Goal: Task Accomplishment & Management: Manage account settings

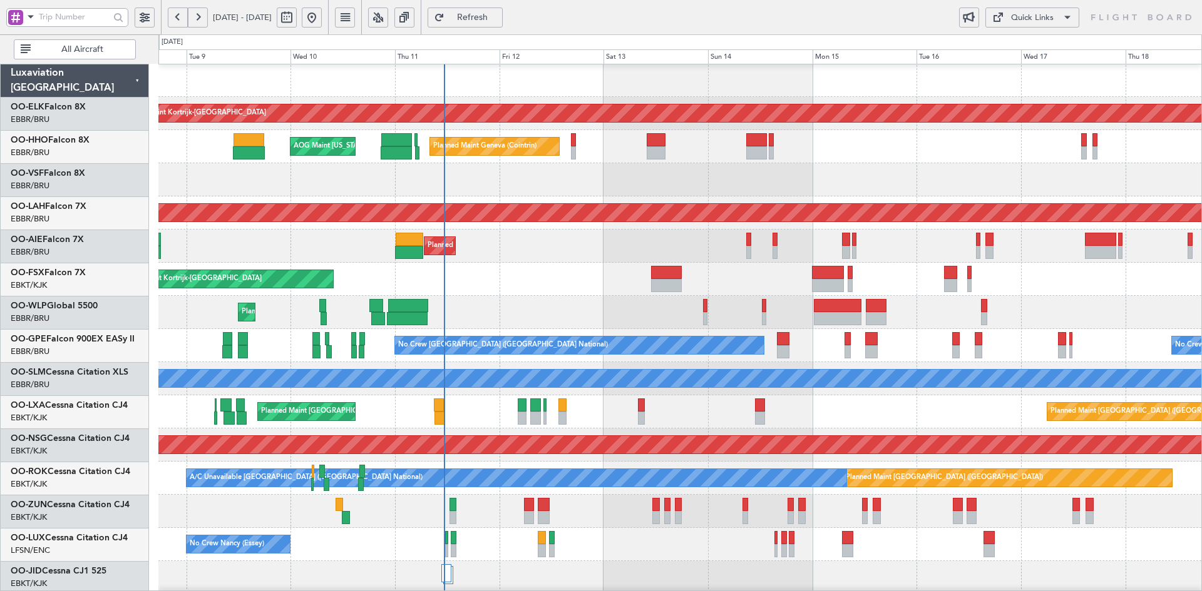
click at [612, 165] on div at bounding box center [679, 179] width 1043 height 33
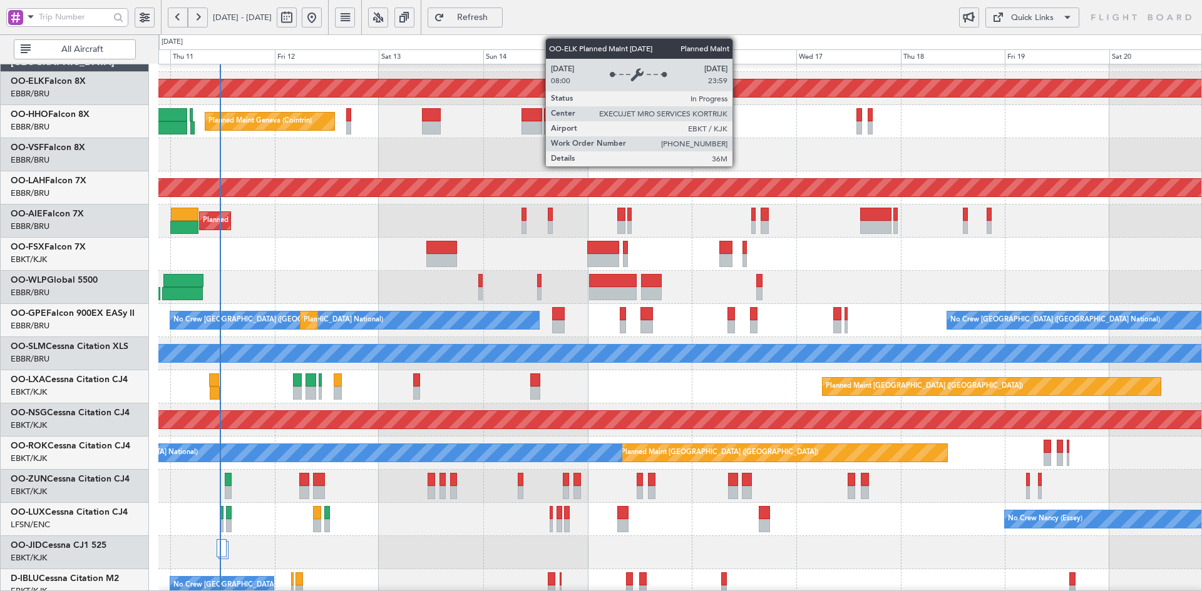
click at [737, 123] on div "Planned Maint Kortrijk-[GEOGRAPHIC_DATA] Planned Maint Geneva ([GEOGRAPHIC_DATA…" at bounding box center [679, 370] width 1043 height 663
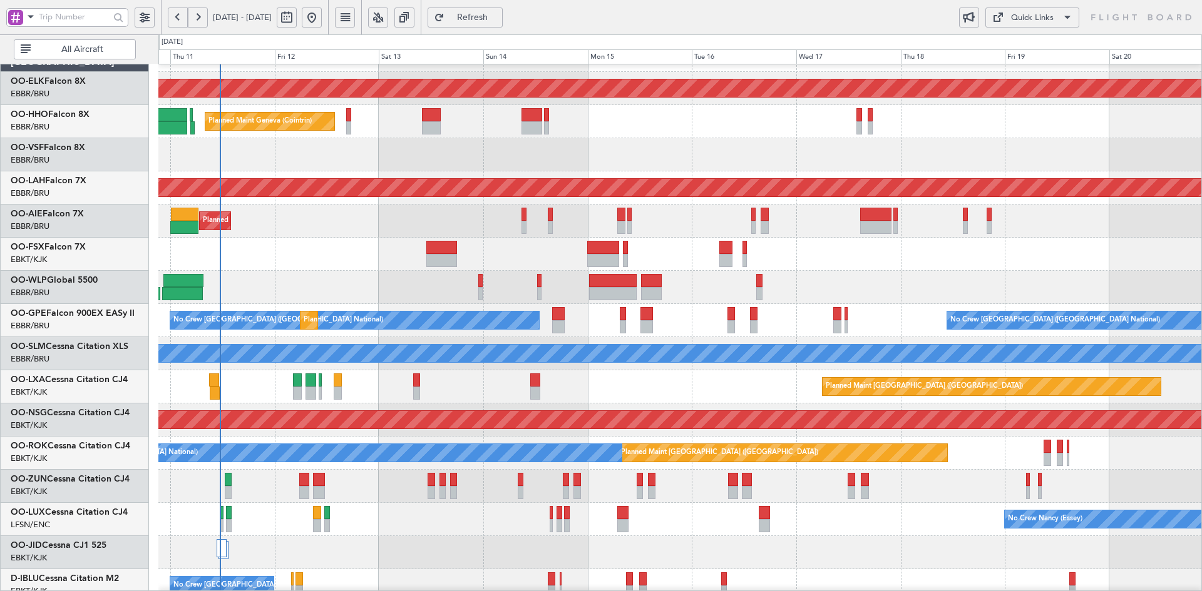
click at [473, 215] on div "Planned Maint [GEOGRAPHIC_DATA] ([GEOGRAPHIC_DATA])" at bounding box center [679, 221] width 1043 height 33
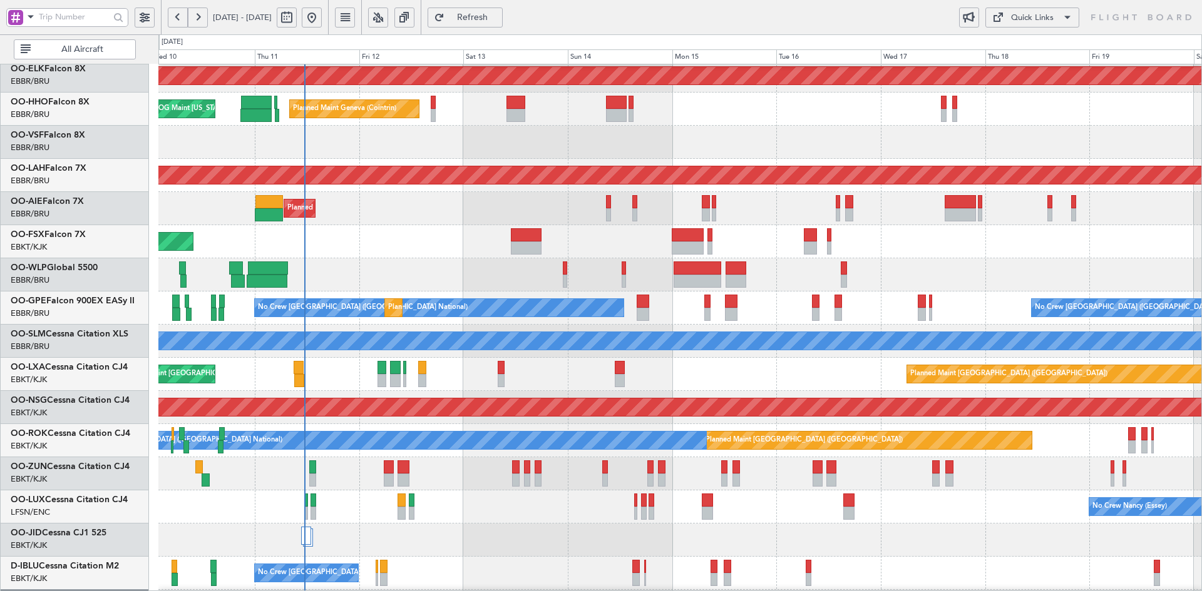
click at [956, 253] on div "Planned Maint Kortrijk-[GEOGRAPHIC_DATA]" at bounding box center [679, 241] width 1043 height 33
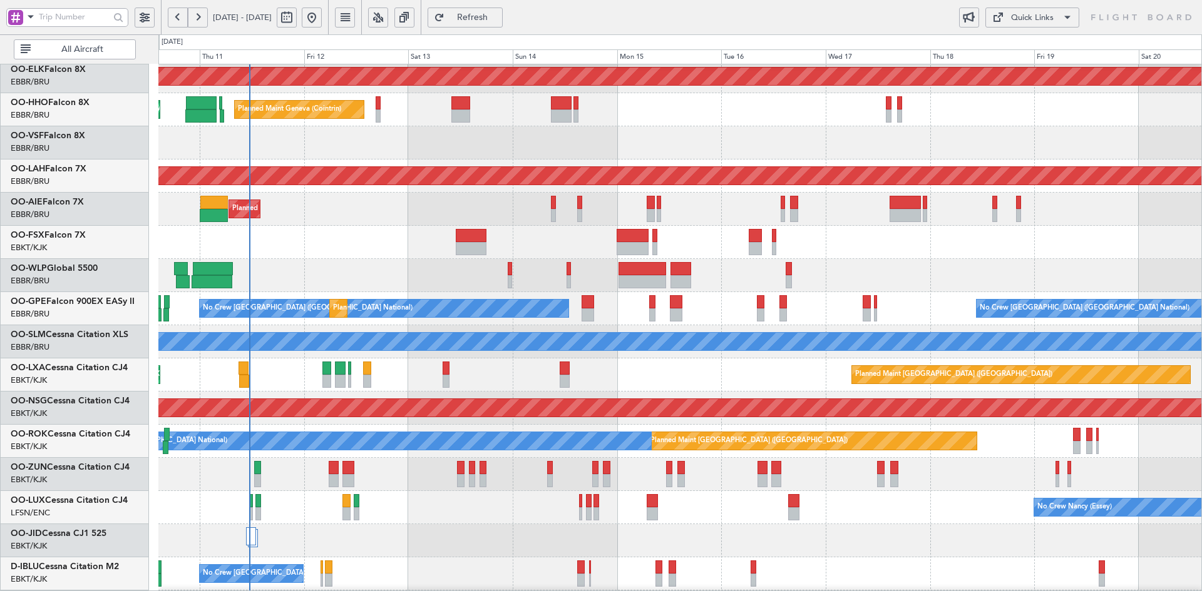
click at [966, 143] on div "Planned Maint Kortrijk-[GEOGRAPHIC_DATA] Planned Maint Geneva ([GEOGRAPHIC_DATA…" at bounding box center [679, 358] width 1043 height 663
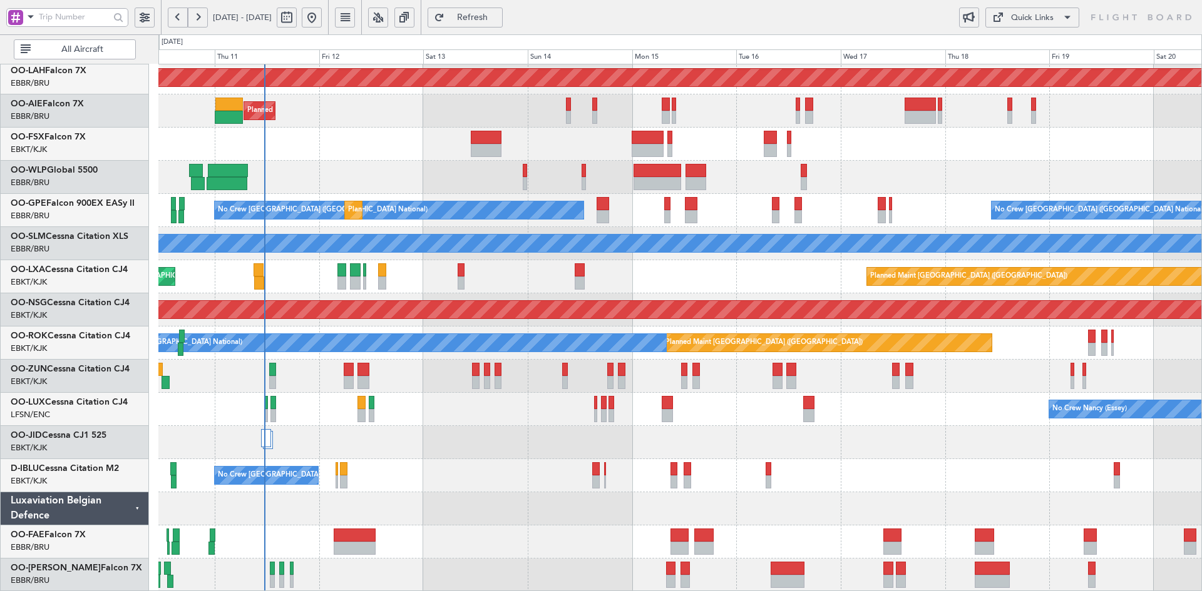
click at [852, 332] on div "Planned Maint Alton-st Louis (St Louis Regl) Planned Maint London (Farnborough)…" at bounding box center [679, 260] width 1043 height 663
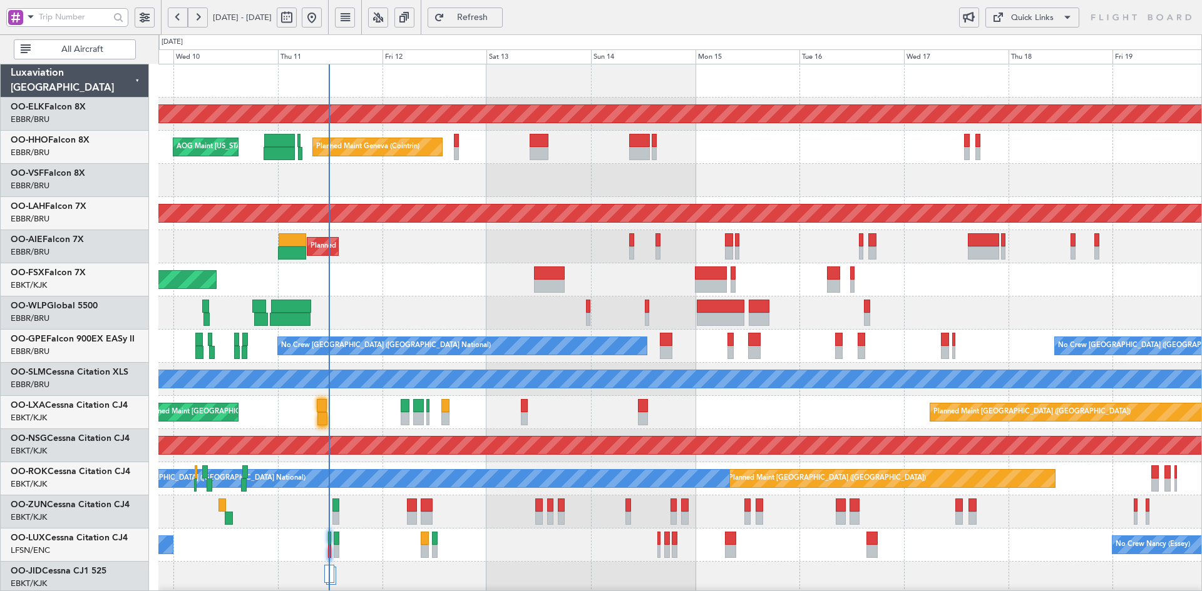
click at [413, 293] on div "Planned Maint Kortrijk-[GEOGRAPHIC_DATA]" at bounding box center [679, 280] width 1043 height 33
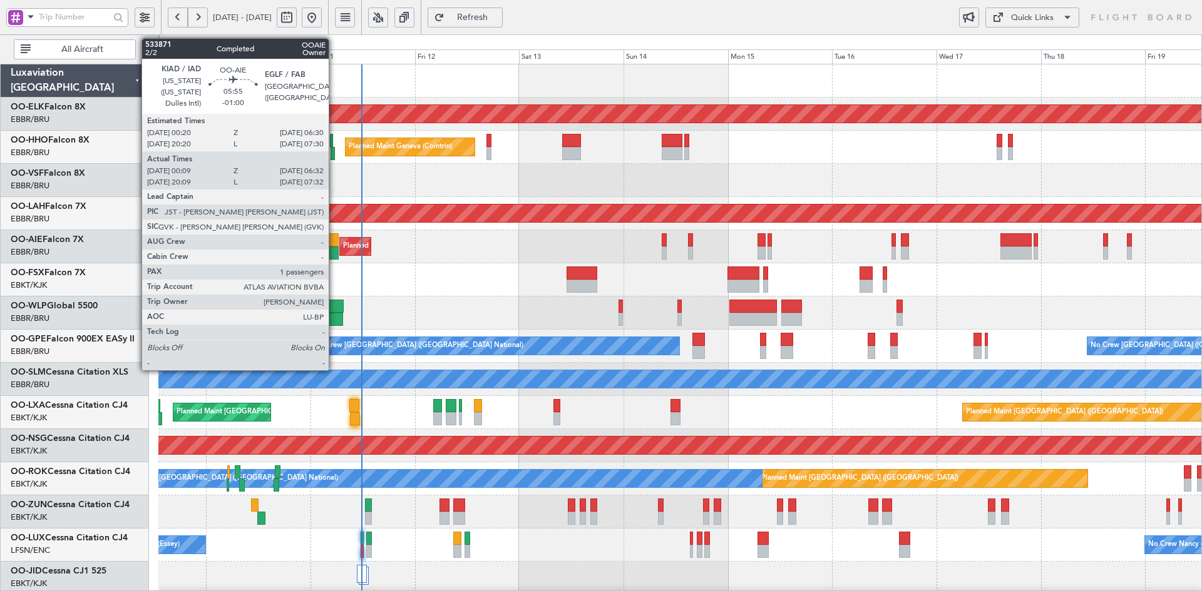
click at [334, 253] on div at bounding box center [324, 253] width 28 height 13
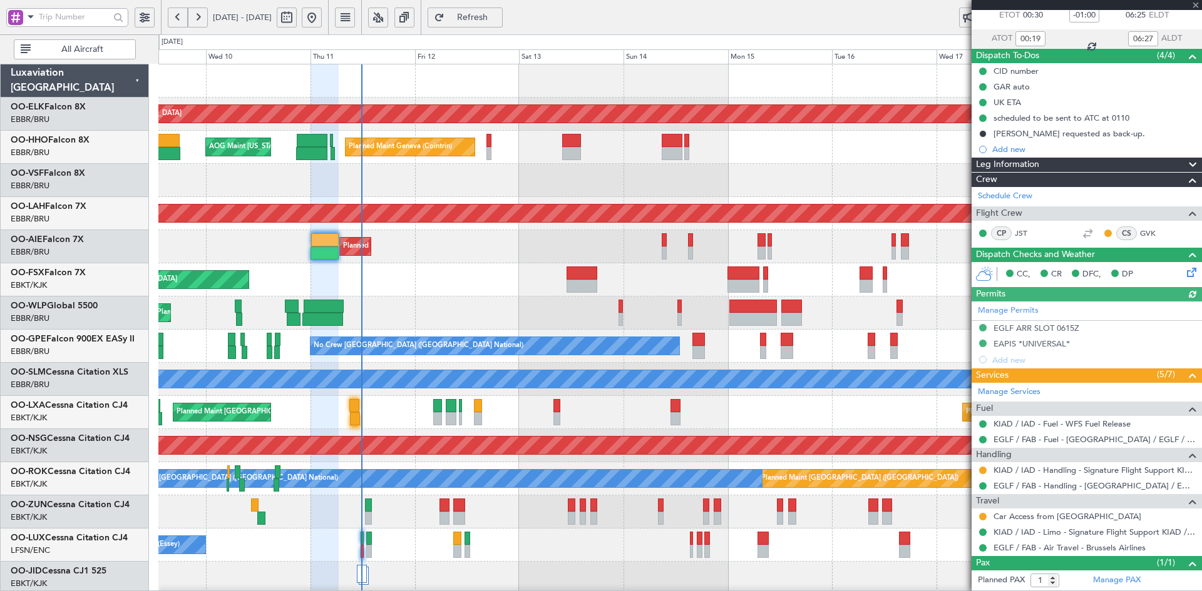
scroll to position [114, 0]
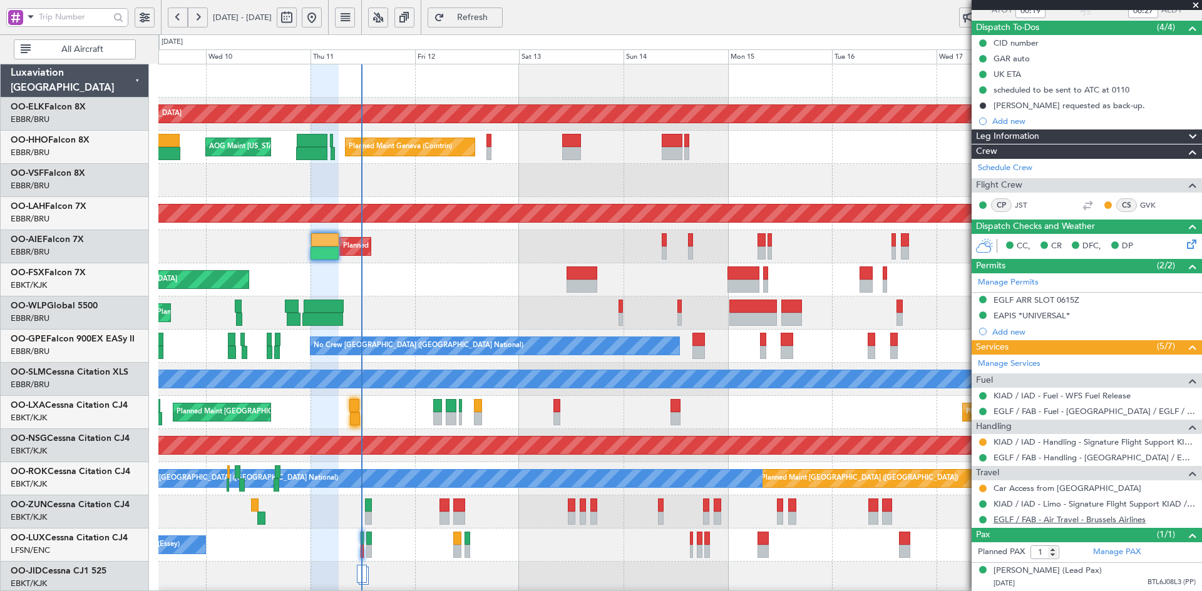
click at [1077, 514] on link "EGLF / FAB - Air Travel - Brussels Airlines" at bounding box center [1069, 519] width 152 height 11
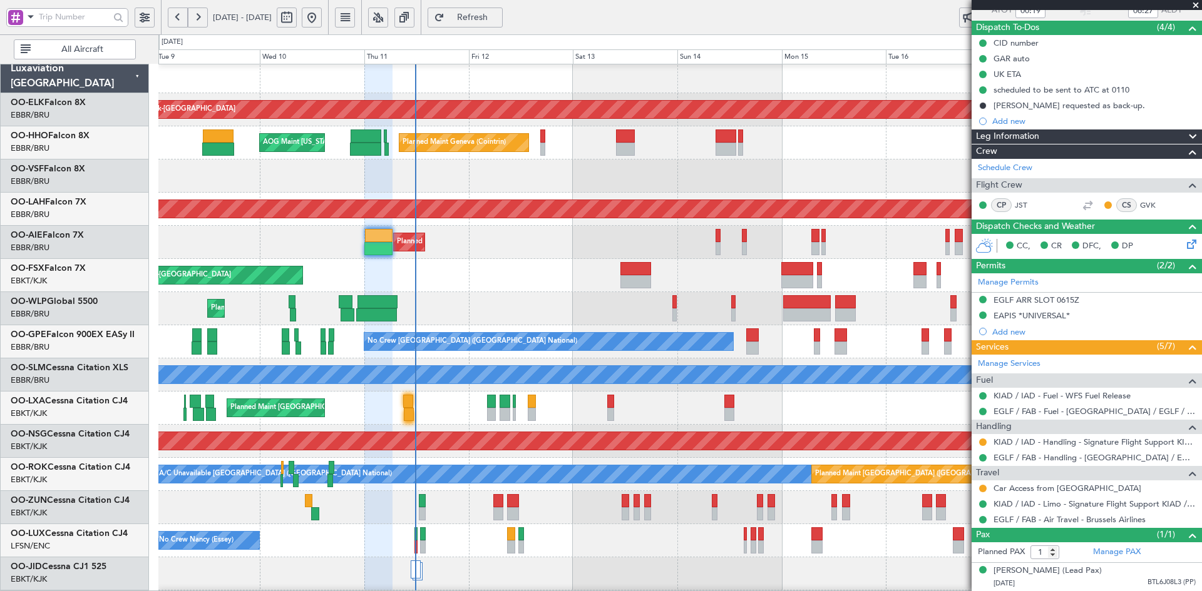
click at [589, 163] on div at bounding box center [679, 176] width 1043 height 33
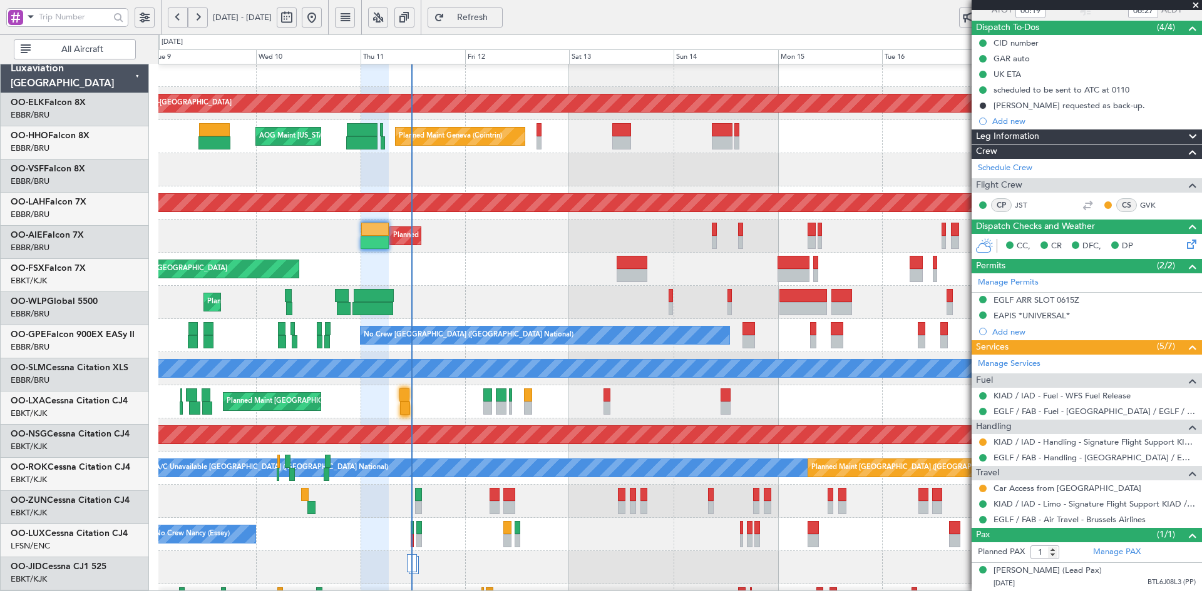
scroll to position [11, 0]
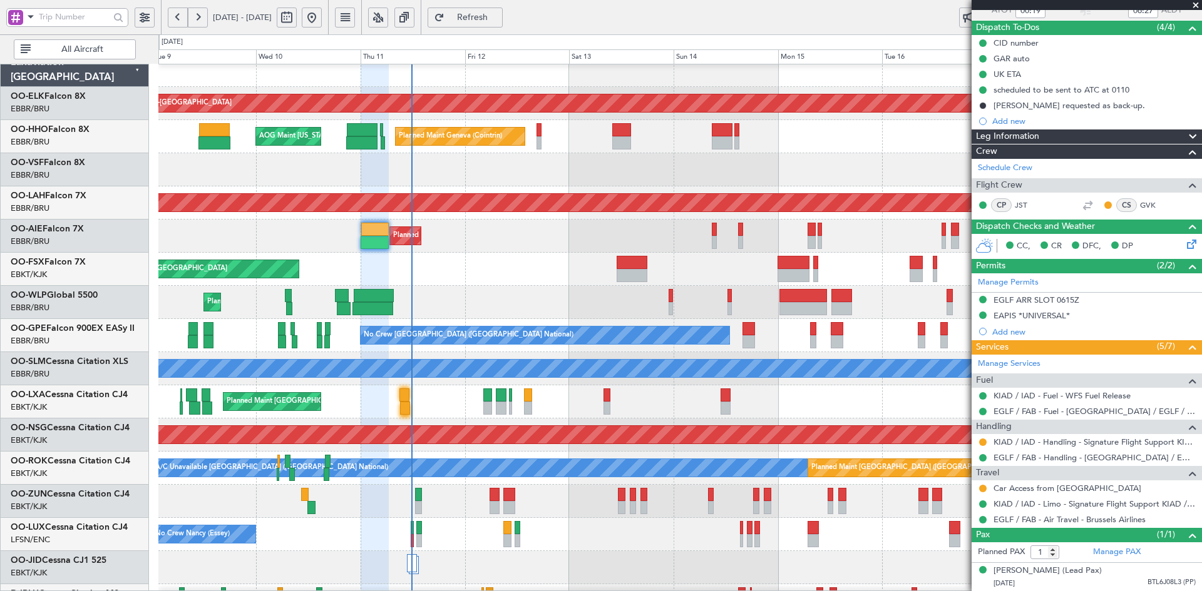
click at [528, 288] on div "Planned Maint Liege" at bounding box center [679, 302] width 1043 height 33
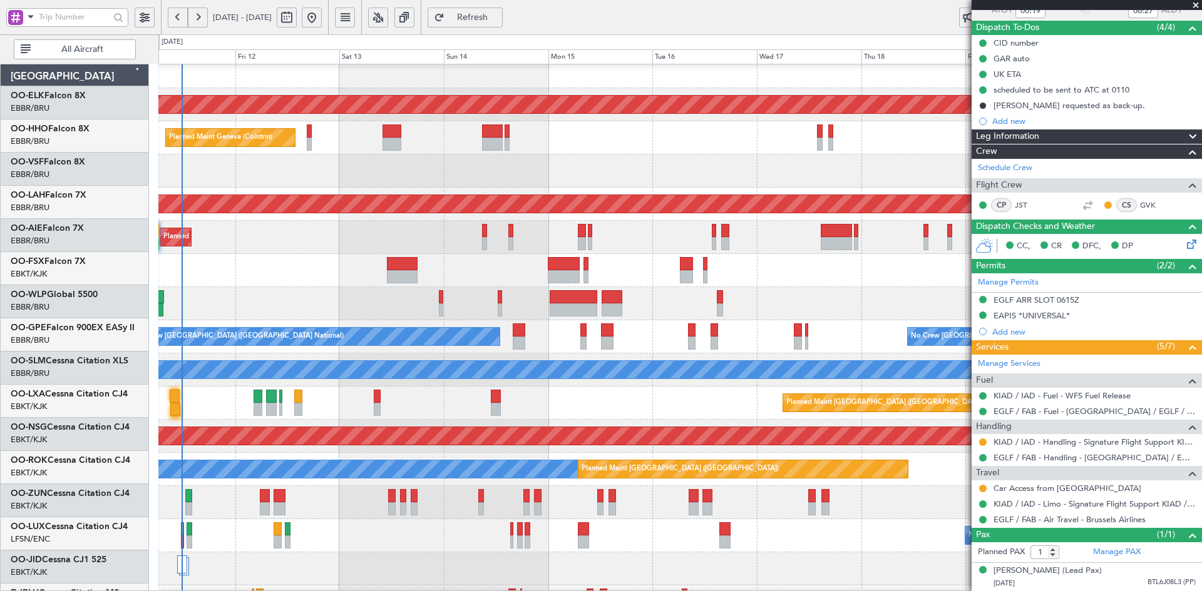
scroll to position [9, 0]
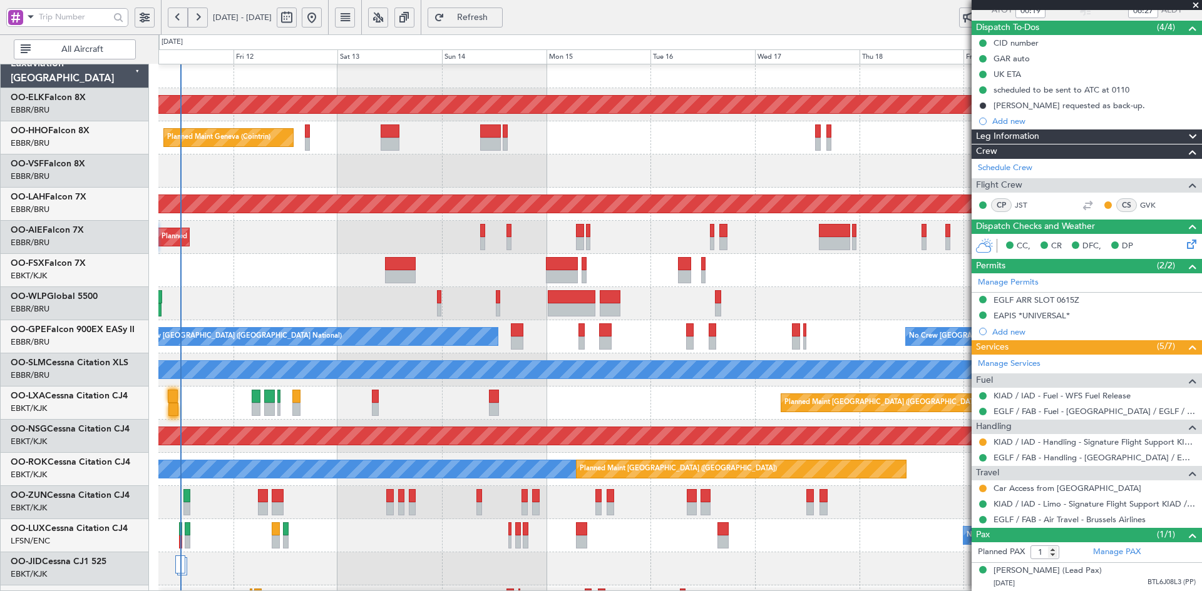
click at [436, 553] on div at bounding box center [679, 569] width 1043 height 33
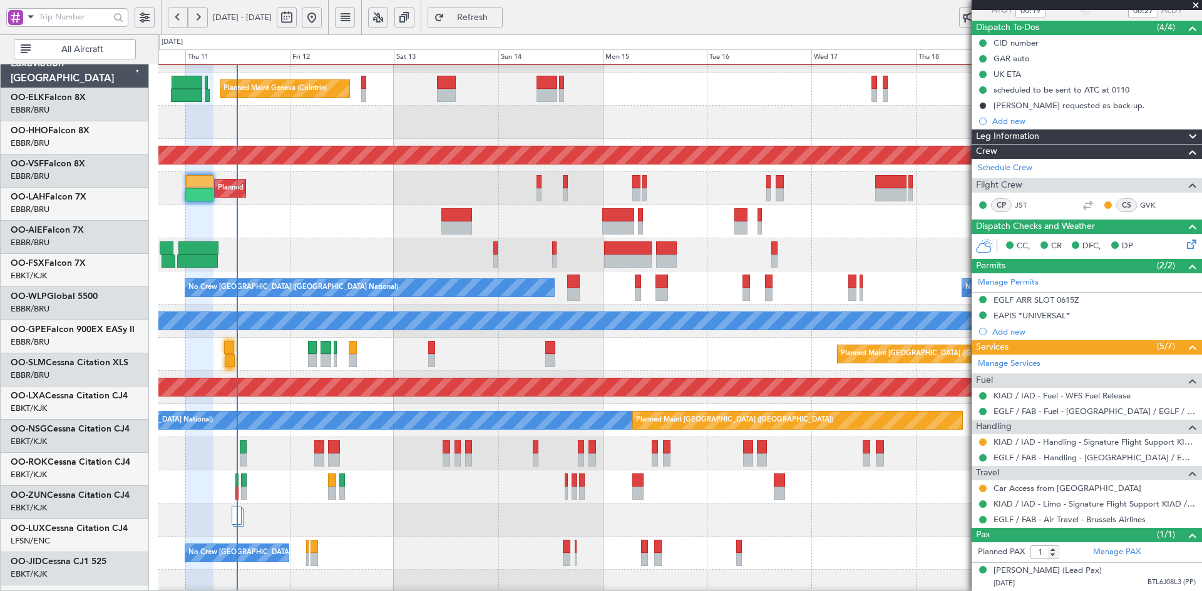
scroll to position [58, 0]
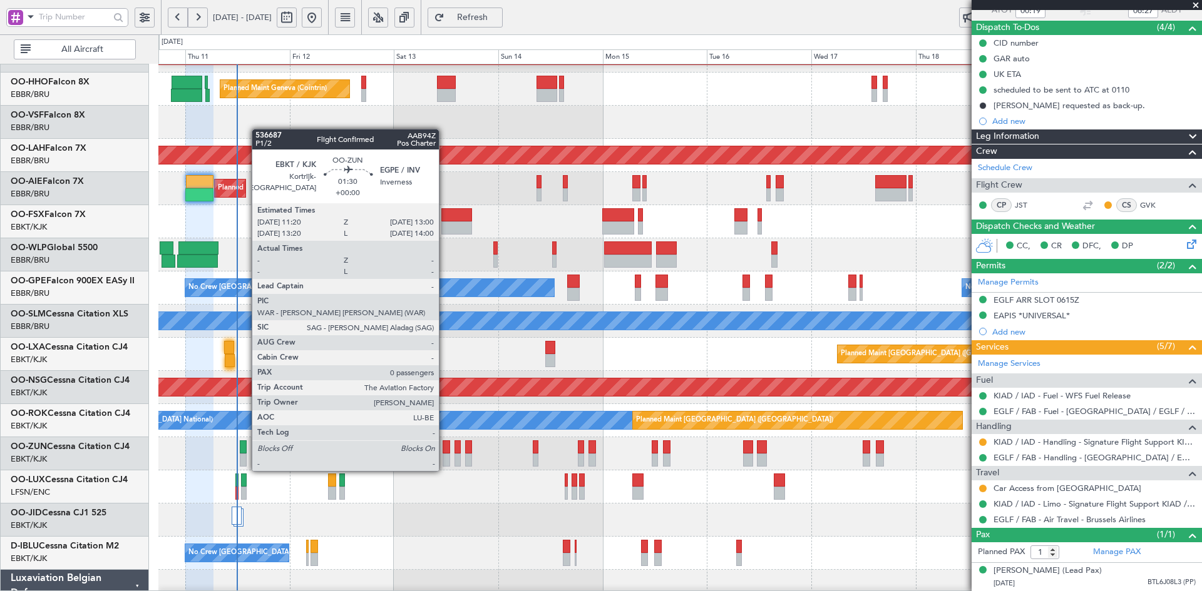
click at [444, 459] on div at bounding box center [447, 460] width 8 height 13
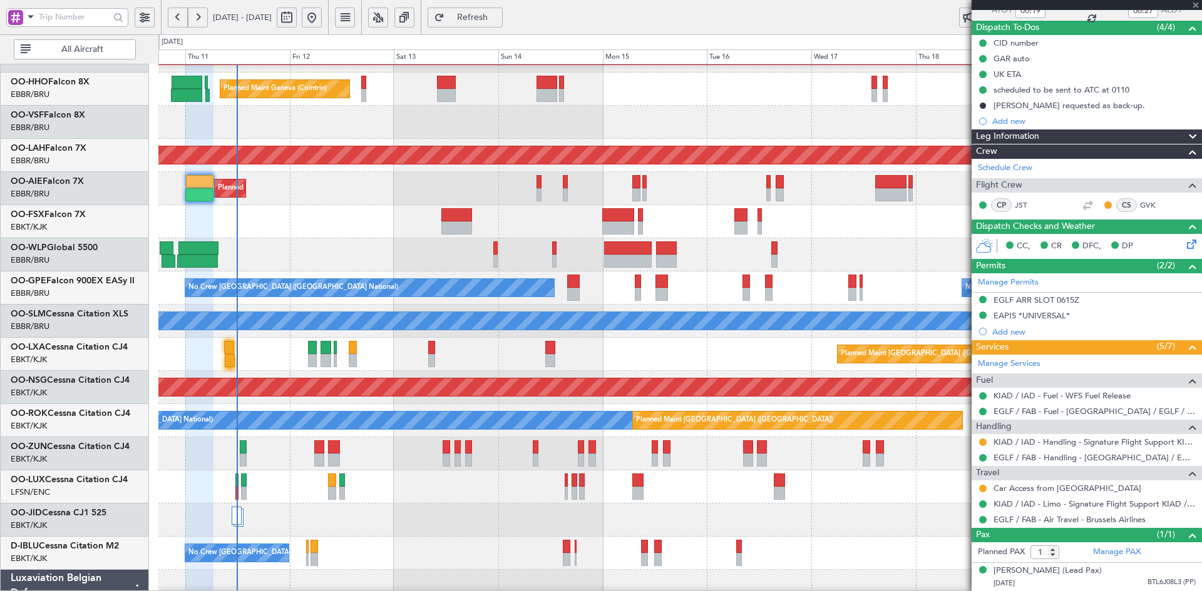
type input "0"
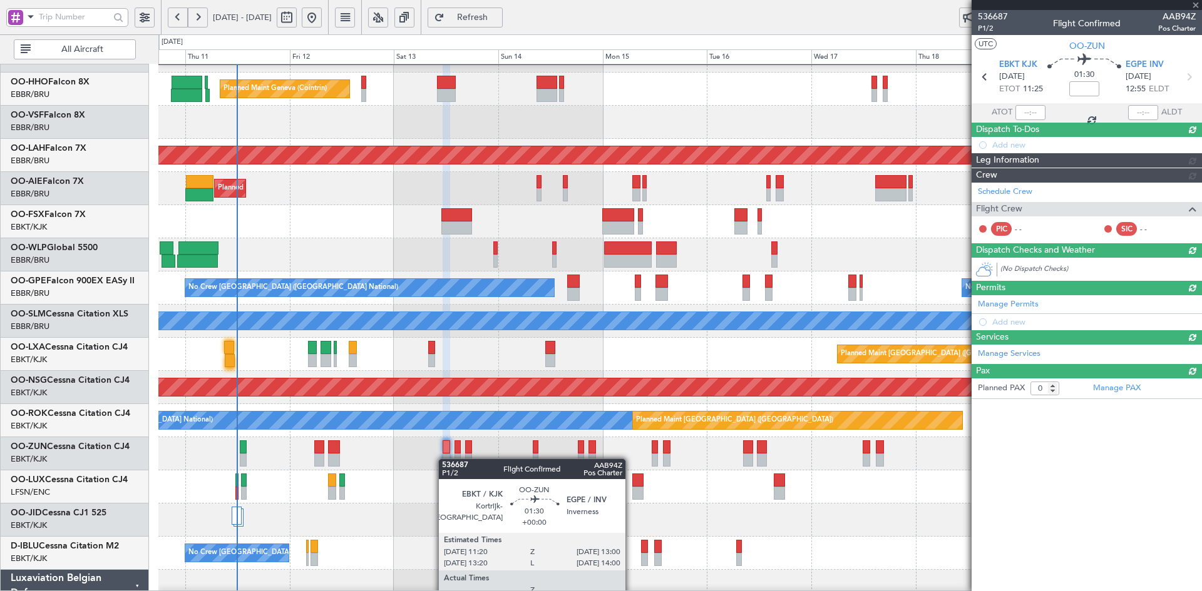
scroll to position [0, 0]
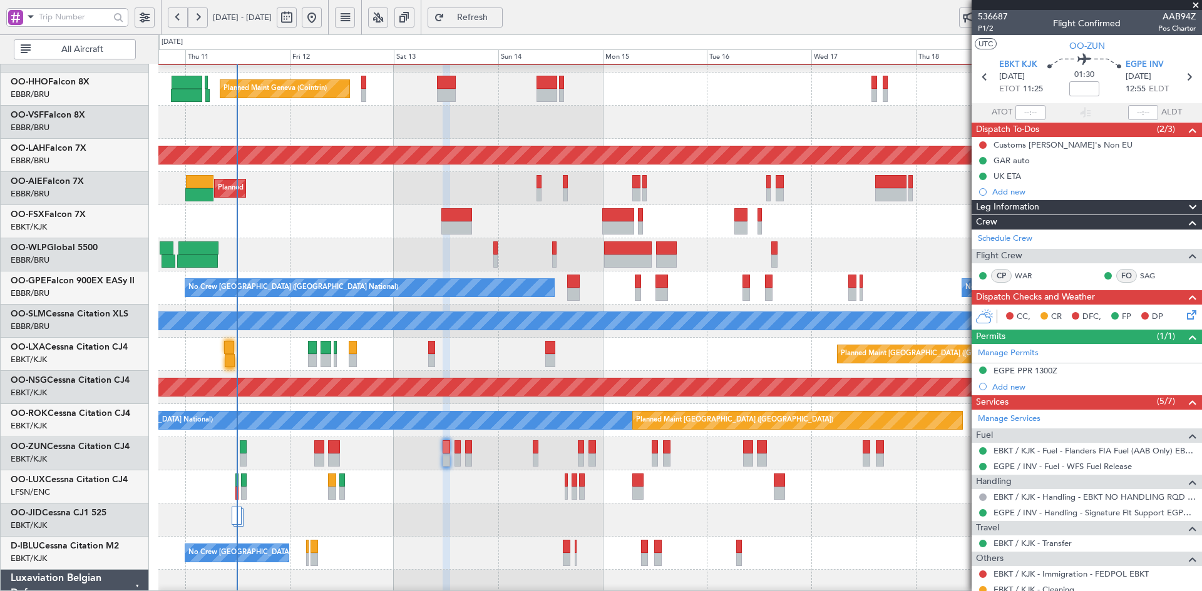
click at [1197, 5] on span at bounding box center [1195, 5] width 13 height 11
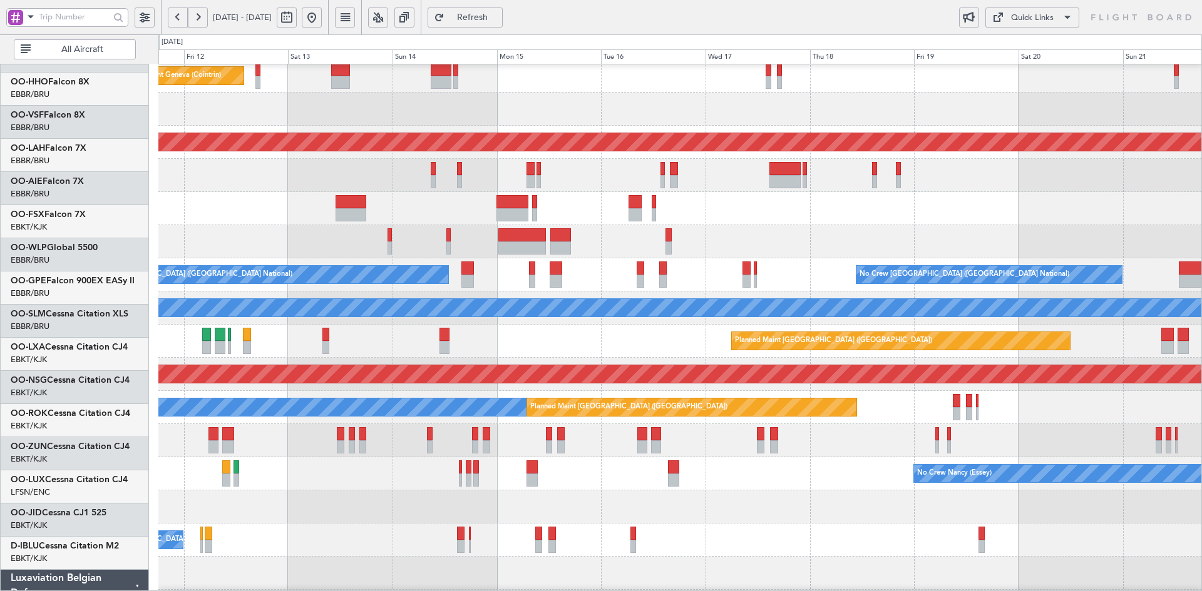
scroll to position [71, 0]
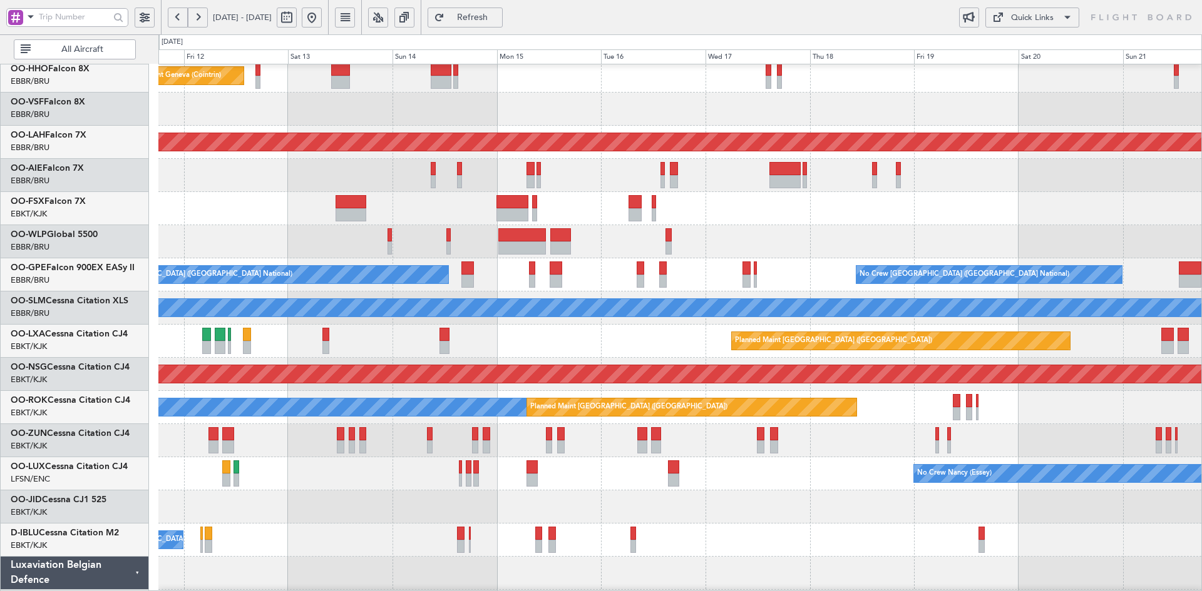
click at [807, 558] on div at bounding box center [679, 573] width 1043 height 33
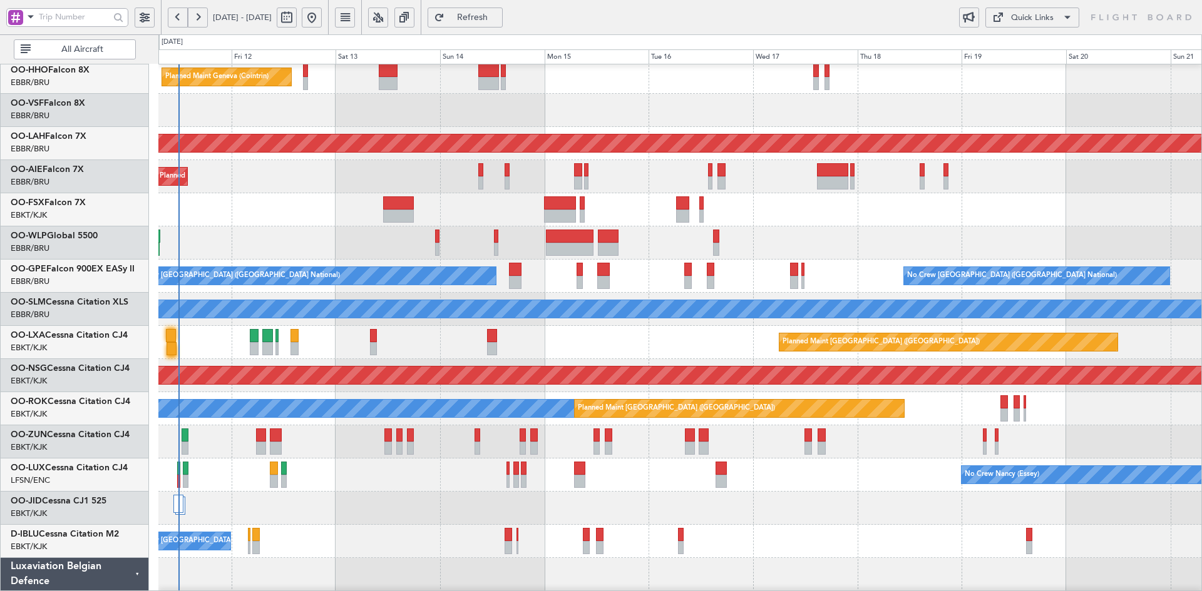
click at [772, 204] on div "Planned Maint Kortrijk-[GEOGRAPHIC_DATA]" at bounding box center [679, 209] width 1043 height 33
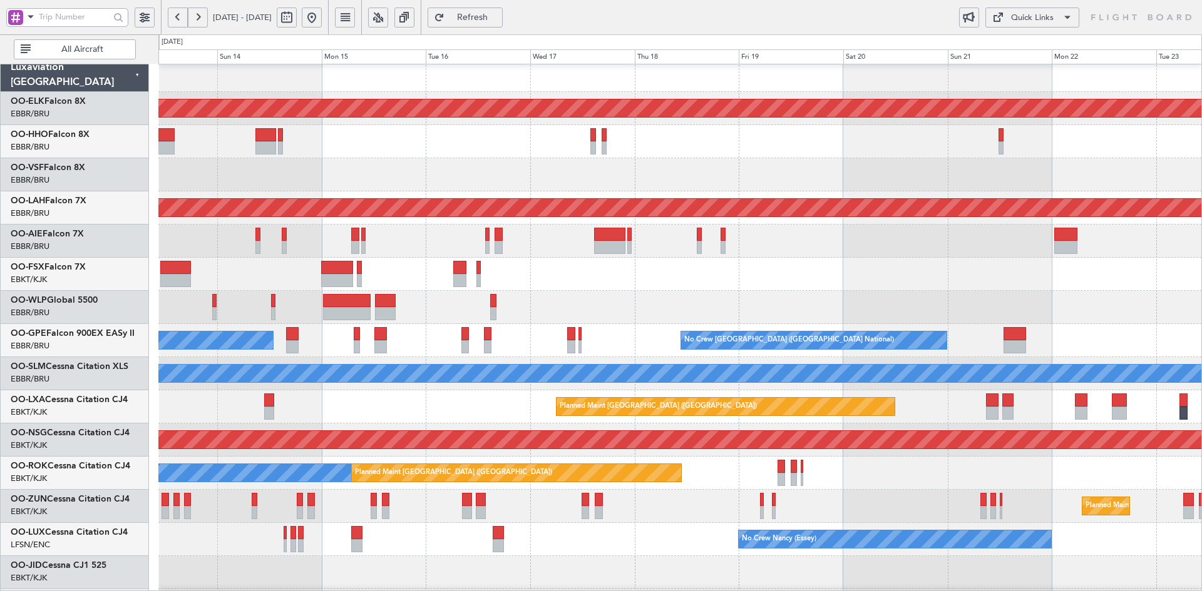
scroll to position [12, 0]
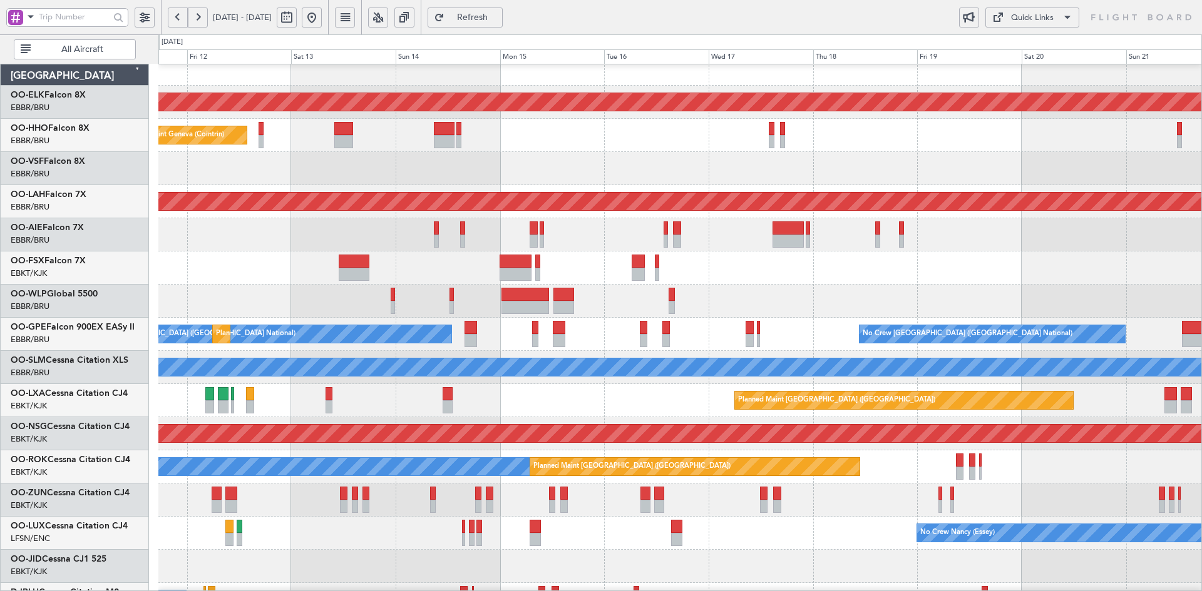
click at [752, 297] on div "Planned Maint Liege" at bounding box center [679, 301] width 1043 height 33
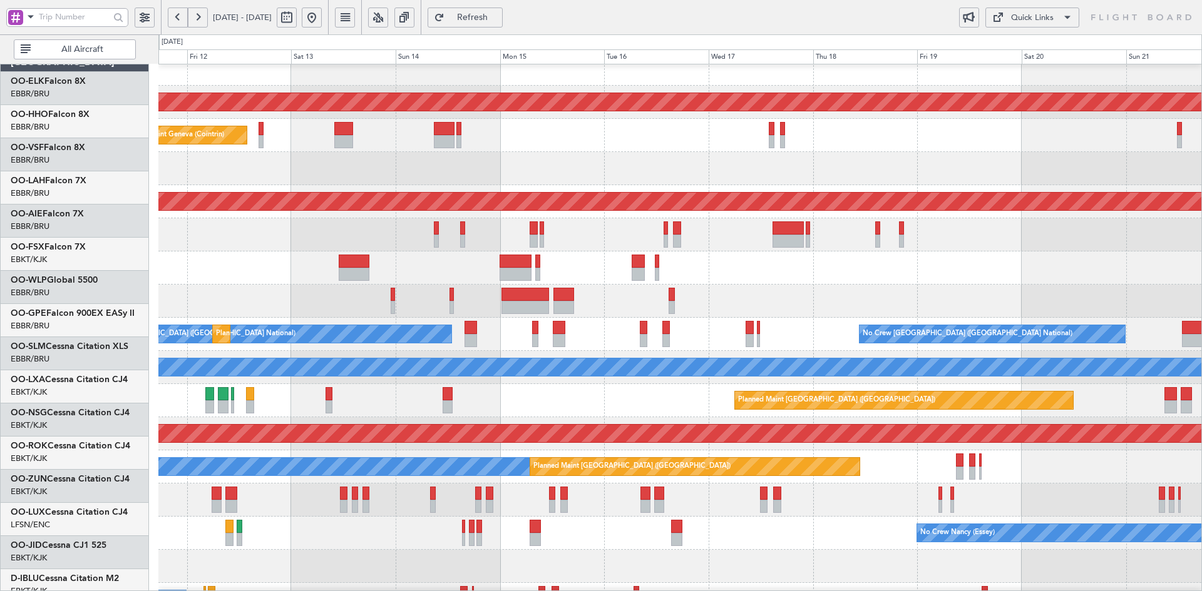
click at [721, 133] on div "Planned Maint Geneva (Cointrin) AOG Maint New York (Teterboro)" at bounding box center [679, 135] width 1043 height 33
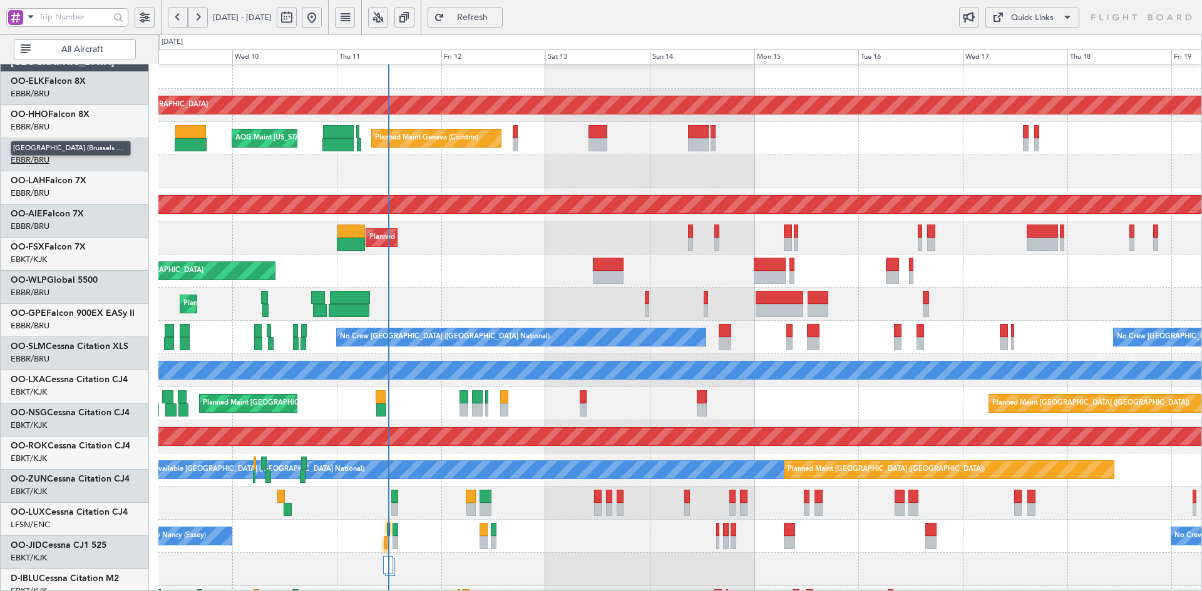
scroll to position [0, 0]
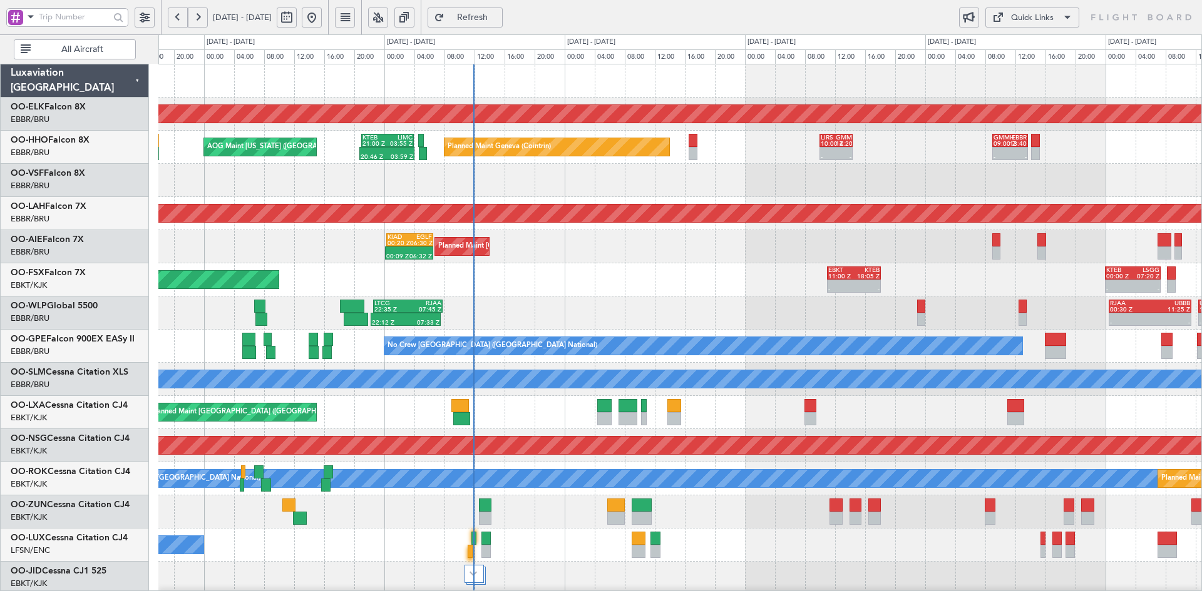
click at [796, 297] on div "LTCG 22:35 Z RJAA 07:45 Z 22:12 Z 07:33 Z - - RJAA 00:30 Z UBBB 11:25 Z - - UBB…" at bounding box center [679, 313] width 1043 height 33
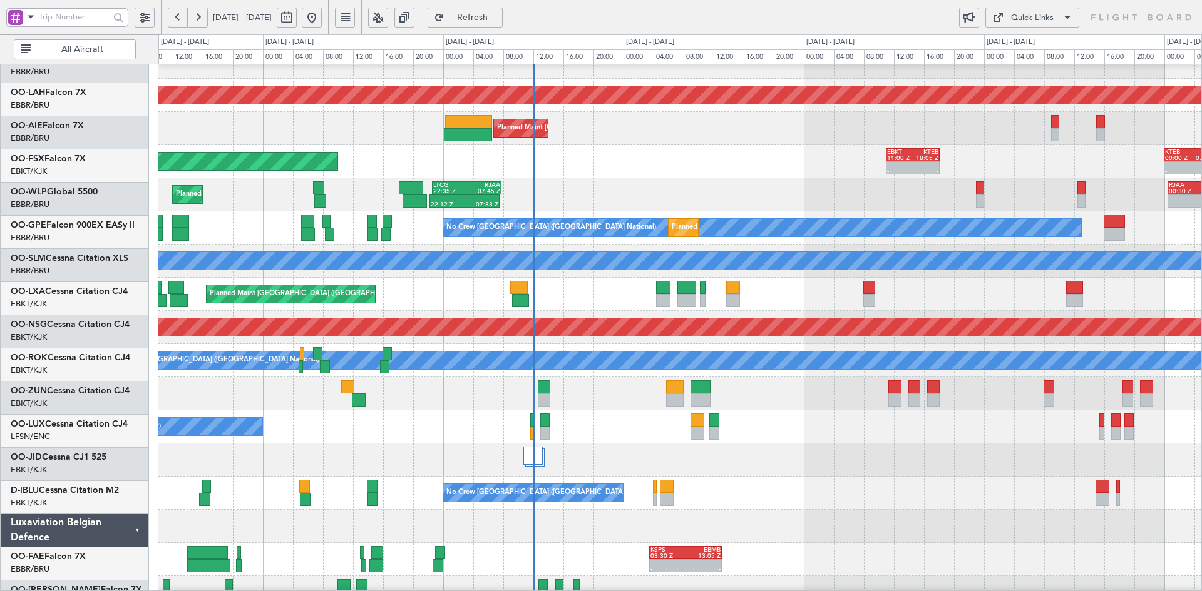
scroll to position [118, 0]
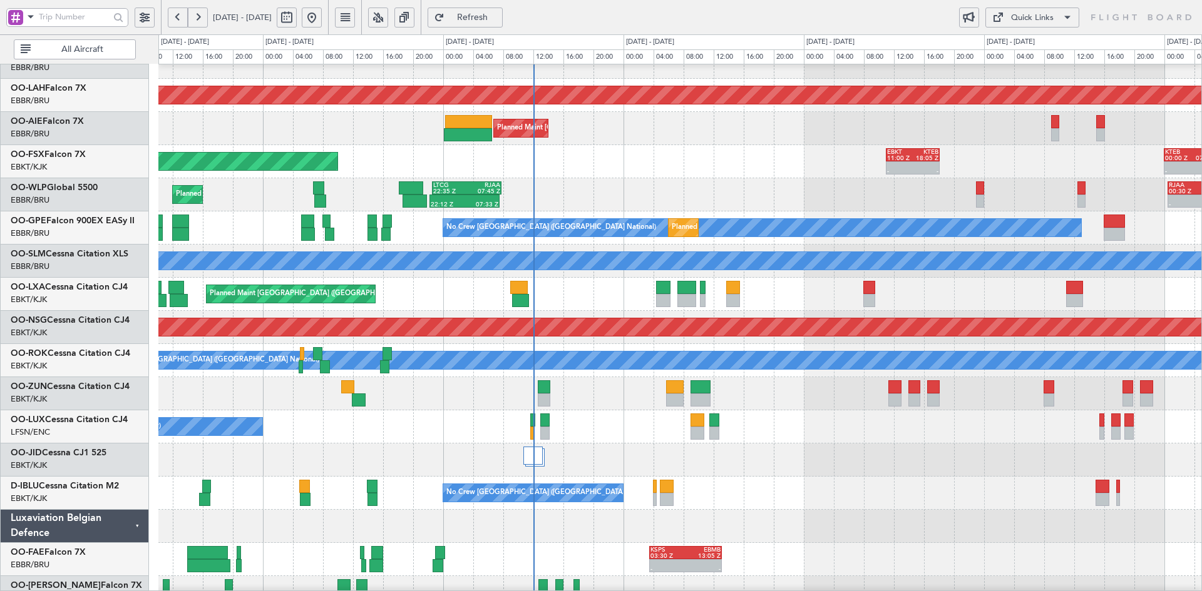
click at [906, 513] on div at bounding box center [679, 526] width 1043 height 33
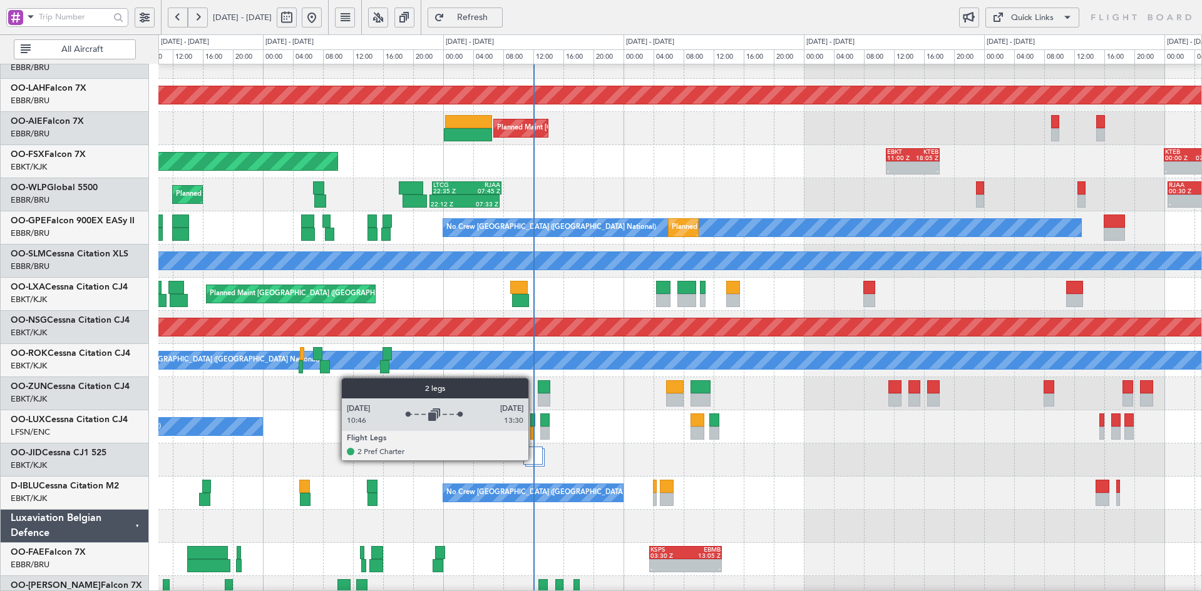
click at [534, 460] on div at bounding box center [532, 456] width 19 height 18
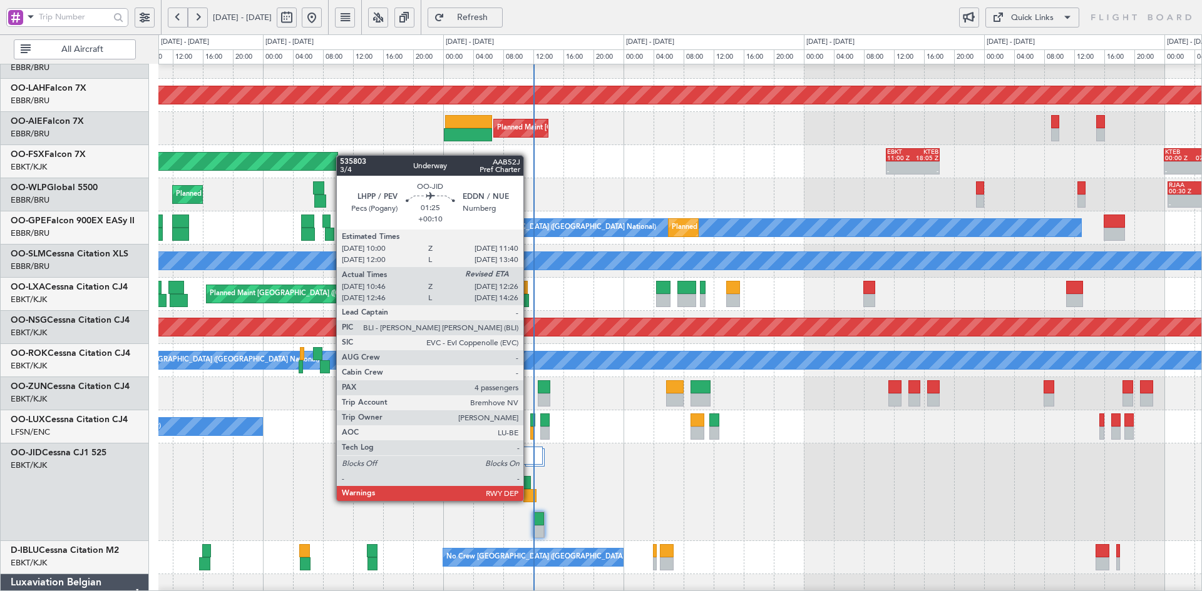
click at [529, 500] on div at bounding box center [529, 495] width 13 height 13
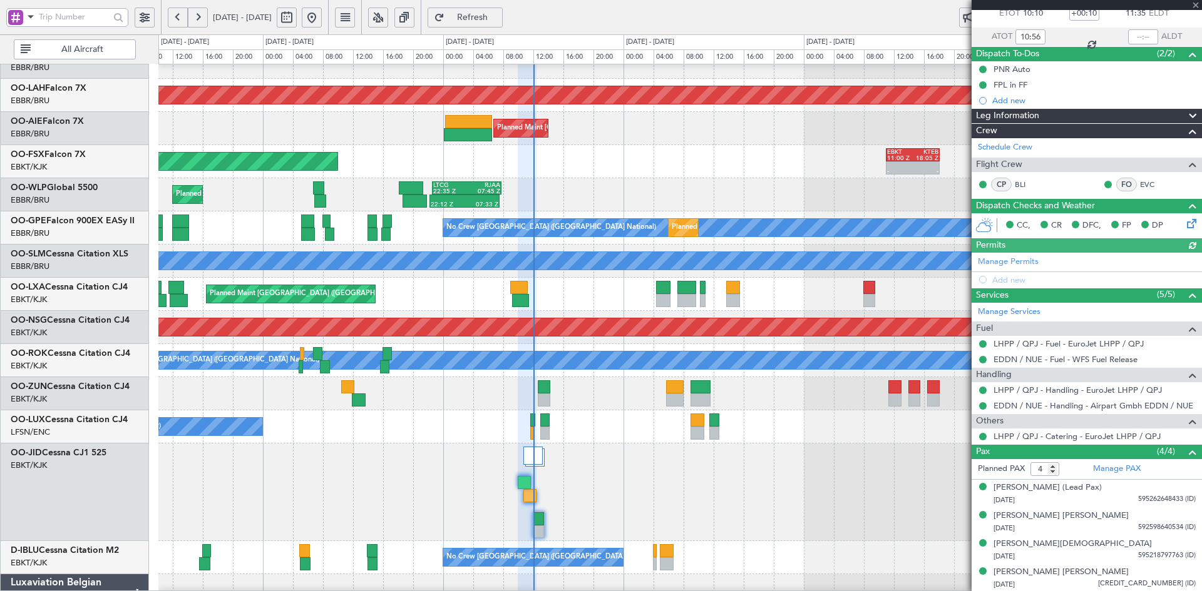
scroll to position [76, 0]
click at [1198, 1] on span at bounding box center [1195, 5] width 13 height 11
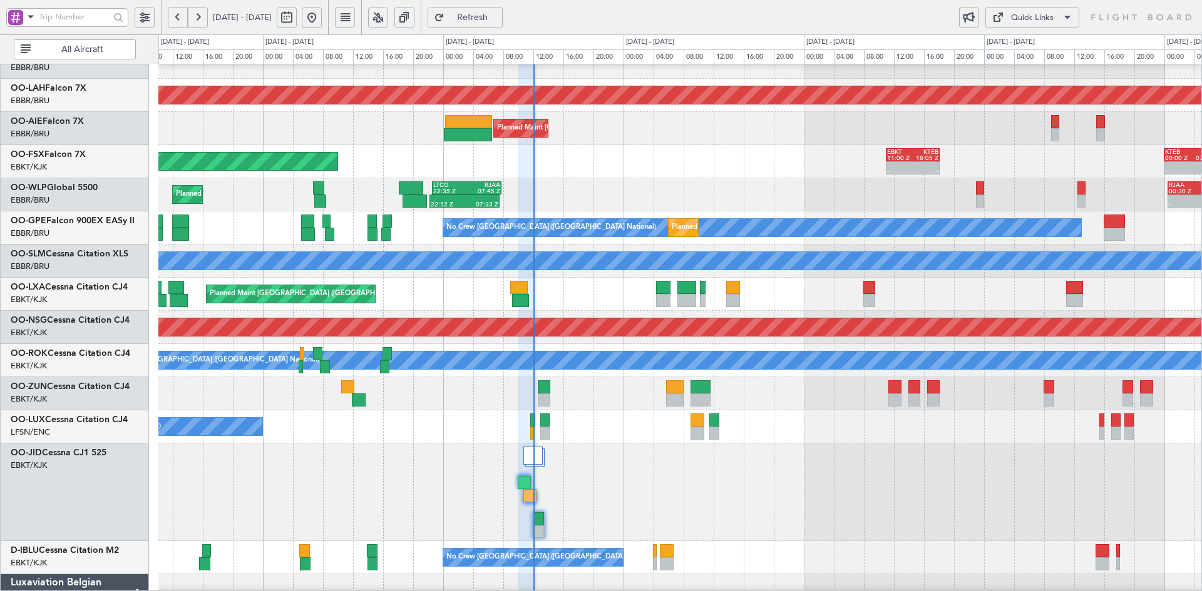
type input "0"
click at [852, 454] on div at bounding box center [679, 493] width 1043 height 98
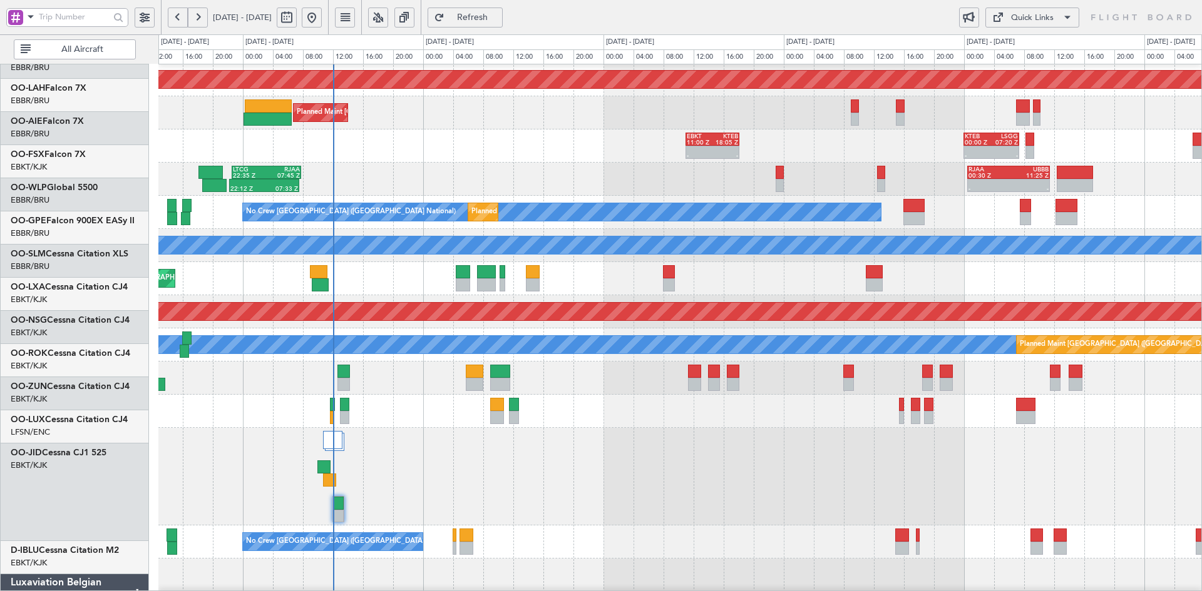
scroll to position [134, 0]
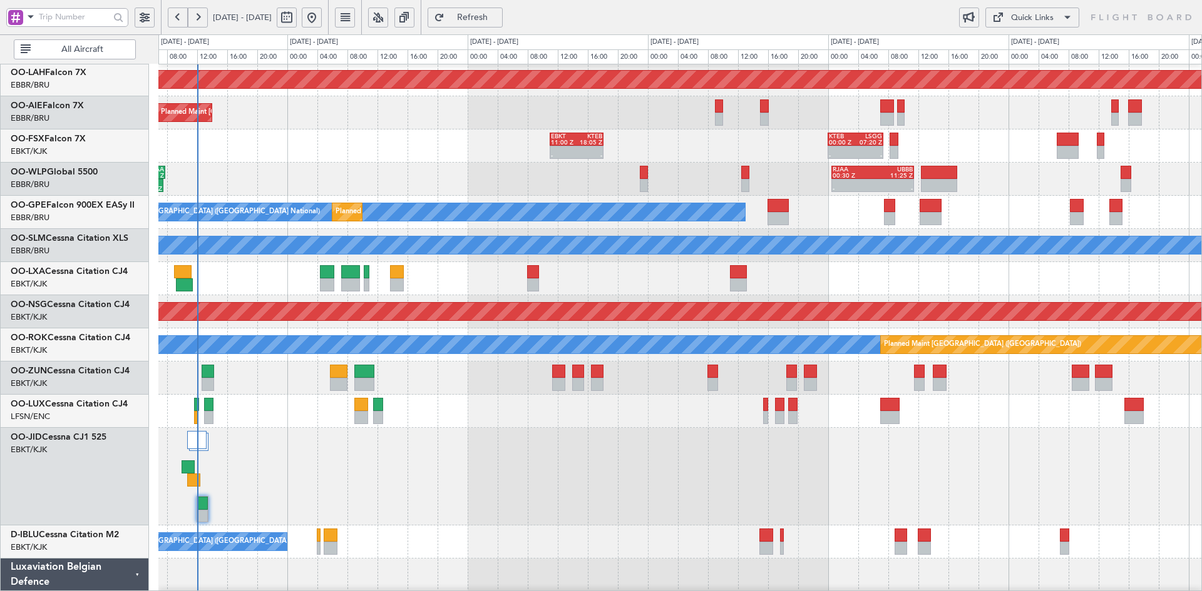
click at [601, 518] on div at bounding box center [679, 477] width 1043 height 98
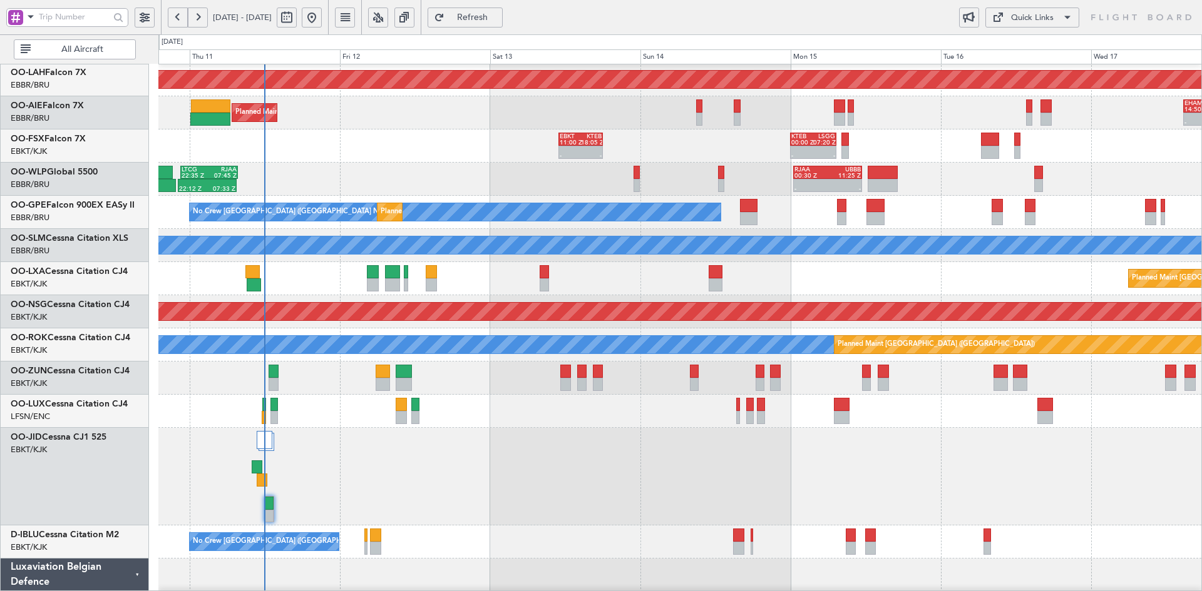
scroll to position [145, 0]
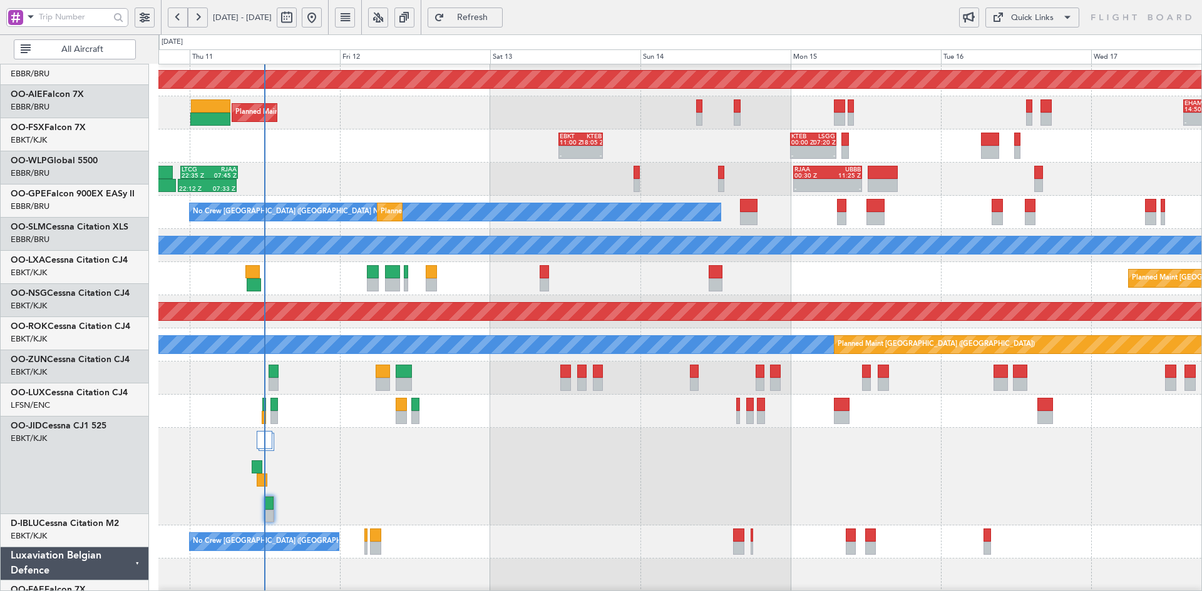
click at [822, 566] on div at bounding box center [679, 575] width 1043 height 33
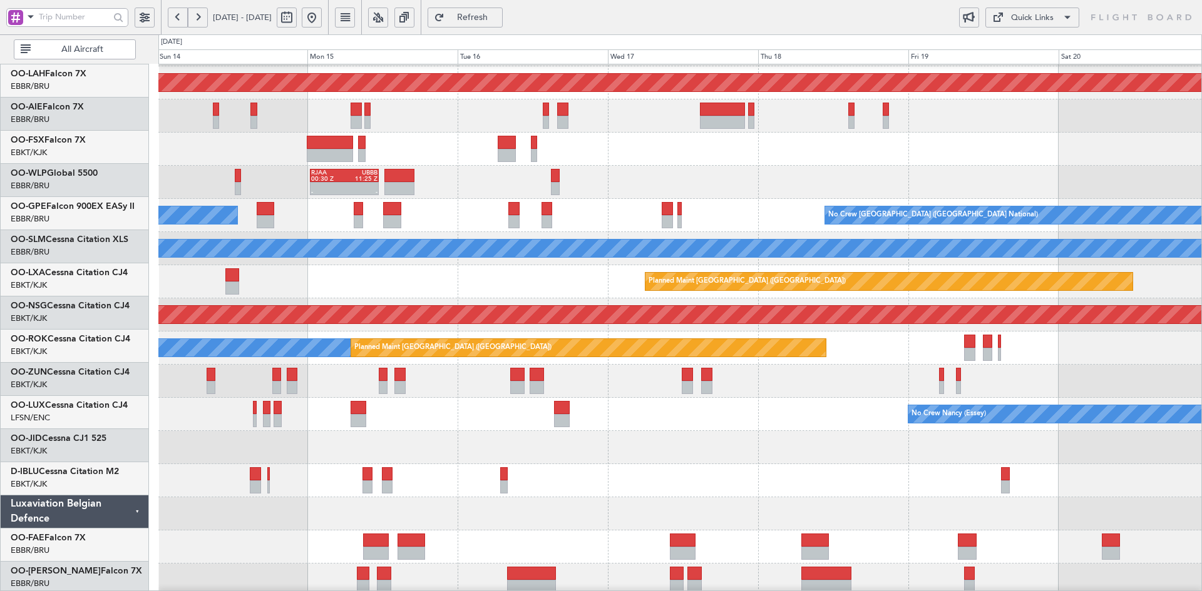
scroll to position [128, 0]
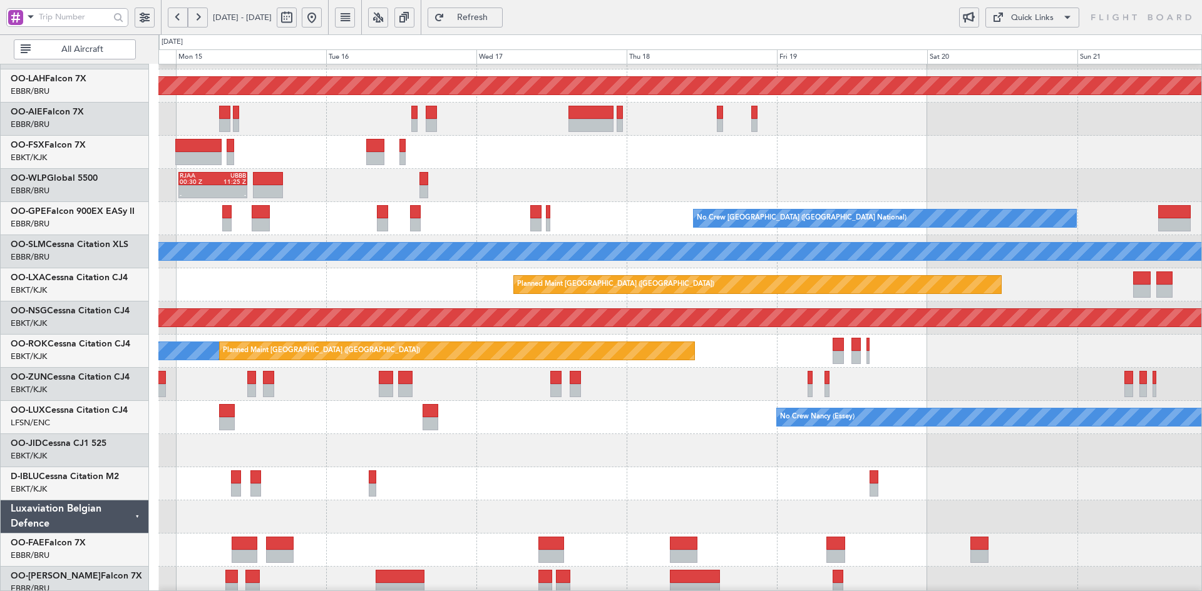
click at [686, 472] on div "Planned Maint Alton-st Louis (St Louis Regl) - - RJAA 00:30 Z UBBB 11:25 Z No C…" at bounding box center [679, 268] width 1043 height 663
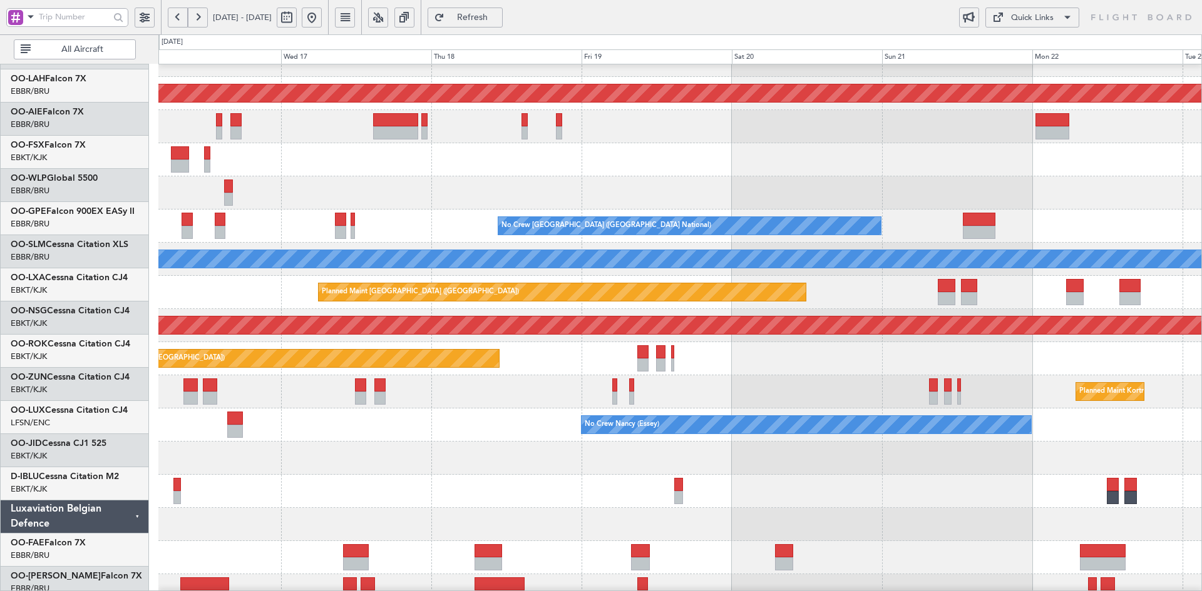
scroll to position [120, 0]
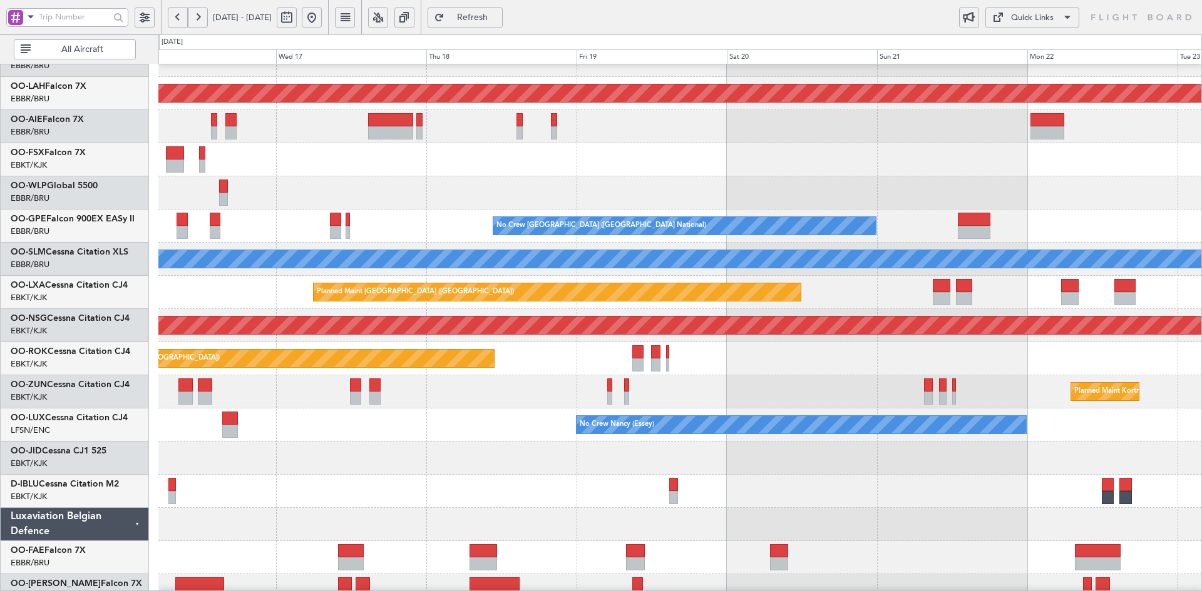
click at [894, 507] on div at bounding box center [679, 491] width 1043 height 33
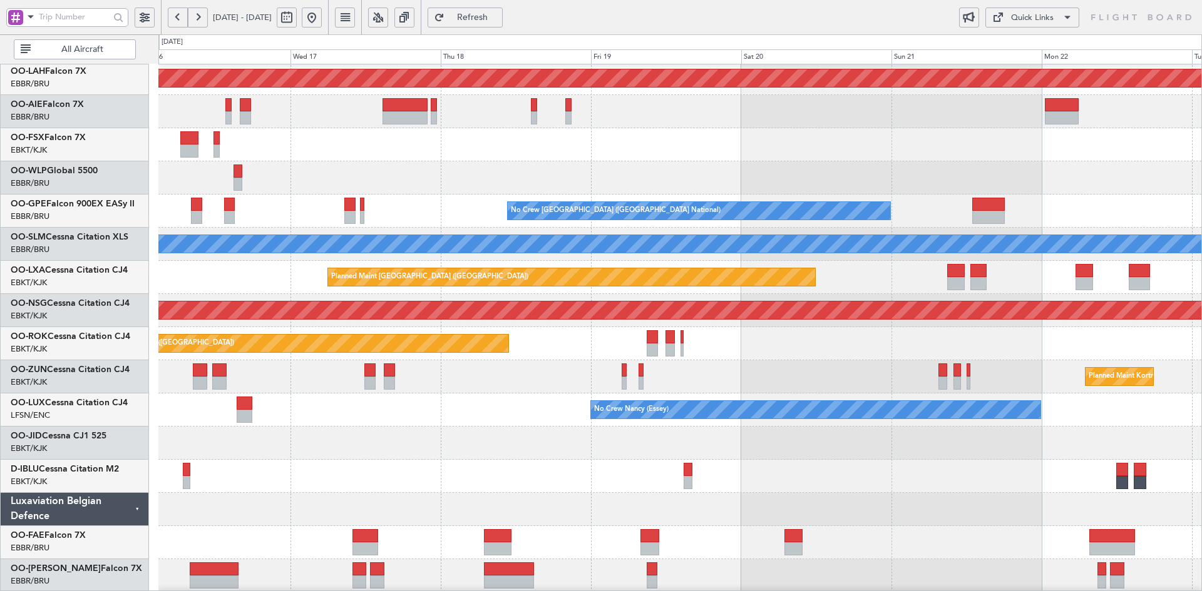
scroll to position [136, 0]
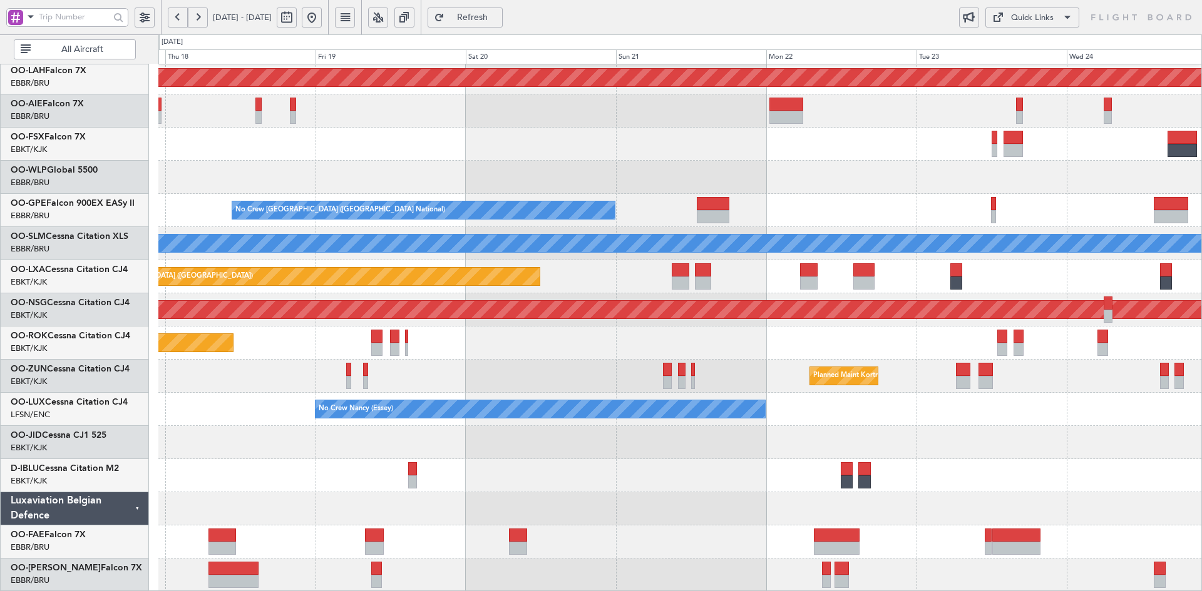
click at [470, 444] on div "Planned Maint Alton-st Louis (St Louis Regl) No Crew Brussels (Brussels Nationa…" at bounding box center [679, 260] width 1043 height 663
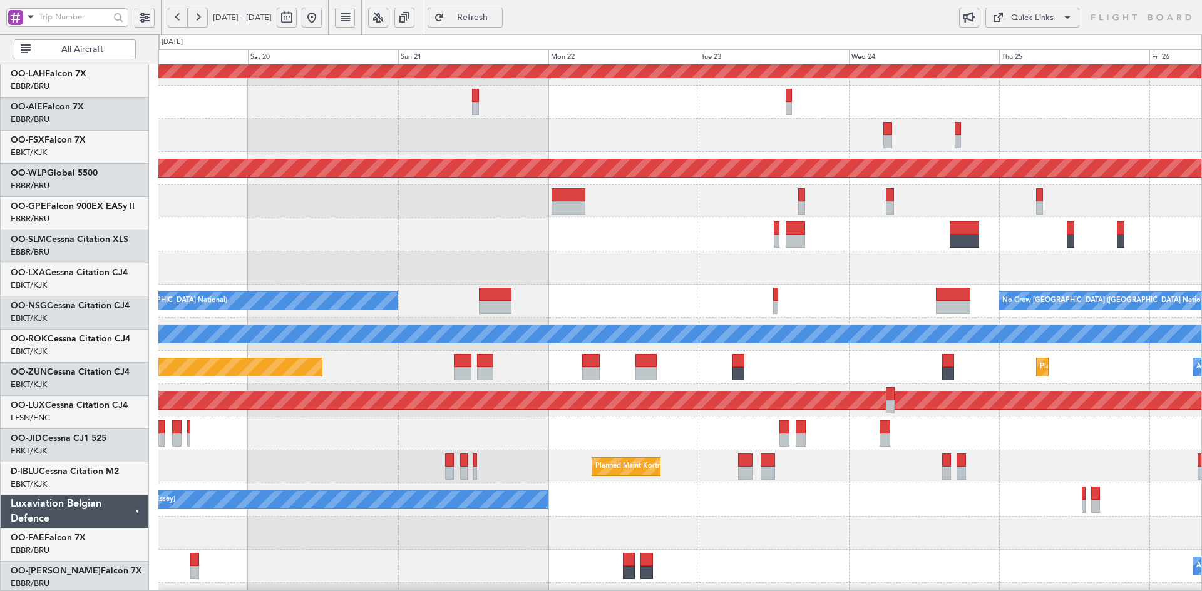
scroll to position [18, 0]
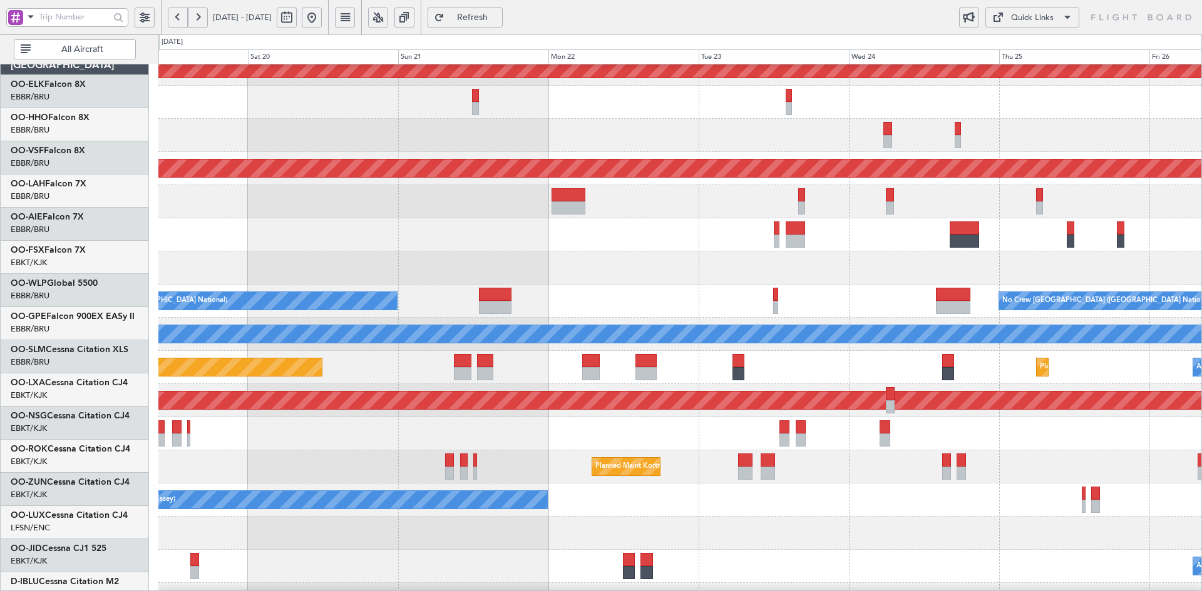
click at [790, 317] on div "No Crew Brussels (Brussels National) No Crew Brussels (Brussels National) Plann…" at bounding box center [679, 301] width 1043 height 33
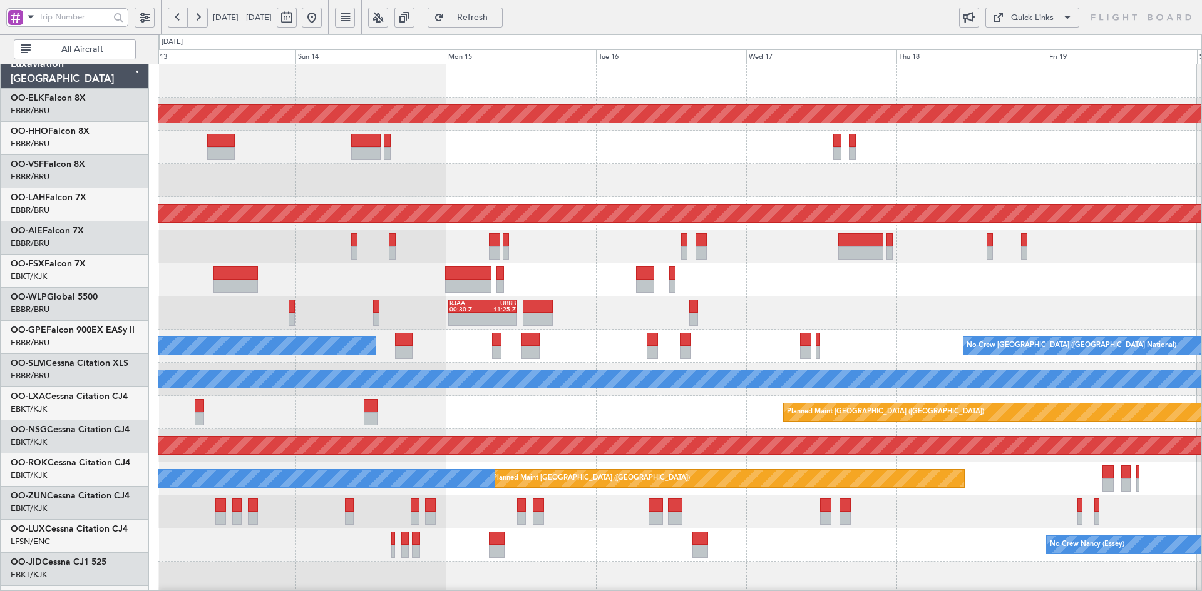
scroll to position [0, 0]
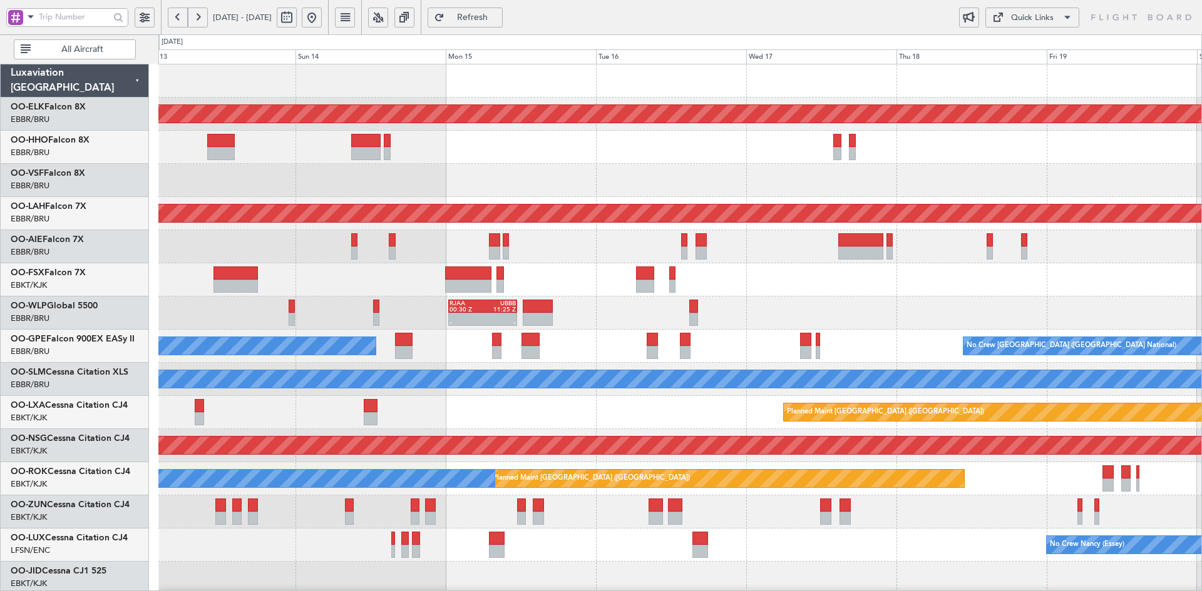
click at [1201, 259] on html "19 Sep 2025 - 26 Sep 2025 Refresh Quick Links All Aircraft Planned Maint Kortri…" at bounding box center [601, 295] width 1202 height 591
click at [628, 164] on div at bounding box center [679, 180] width 1043 height 33
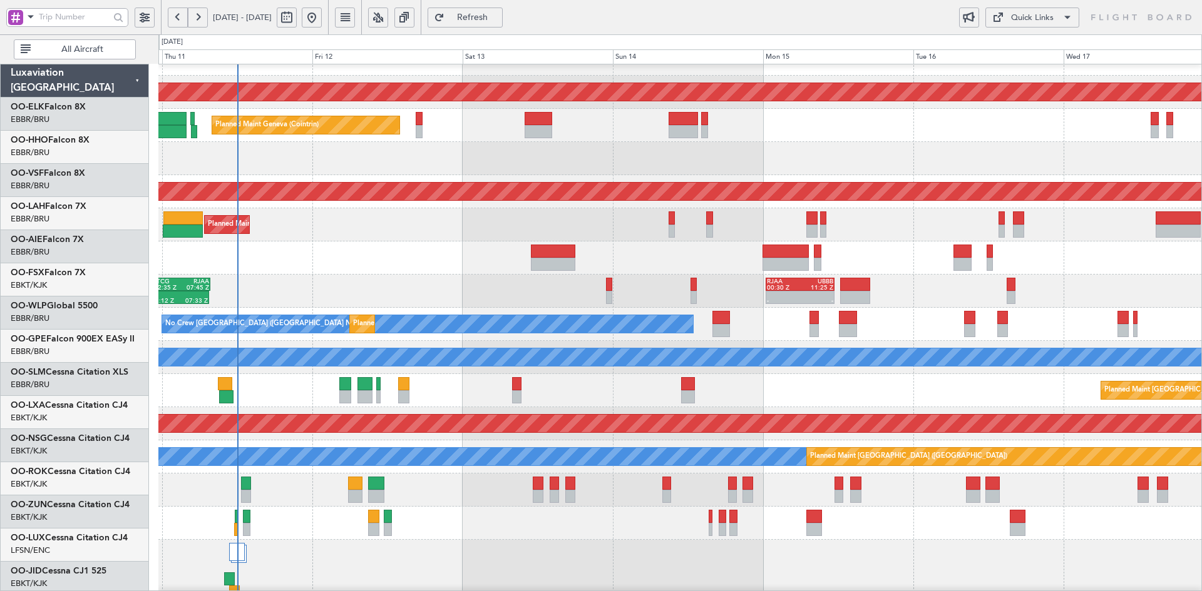
scroll to position [22, 0]
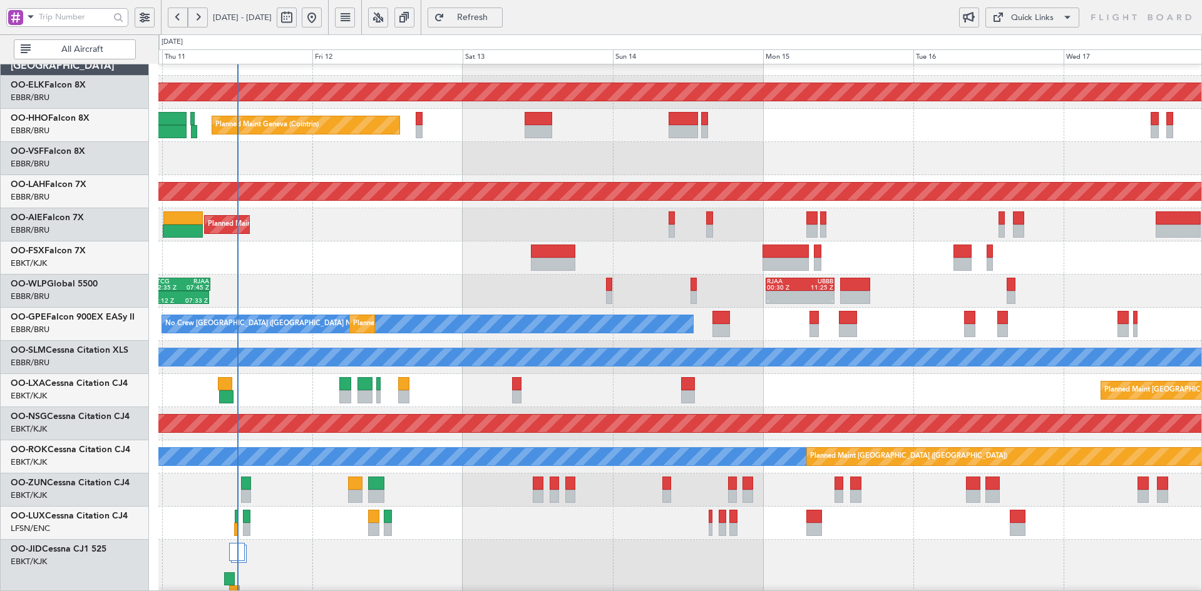
click at [374, 242] on div "Planned Maint [GEOGRAPHIC_DATA] ([GEOGRAPHIC_DATA])" at bounding box center [679, 224] width 1043 height 33
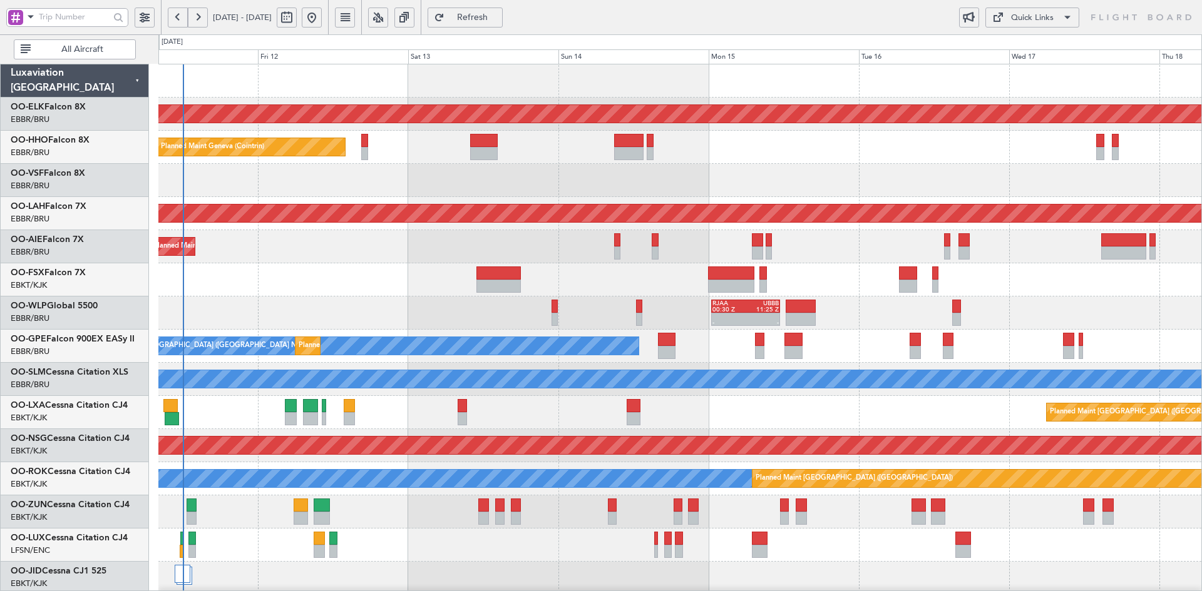
click at [705, 174] on div at bounding box center [679, 180] width 1043 height 33
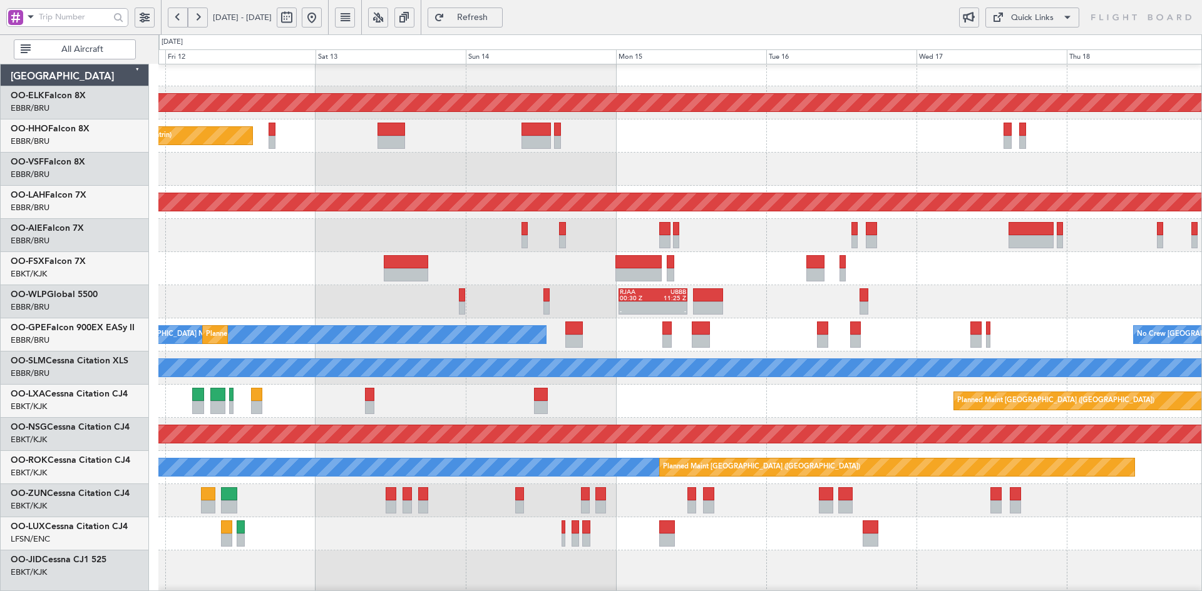
scroll to position [16, 0]
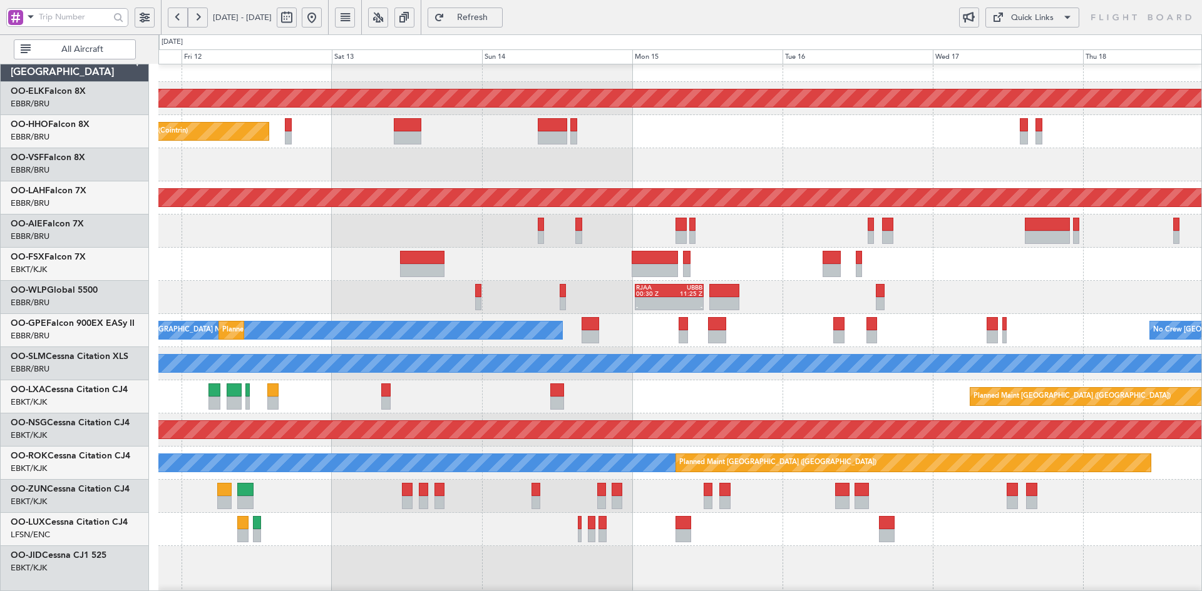
click at [650, 154] on div at bounding box center [679, 164] width 1043 height 33
click at [801, 151] on div at bounding box center [679, 164] width 1043 height 33
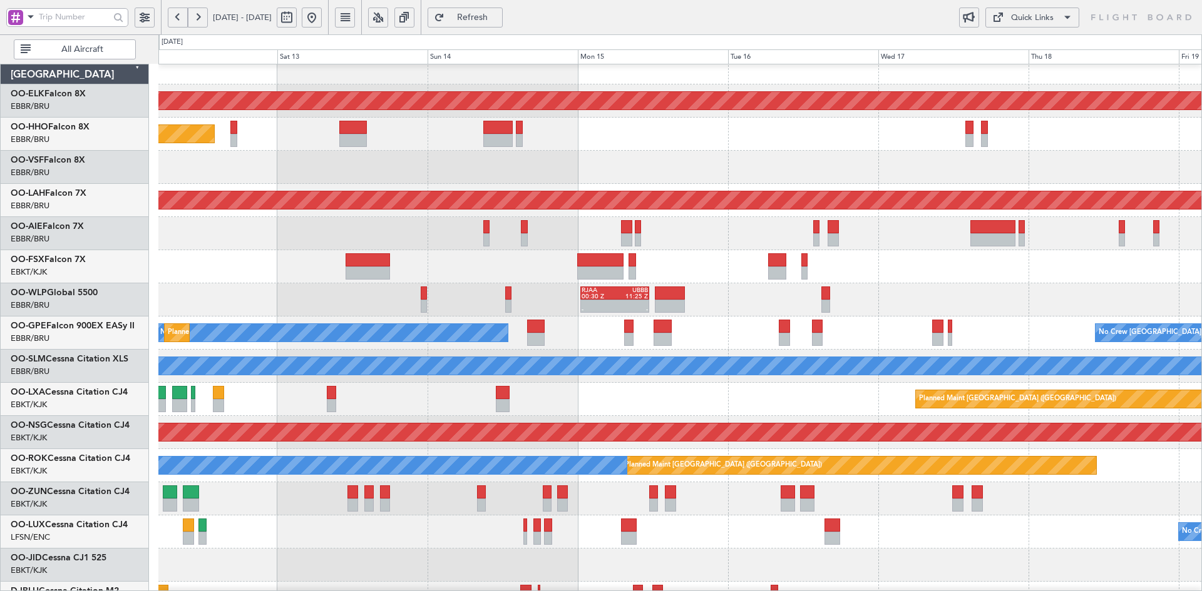
click at [411, 184] on div at bounding box center [679, 167] width 1043 height 33
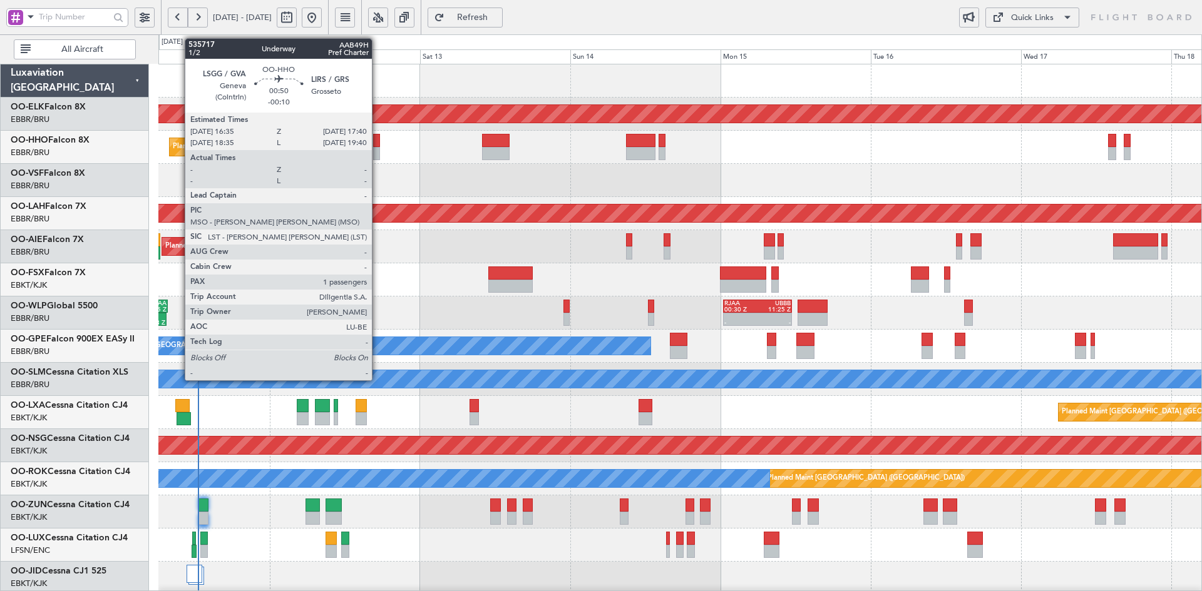
click at [377, 150] on div at bounding box center [376, 153] width 7 height 13
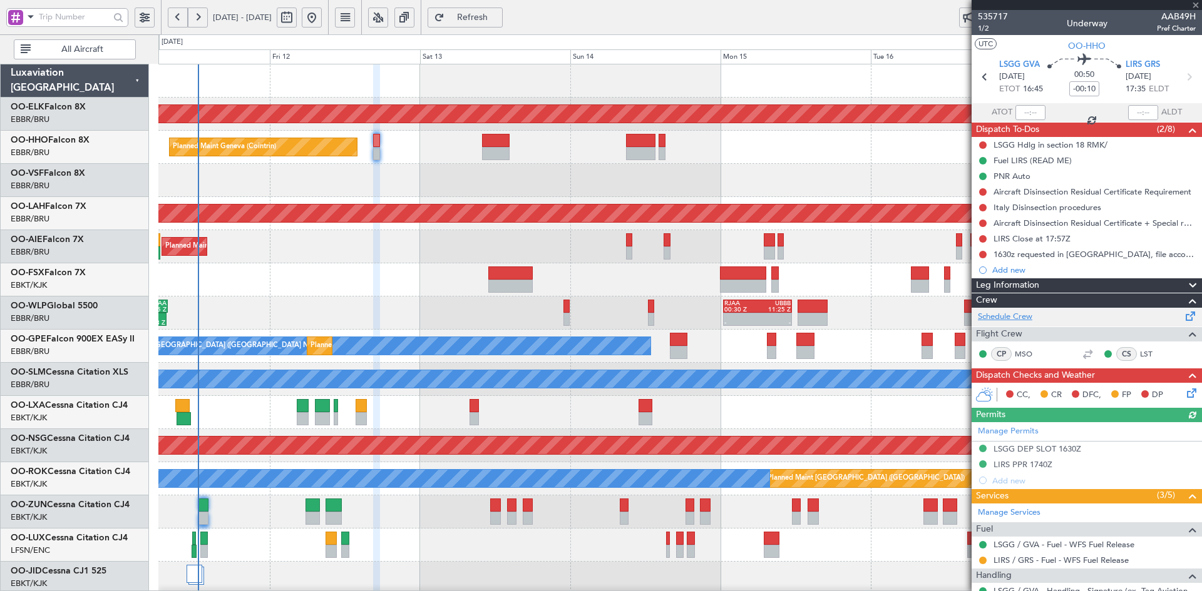
click at [998, 319] on link "Schedule Crew" at bounding box center [1005, 317] width 54 height 13
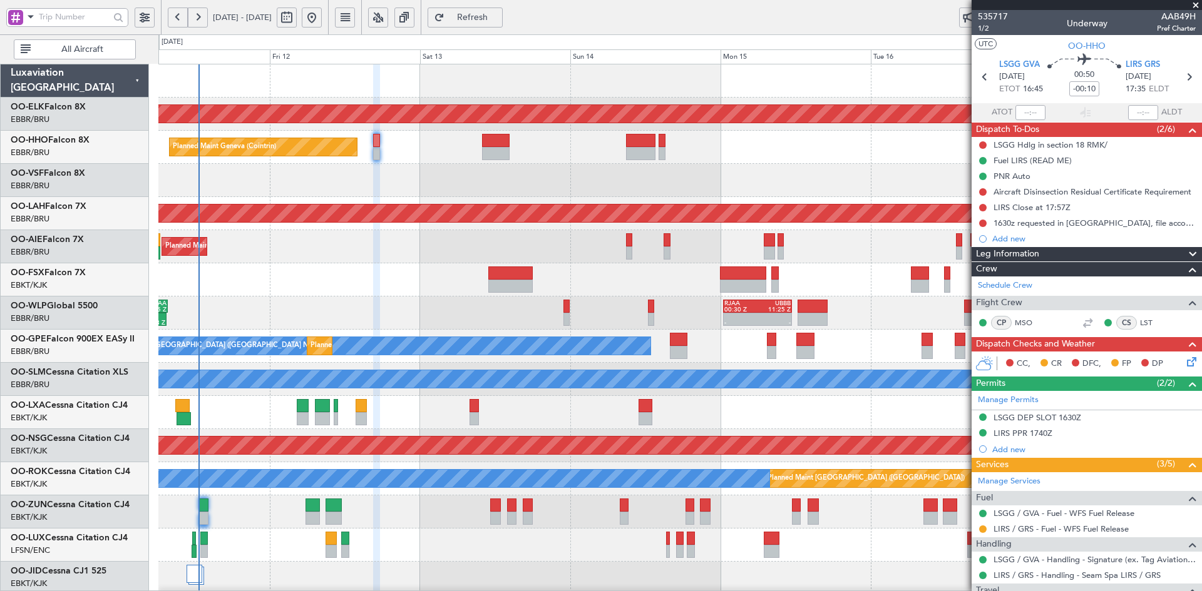
click at [1193, 9] on span at bounding box center [1195, 5] width 13 height 11
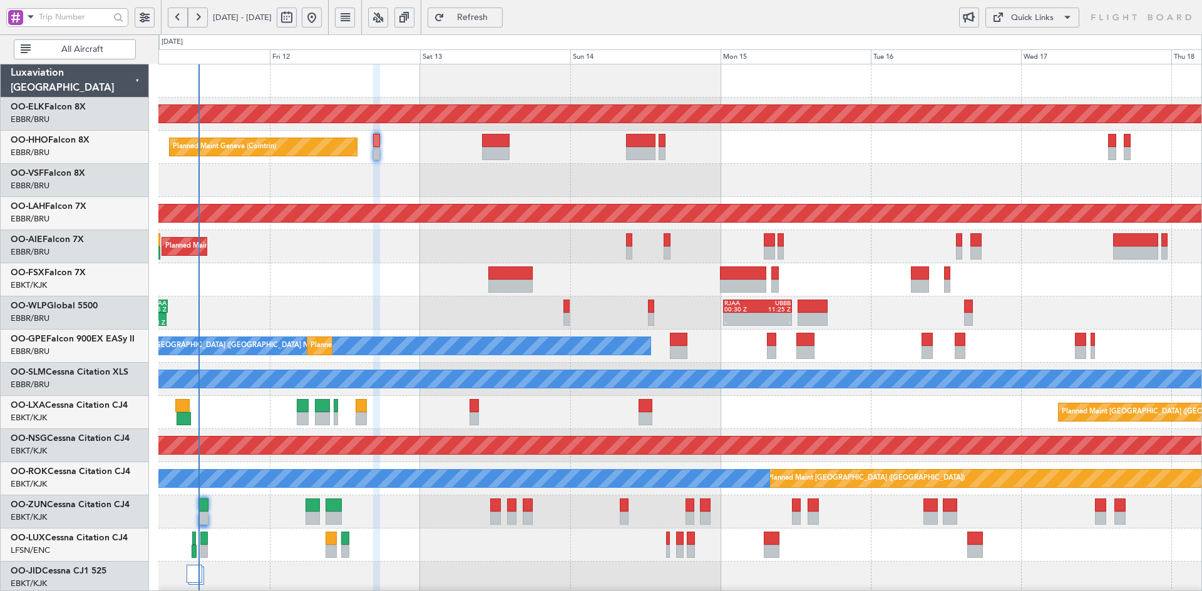
type input "0"
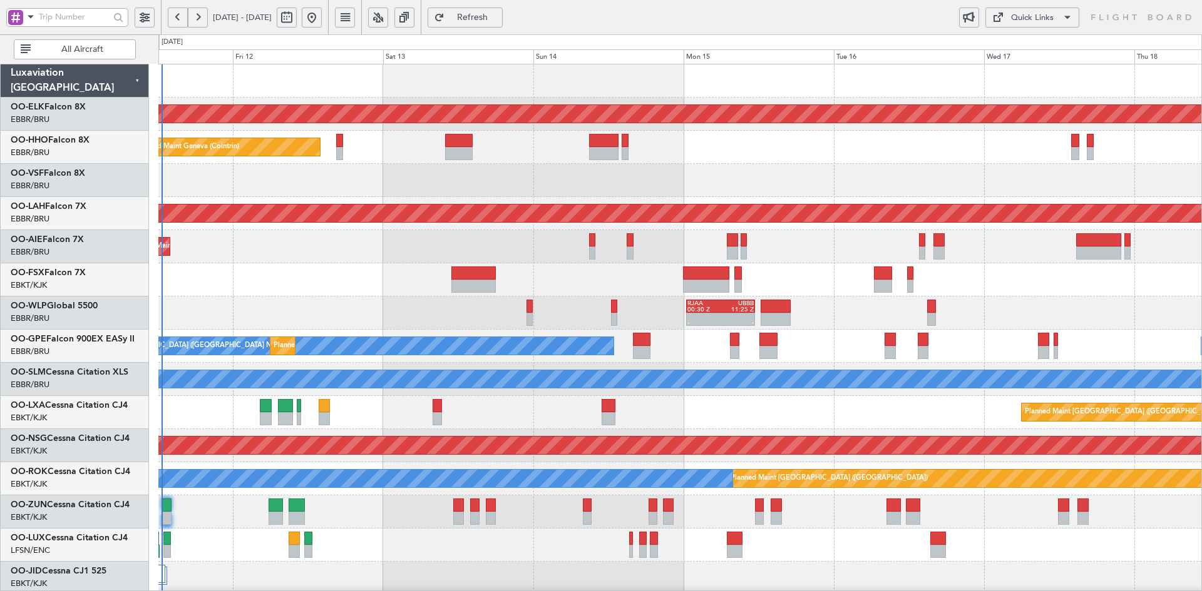
click at [835, 177] on div at bounding box center [679, 180] width 1043 height 33
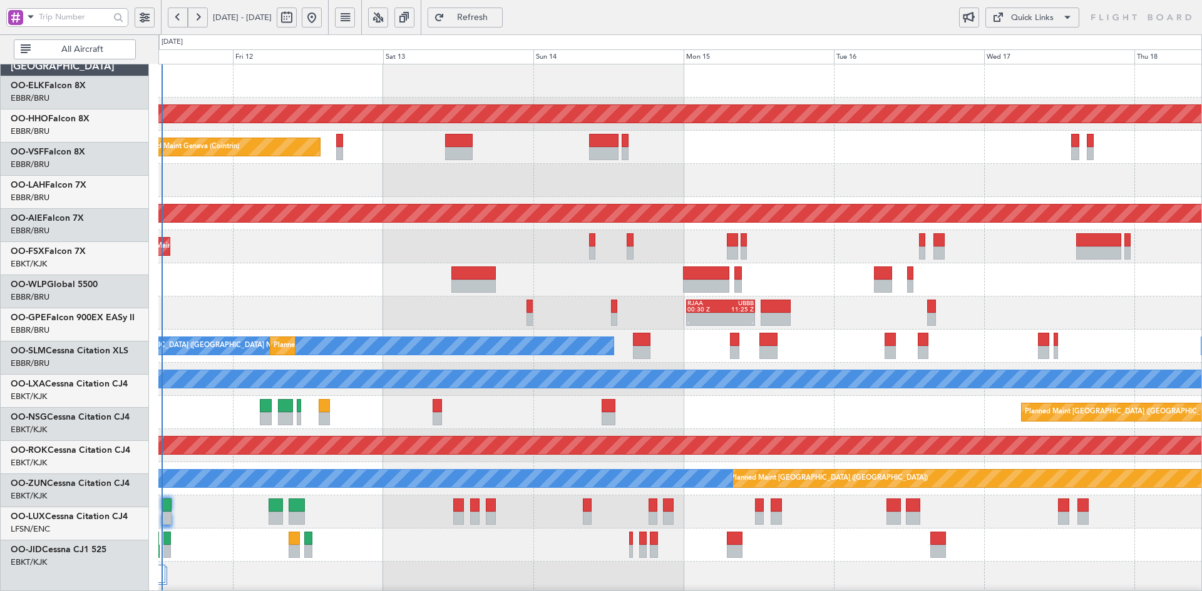
click at [740, 164] on div at bounding box center [679, 180] width 1043 height 33
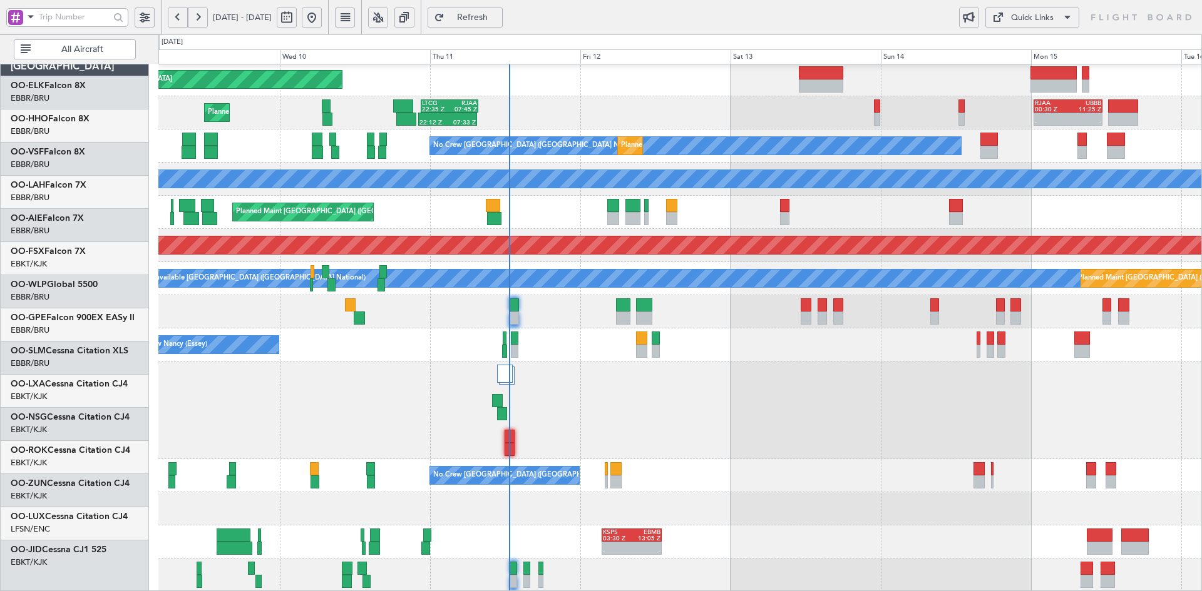
scroll to position [200, 0]
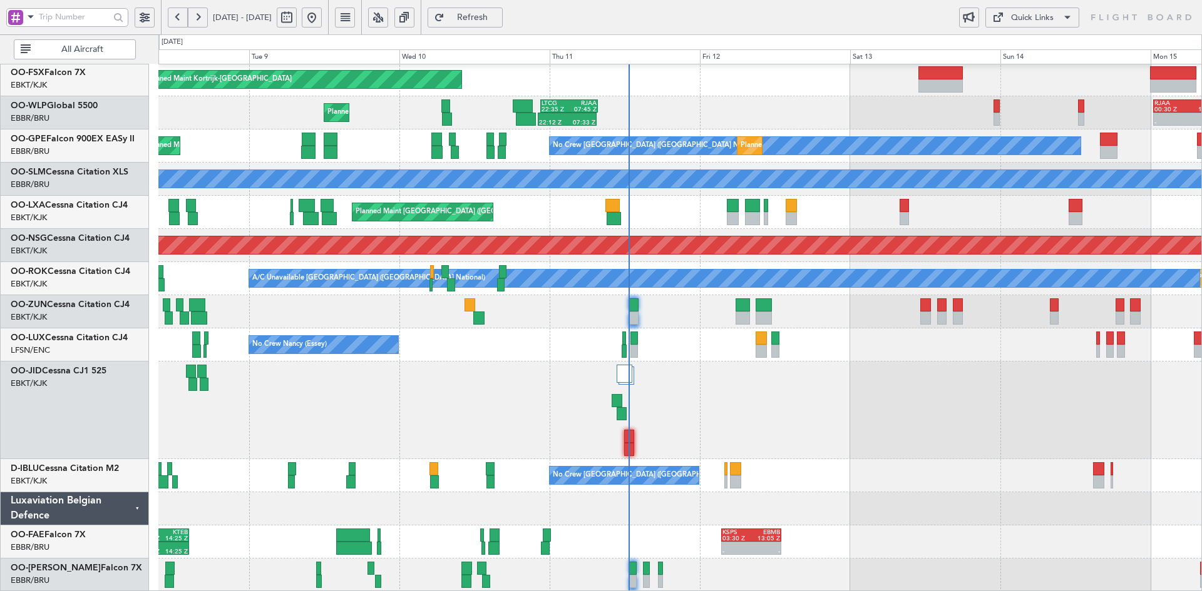
click at [804, 350] on div "Planned Maint London (Farnborough) 10:10 Z 18:15 Z EGLF 10:00 Z KIAD 18:15 Z Pl…" at bounding box center [679, 228] width 1043 height 728
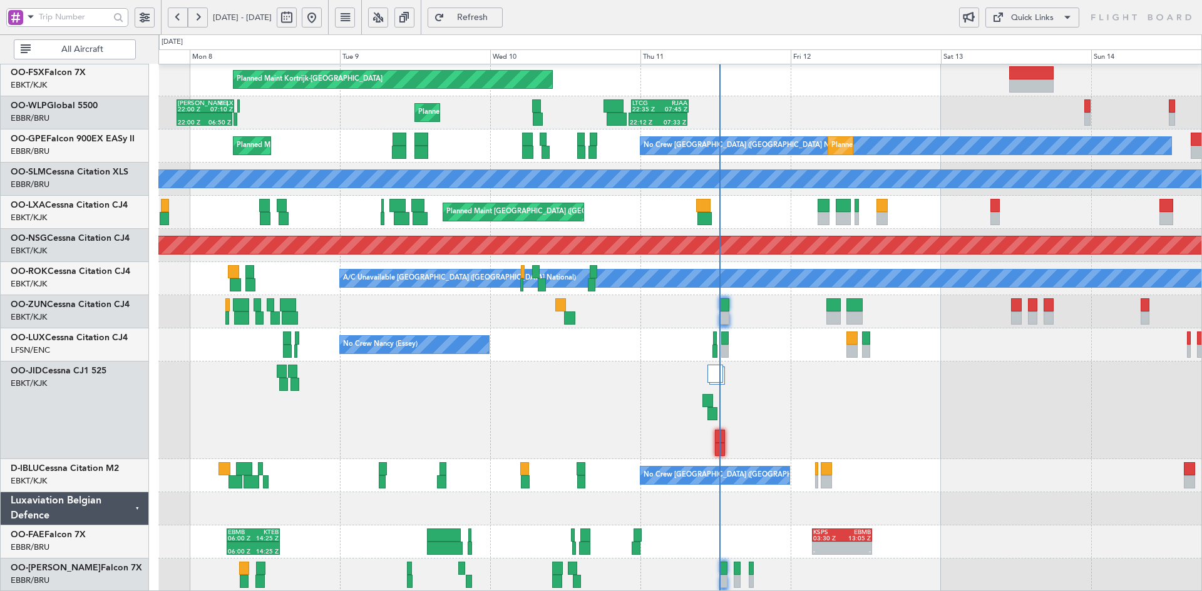
click at [866, 486] on div "No Crew [GEOGRAPHIC_DATA] ([GEOGRAPHIC_DATA] National)" at bounding box center [679, 475] width 1043 height 33
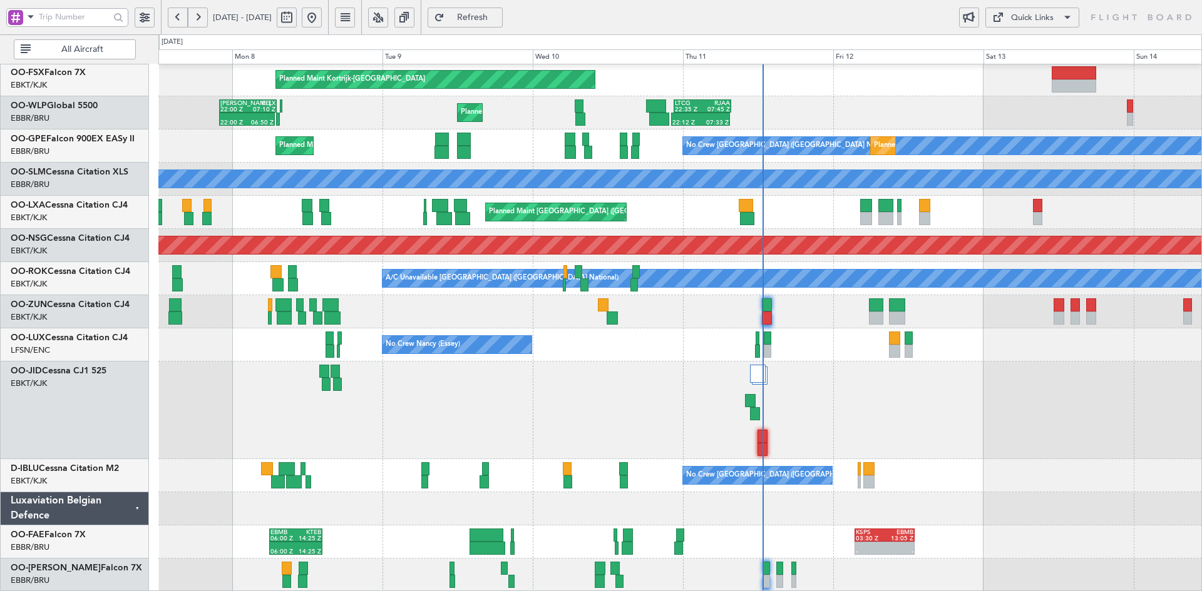
click at [898, 399] on div at bounding box center [679, 411] width 1043 height 98
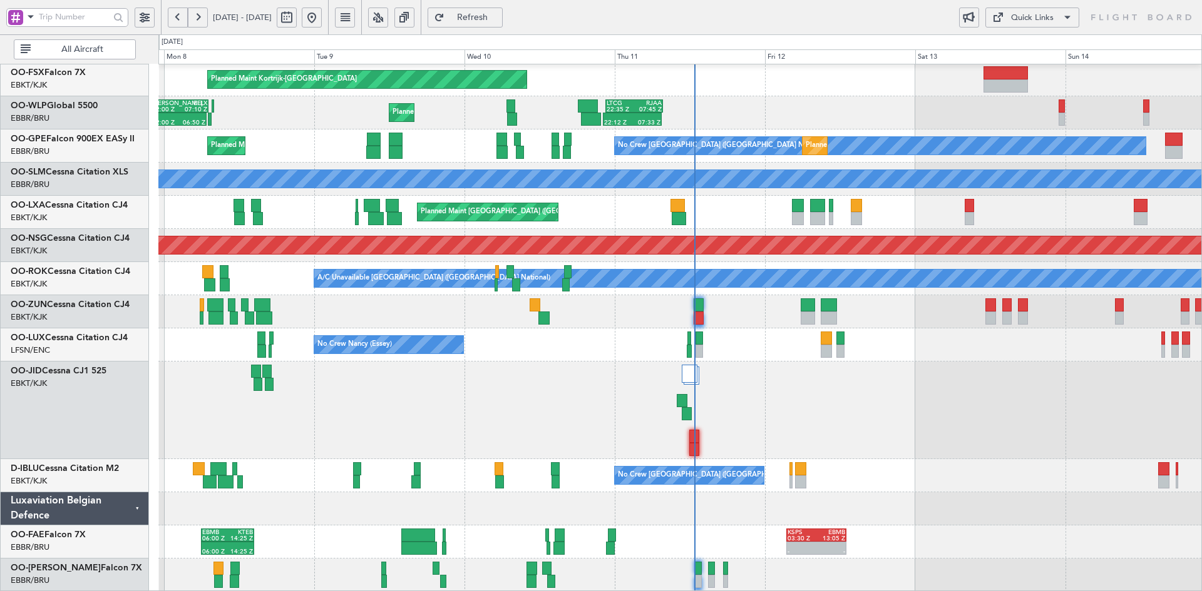
click at [983, 337] on div "Planned Maint London (Farnborough) 10:10 Z 18:15 Z EGLF 10:00 Z KIAD 18:15 Z Pl…" at bounding box center [679, 228] width 1043 height 728
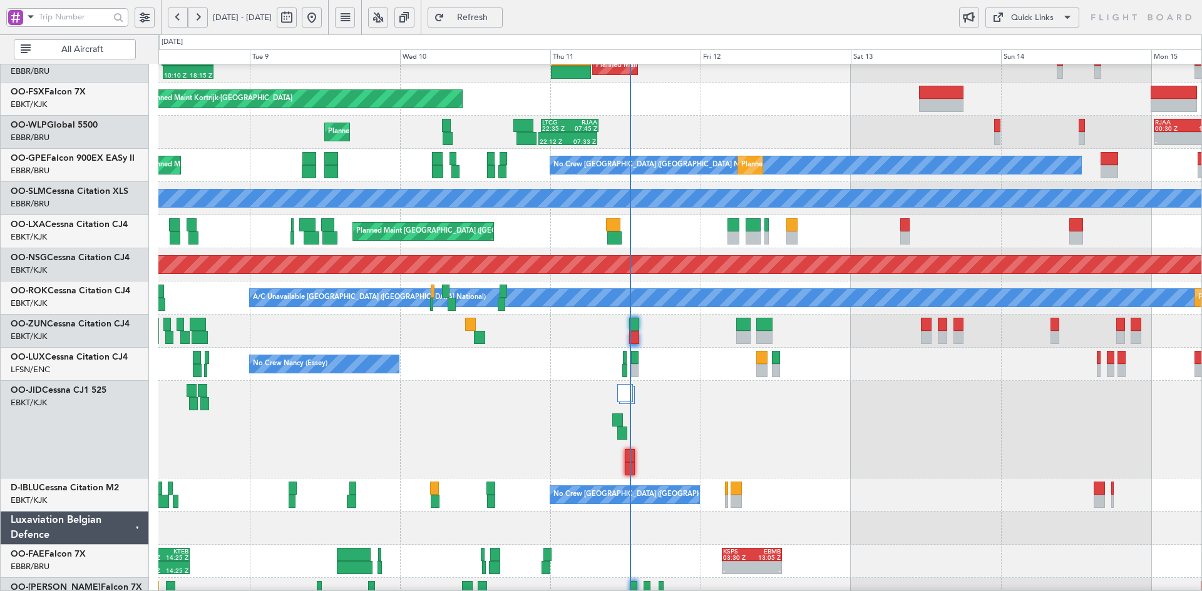
click at [747, 362] on div "Planned Maint London (Farnborough) 10:10 Z 18:15 Z EGLF 10:00 Z KIAD 18:15 Z Pl…" at bounding box center [679, 248] width 1043 height 728
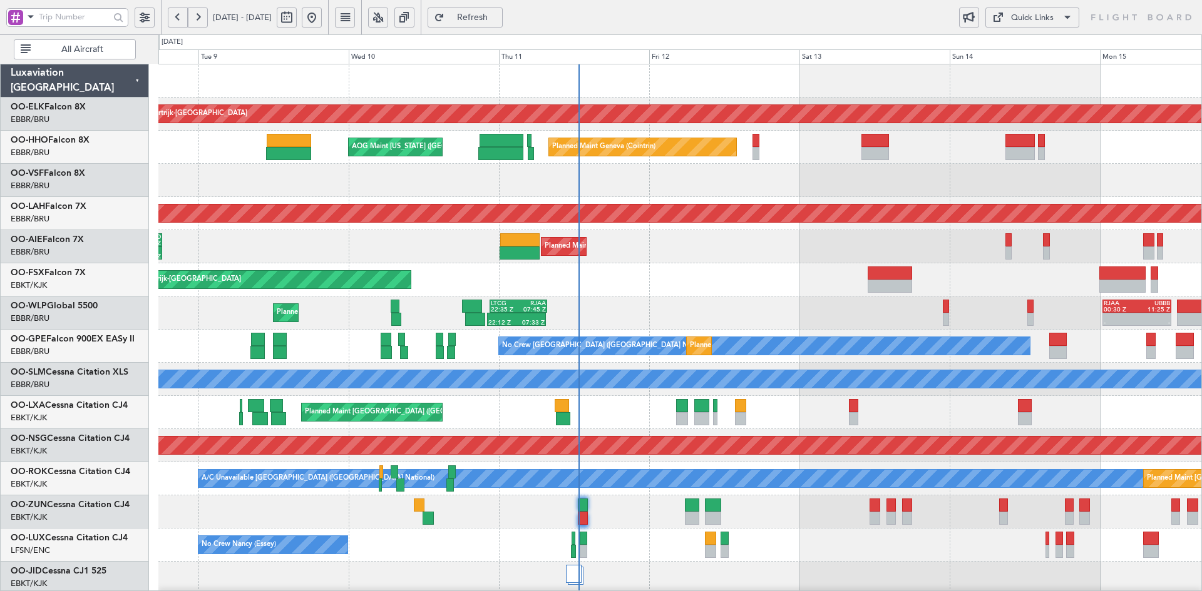
click at [684, 249] on div "Planned Maint Kortrijk-Wevelgem Planned Maint Geneva (Cointrin) AOG Maint New Y…" at bounding box center [679, 428] width 1043 height 728
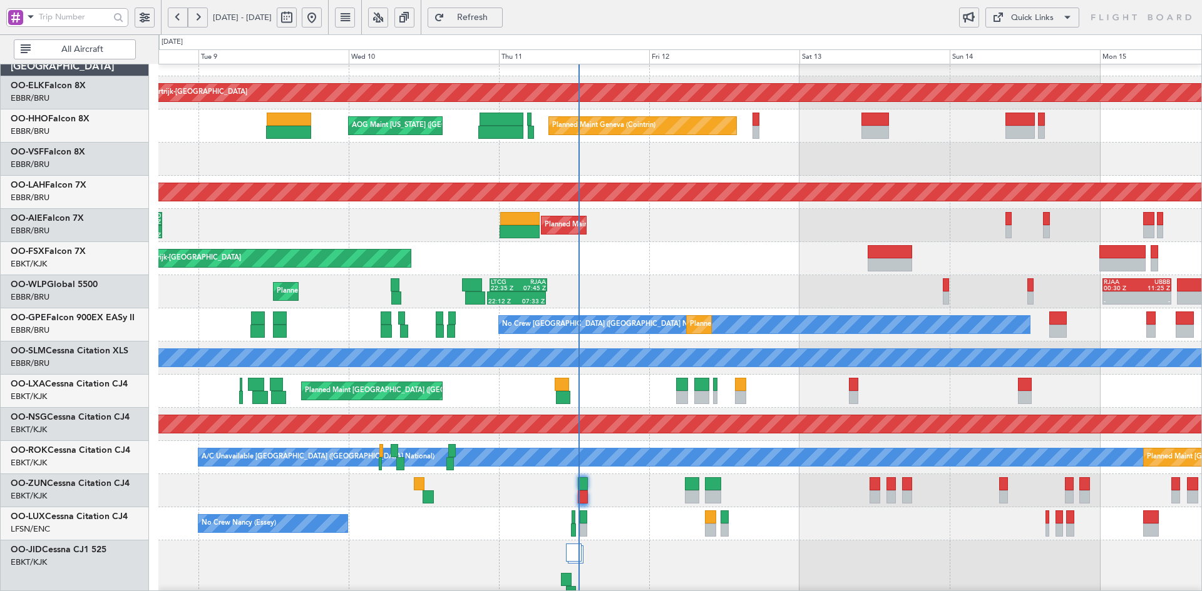
click at [673, 239] on div "Planned Maint Kortrijk-Wevelgem Planned Maint Geneva (Cointrin) AOG Maint New Y…" at bounding box center [679, 407] width 1043 height 728
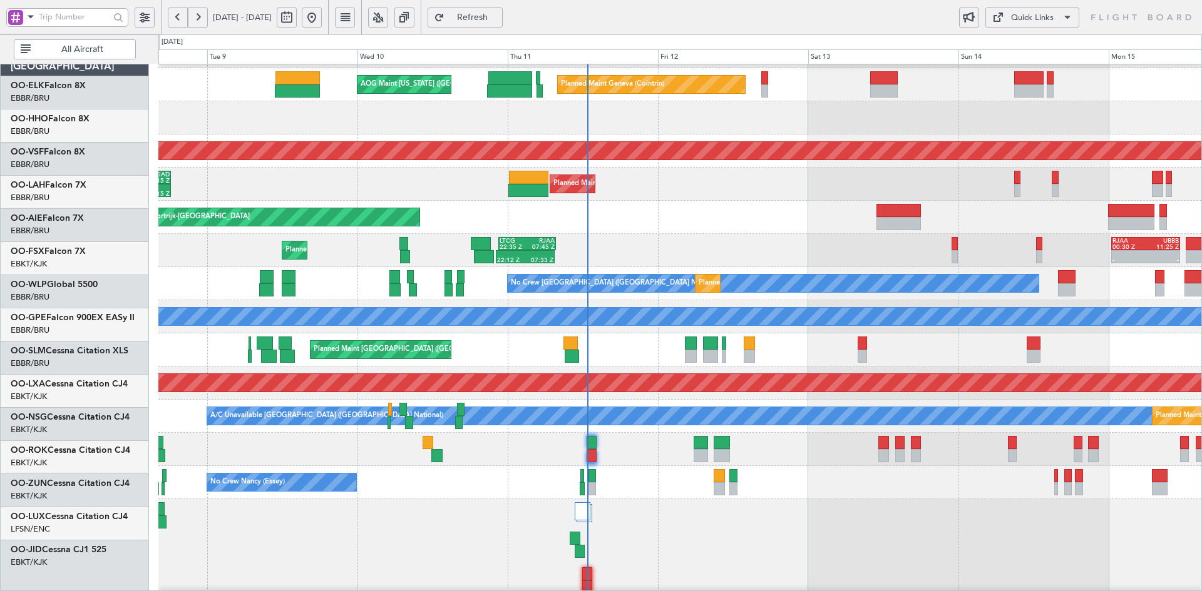
scroll to position [63, 0]
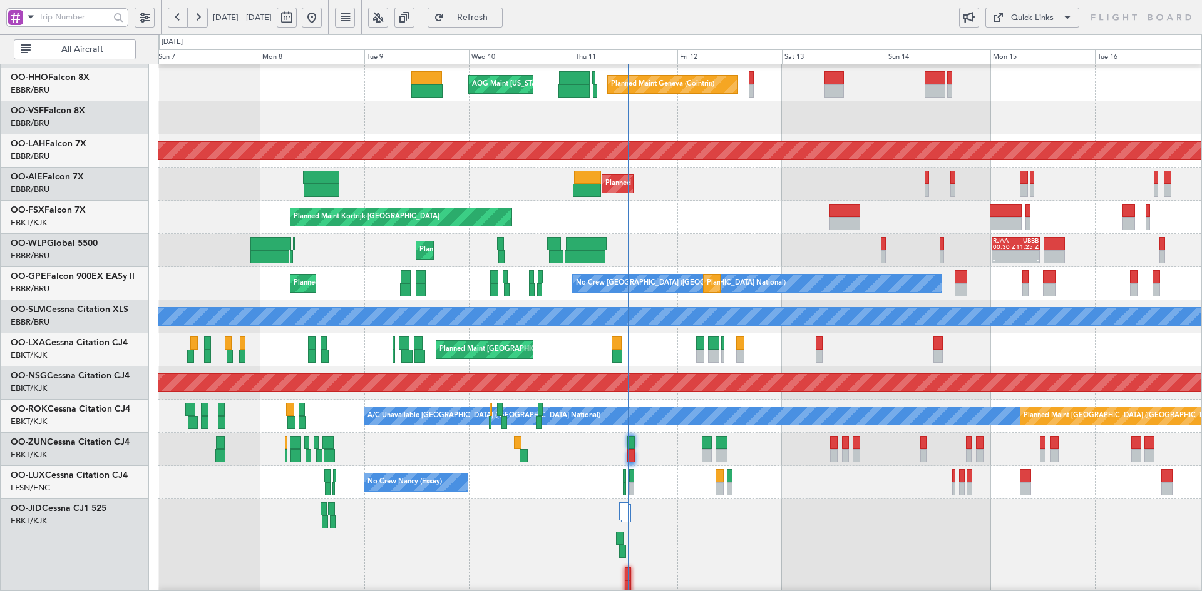
click at [710, 518] on div at bounding box center [679, 548] width 1043 height 98
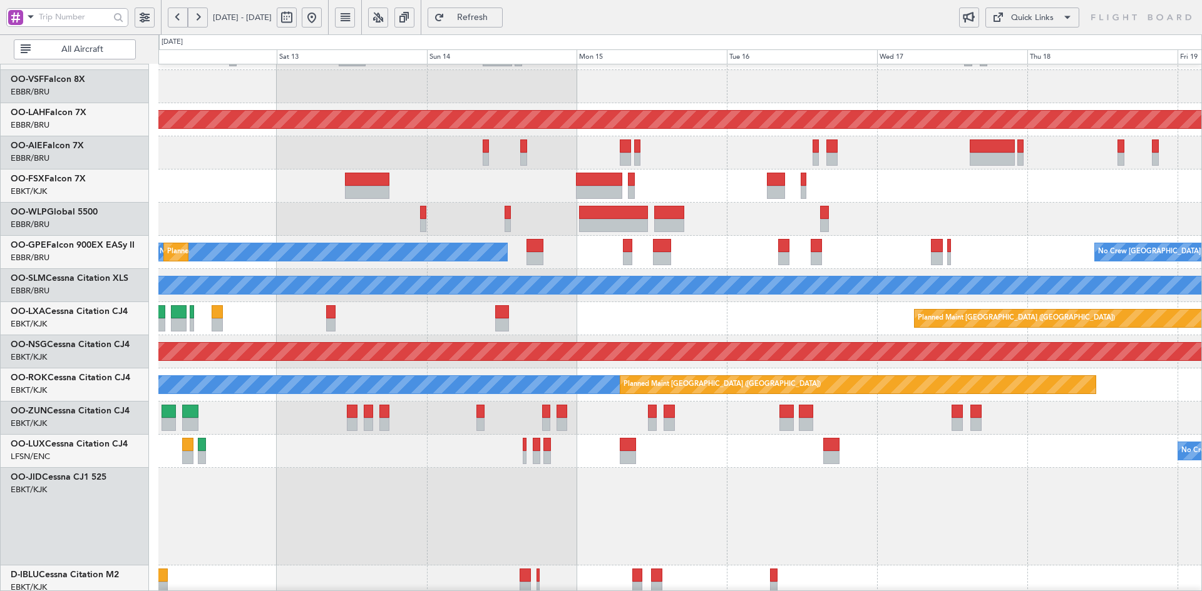
scroll to position [88, 0]
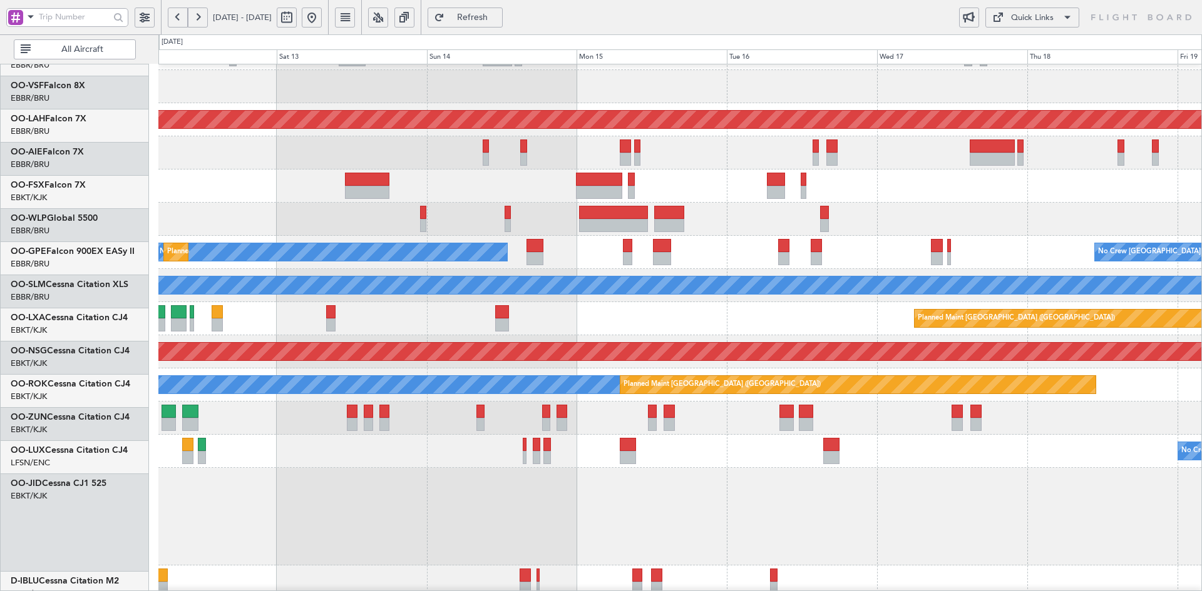
click at [956, 527] on div at bounding box center [679, 517] width 1043 height 98
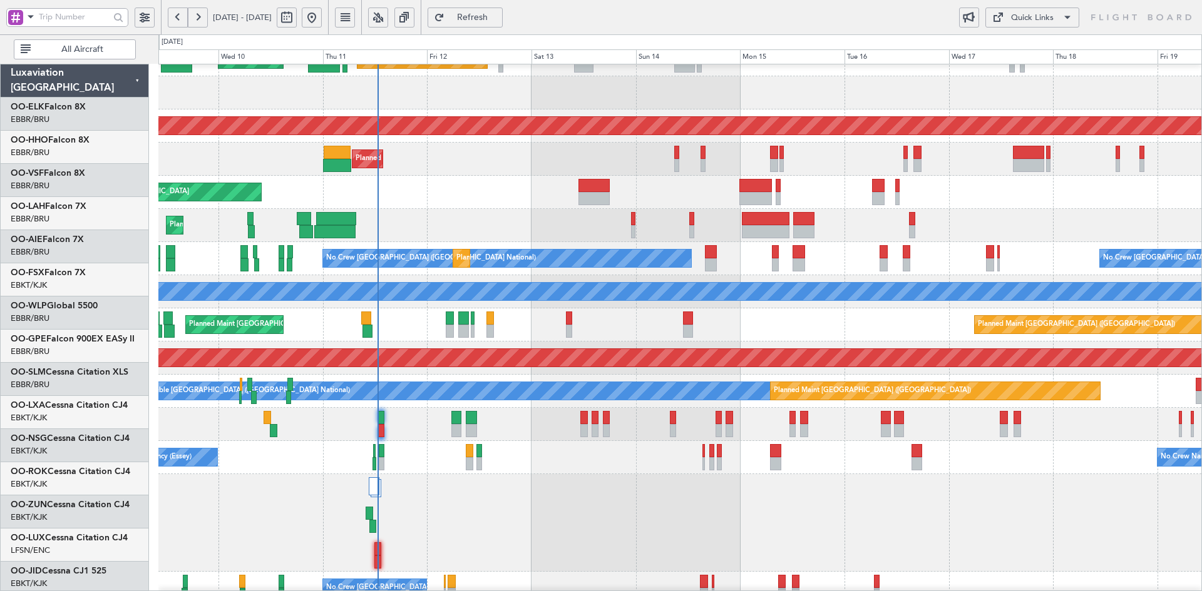
scroll to position [88, 0]
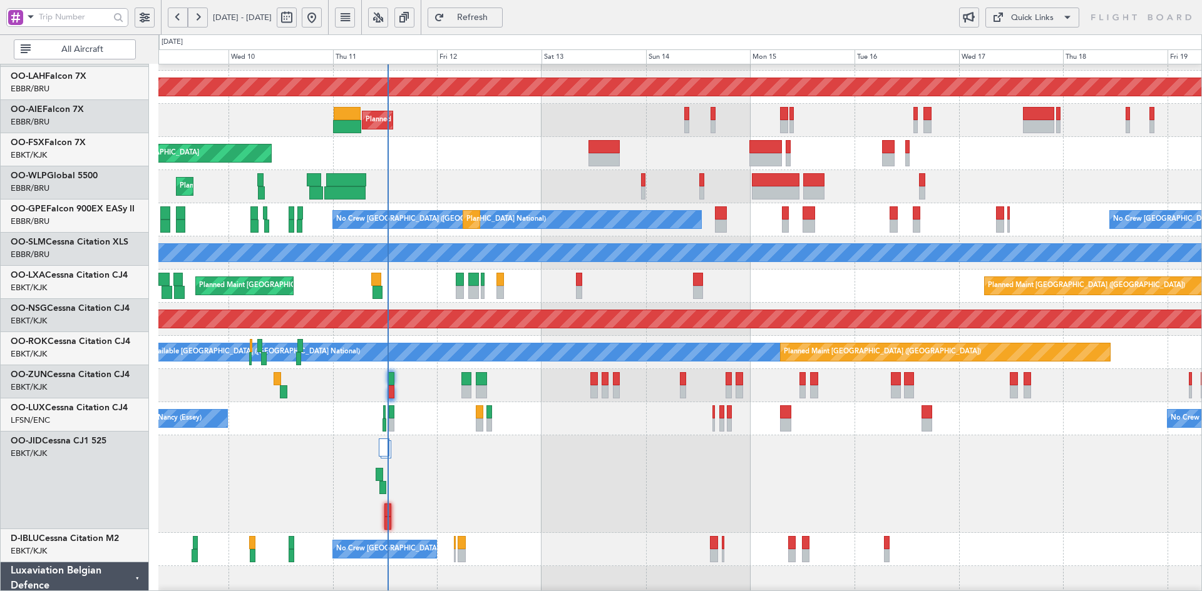
click at [579, 448] on div at bounding box center [679, 485] width 1043 height 98
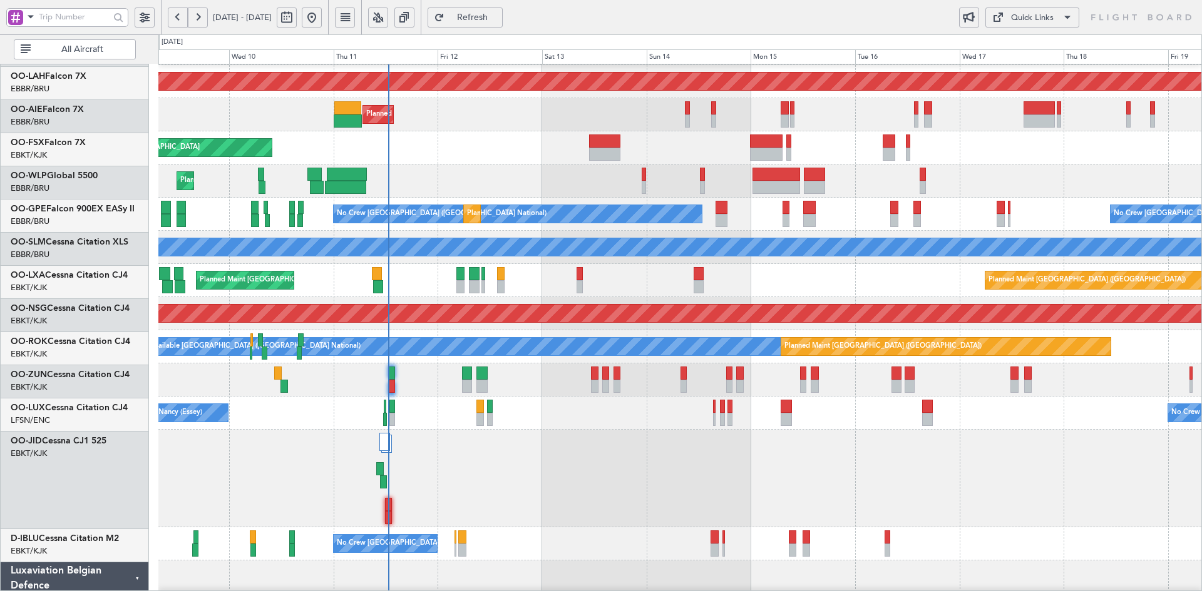
scroll to position [132, 0]
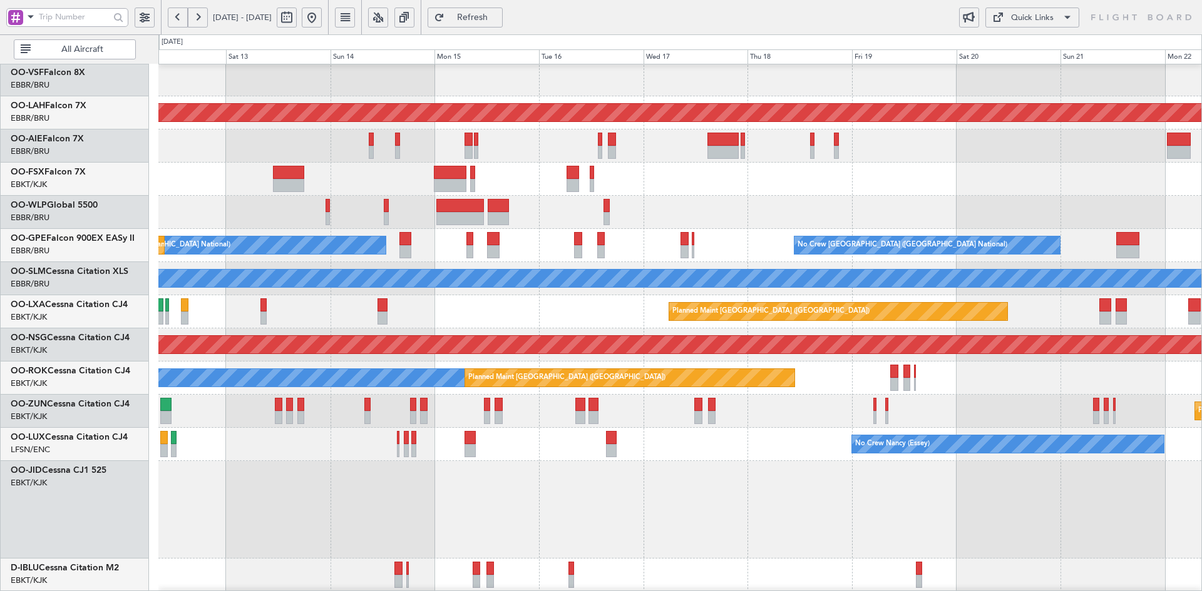
click at [537, 218] on div at bounding box center [679, 212] width 1043 height 33
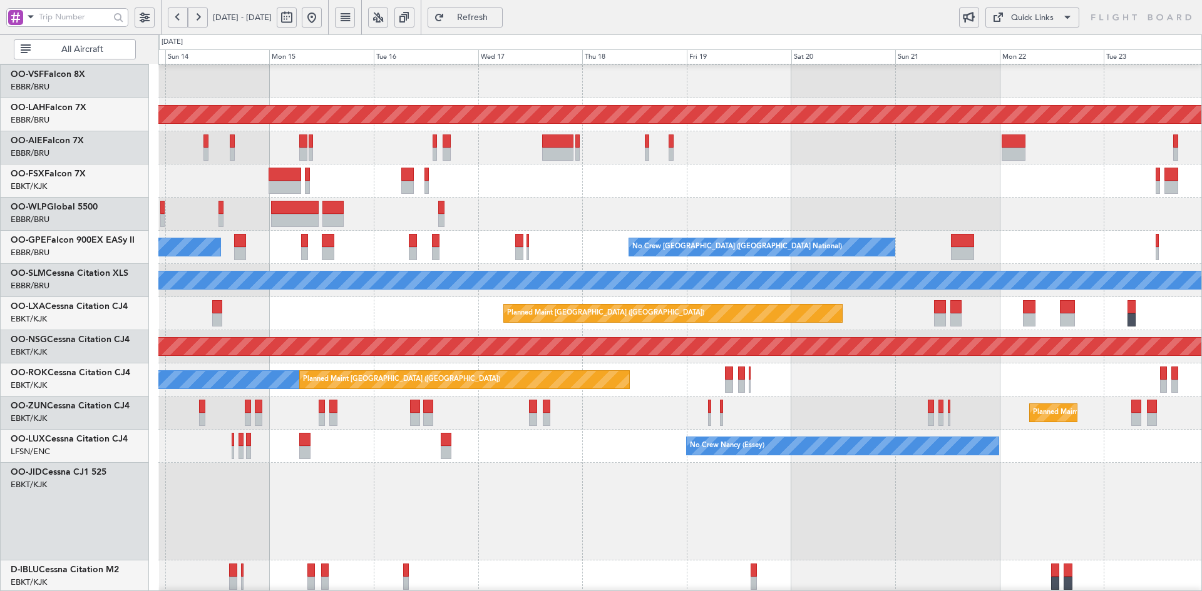
click at [690, 225] on div at bounding box center [679, 214] width 1043 height 33
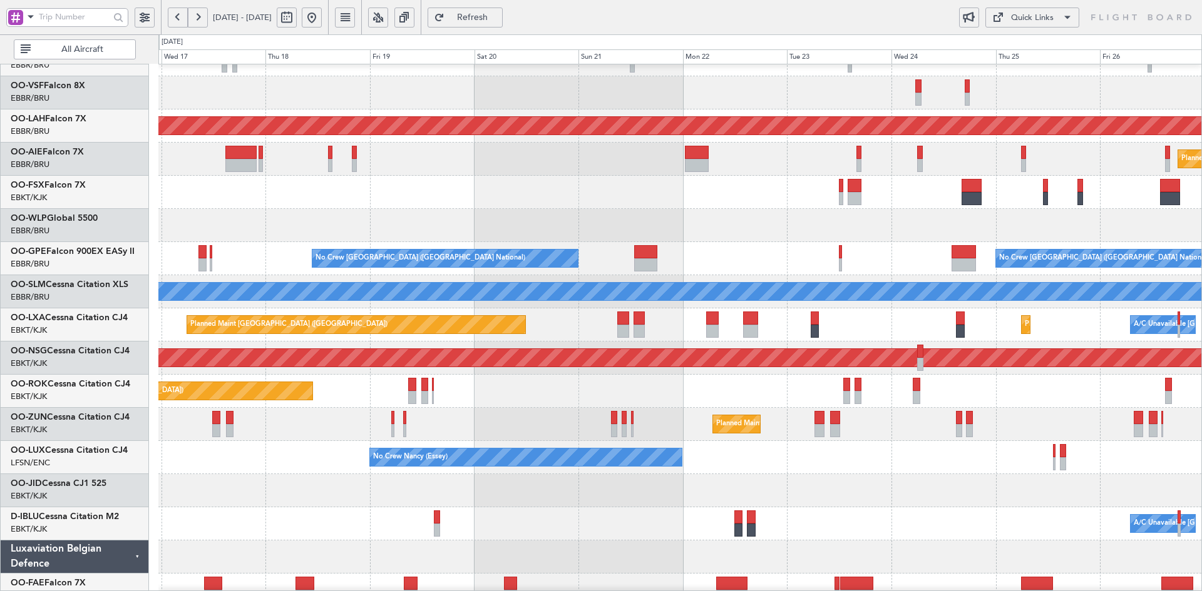
scroll to position [90, 0]
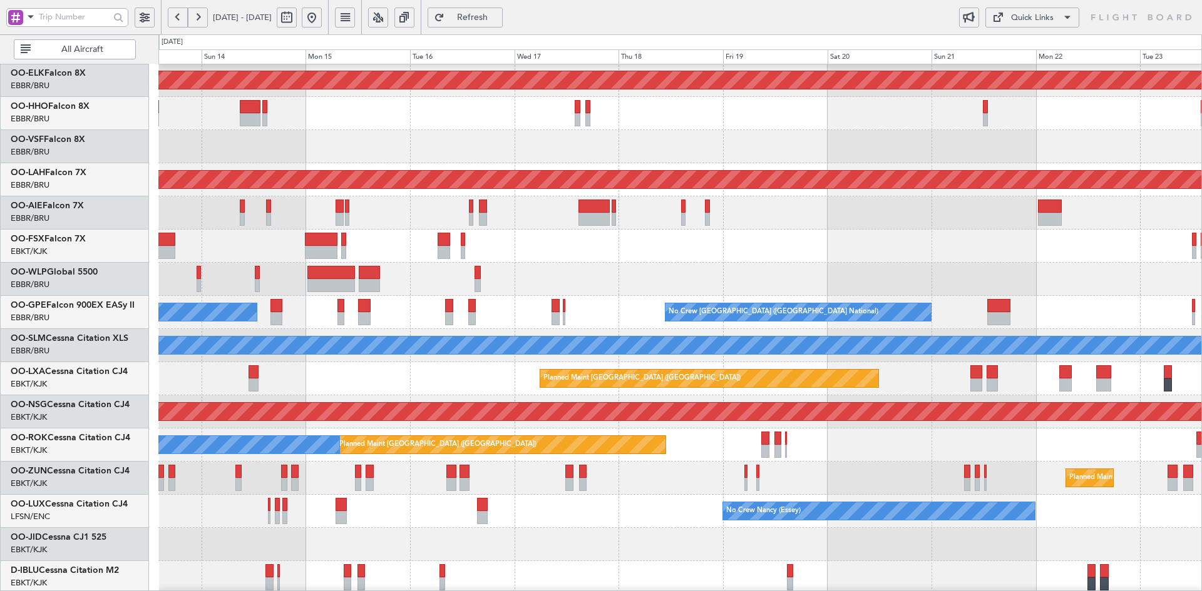
click at [951, 260] on div at bounding box center [679, 246] width 1043 height 33
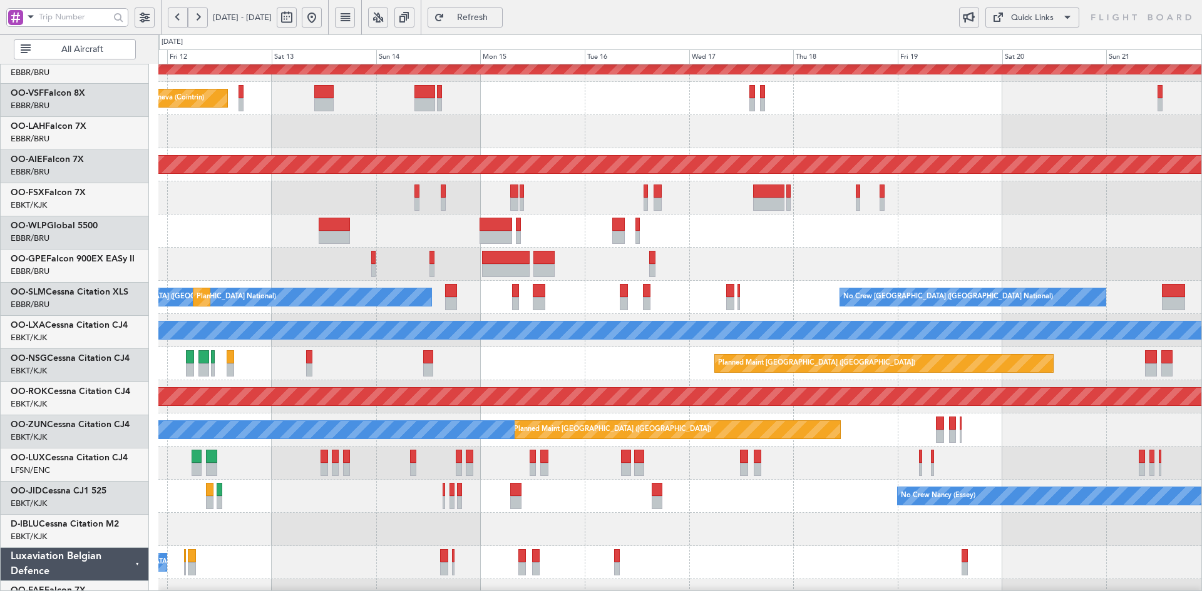
scroll to position [49, 0]
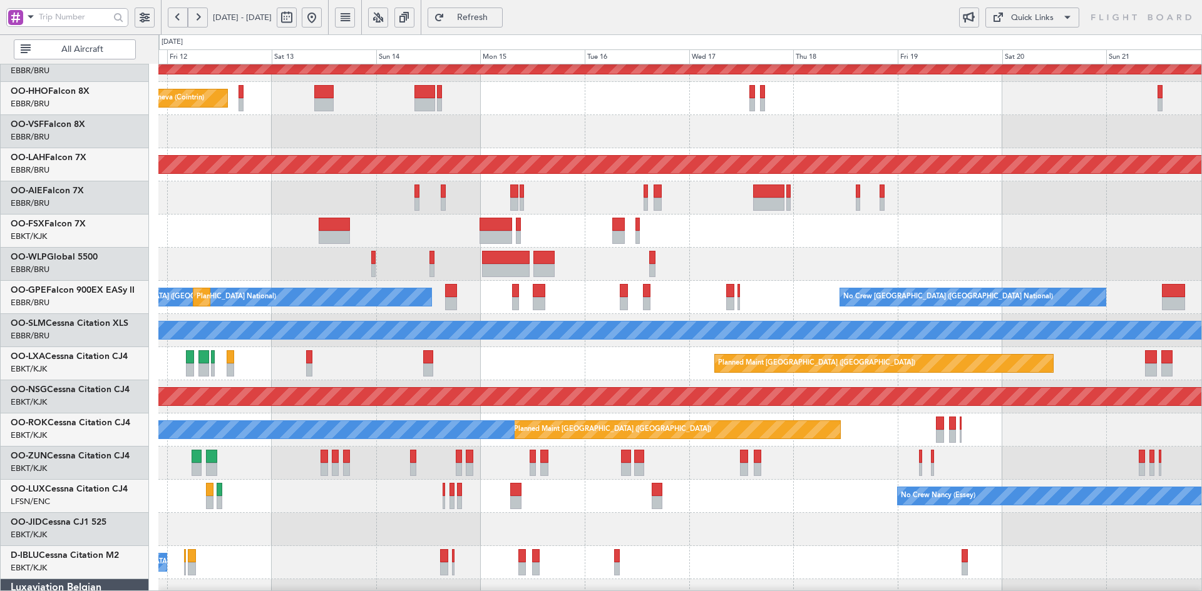
click at [758, 252] on div "Planned Maint Liege" at bounding box center [679, 264] width 1043 height 33
click at [322, 148] on div at bounding box center [679, 131] width 1043 height 33
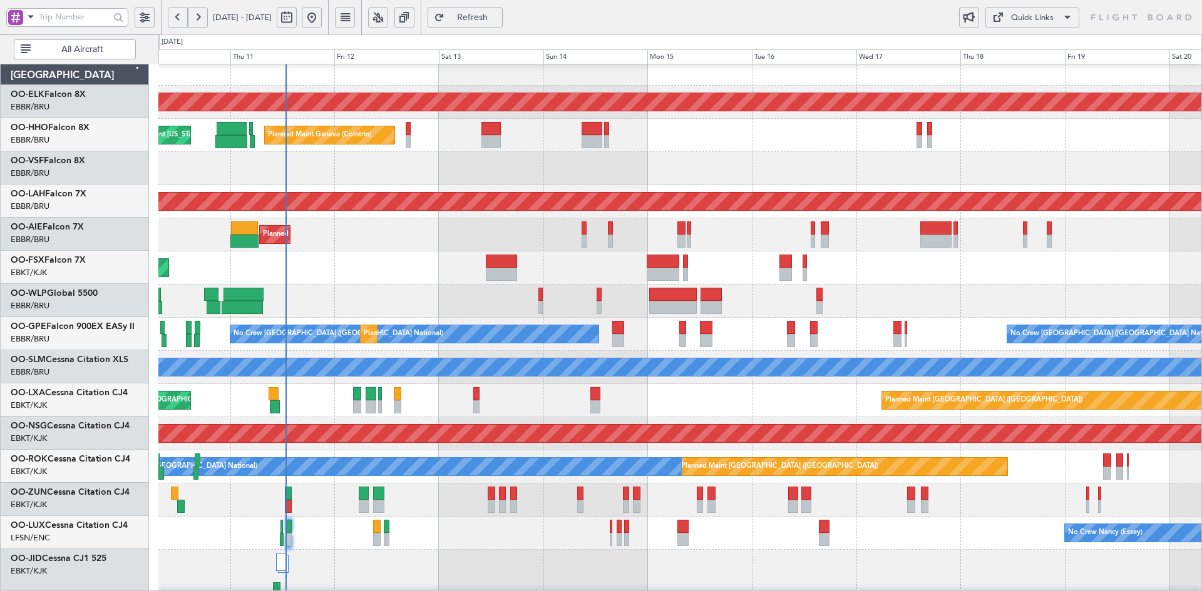
click at [663, 137] on div "Planned Maint Geneva (Cointrin) AOG Maint [US_STATE] ([GEOGRAPHIC_DATA])" at bounding box center [679, 135] width 1043 height 33
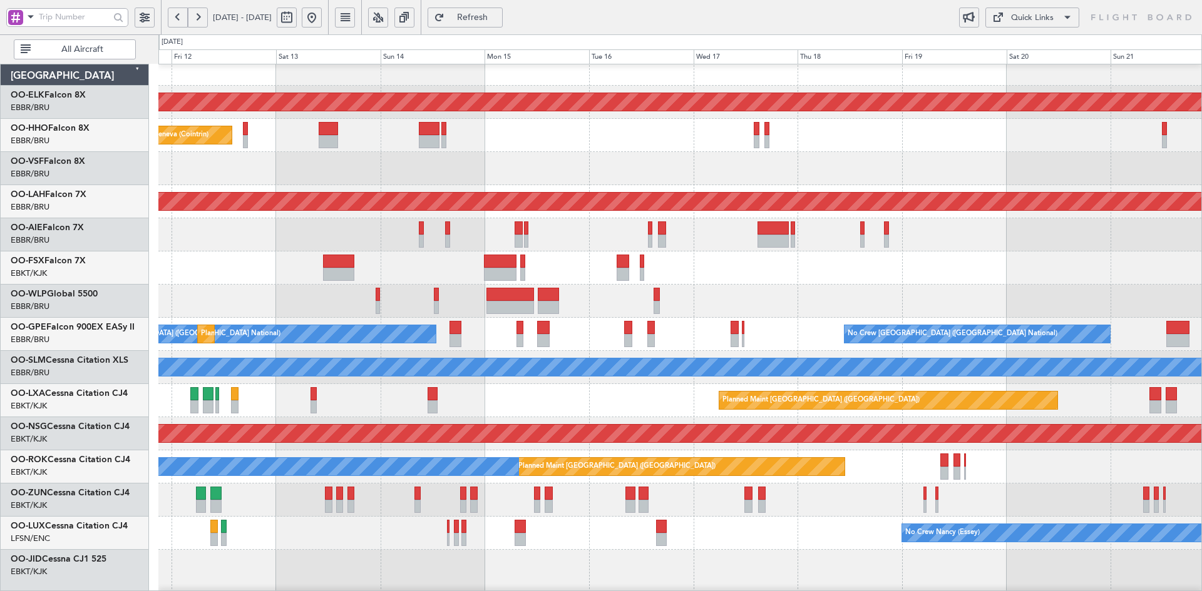
click at [755, 165] on div at bounding box center [679, 168] width 1043 height 33
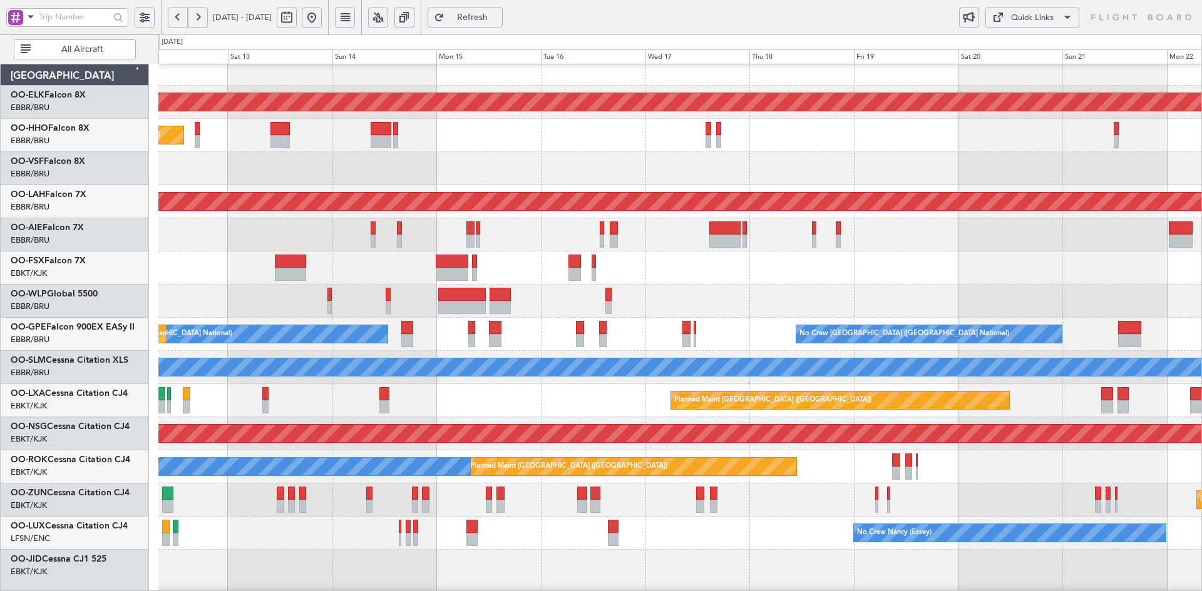
click at [784, 153] on div at bounding box center [679, 168] width 1043 height 33
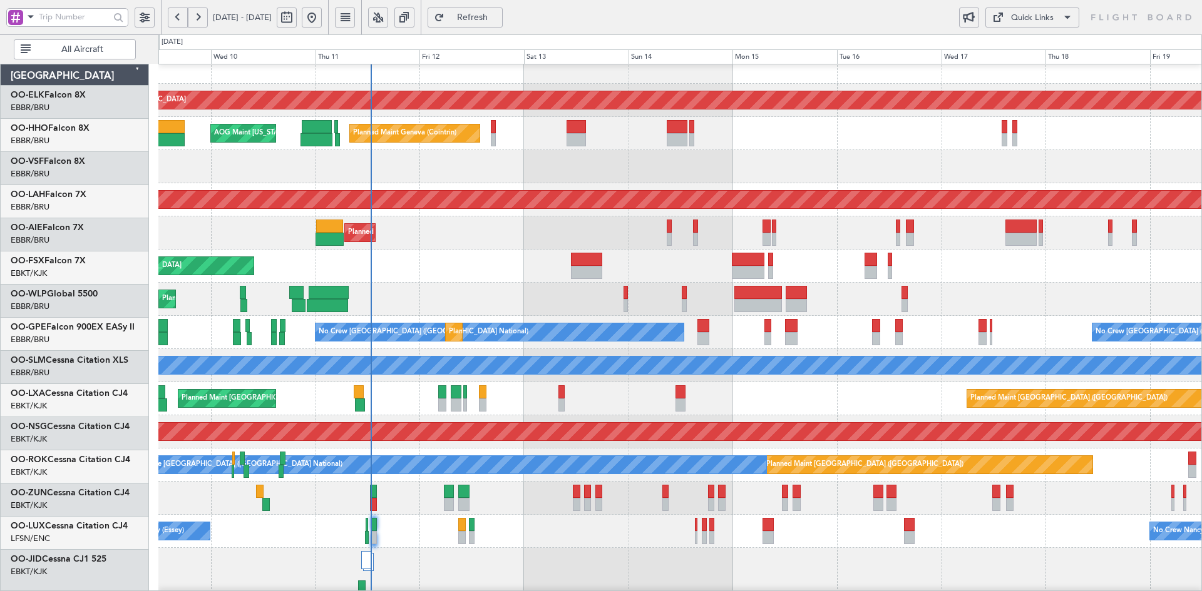
scroll to position [14, 0]
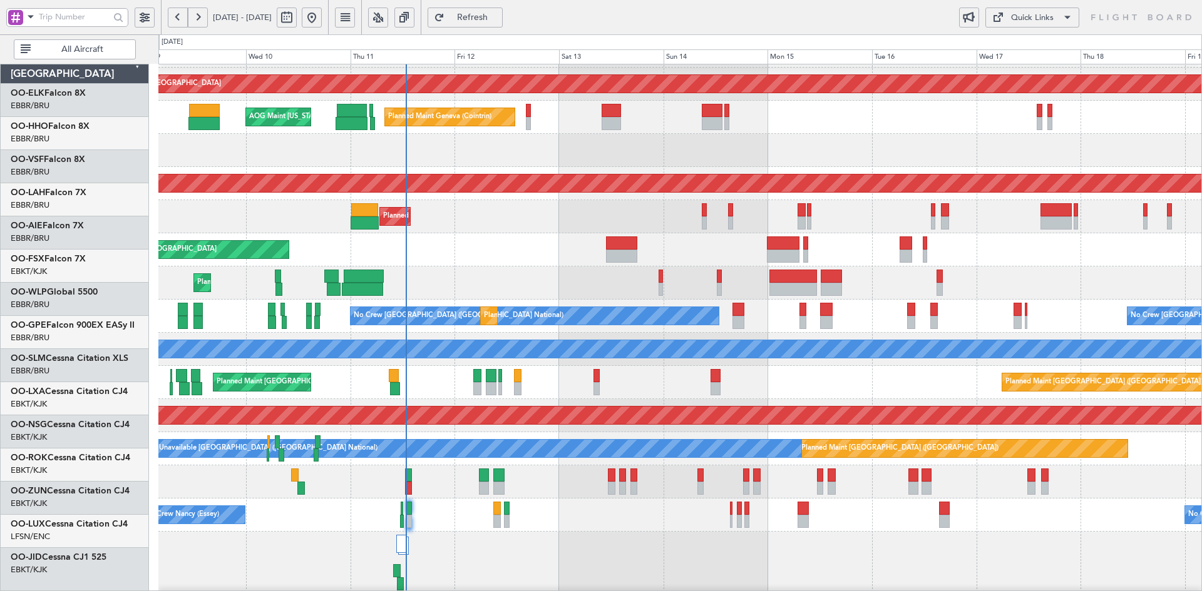
click at [528, 213] on div "Planned Maint [GEOGRAPHIC_DATA] ([GEOGRAPHIC_DATA])" at bounding box center [679, 216] width 1043 height 33
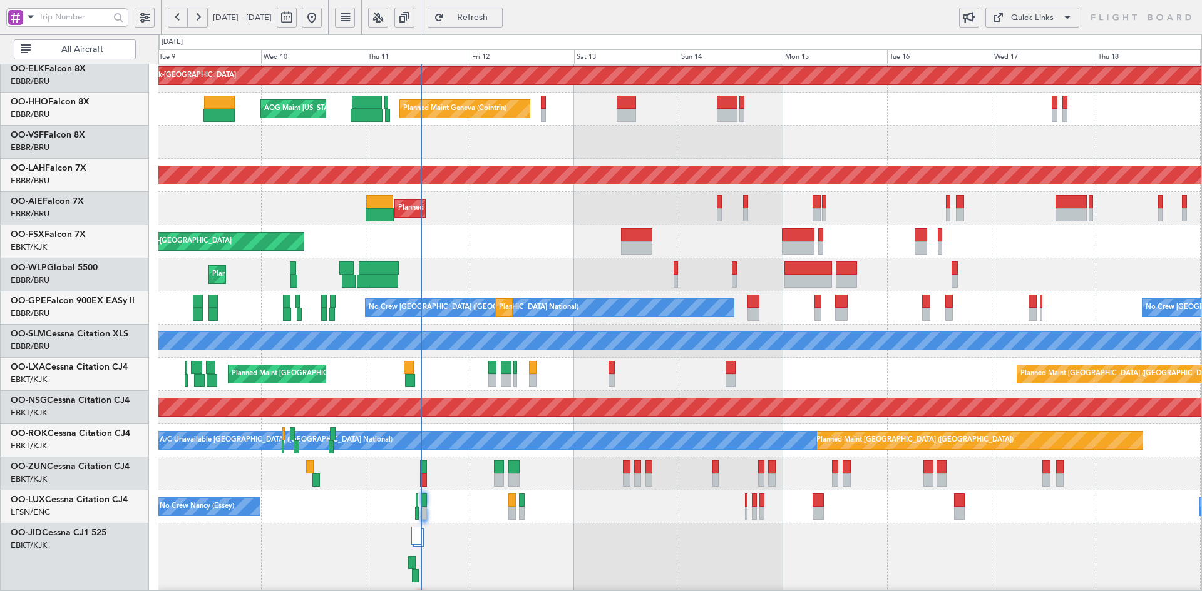
click at [849, 274] on div "Planned Maint Liege" at bounding box center [679, 274] width 1043 height 33
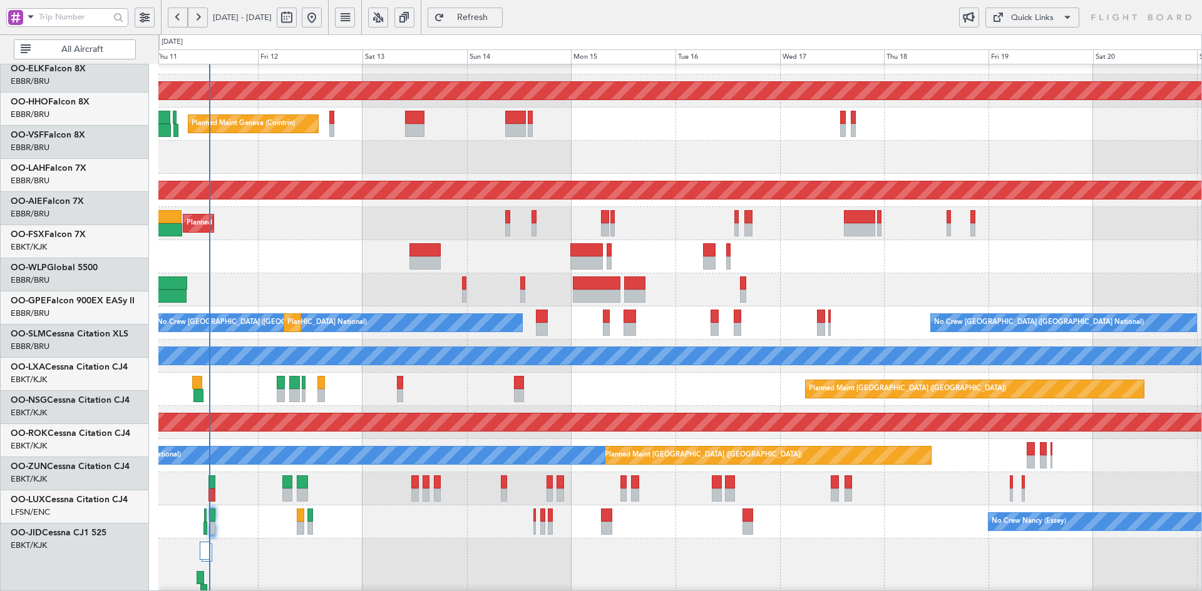
scroll to position [23, 0]
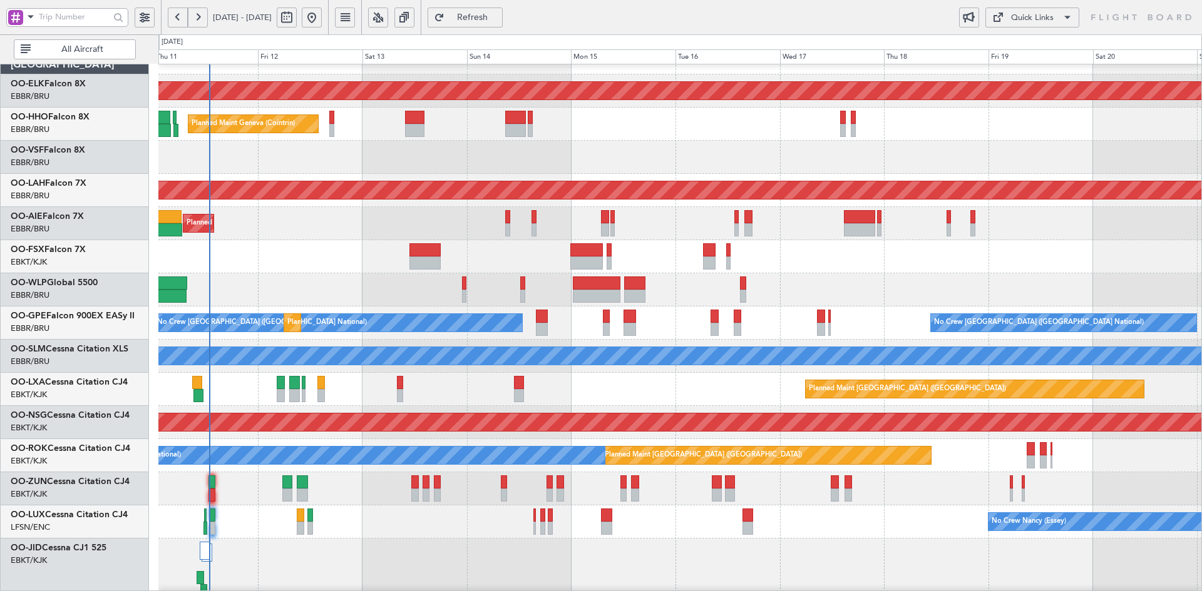
click at [504, 165] on div at bounding box center [679, 157] width 1043 height 33
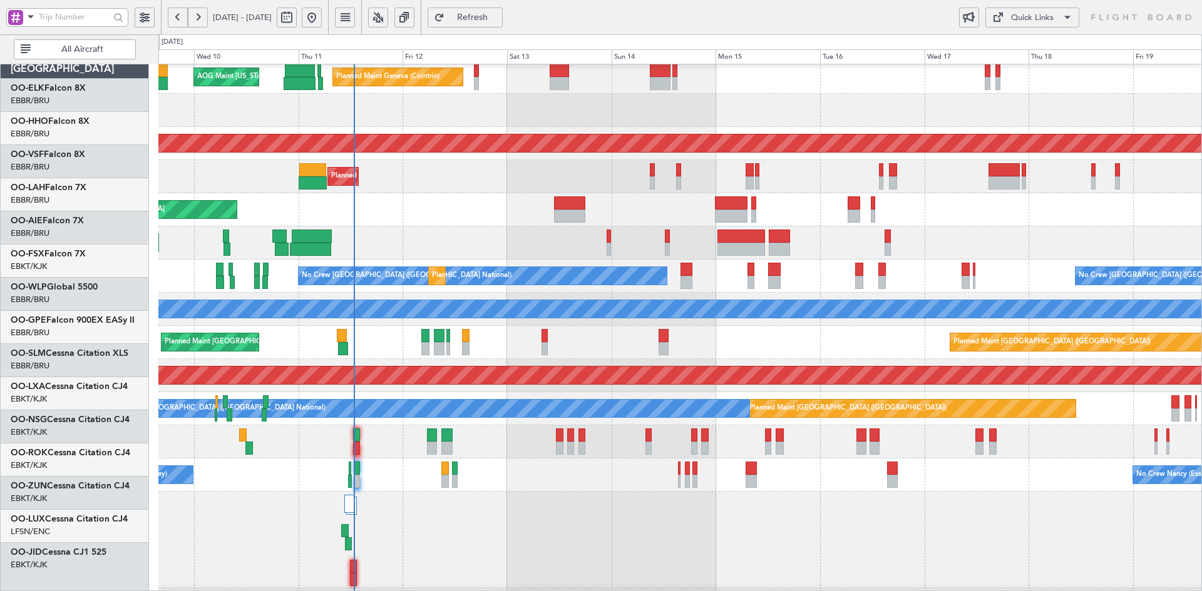
scroll to position [96, 0]
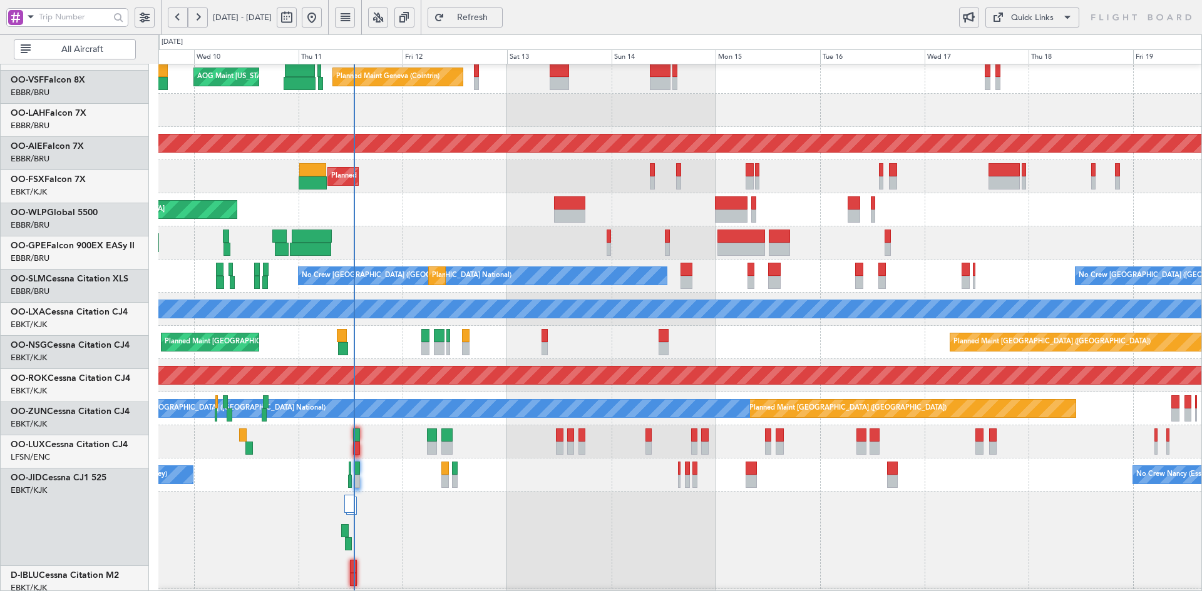
click at [627, 432] on div at bounding box center [679, 442] width 1043 height 33
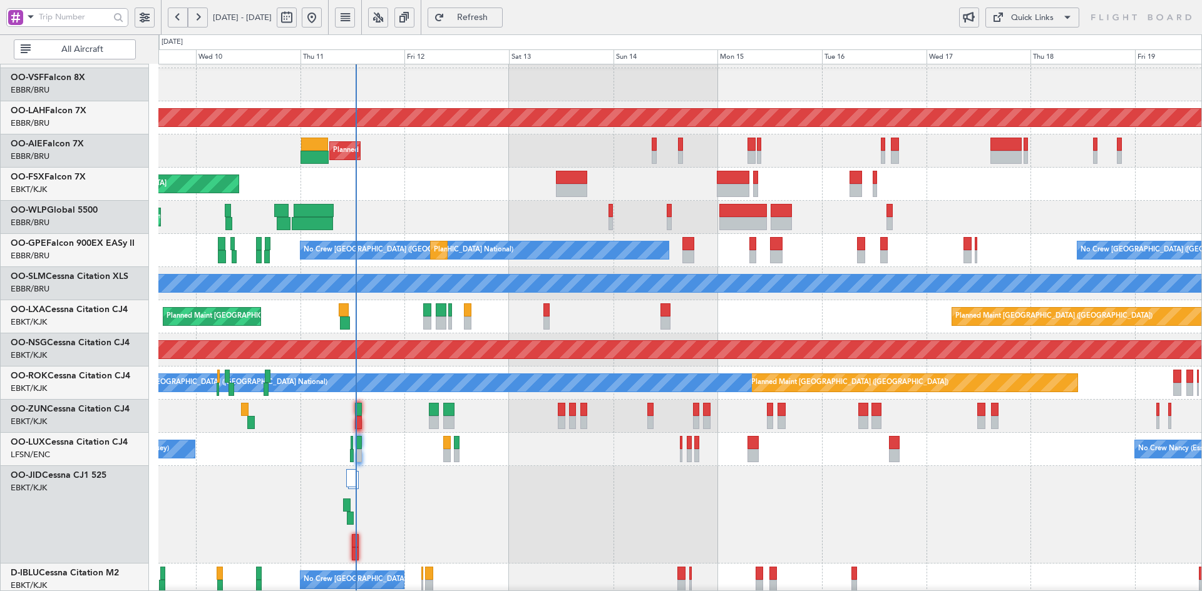
click at [629, 459] on div "No Crew [PERSON_NAME] ([PERSON_NAME]) No Crew [PERSON_NAME] ([PERSON_NAME])" at bounding box center [679, 449] width 1043 height 33
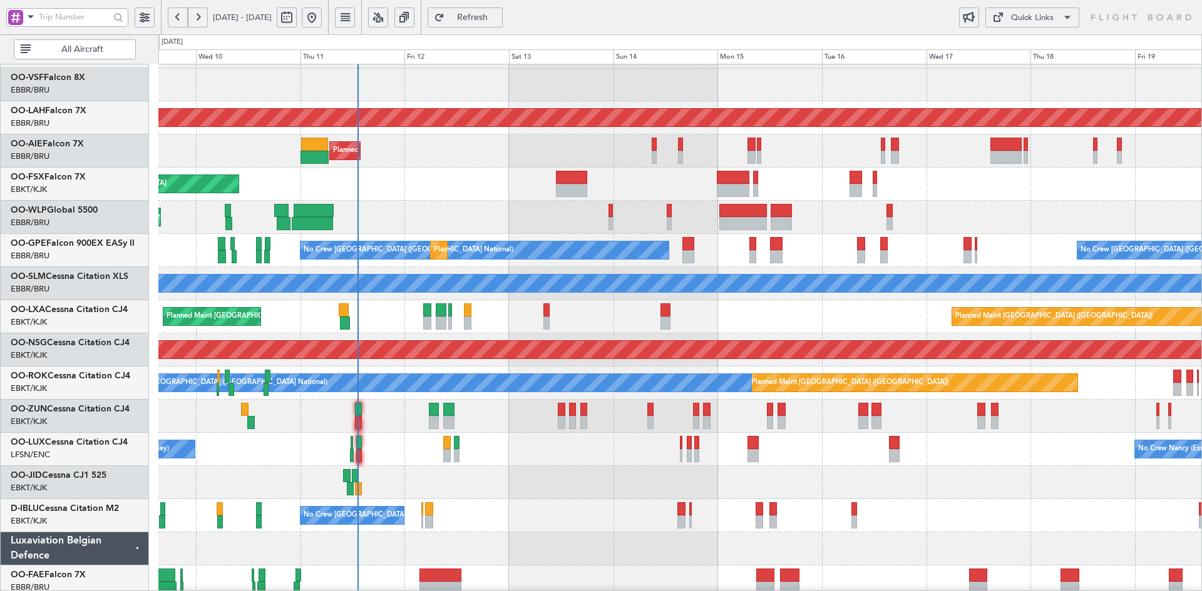
click at [1028, 212] on div "Planned Maint Liege" at bounding box center [679, 217] width 1043 height 33
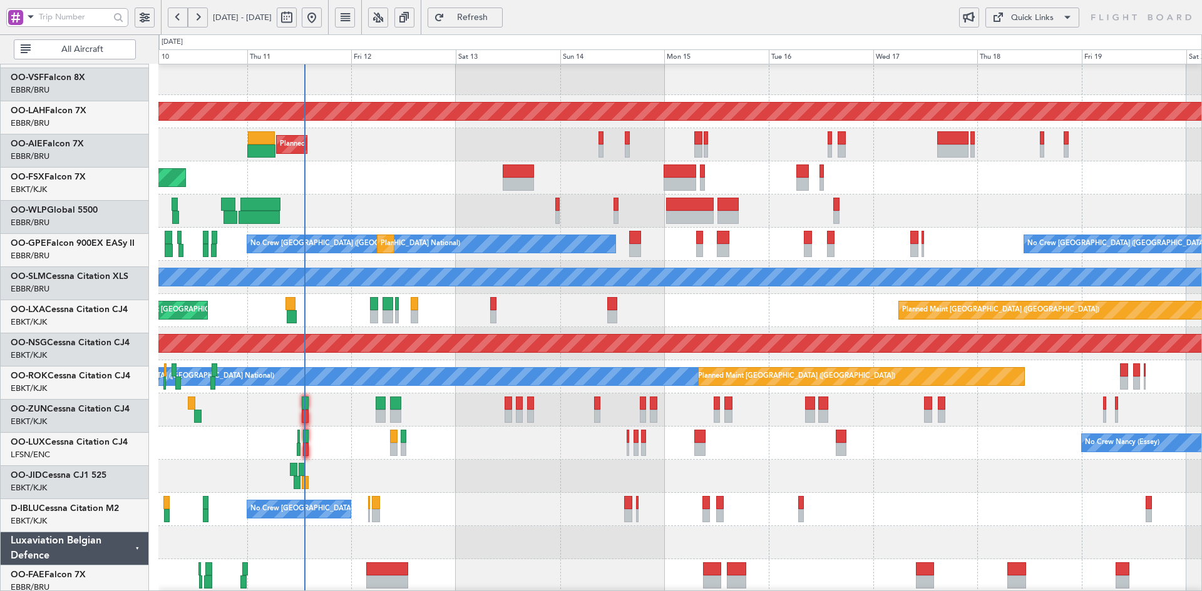
scroll to position [102, 0]
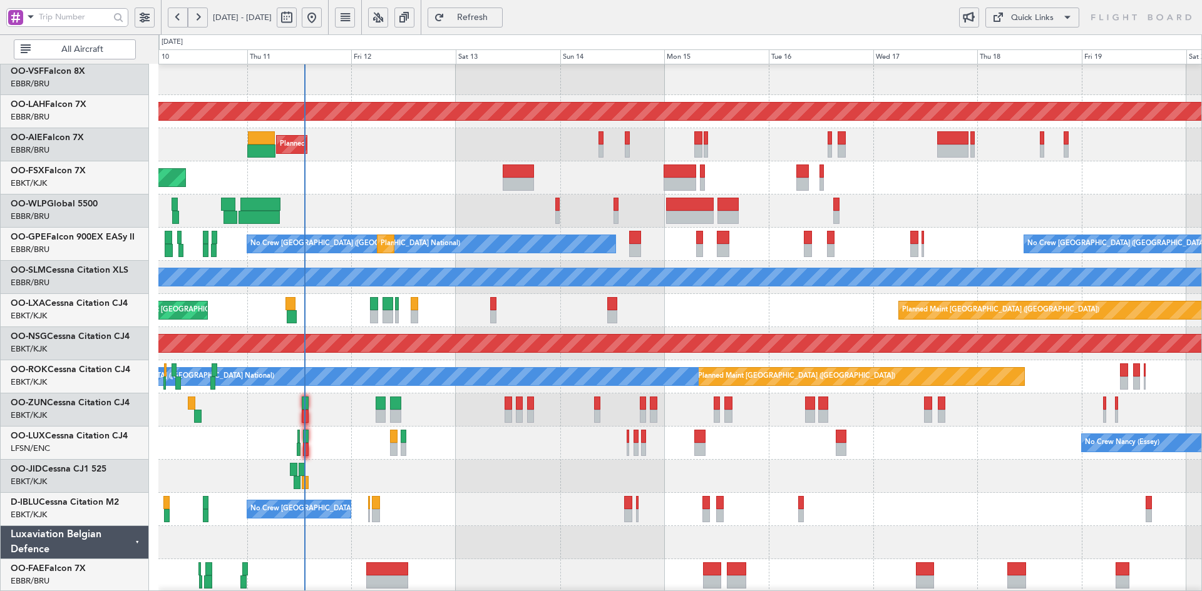
click at [1014, 228] on div "Planned Maint Liege" at bounding box center [679, 211] width 1043 height 33
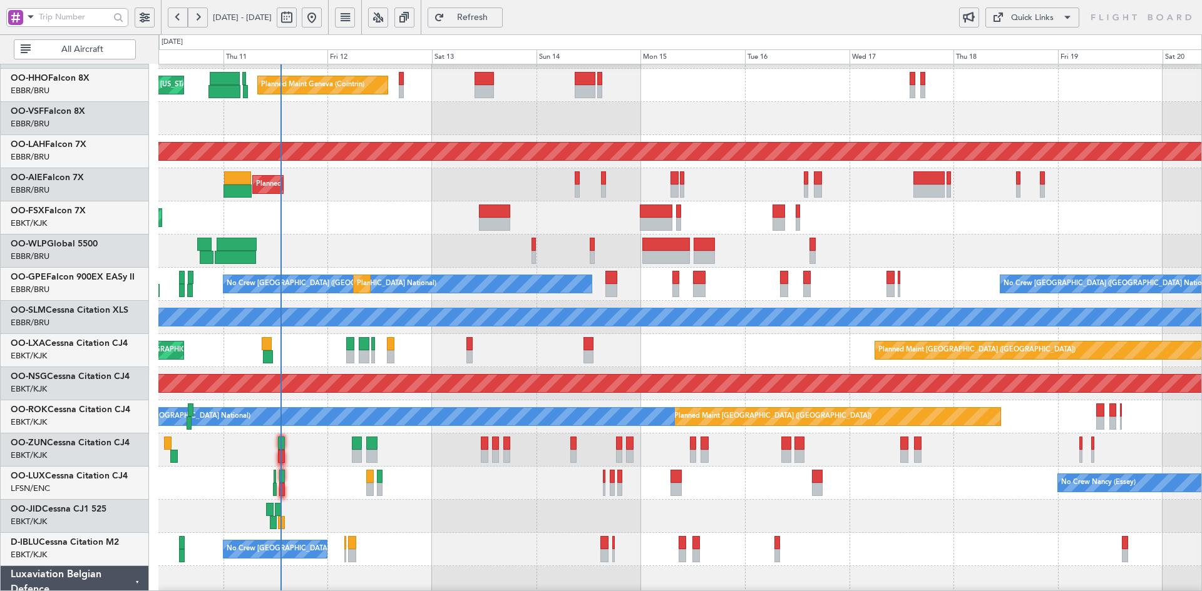
scroll to position [0, 0]
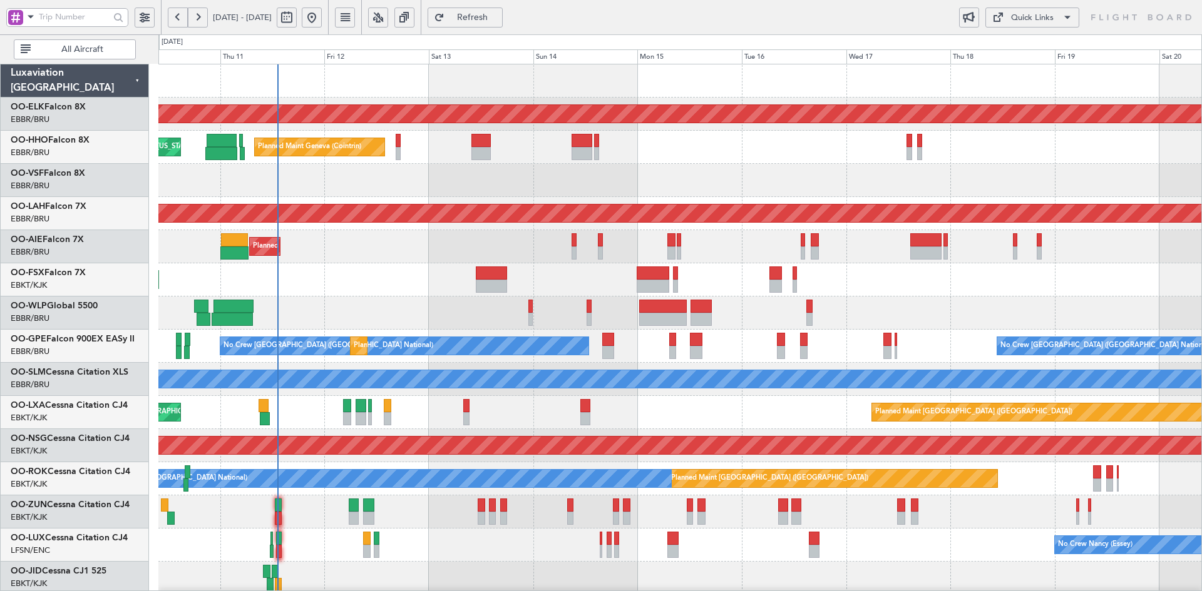
click at [774, 210] on div "Planned Maint Kortrijk-Wevelgem Planned Maint Geneva (Cointrin) AOG Maint New Y…" at bounding box center [679, 395] width 1043 height 663
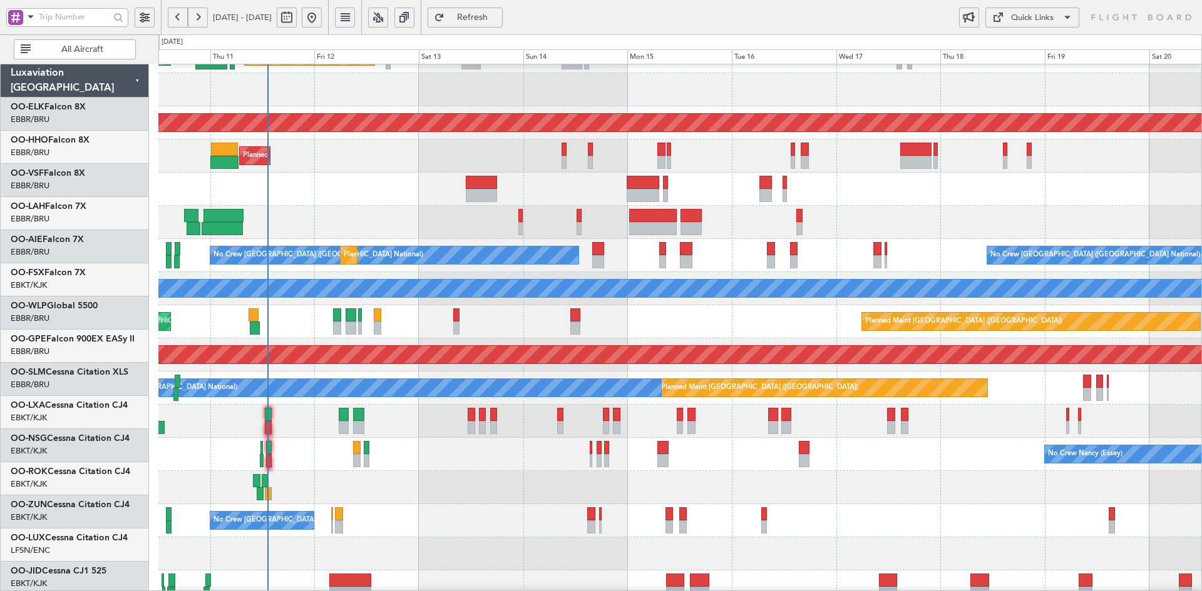
scroll to position [91, 0]
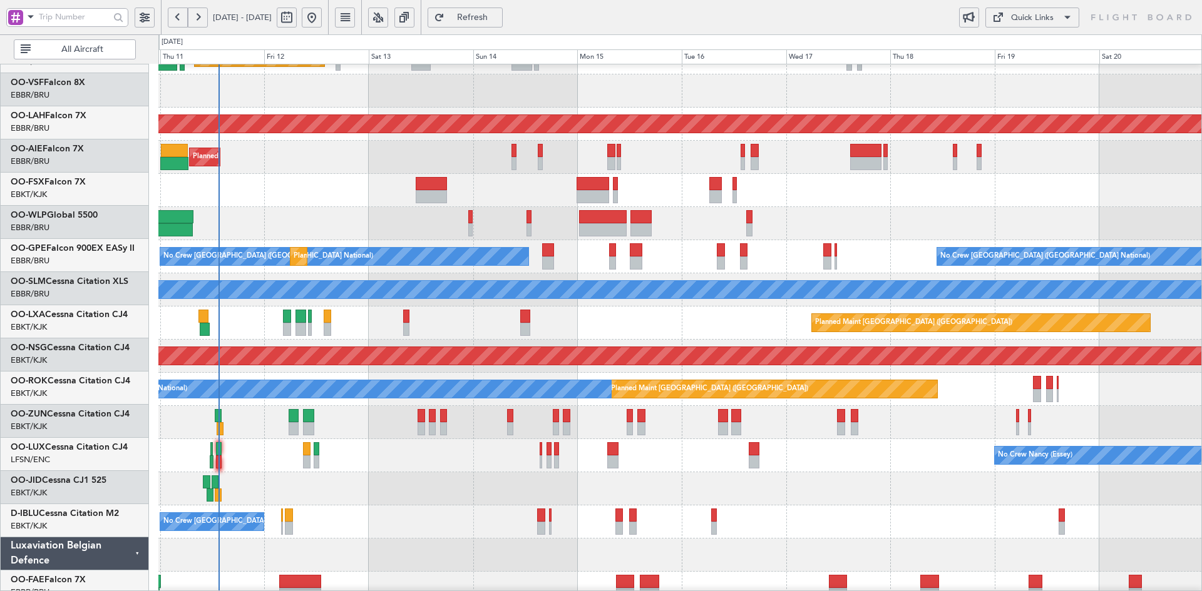
click at [978, 197] on div "Planned Maint Kortrijk-[GEOGRAPHIC_DATA]" at bounding box center [679, 190] width 1043 height 33
click at [471, 165] on div "Planned Maint [GEOGRAPHIC_DATA] ([GEOGRAPHIC_DATA])" at bounding box center [679, 157] width 1043 height 33
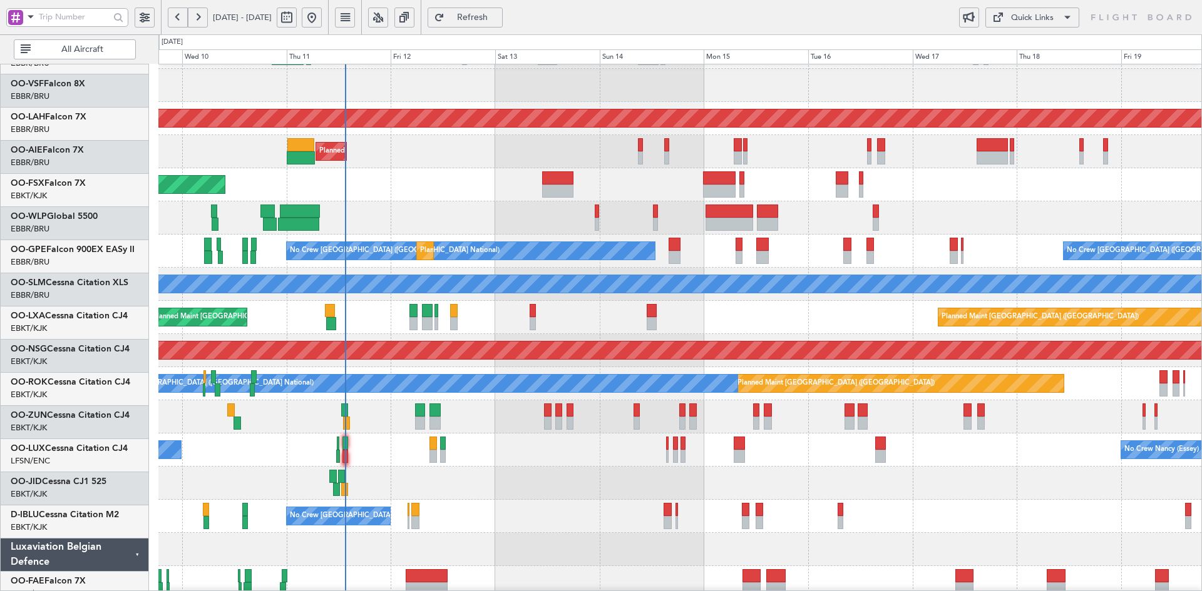
scroll to position [95, 0]
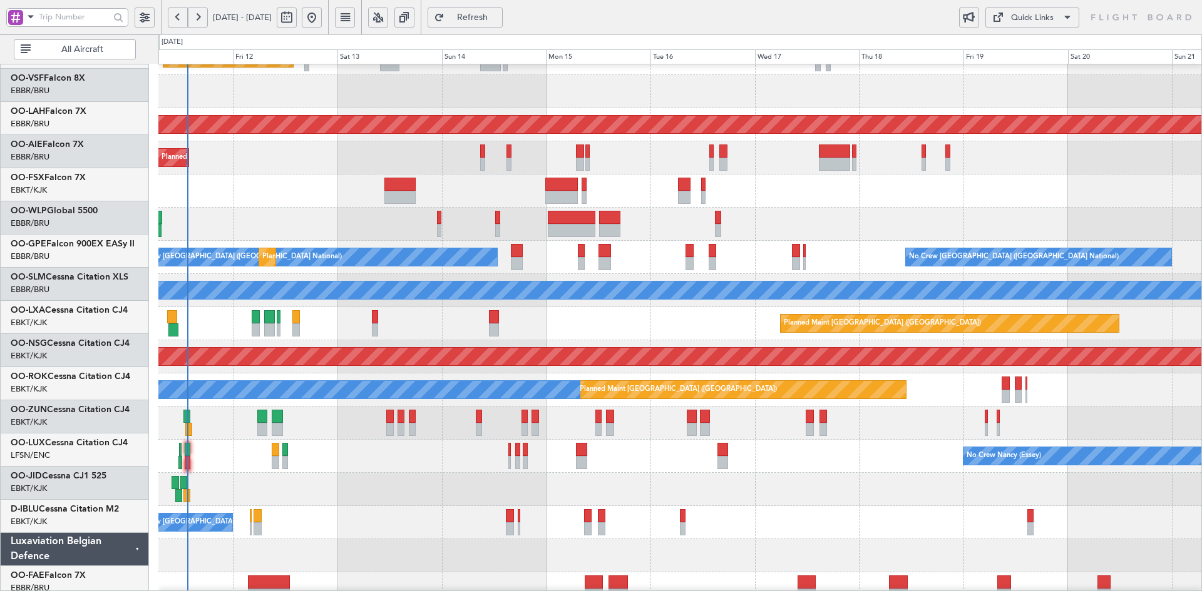
click at [842, 202] on div "Planned Maint Kortrijk-[GEOGRAPHIC_DATA]" at bounding box center [679, 191] width 1043 height 33
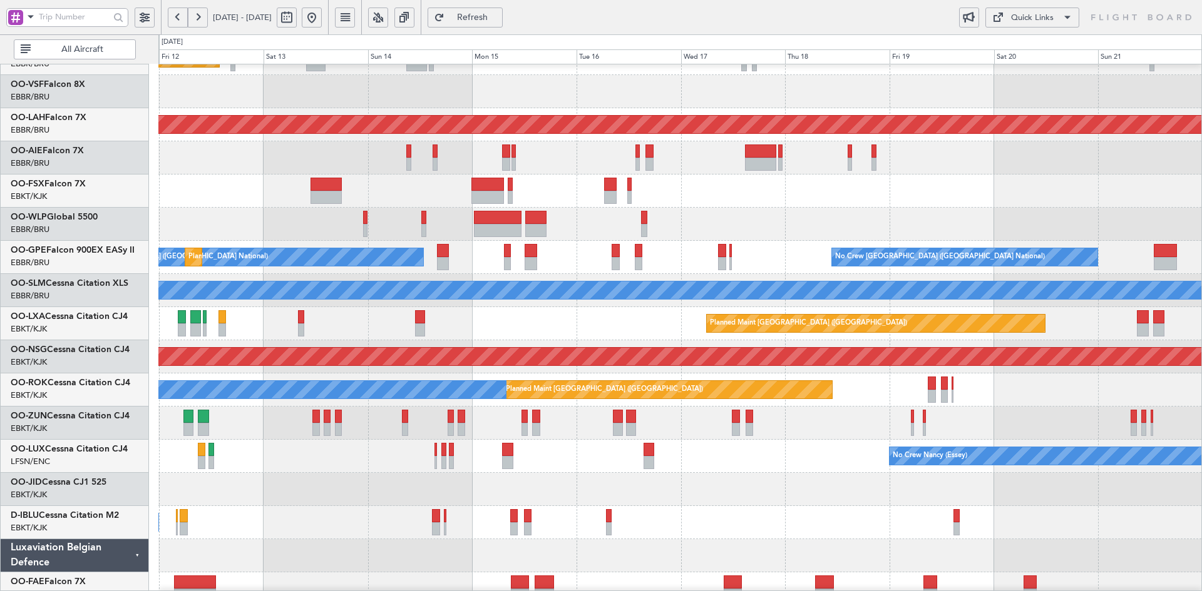
click at [807, 203] on div "Planned Maint Kortrijk-[GEOGRAPHIC_DATA]" at bounding box center [679, 191] width 1043 height 33
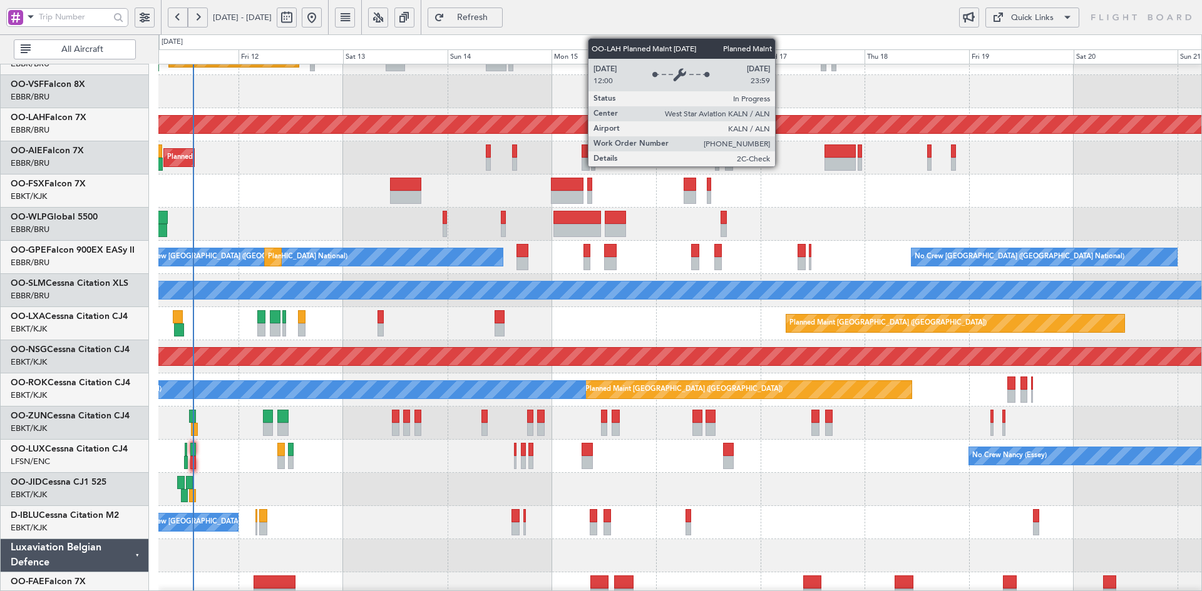
click at [775, 127] on div "Planned Maint [PERSON_NAME]-[GEOGRAPHIC_DATA][PERSON_NAME] ([GEOGRAPHIC_DATA][P…" at bounding box center [694, 125] width 3100 height 18
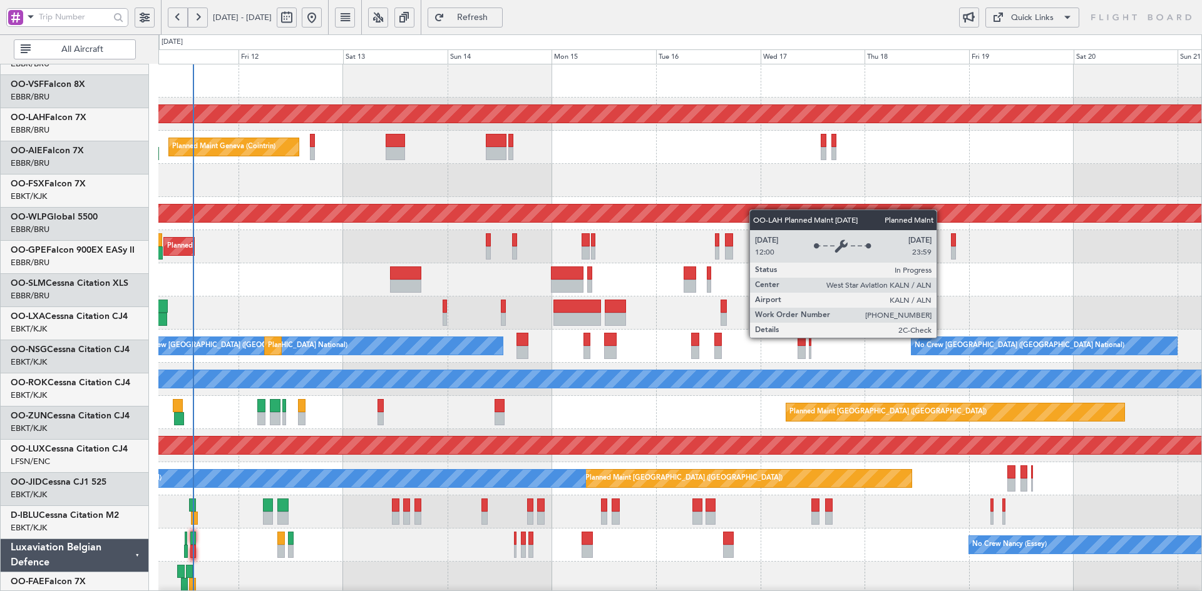
scroll to position [0, 0]
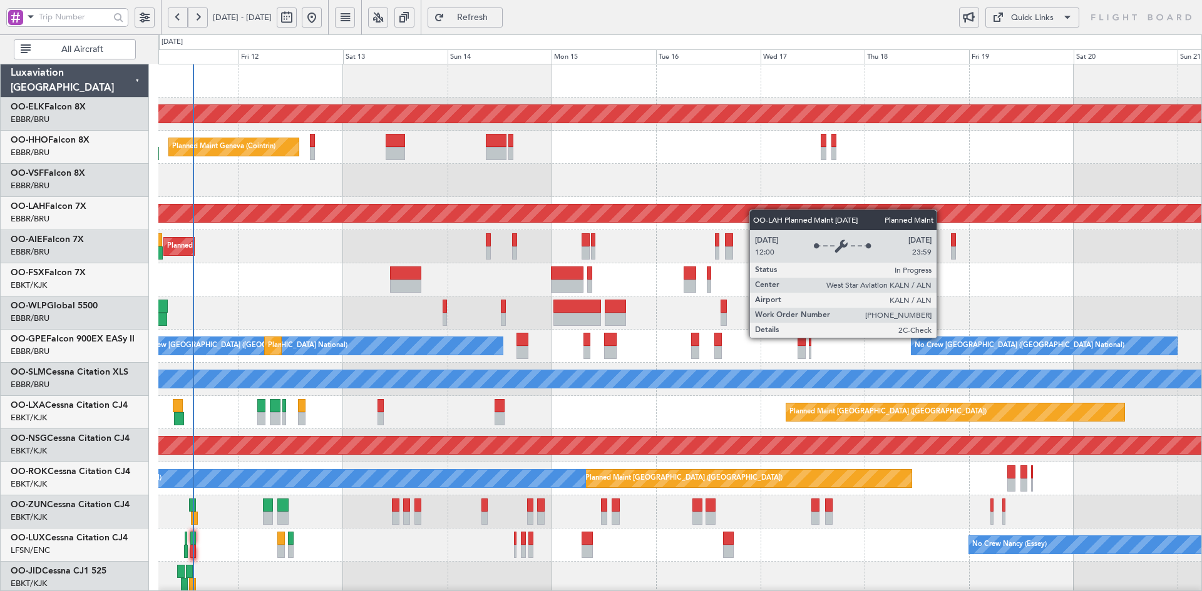
click at [755, 222] on div "Planned Maint [PERSON_NAME]-[GEOGRAPHIC_DATA][PERSON_NAME] ([GEOGRAPHIC_DATA][P…" at bounding box center [693, 213] width 3101 height 19
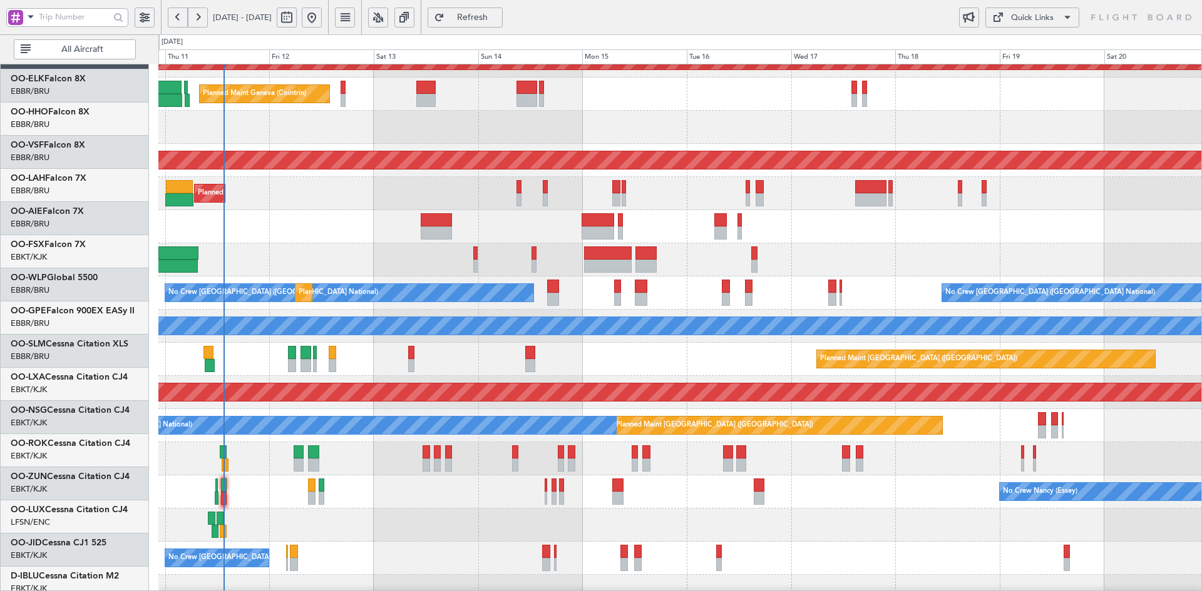
scroll to position [53, 0]
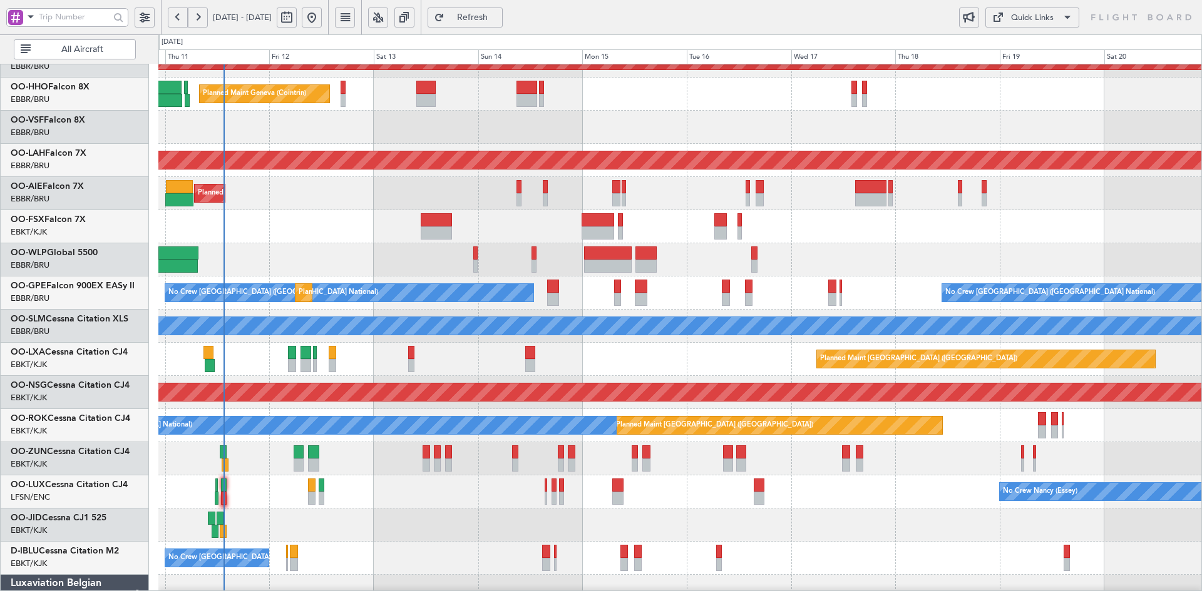
click at [755, 193] on div "Planned Maint Kortrijk-Wevelgem Planned Maint Geneva (Cointrin) AOG Maint New Y…" at bounding box center [679, 342] width 1043 height 663
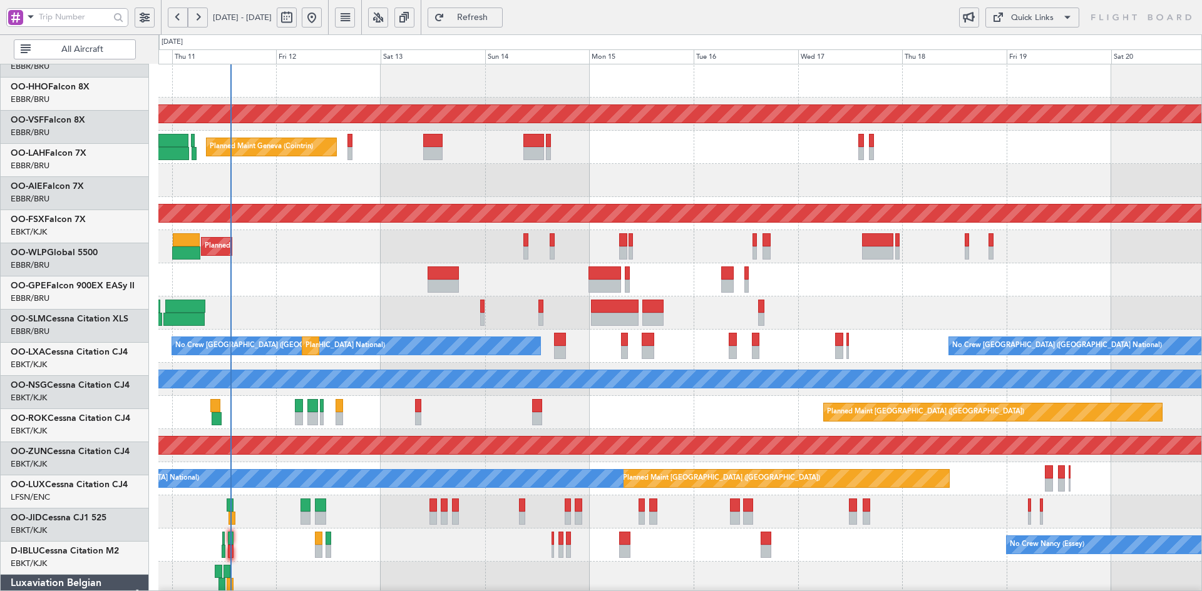
scroll to position [0, 0]
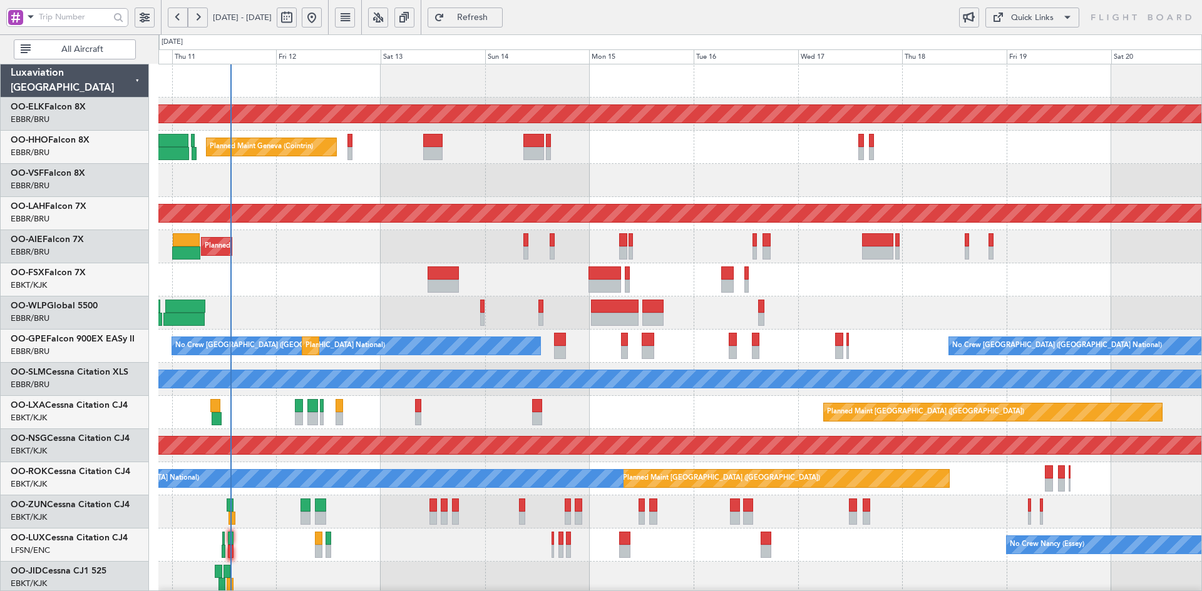
click at [678, 169] on div at bounding box center [679, 180] width 1043 height 33
click at [683, 164] on div at bounding box center [679, 180] width 1043 height 33
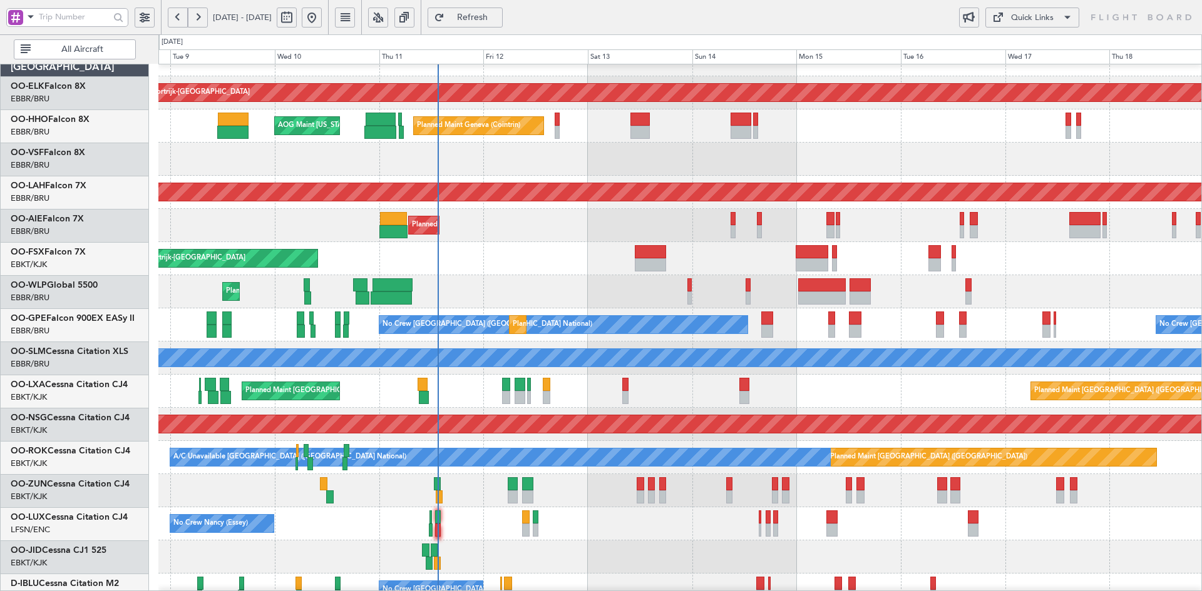
scroll to position [21, 0]
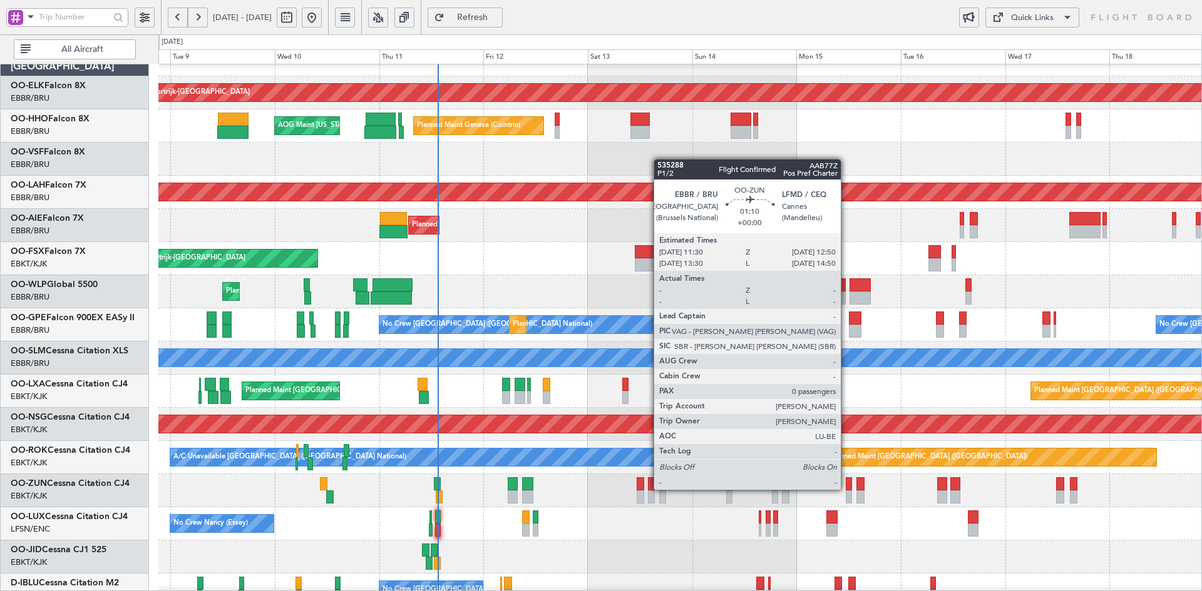
click at [836, 324] on div "Planned Maint Kortrijk-Wevelgem Planned Maint Geneva (Cointrin) AOG Maint New Y…" at bounding box center [679, 374] width 1043 height 663
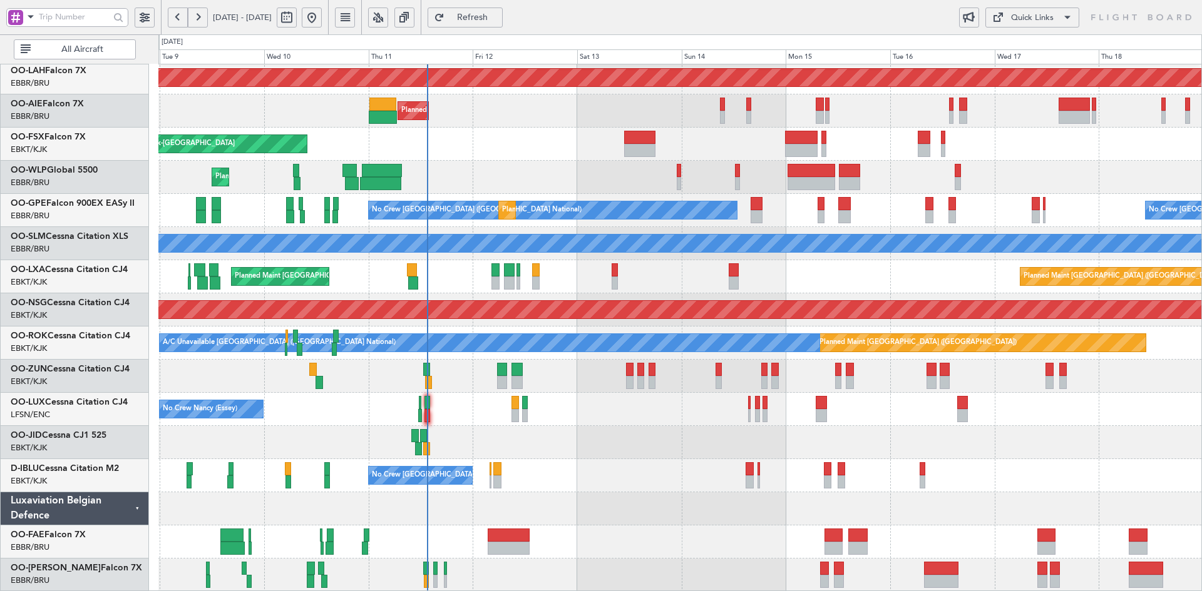
click at [1016, 459] on div at bounding box center [679, 442] width 1043 height 33
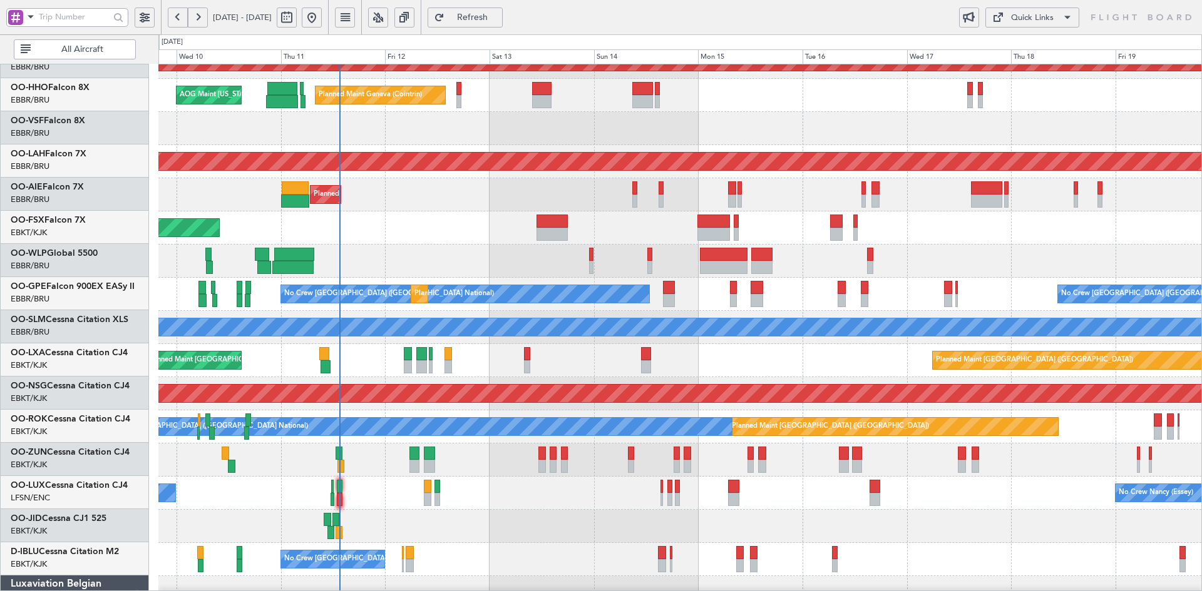
scroll to position [54, 0]
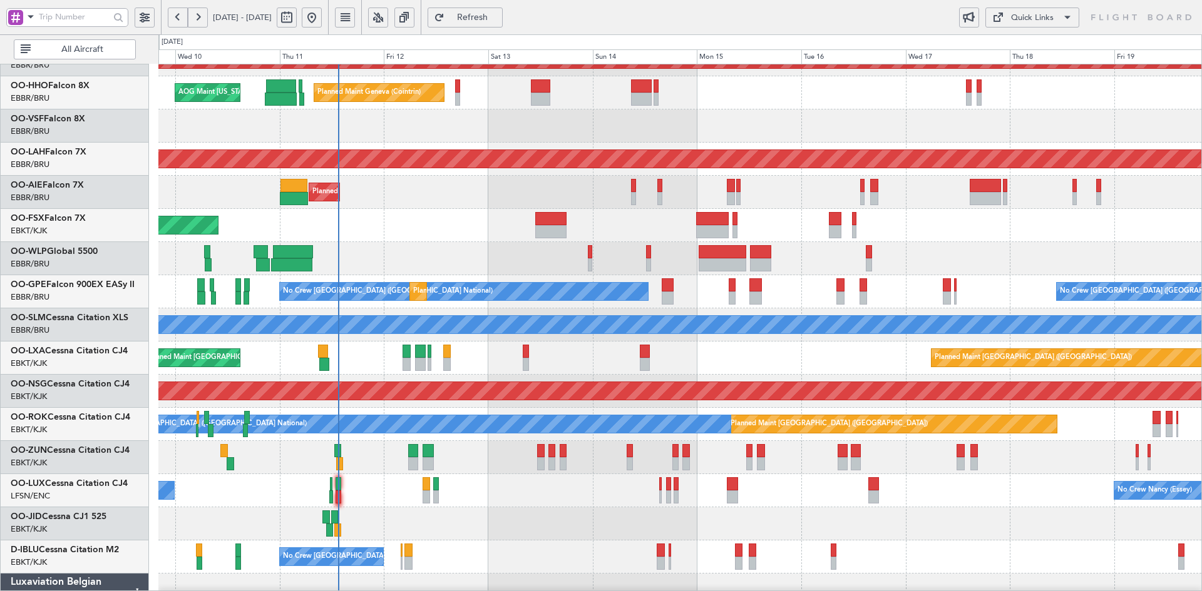
click at [833, 114] on div at bounding box center [679, 126] width 1043 height 33
click at [405, 176] on div "Planned Maint [GEOGRAPHIC_DATA] ([GEOGRAPHIC_DATA])" at bounding box center [679, 192] width 1043 height 33
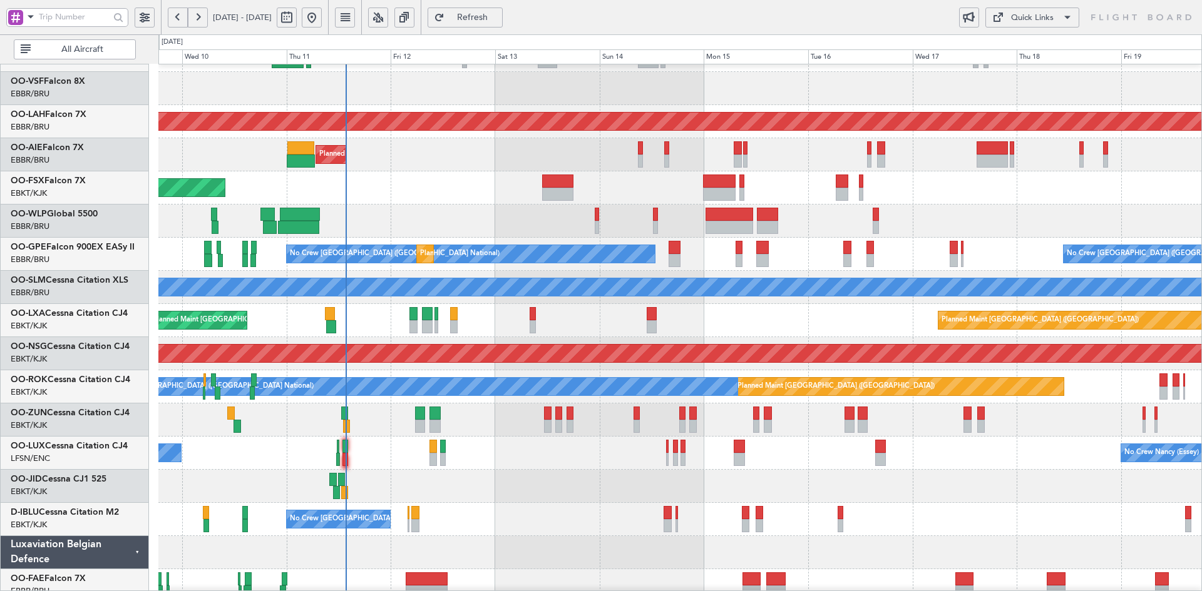
click at [640, 513] on div "No Crew [GEOGRAPHIC_DATA] ([GEOGRAPHIC_DATA] National)" at bounding box center [679, 519] width 1043 height 33
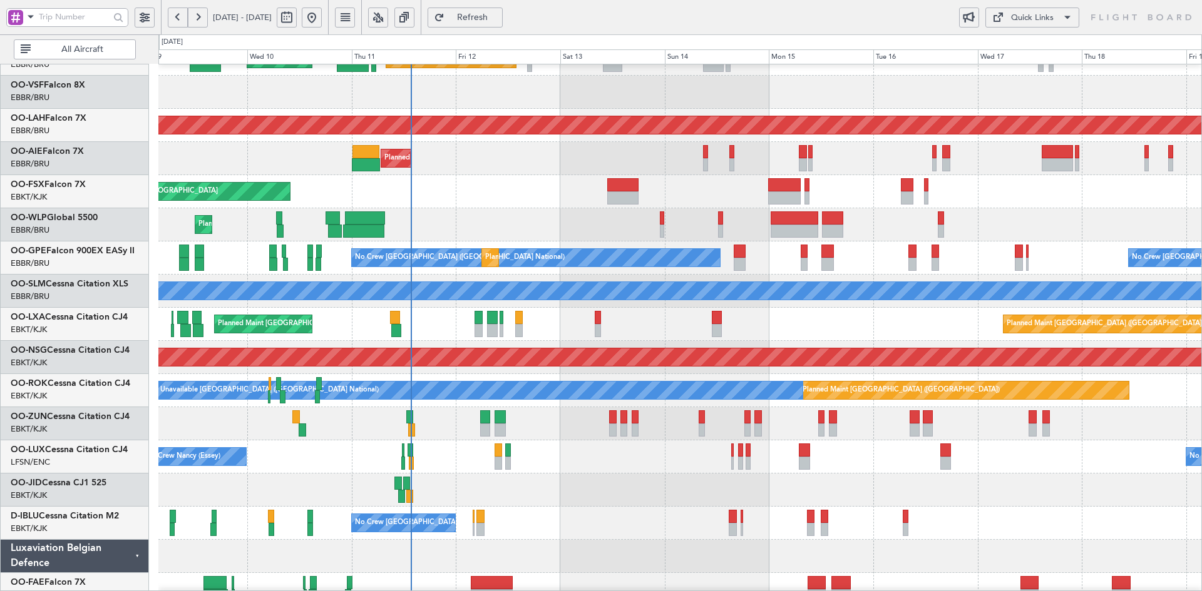
scroll to position [86, 0]
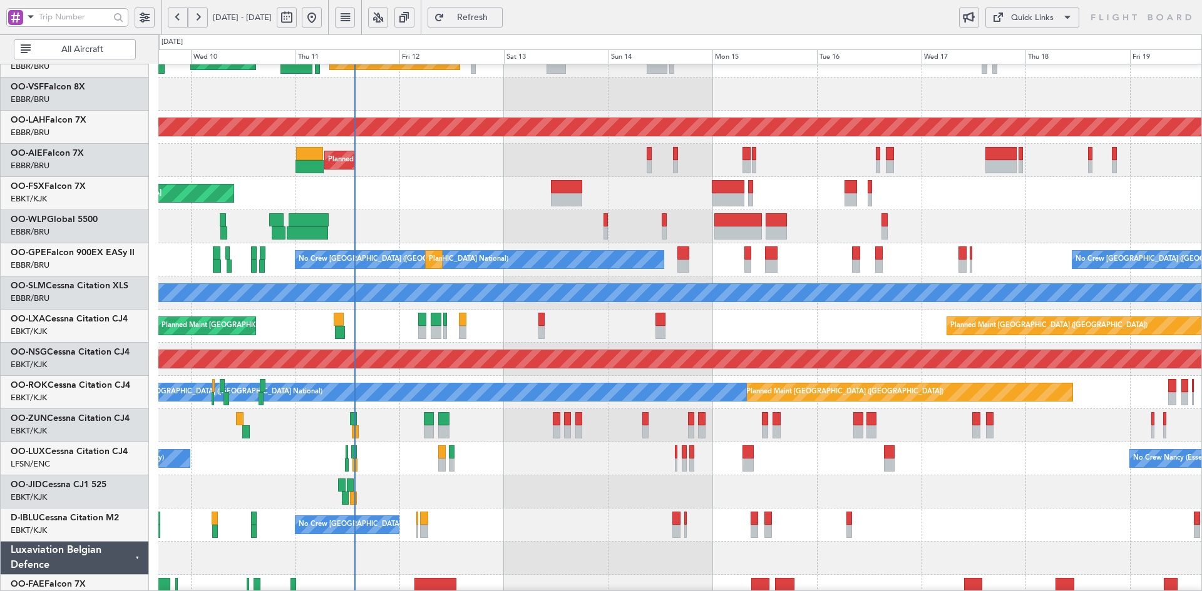
click at [986, 469] on div "No Crew [PERSON_NAME] ([PERSON_NAME]) No Crew [PERSON_NAME] ([PERSON_NAME])" at bounding box center [679, 459] width 1043 height 33
click at [504, 391] on div "Planned Maint Geneva (Cointrin) AOG Maint New York (Teterboro) Planned Maint Al…" at bounding box center [679, 309] width 1043 height 663
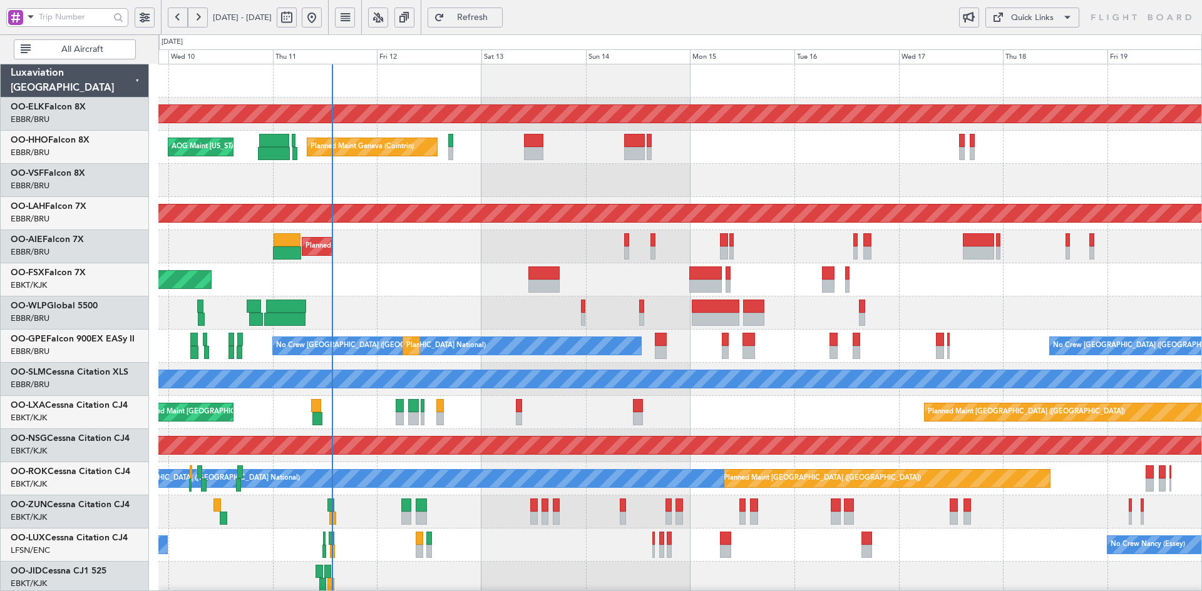
click at [538, 173] on div at bounding box center [679, 180] width 1043 height 33
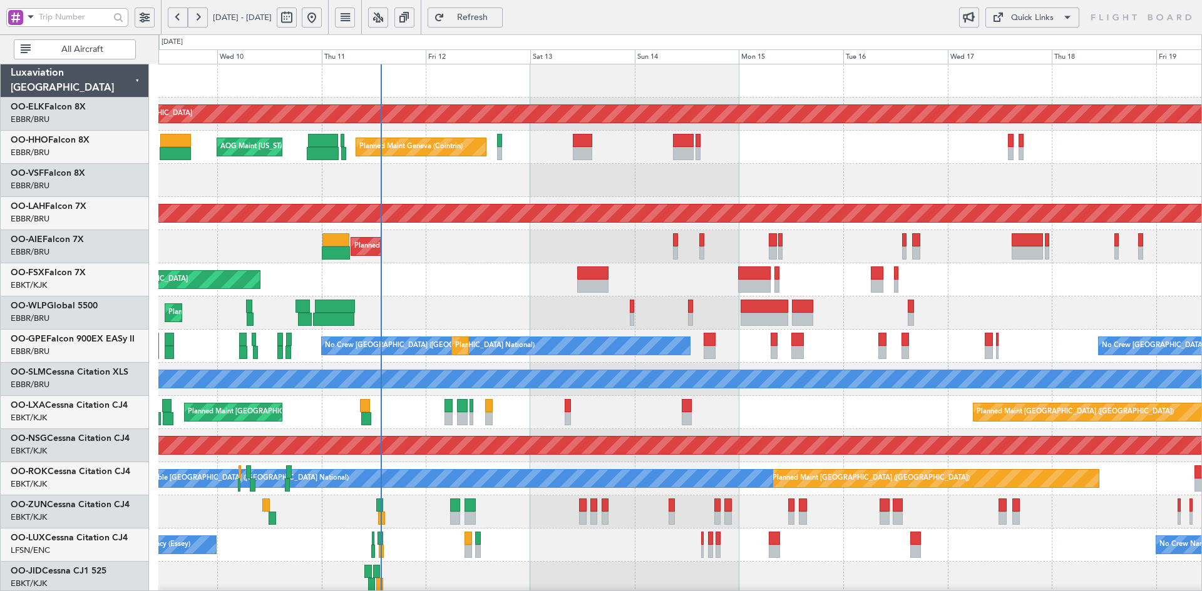
click at [976, 304] on div "Planned Maint Liege" at bounding box center [679, 313] width 1043 height 33
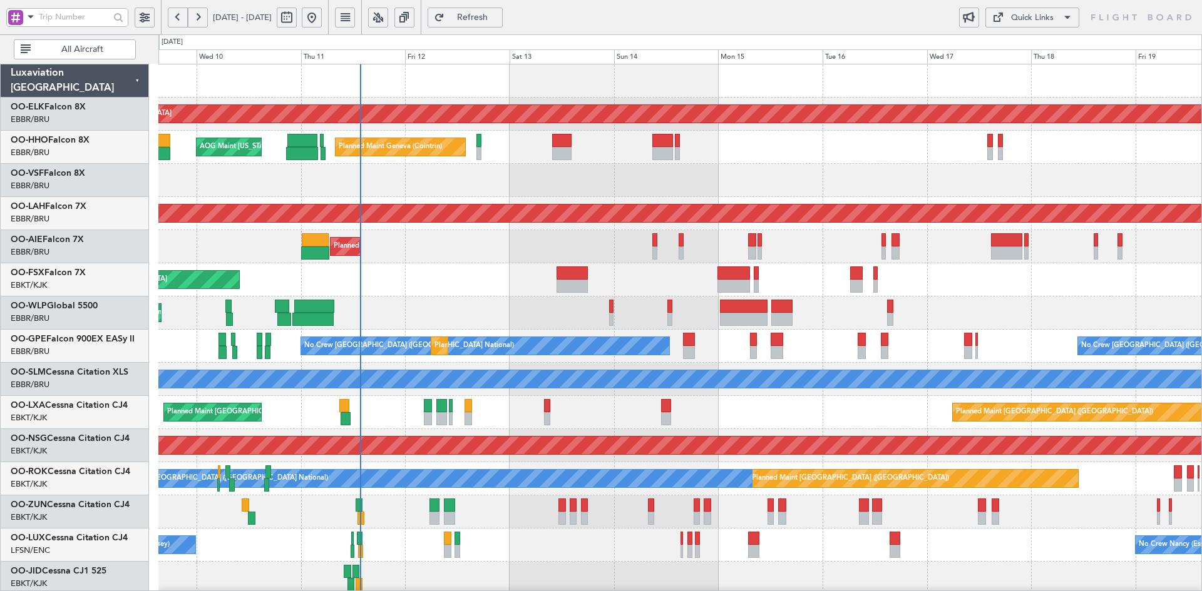
click at [1026, 297] on div "Planned Maint Liege" at bounding box center [679, 313] width 1043 height 33
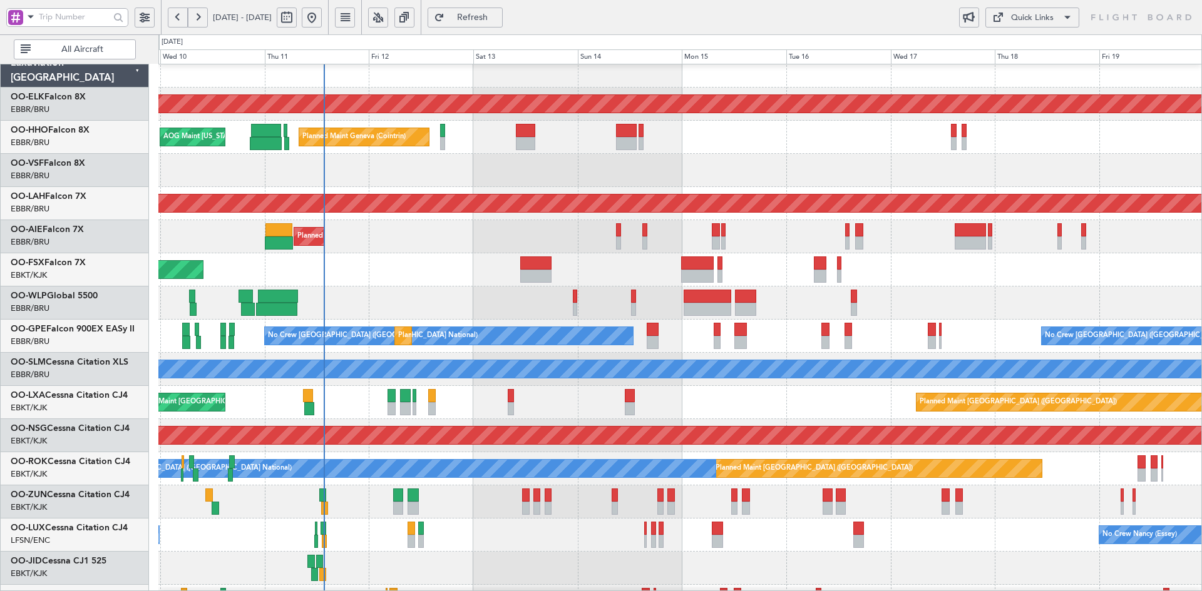
click at [469, 220] on div "Planned Maint [GEOGRAPHIC_DATA] ([GEOGRAPHIC_DATA])" at bounding box center [679, 236] width 1043 height 33
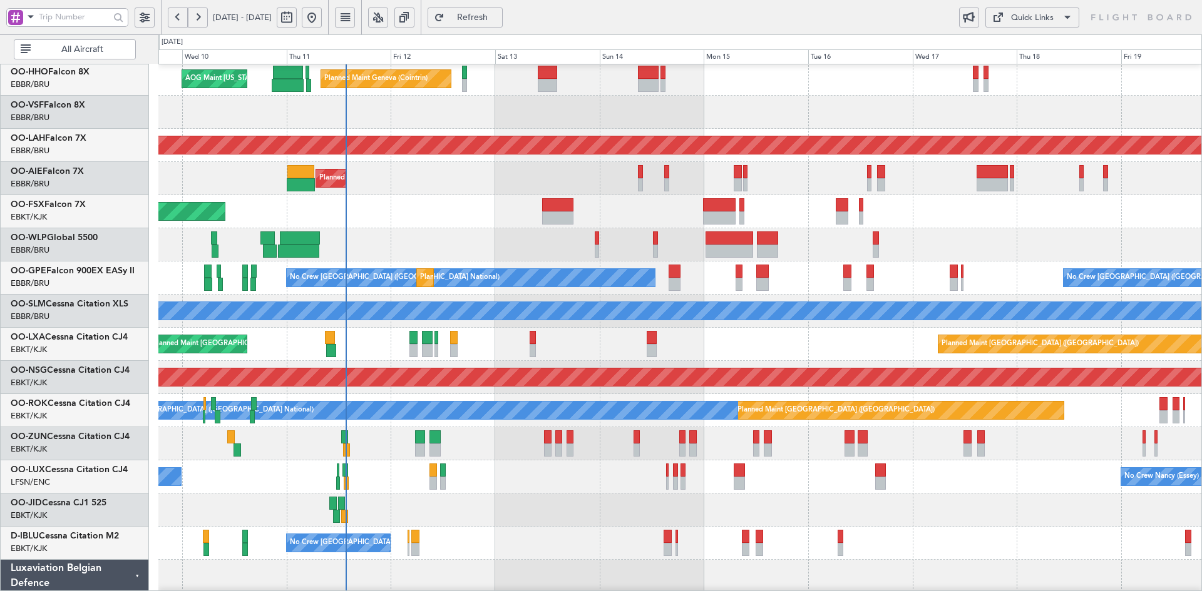
click at [541, 498] on div "Planned Maint Kortrijk-Wevelgem Planned Maint Geneva (Cointrin) AOG Maint New Y…" at bounding box center [679, 327] width 1043 height 663
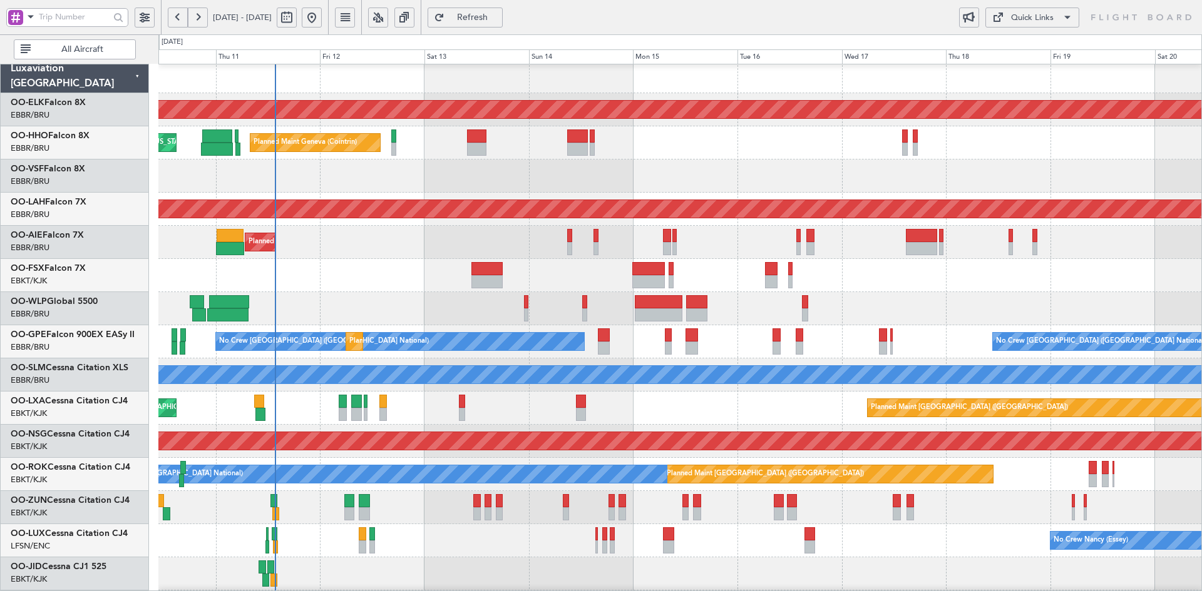
scroll to position [6, 0]
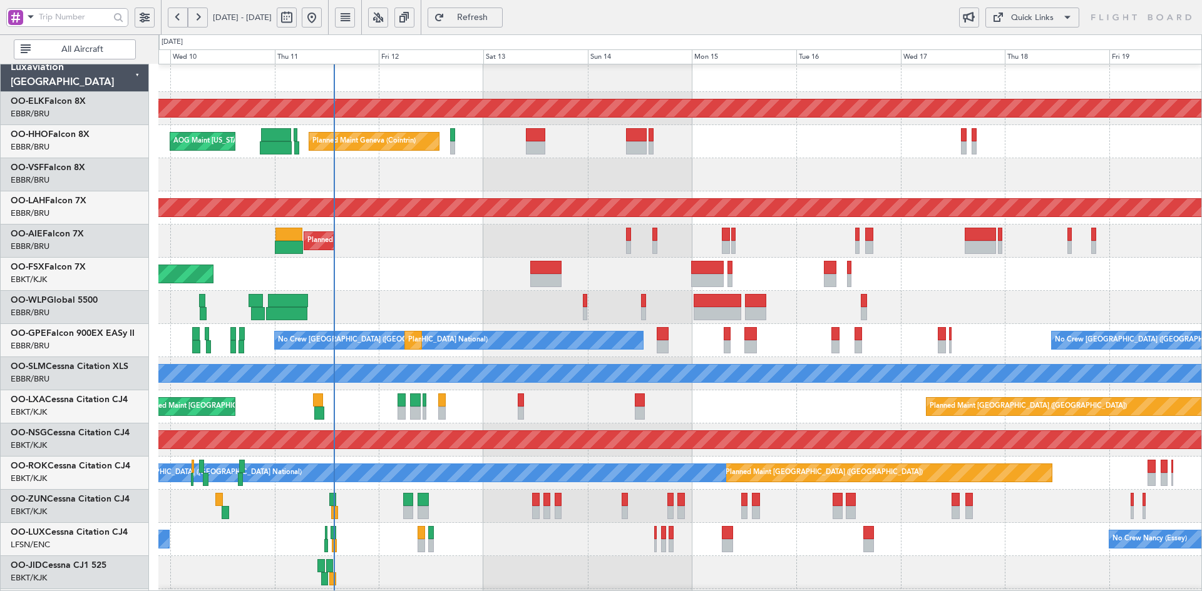
click at [1058, 302] on div "Planned Maint Liege" at bounding box center [679, 307] width 1043 height 33
click at [1058, 317] on div "Planned Maint Liege" at bounding box center [679, 307] width 1043 height 33
click at [1005, 305] on div "Planned Maint Liege" at bounding box center [679, 307] width 1043 height 33
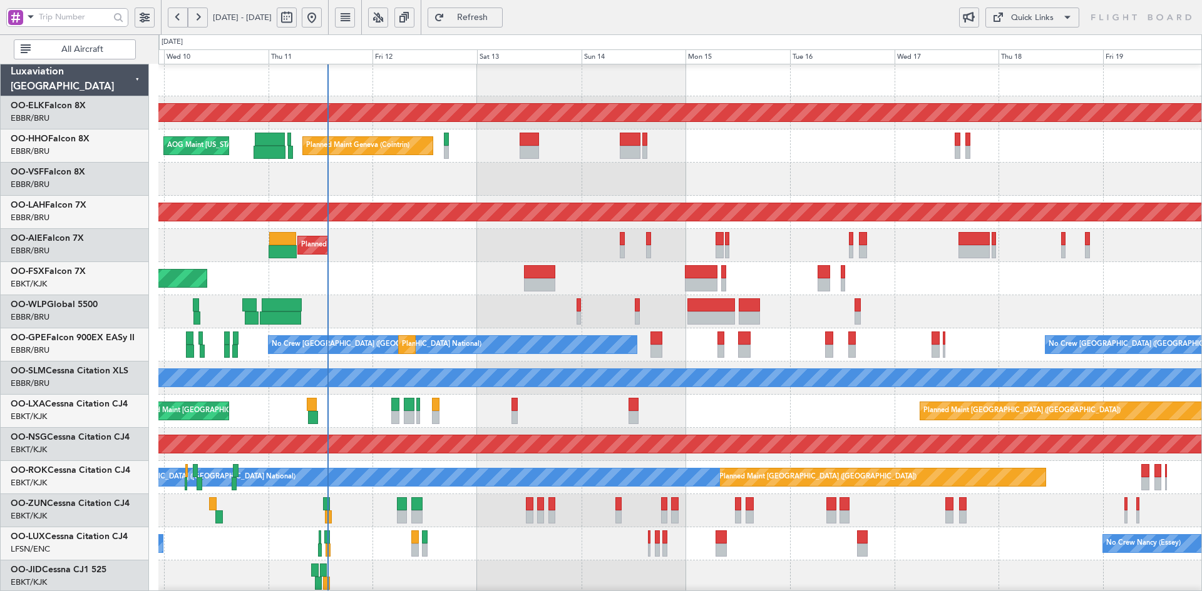
click at [559, 262] on div "Planned Maint Kortrijk-[GEOGRAPHIC_DATA]" at bounding box center [679, 278] width 1043 height 33
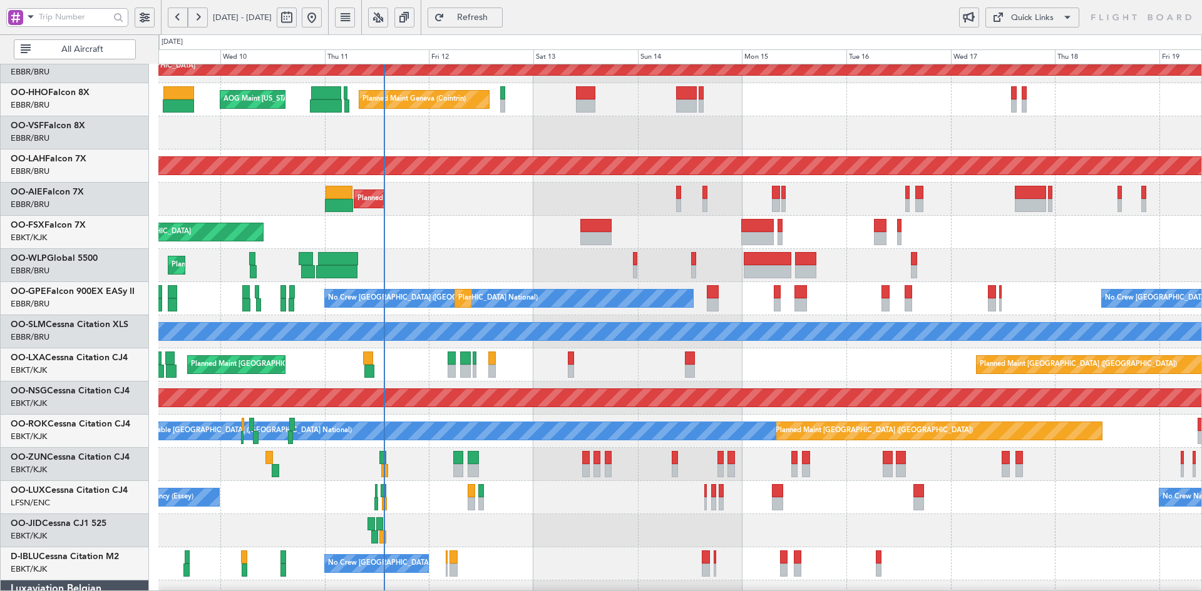
click at [633, 264] on div "Planned Maint Liege" at bounding box center [679, 265] width 1043 height 33
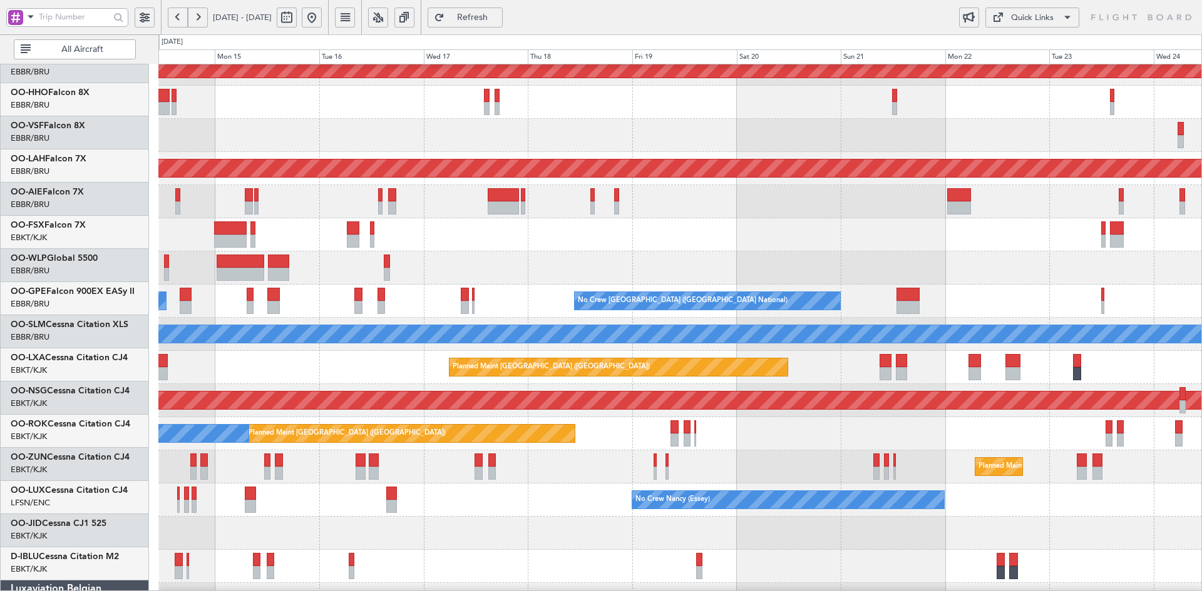
scroll to position [45, 0]
click at [998, 241] on div at bounding box center [679, 234] width 1043 height 33
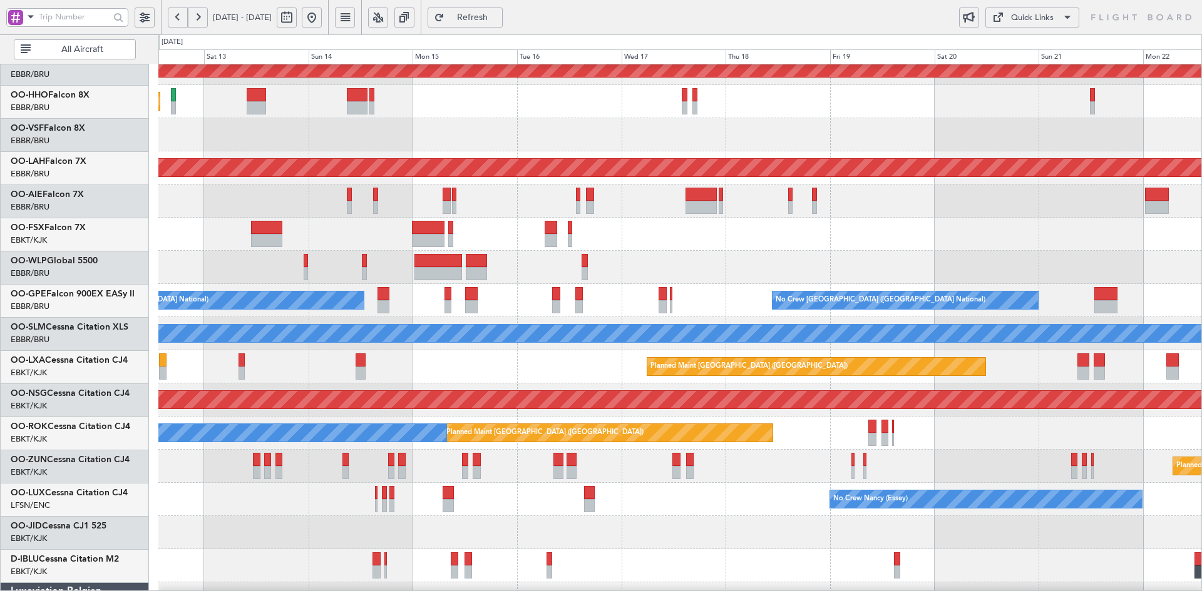
click at [619, 309] on div "No Crew Brussels (Brussels National) No Crew Brussels (Brussels National) Plann…" at bounding box center [679, 300] width 1043 height 33
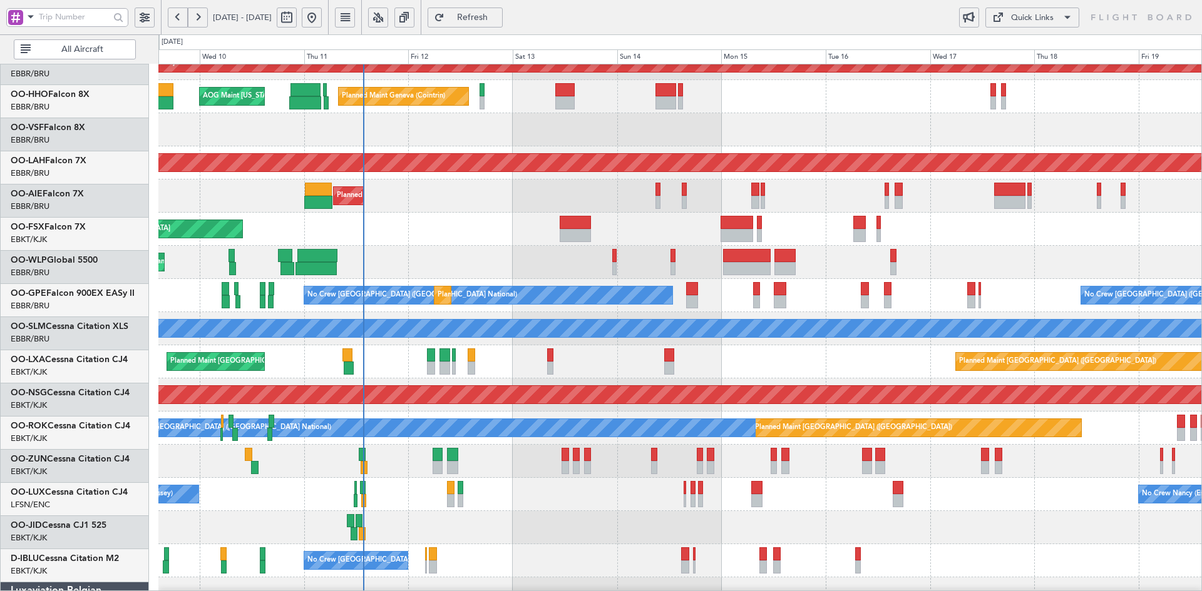
scroll to position [51, 0]
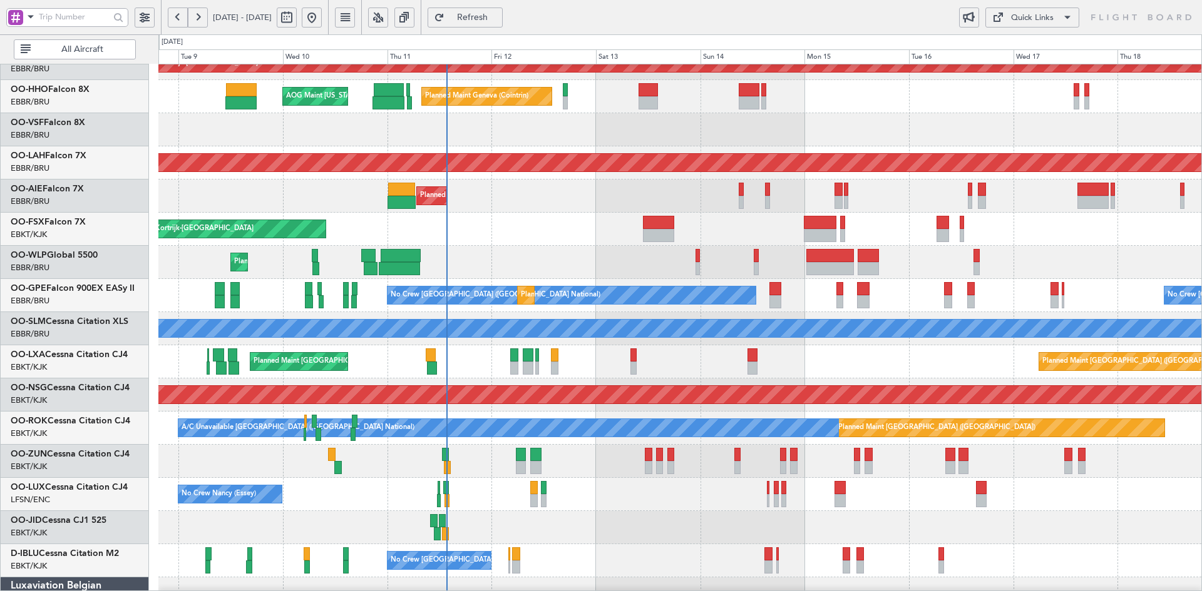
click at [779, 511] on div at bounding box center [679, 527] width 1043 height 33
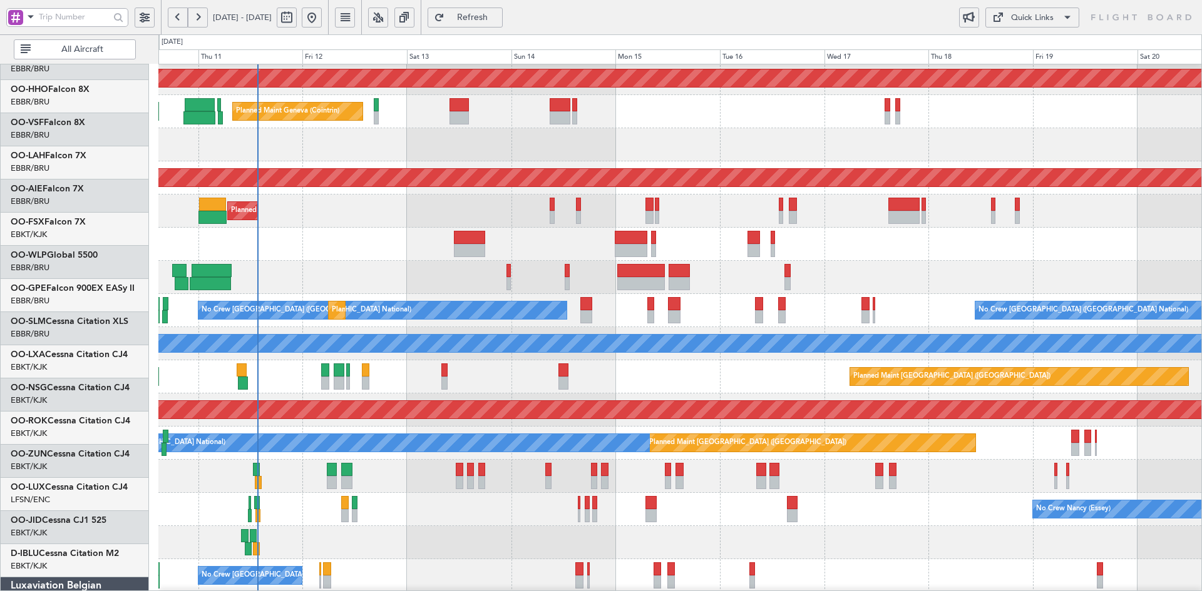
scroll to position [36, 0]
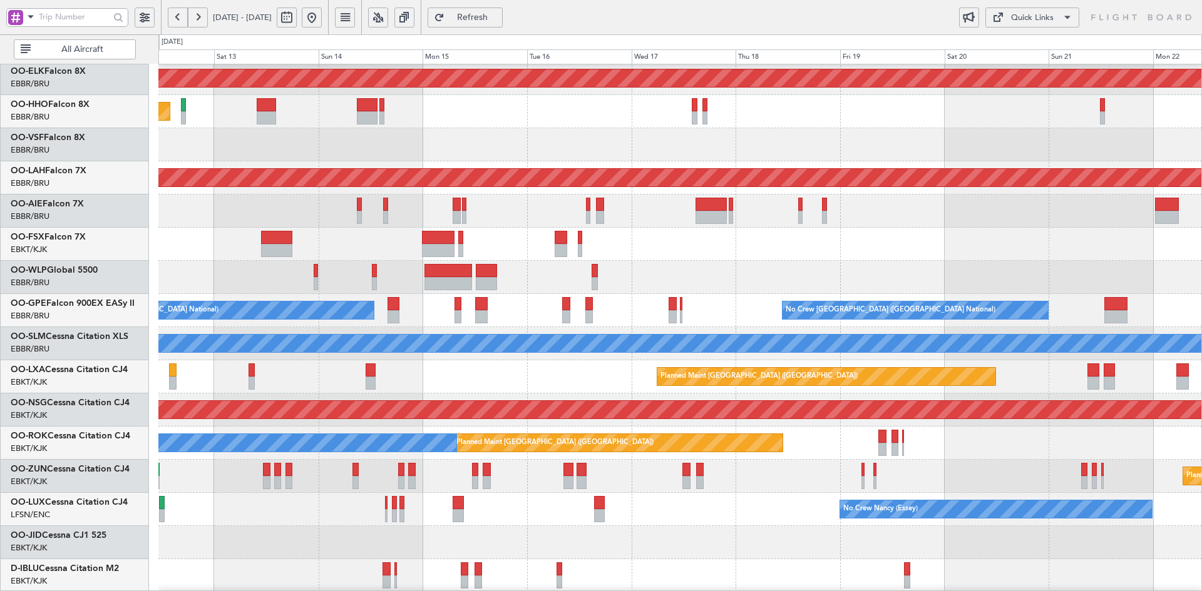
click at [735, 512] on div "No Crew [PERSON_NAME] ([PERSON_NAME]) No Crew [PERSON_NAME] ([PERSON_NAME])" at bounding box center [679, 509] width 1043 height 33
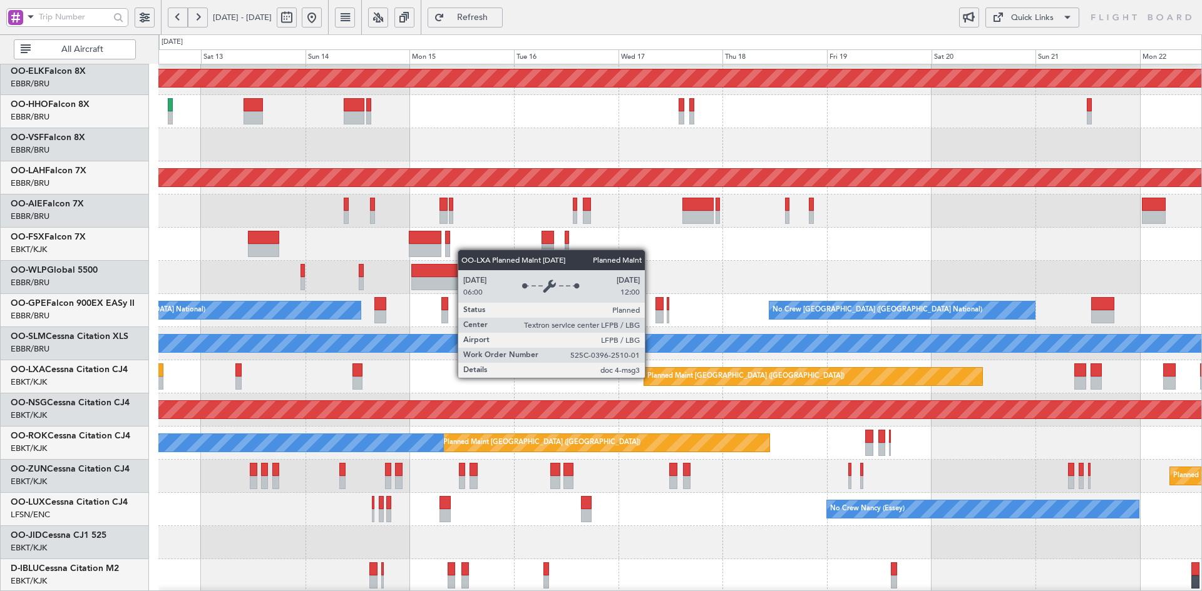
click at [650, 377] on div "Planned Maint [GEOGRAPHIC_DATA] ([GEOGRAPHIC_DATA])" at bounding box center [745, 376] width 197 height 19
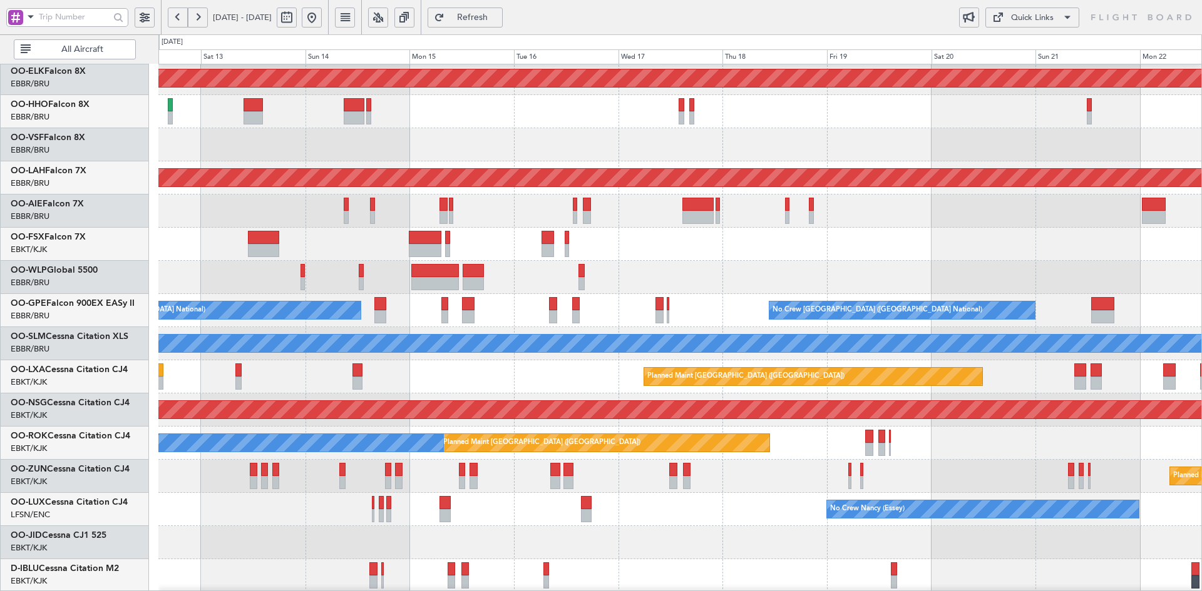
click at [814, 161] on div at bounding box center [679, 144] width 1043 height 33
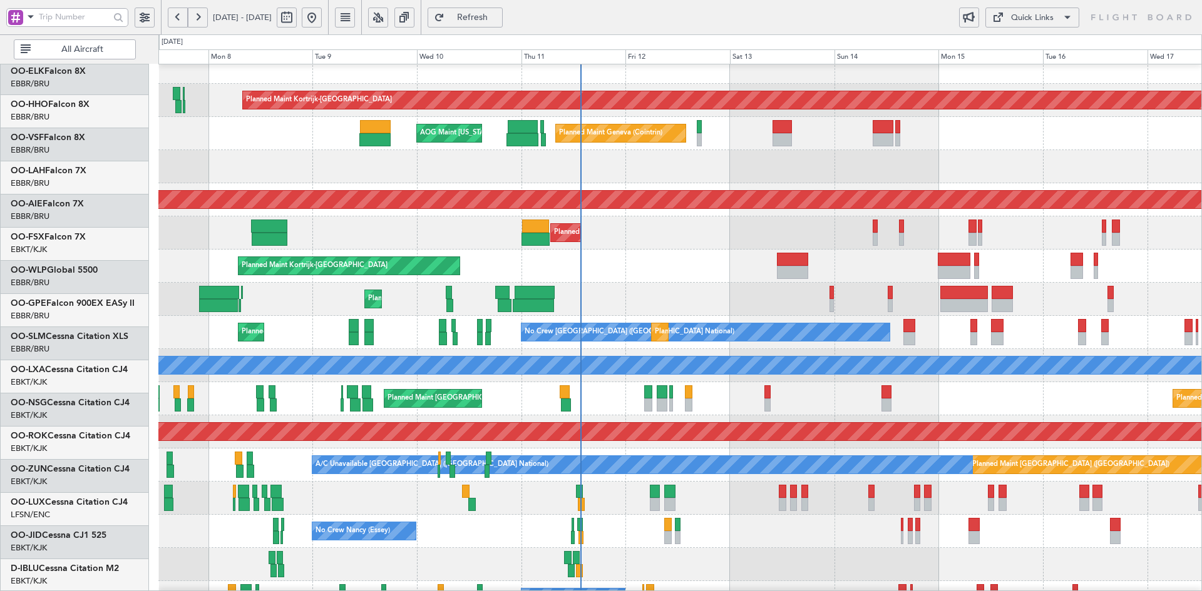
scroll to position [14, 0]
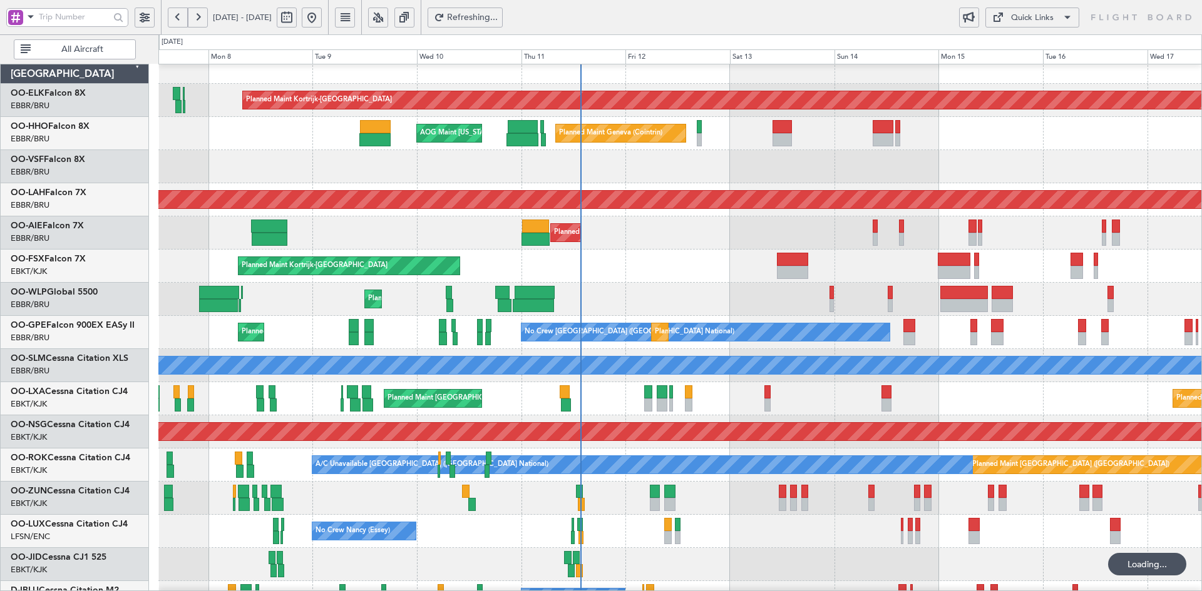
click at [718, 255] on div "Planned Maint Kortrijk-[GEOGRAPHIC_DATA]" at bounding box center [679, 266] width 1043 height 33
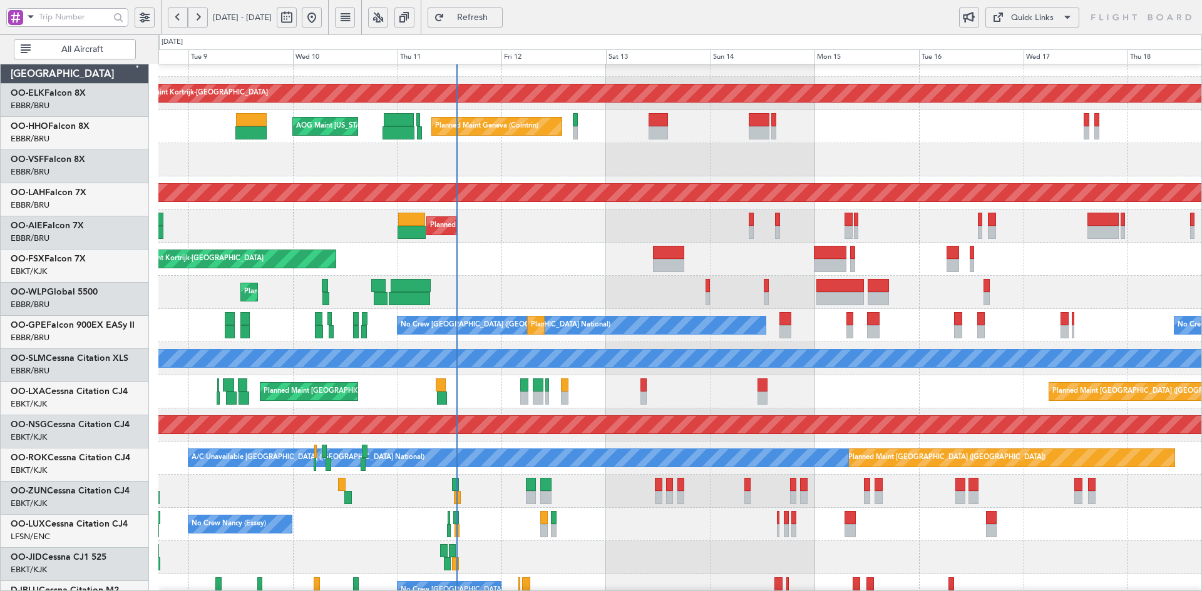
scroll to position [26, 0]
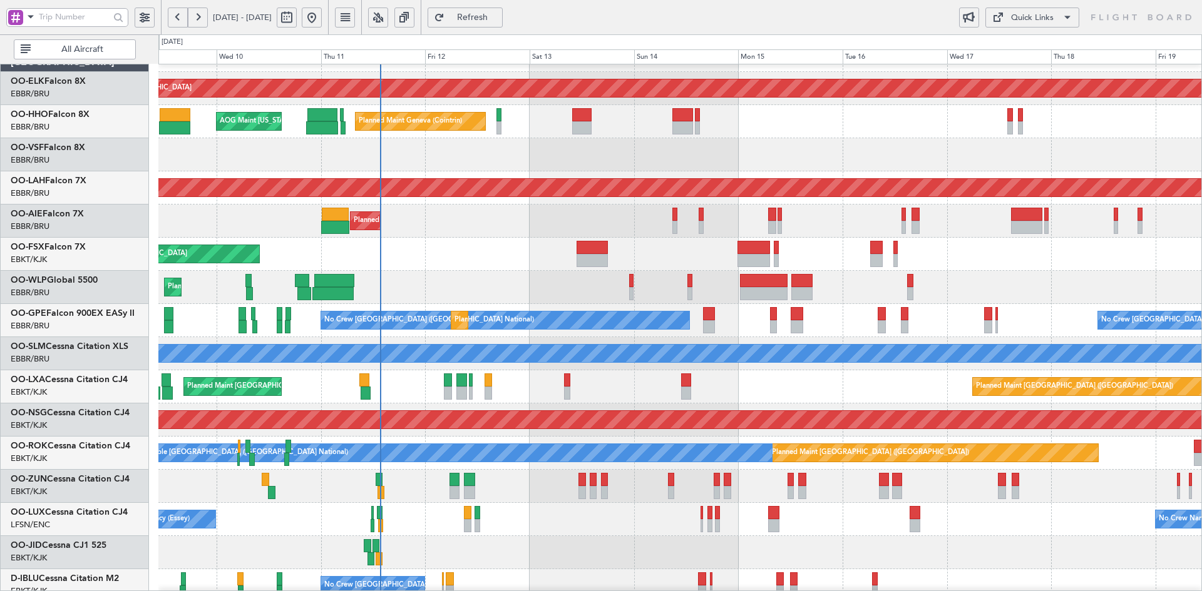
click at [491, 253] on div "Planned Maint Kortrijk-[GEOGRAPHIC_DATA]" at bounding box center [679, 254] width 1043 height 33
click at [708, 146] on div at bounding box center [679, 154] width 1043 height 33
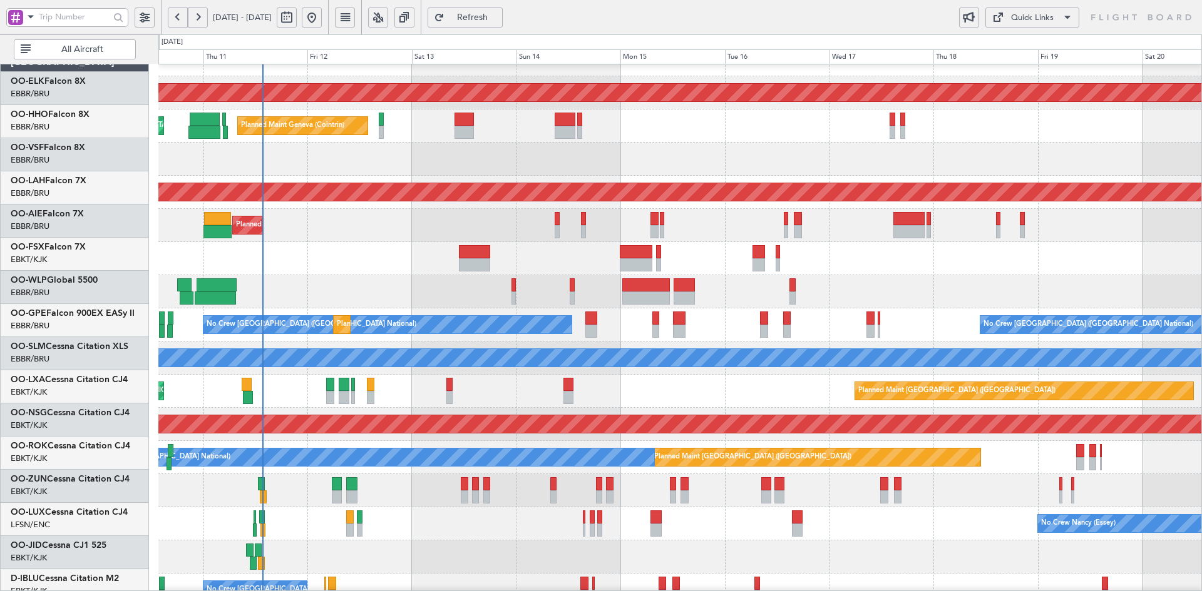
scroll to position [21, 0]
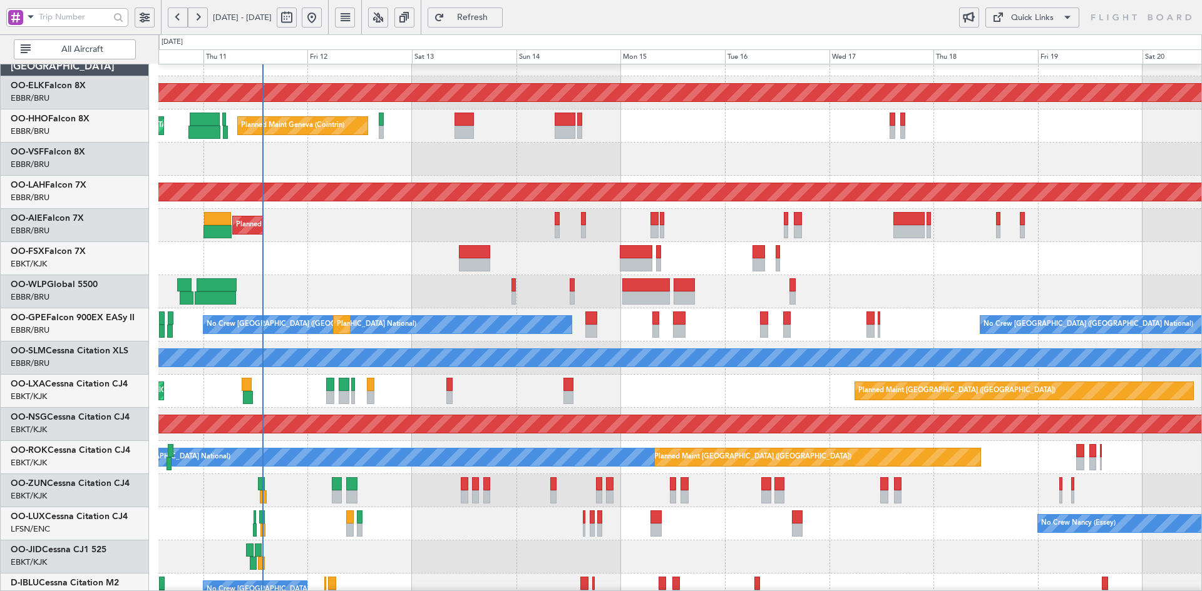
click at [444, 280] on div "Planned Maint Liege" at bounding box center [679, 291] width 1043 height 33
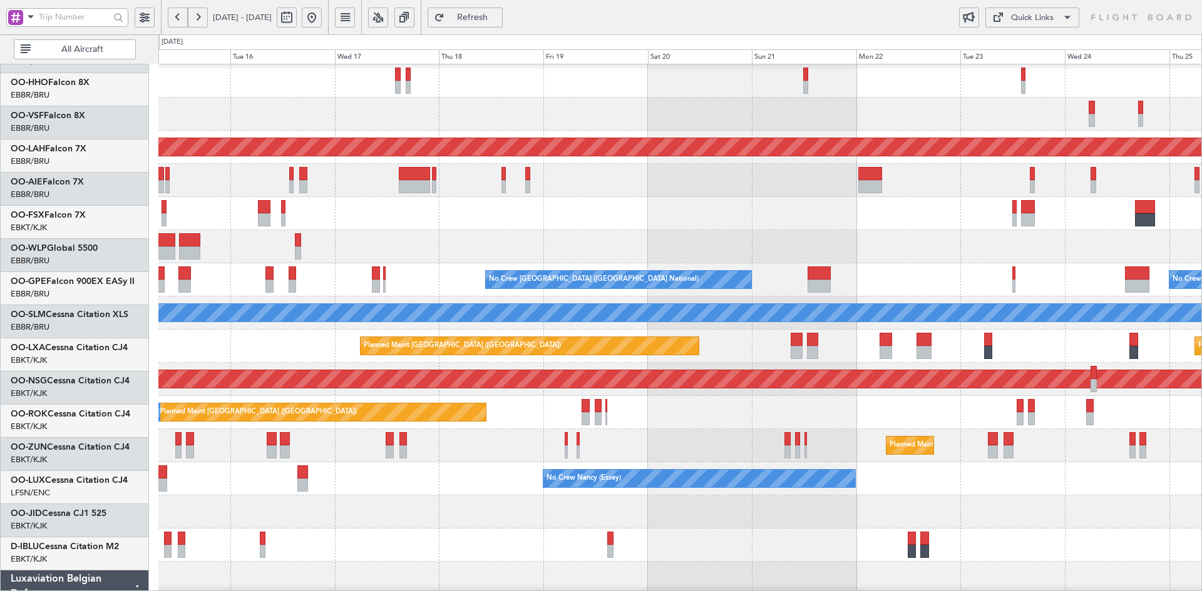
scroll to position [72, 0]
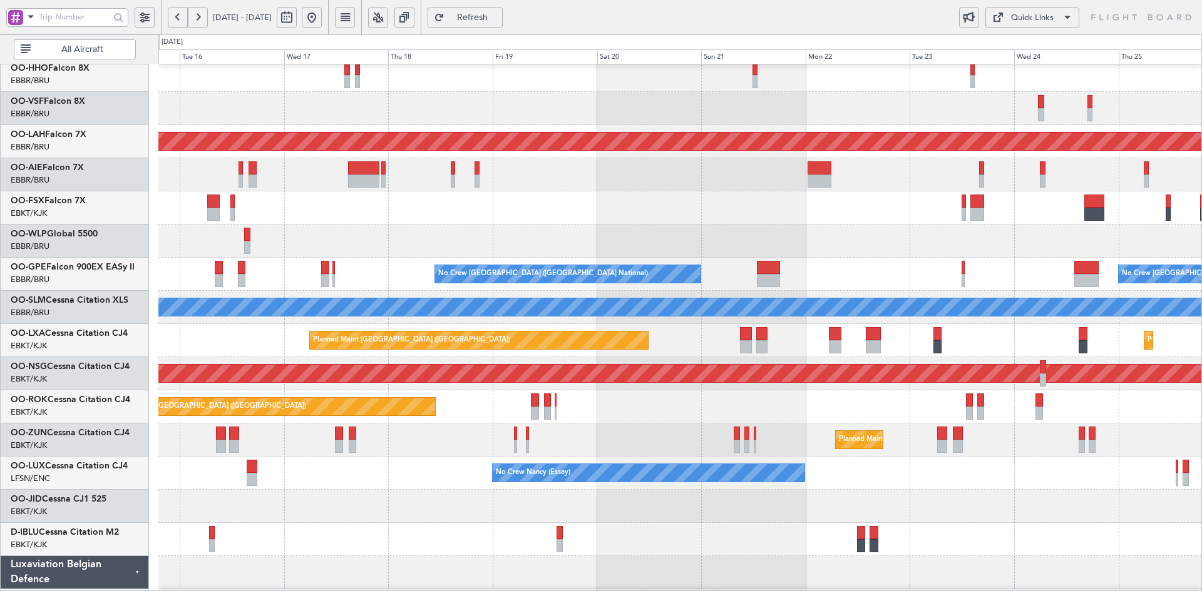
click at [556, 203] on div at bounding box center [679, 208] width 1043 height 33
click at [322, 19] on button at bounding box center [312, 18] width 20 height 20
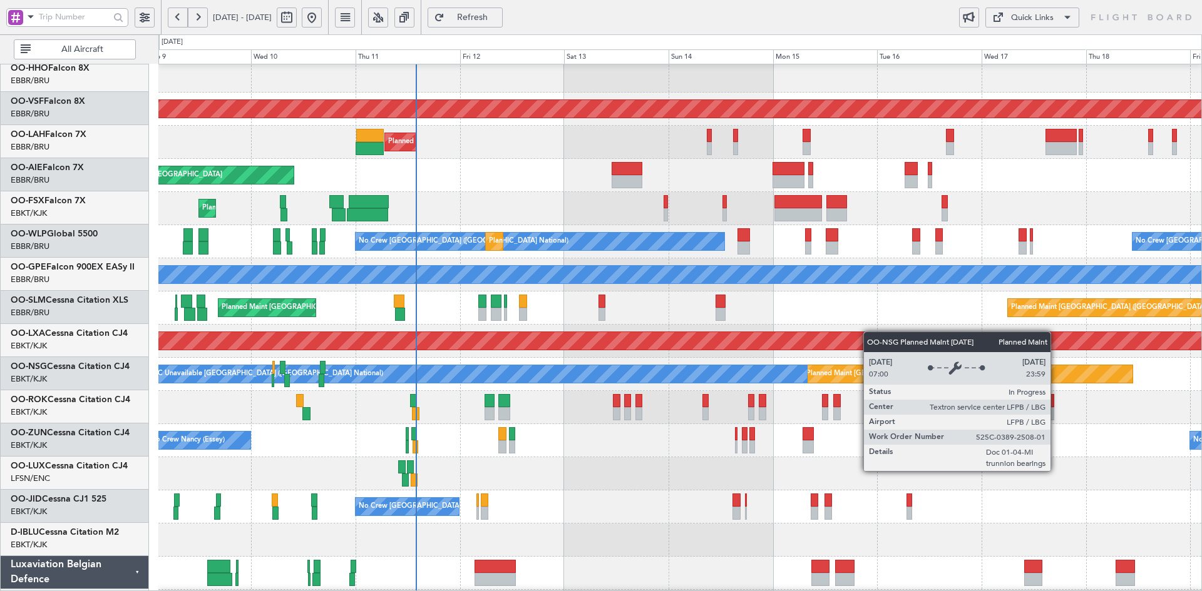
scroll to position [105, 0]
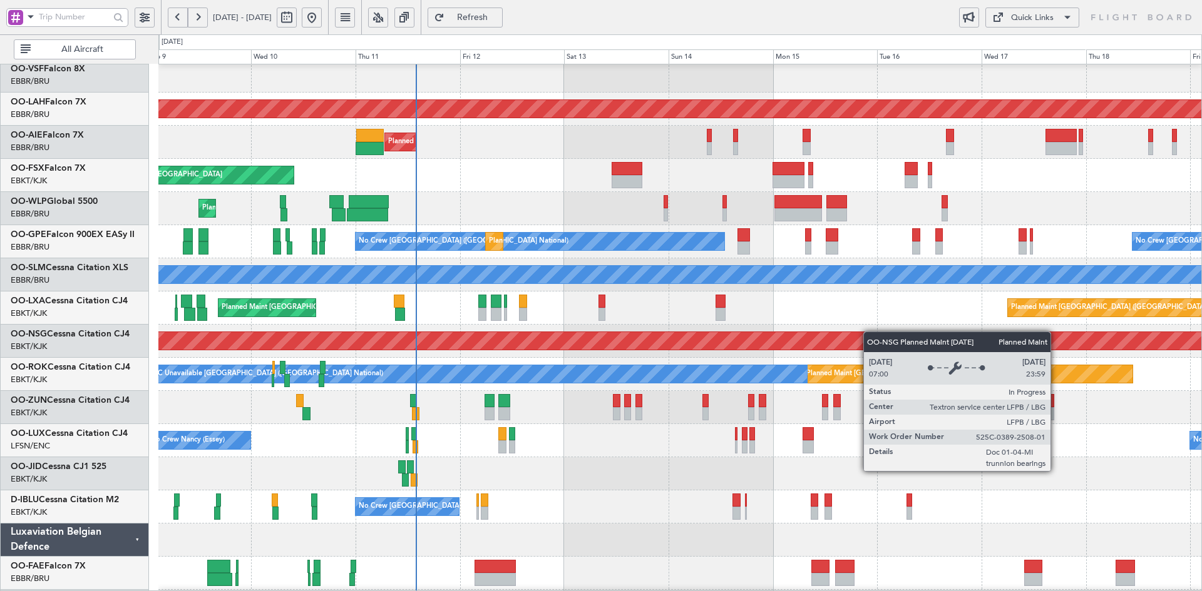
click at [863, 332] on div "Planned Maint [GEOGRAPHIC_DATA] ([GEOGRAPHIC_DATA])" at bounding box center [680, 341] width 3129 height 19
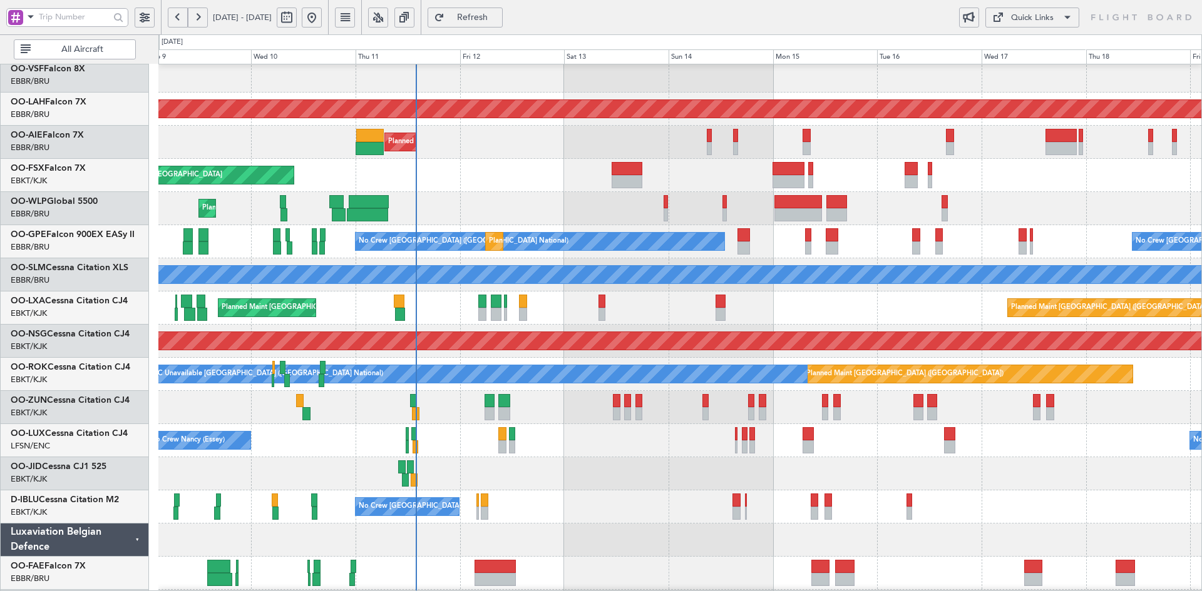
click at [498, 211] on div "Planned Maint Liege" at bounding box center [679, 208] width 1043 height 33
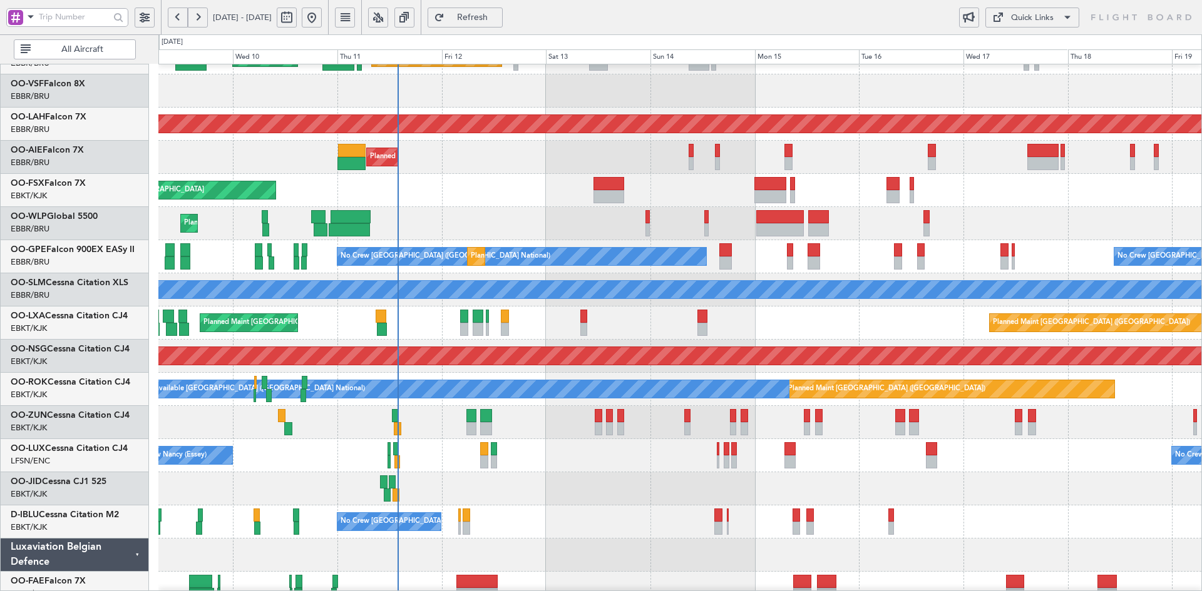
click at [480, 315] on div "Planned Maint Geneva (Cointrin) AOG Maint New York (Teterboro) Planned Maint Al…" at bounding box center [679, 306] width 1043 height 663
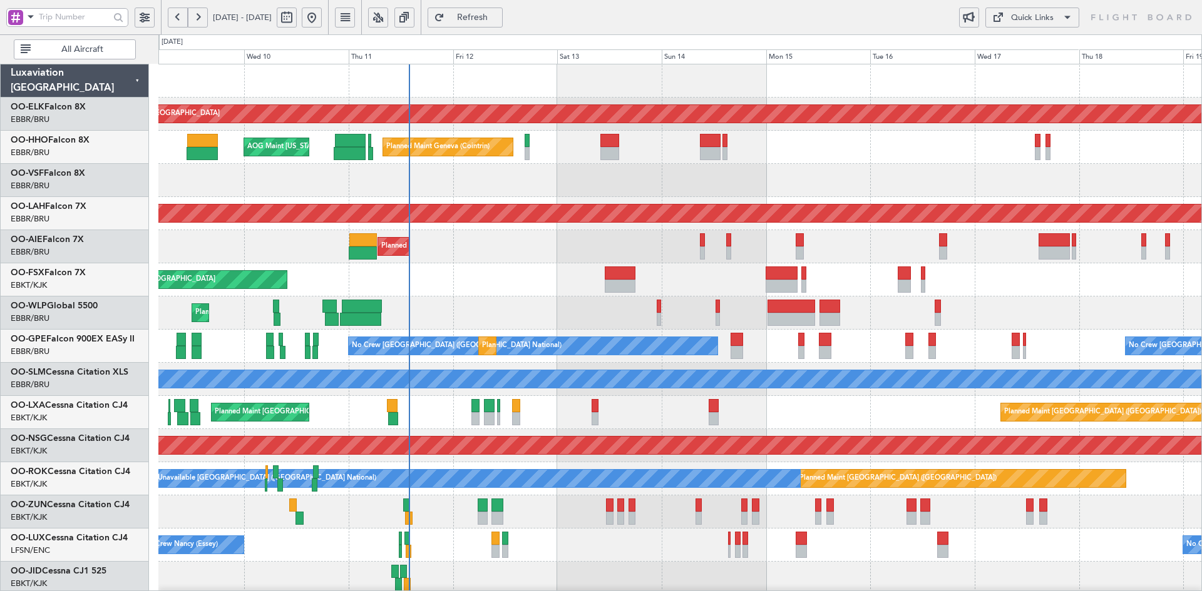
click at [516, 171] on div at bounding box center [679, 180] width 1043 height 33
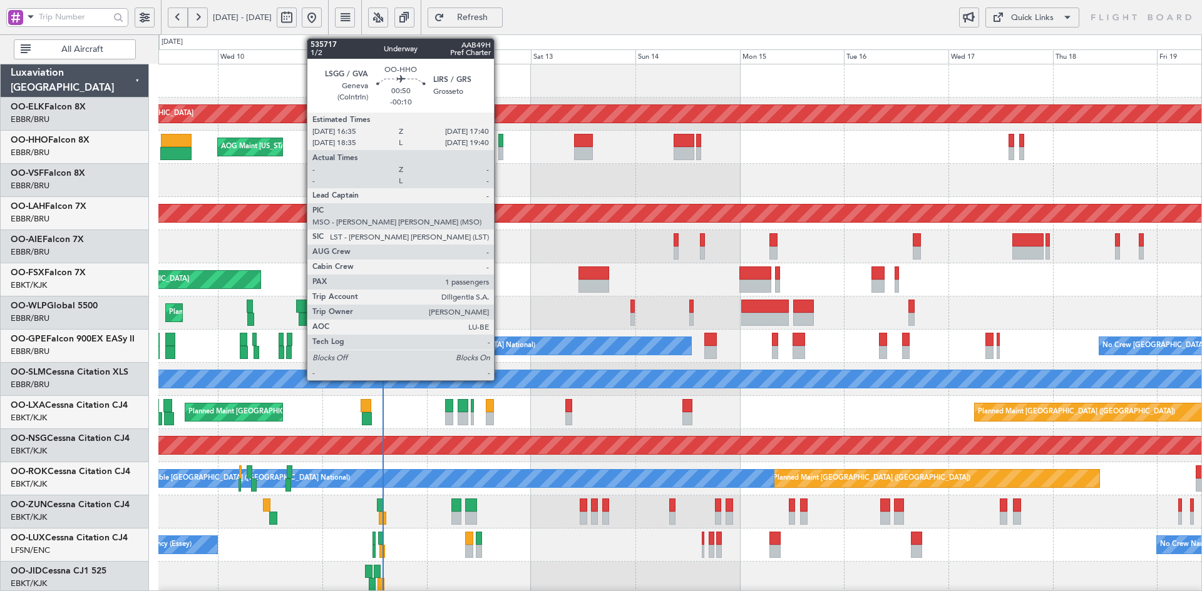
click at [499, 147] on div at bounding box center [500, 153] width 5 height 13
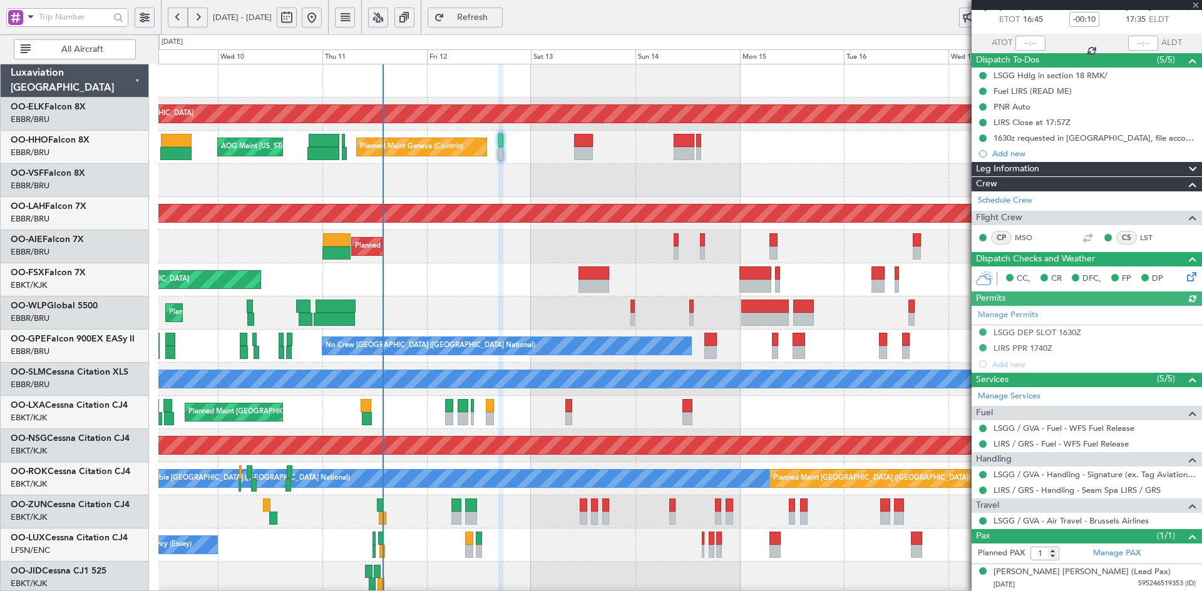
scroll to position [70, 0]
click at [1094, 519] on mat-tooltip-component "LIRS / GRS - Handling - Seam Spa LIRS / GRS" at bounding box center [1076, 510] width 163 height 33
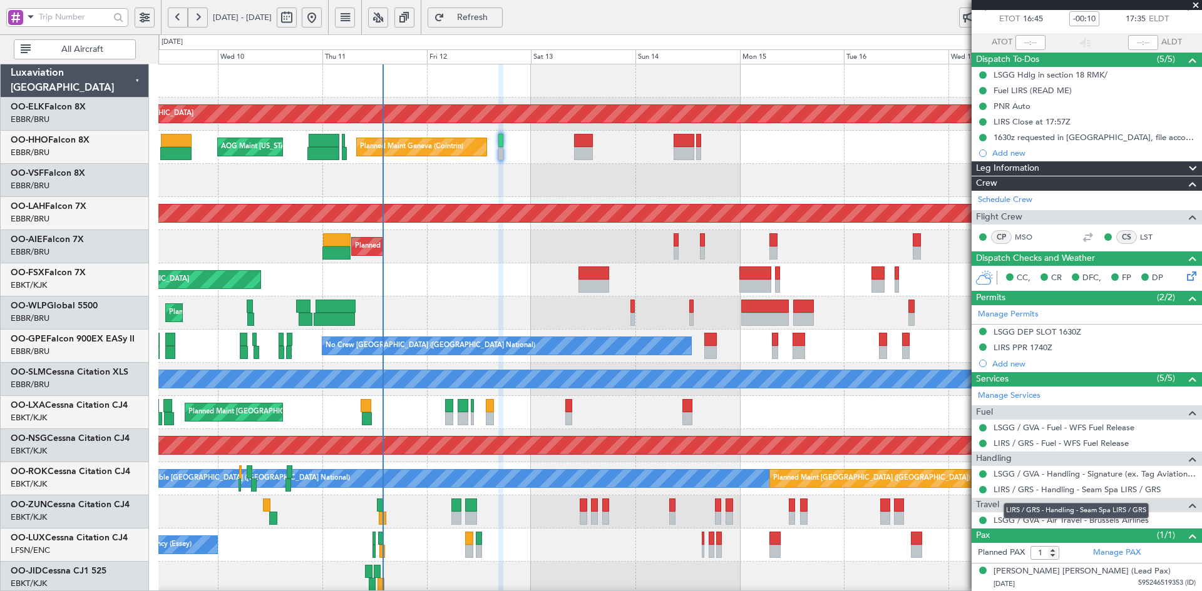
click at [1085, 519] on mat-tooltip-component "LIRS / GRS - Handling - Seam Spa LIRS / GRS" at bounding box center [1076, 510] width 163 height 33
click at [1011, 517] on link "LSGG / GVA - Air Travel - Brussels Airlines" at bounding box center [1070, 520] width 155 height 11
click at [1199, 9] on span at bounding box center [1195, 5] width 13 height 11
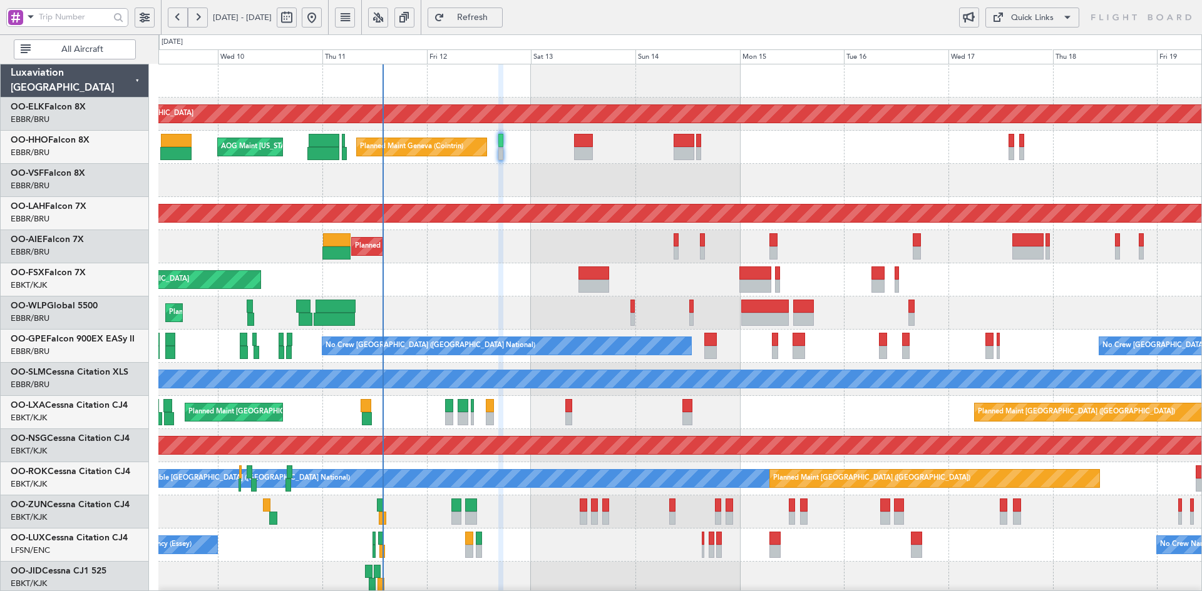
type input "0"
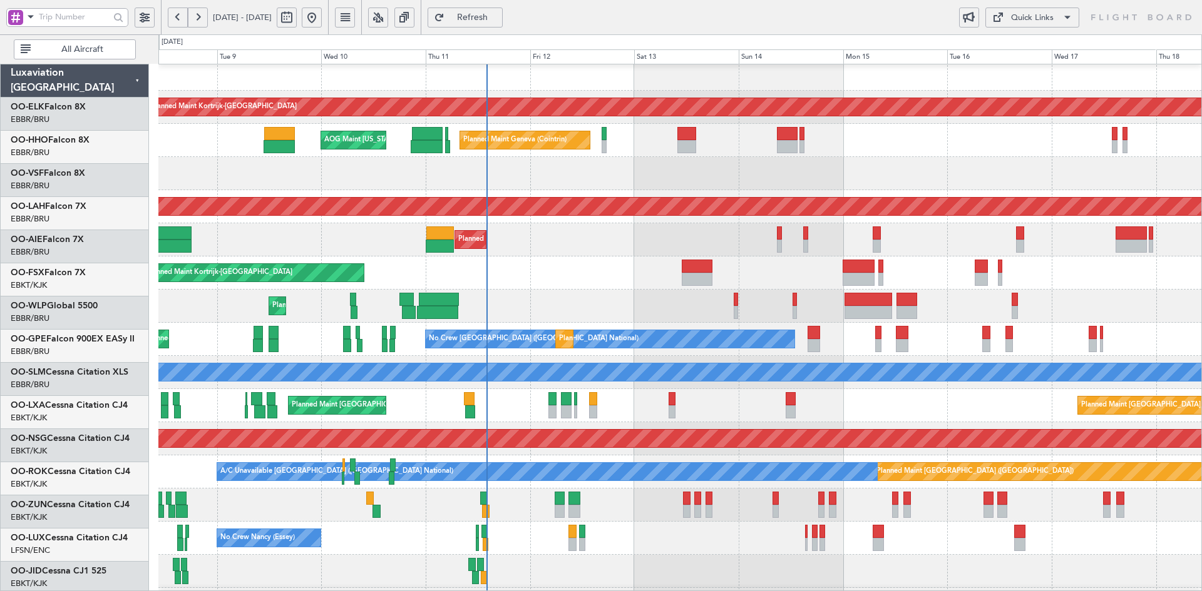
click at [581, 284] on div "Planned Maint Kortrijk-[GEOGRAPHIC_DATA]" at bounding box center [679, 273] width 1043 height 33
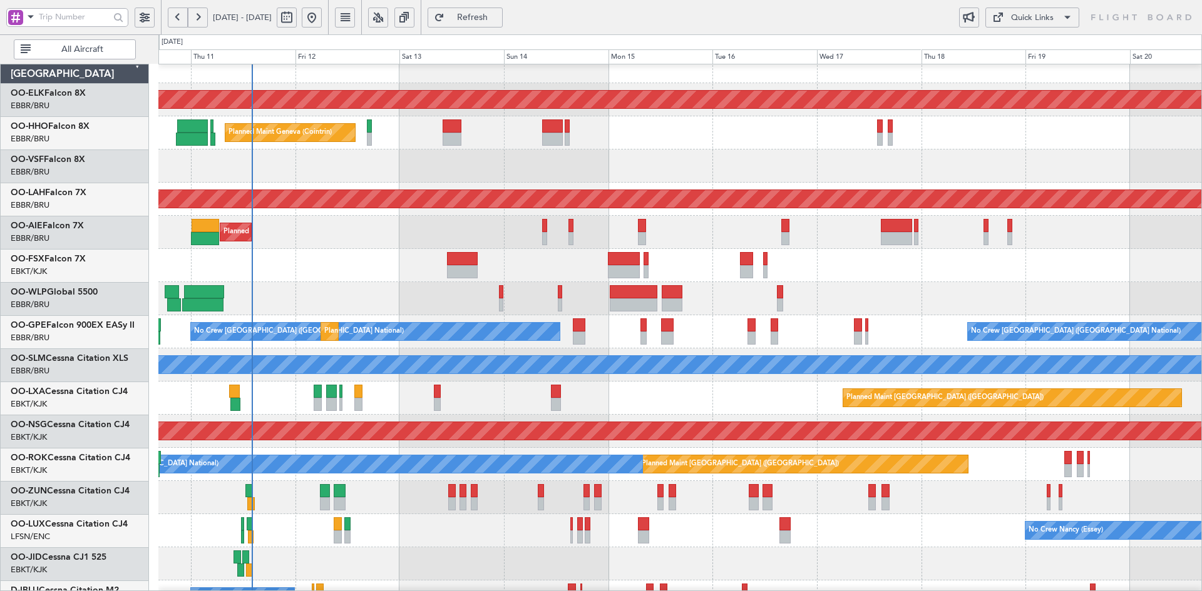
scroll to position [17, 0]
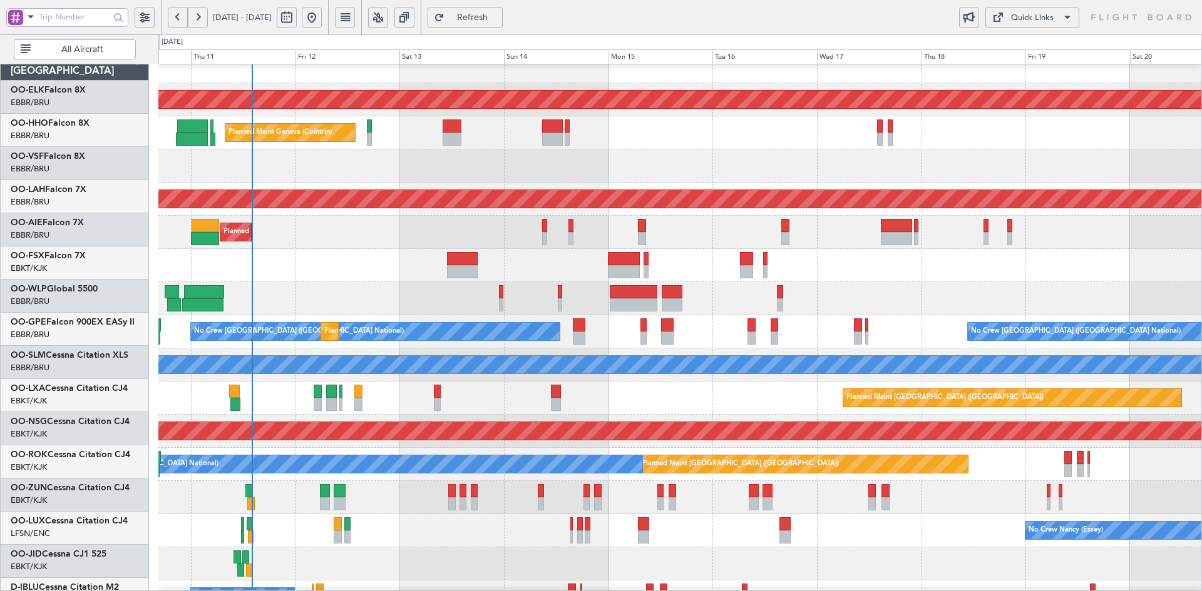
click at [851, 288] on div "Planned Maint Liege" at bounding box center [679, 298] width 1043 height 33
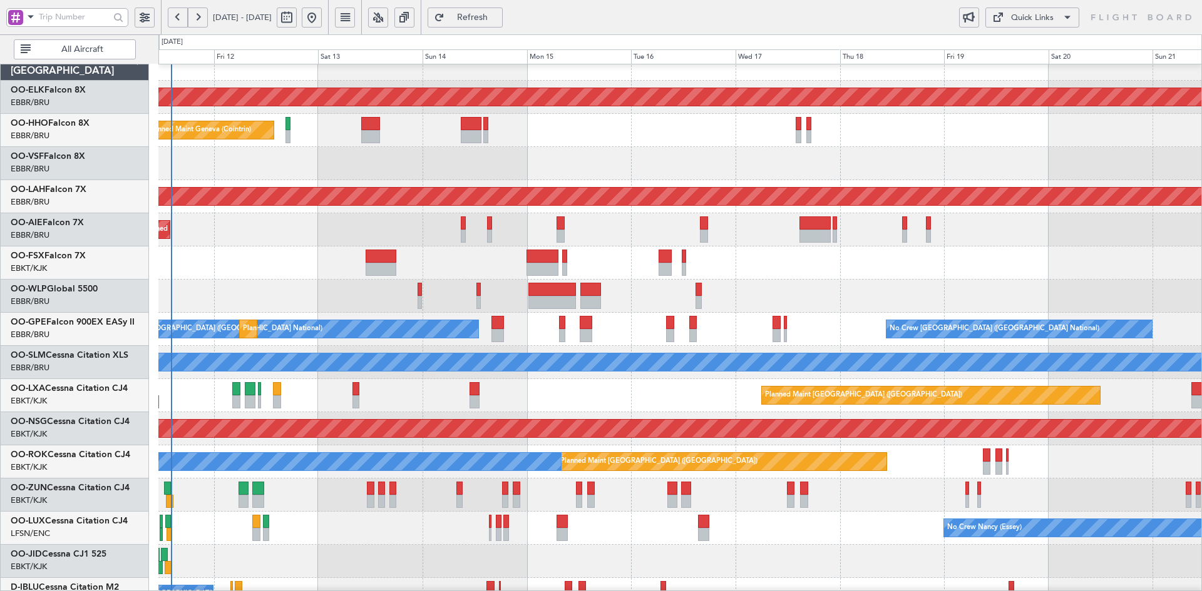
click at [774, 223] on div "Planned Maint Kortrijk-Wevelgem Planned Maint Geneva (Cointrin) AOG Maint New Y…" at bounding box center [679, 379] width 1043 height 663
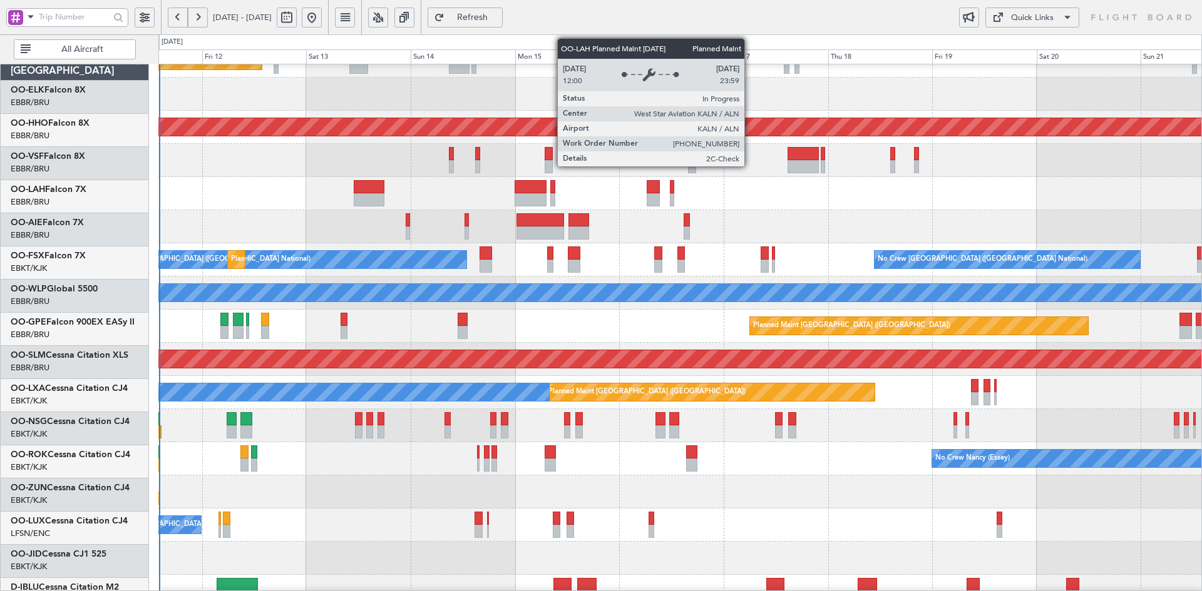
scroll to position [86, 0]
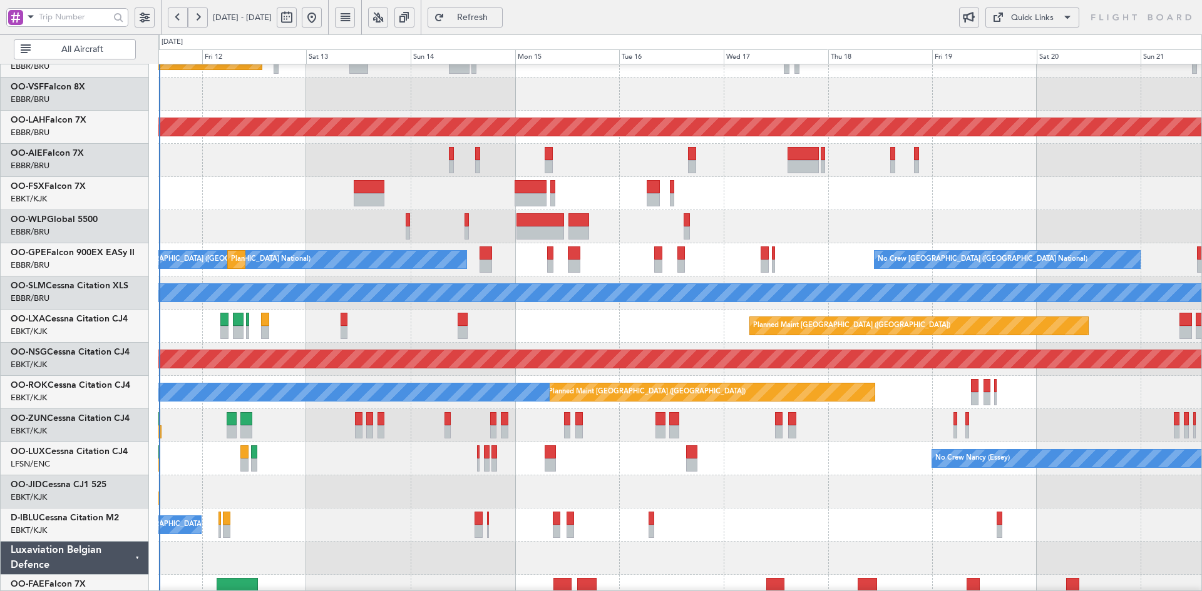
click at [331, 264] on div "Planned Maint Geneva (Cointrin) AOG Maint New York (Teterboro) Planned Maint Al…" at bounding box center [679, 309] width 1043 height 663
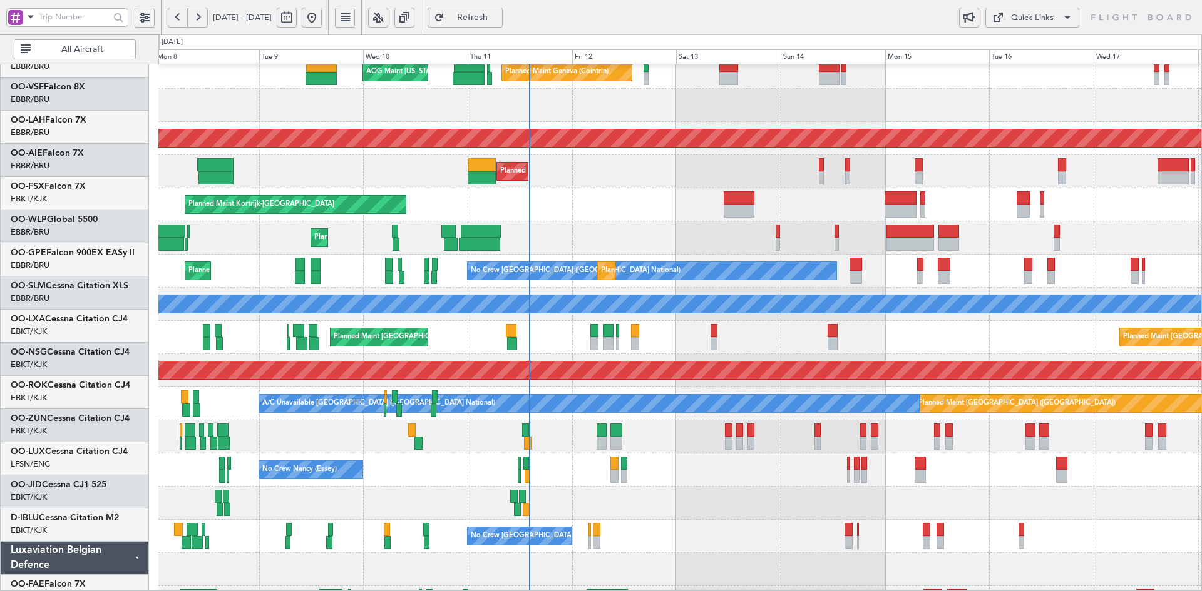
scroll to position [73, 0]
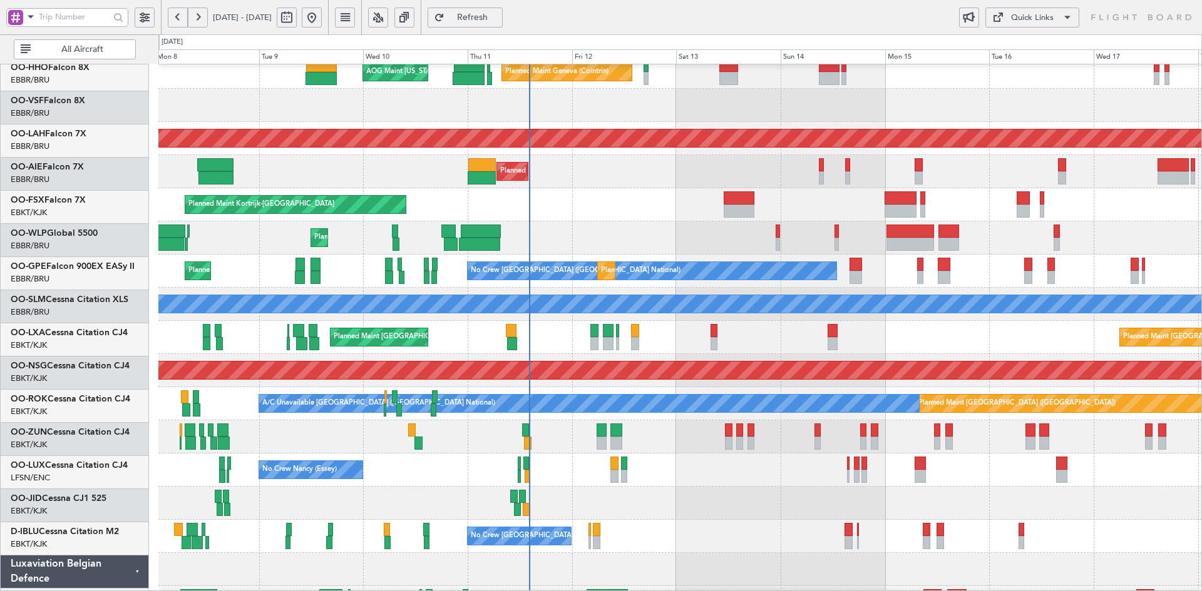
click at [588, 185] on div "Planned Maint [GEOGRAPHIC_DATA] ([GEOGRAPHIC_DATA])" at bounding box center [679, 171] width 1043 height 33
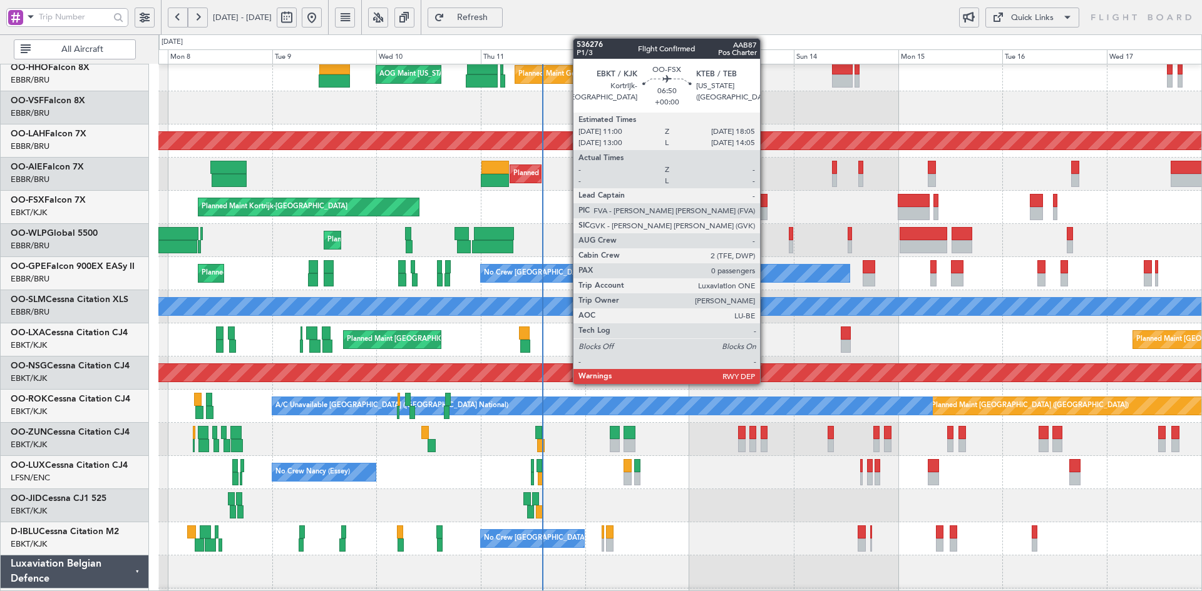
click at [737, 200] on div at bounding box center [752, 200] width 31 height 13
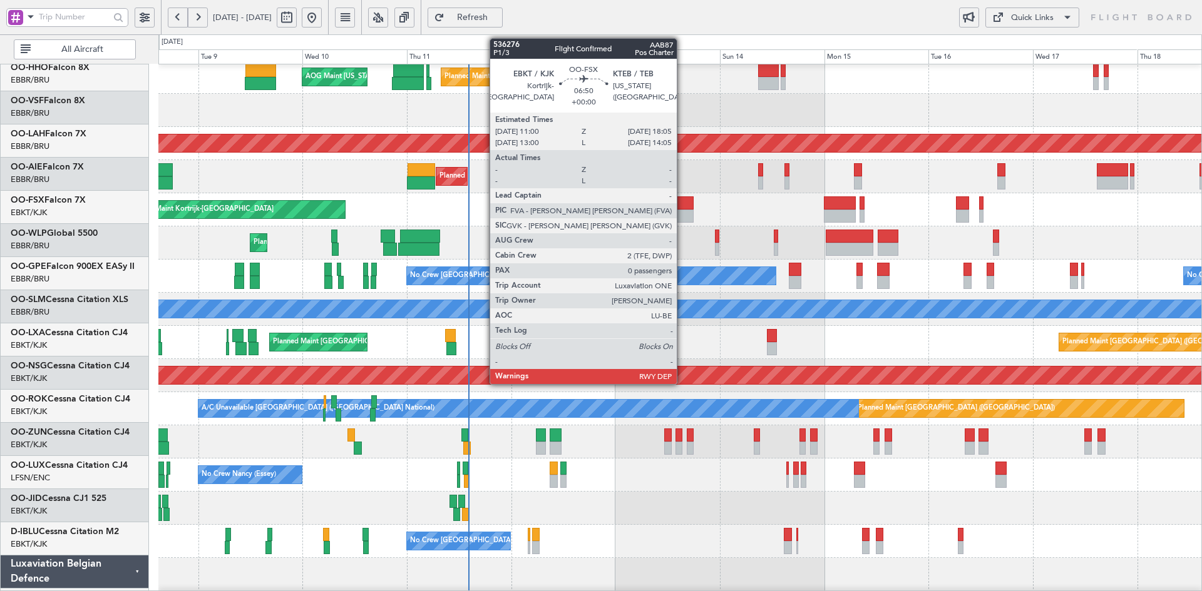
scroll to position [70, 0]
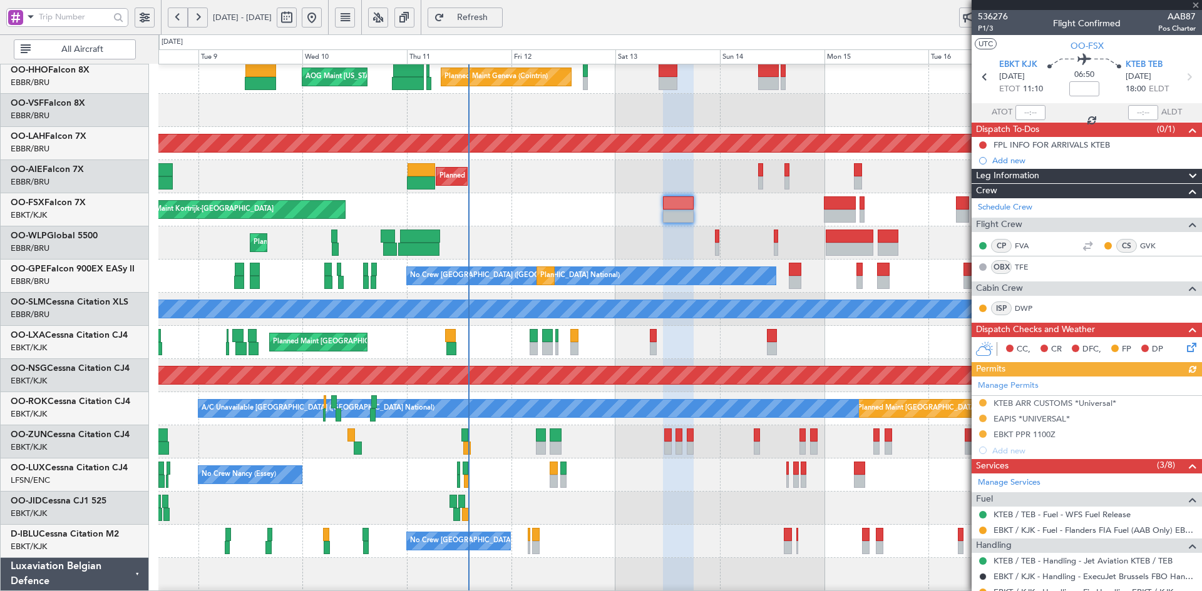
click at [1195, 6] on div at bounding box center [1086, 5] width 230 height 10
click at [1198, 5] on span at bounding box center [1195, 5] width 13 height 11
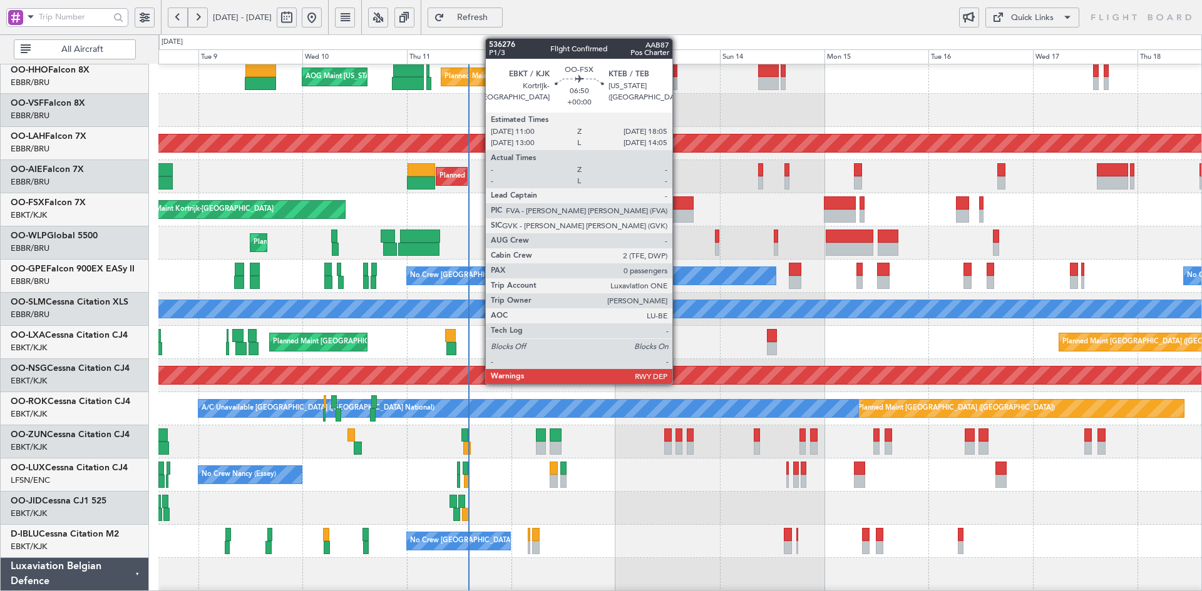
click at [678, 210] on div at bounding box center [678, 216] width 31 height 13
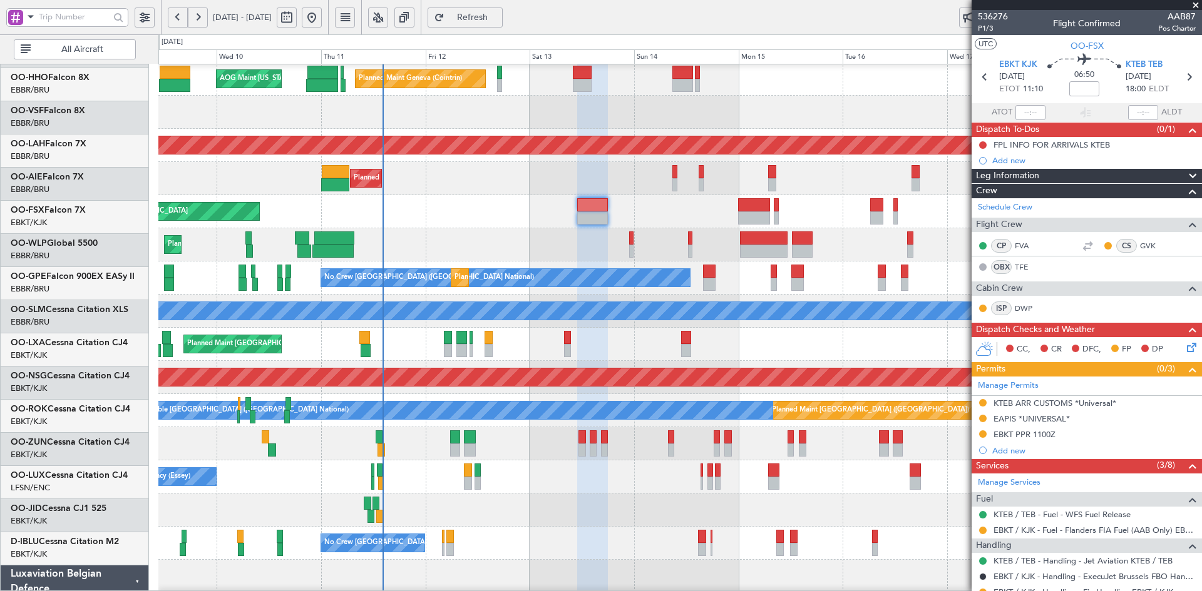
click at [460, 193] on div "Planned Maint [GEOGRAPHIC_DATA] ([GEOGRAPHIC_DATA])" at bounding box center [679, 178] width 1043 height 33
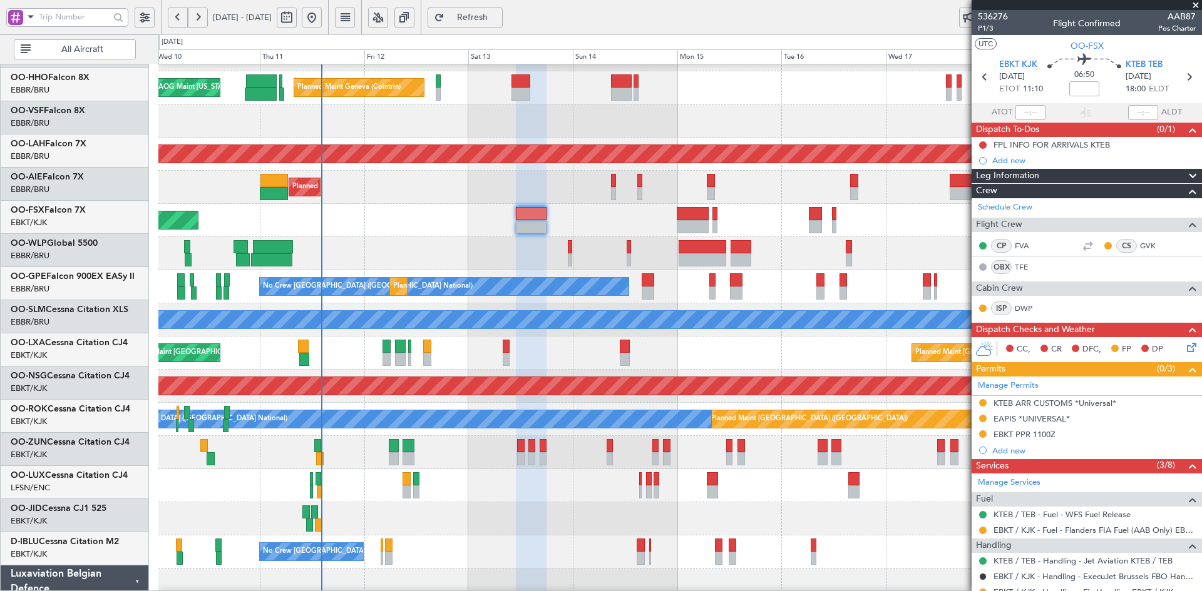
scroll to position [59, 0]
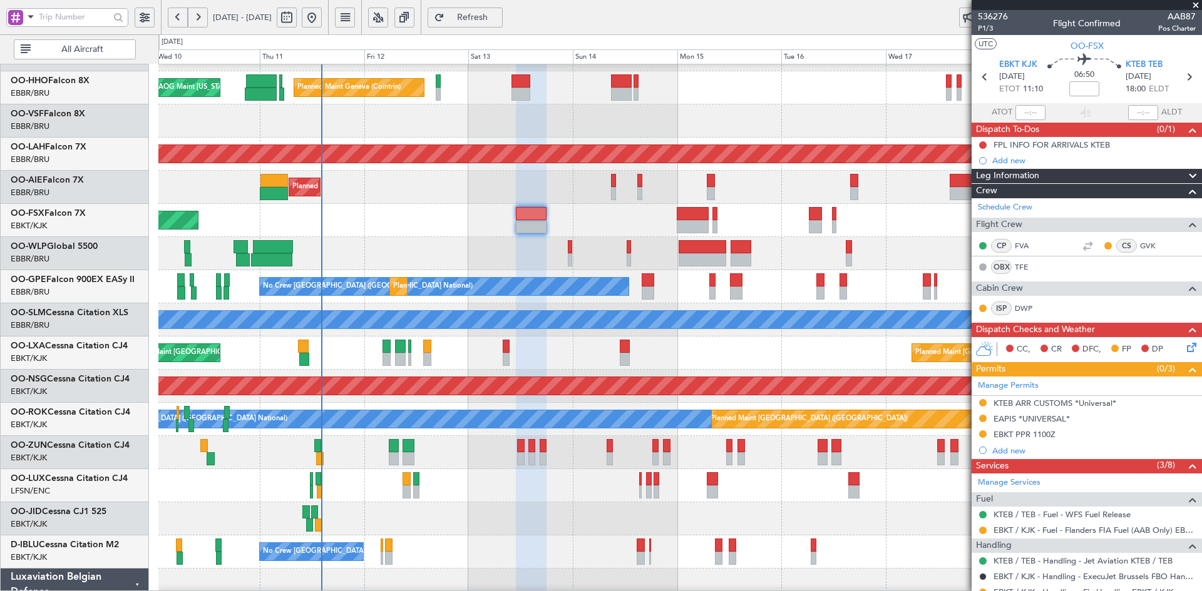
click at [441, 204] on div "Planned Maint Kortrijk-[GEOGRAPHIC_DATA]" at bounding box center [679, 220] width 1043 height 33
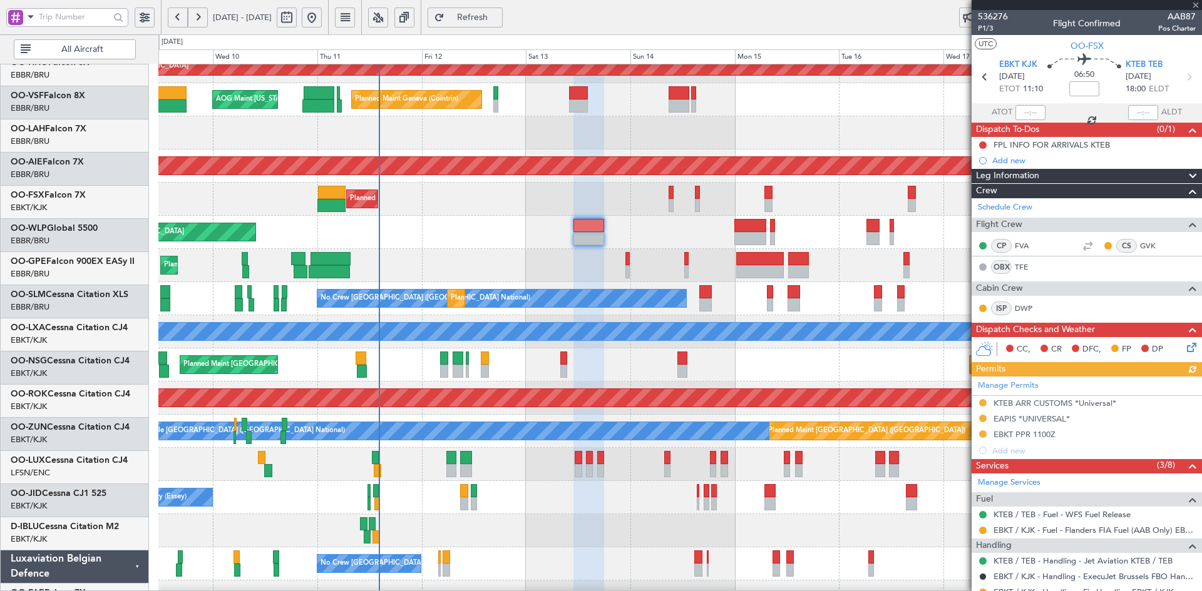
click at [472, 282] on div "Planned Maint Liege" at bounding box center [679, 265] width 1043 height 33
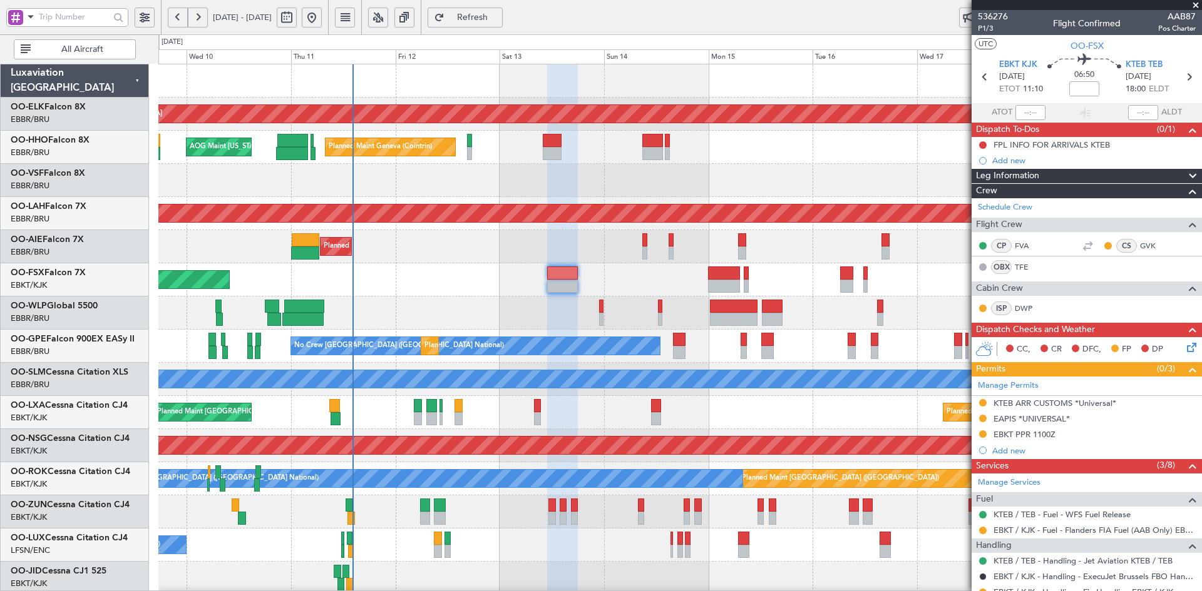
click at [504, 223] on div "Planned Maint Kortrijk-[GEOGRAPHIC_DATA] Planned Maint Geneva ([GEOGRAPHIC_DATA…" at bounding box center [679, 395] width 1043 height 663
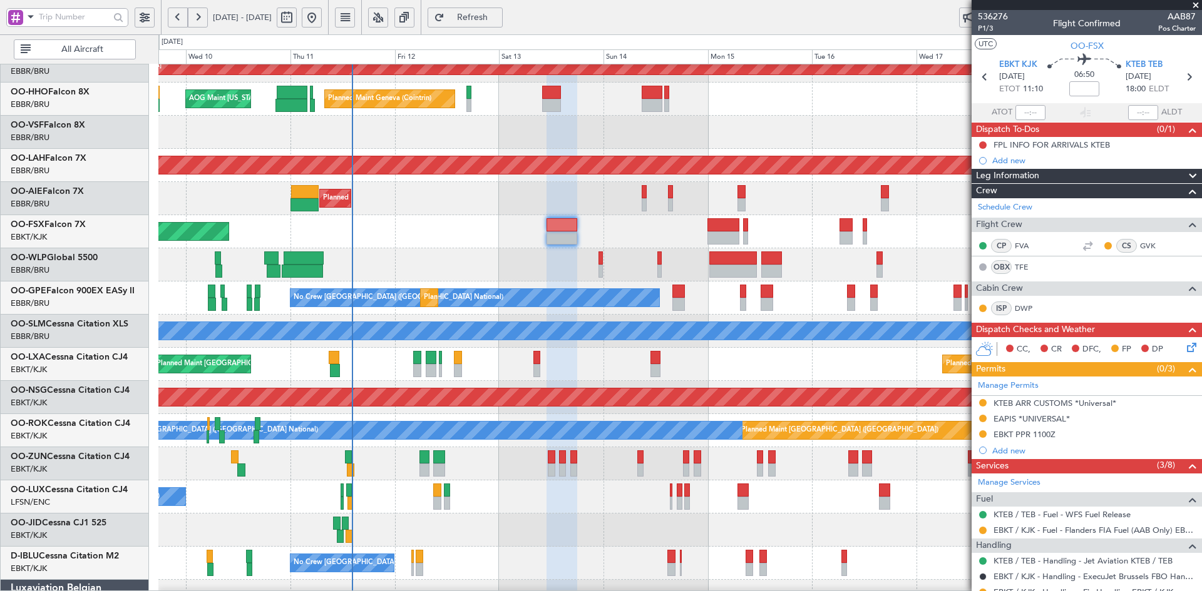
click at [475, 215] on div "Planned Maint Kortrijk-[GEOGRAPHIC_DATA]" at bounding box center [679, 231] width 1043 height 33
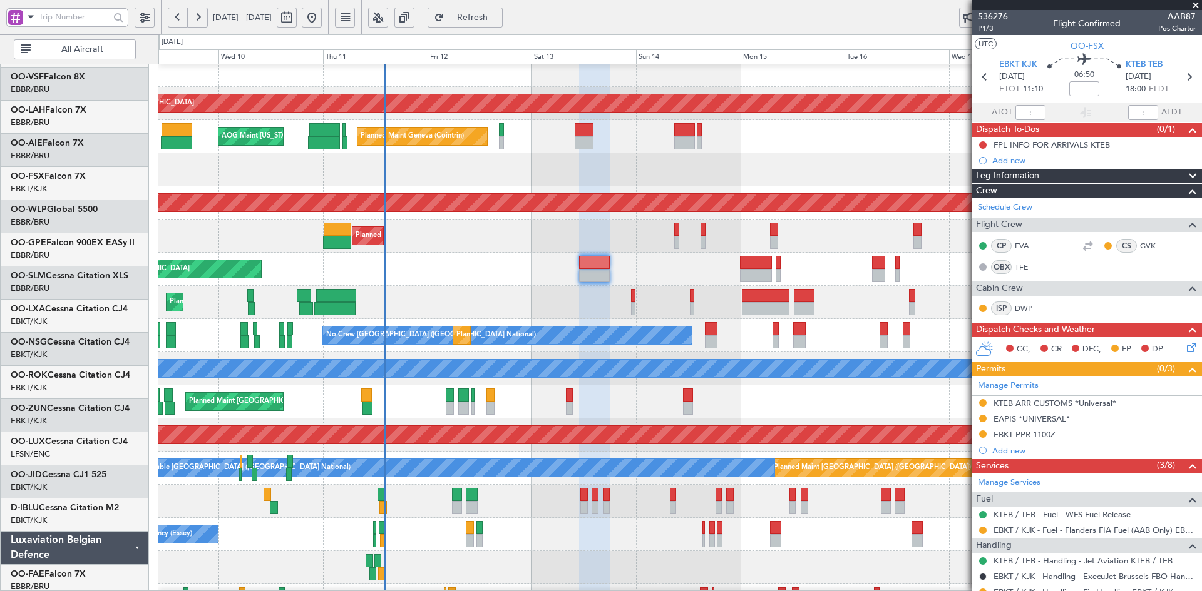
scroll to position [11, 0]
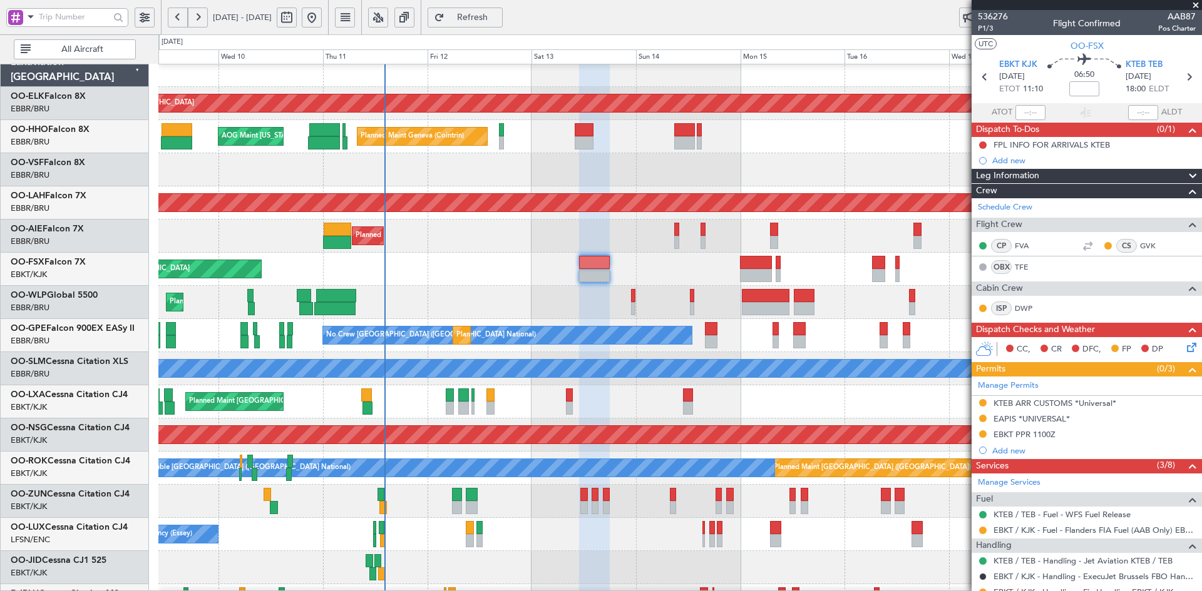
click at [460, 248] on div "Planned Maint [GEOGRAPHIC_DATA] ([GEOGRAPHIC_DATA])" at bounding box center [679, 236] width 1043 height 33
click at [1195, 1] on span at bounding box center [1195, 5] width 13 height 11
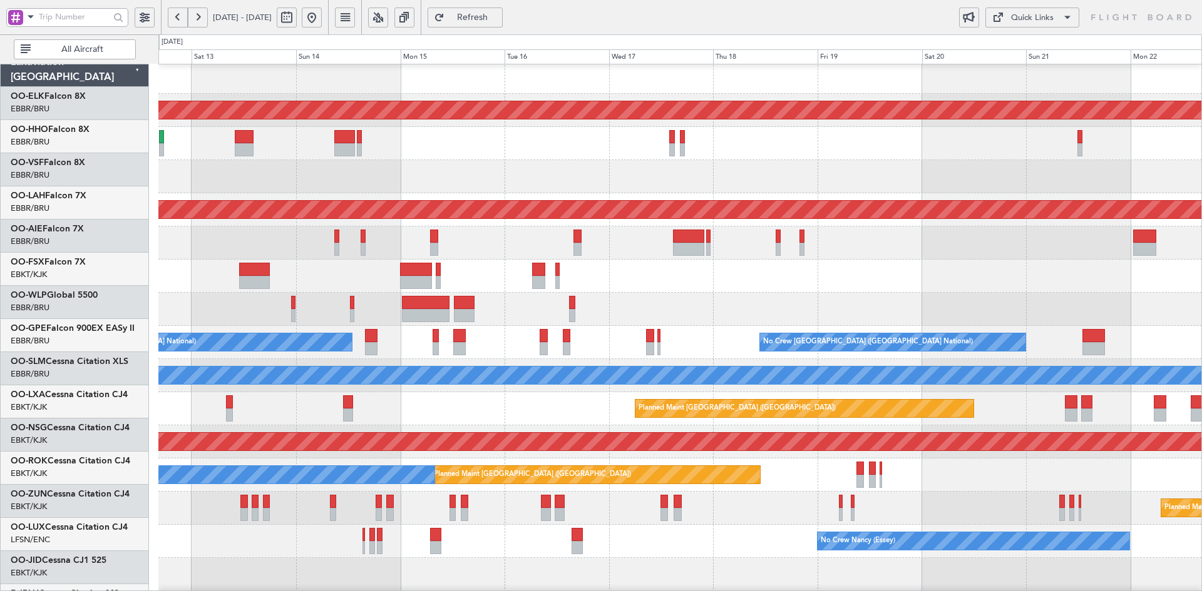
click at [540, 275] on div "Planned Maint Kortrijk-[GEOGRAPHIC_DATA]" at bounding box center [679, 276] width 1043 height 33
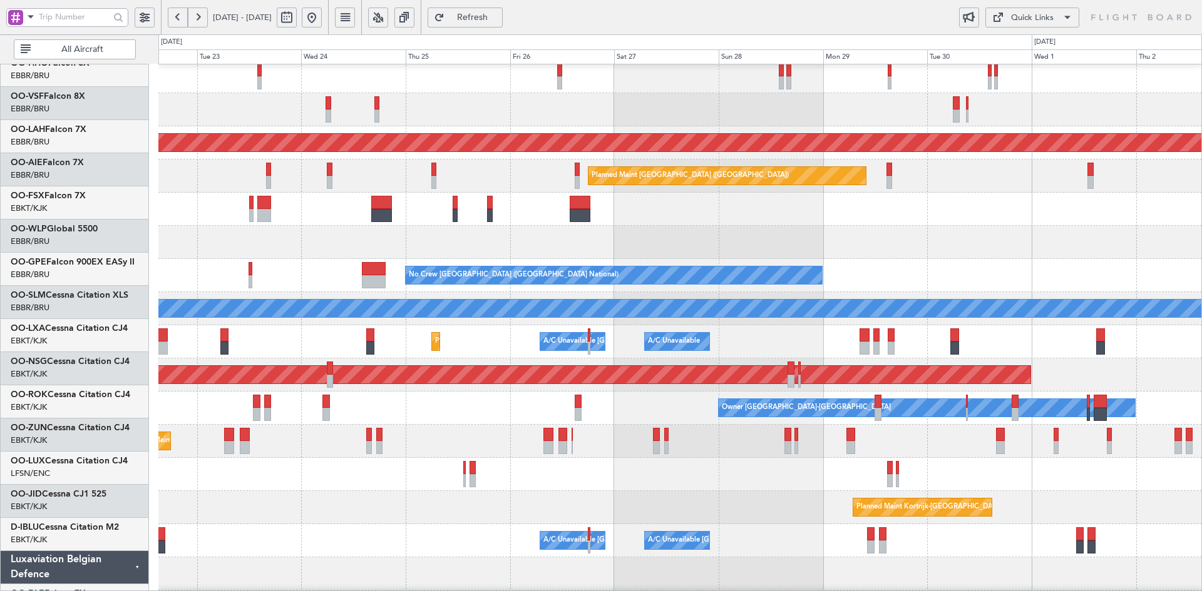
scroll to position [84, 0]
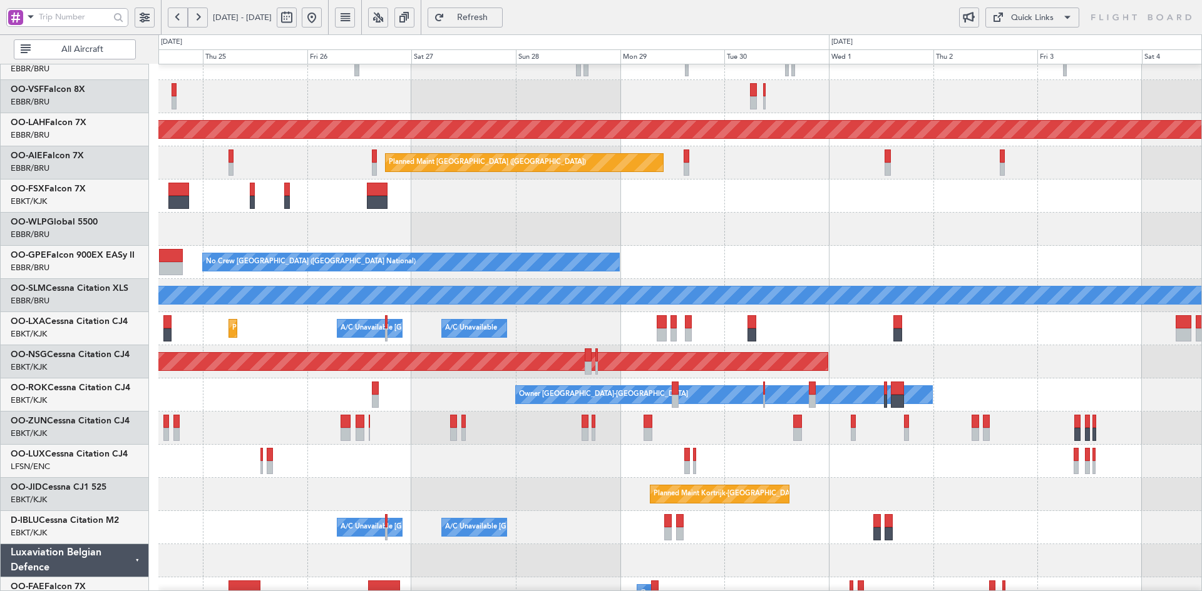
click at [828, 362] on div "Planned Maint [GEOGRAPHIC_DATA] ([GEOGRAPHIC_DATA])" at bounding box center [679, 361] width 1043 height 33
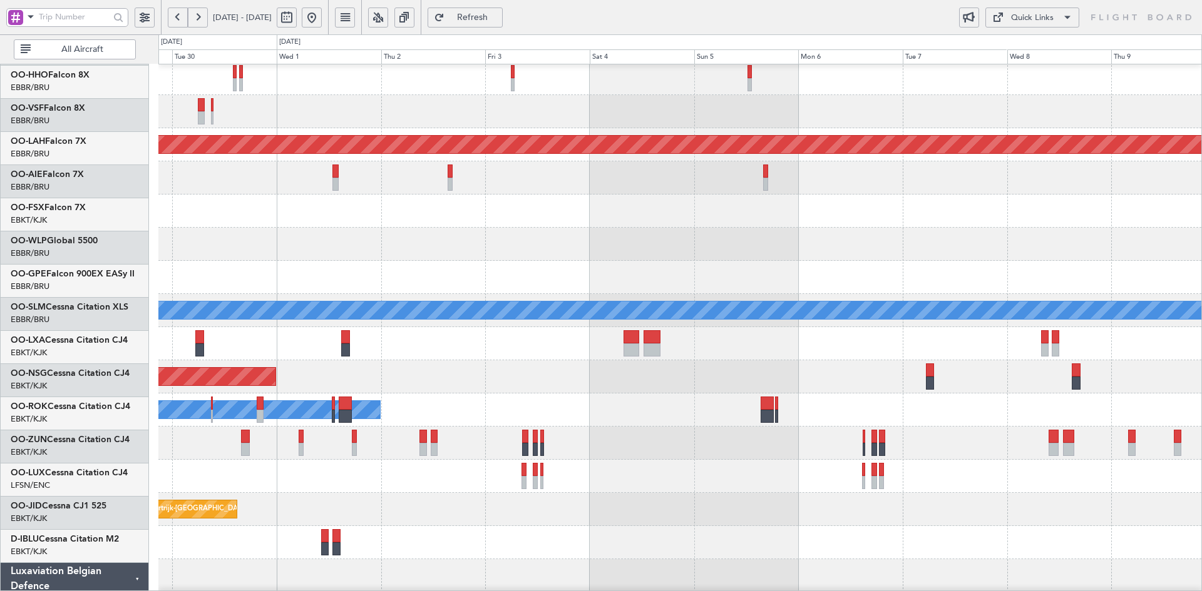
scroll to position [81, 0]
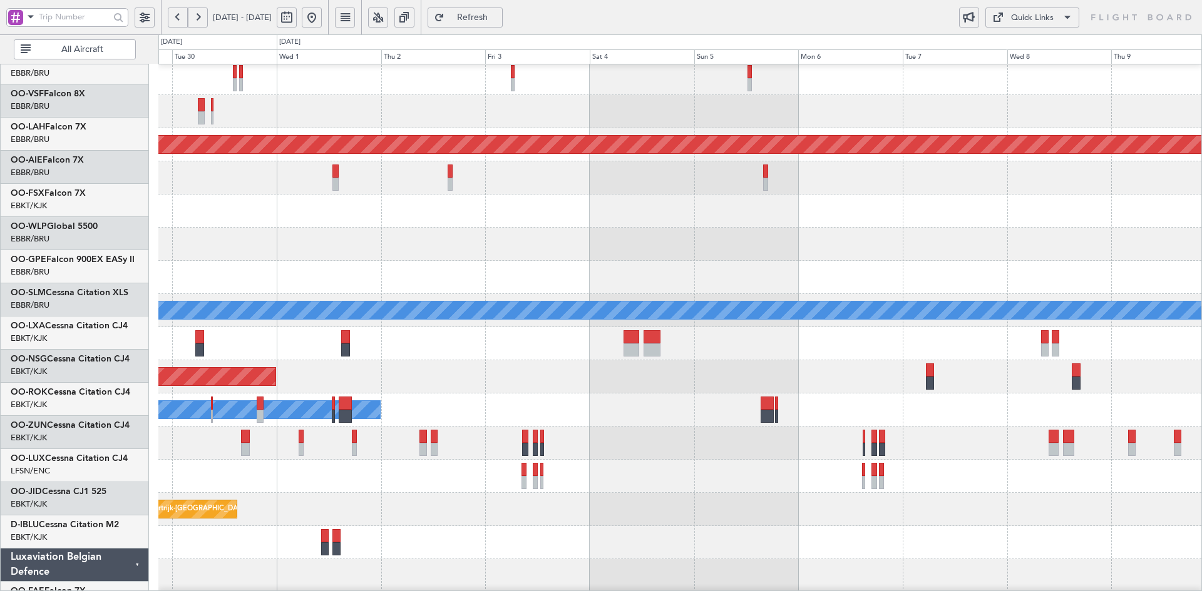
click at [701, 337] on div "A/C Unavailable" at bounding box center [679, 343] width 1043 height 33
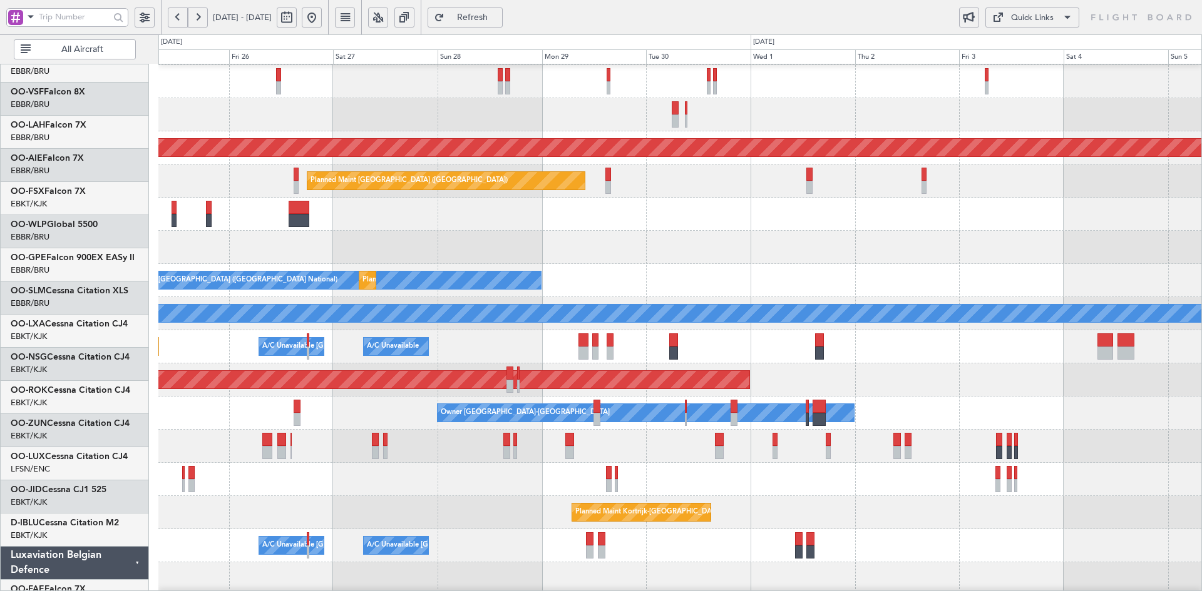
click at [1048, 334] on div "A/C Unavailable A/C Unavailable Brussels (Brussels National) Planned Maint Kort…" at bounding box center [679, 346] width 1043 height 33
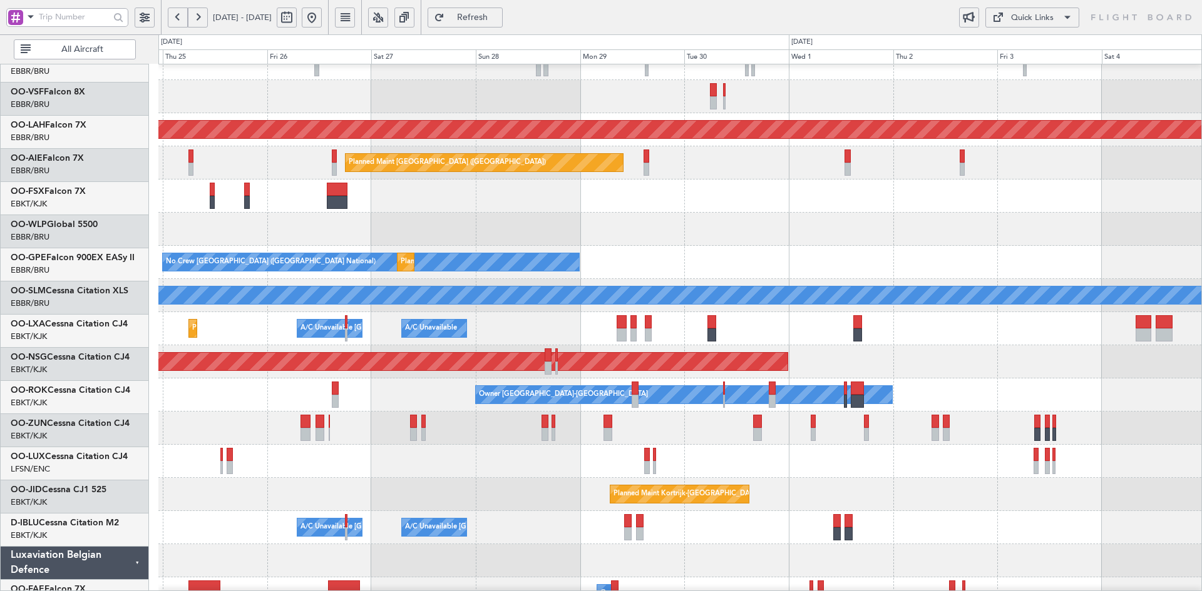
scroll to position [84, 0]
click at [970, 223] on div at bounding box center [679, 229] width 1043 height 33
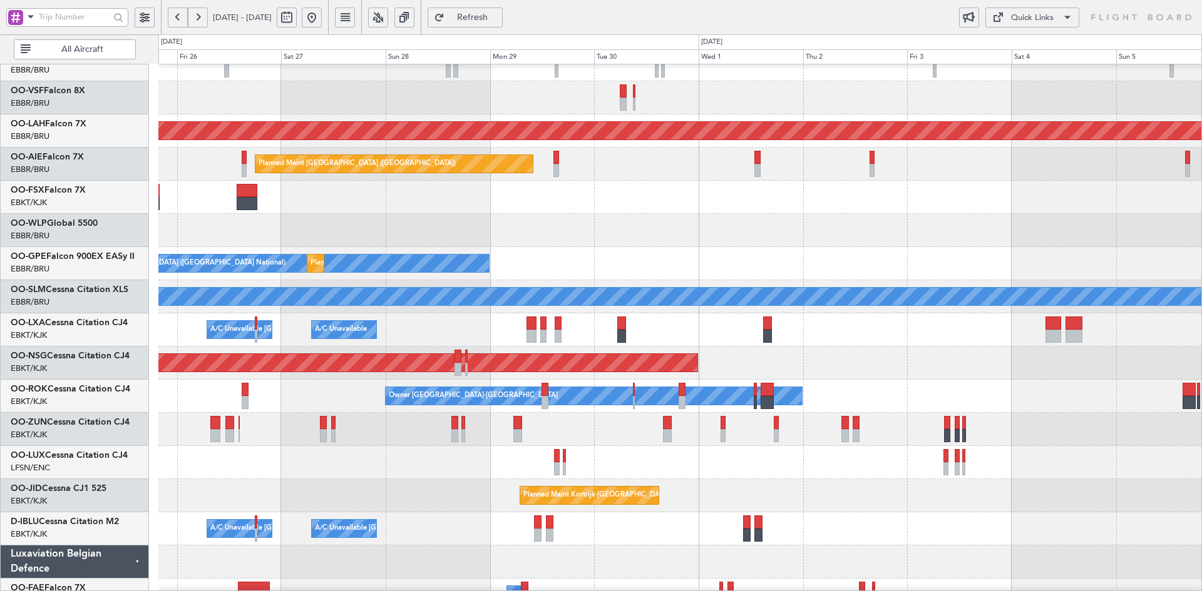
click at [837, 330] on div "Planned Maint Alton-st Louis (St Louis Regl) Planned Maint London (Farnborough)…" at bounding box center [679, 313] width 1043 height 663
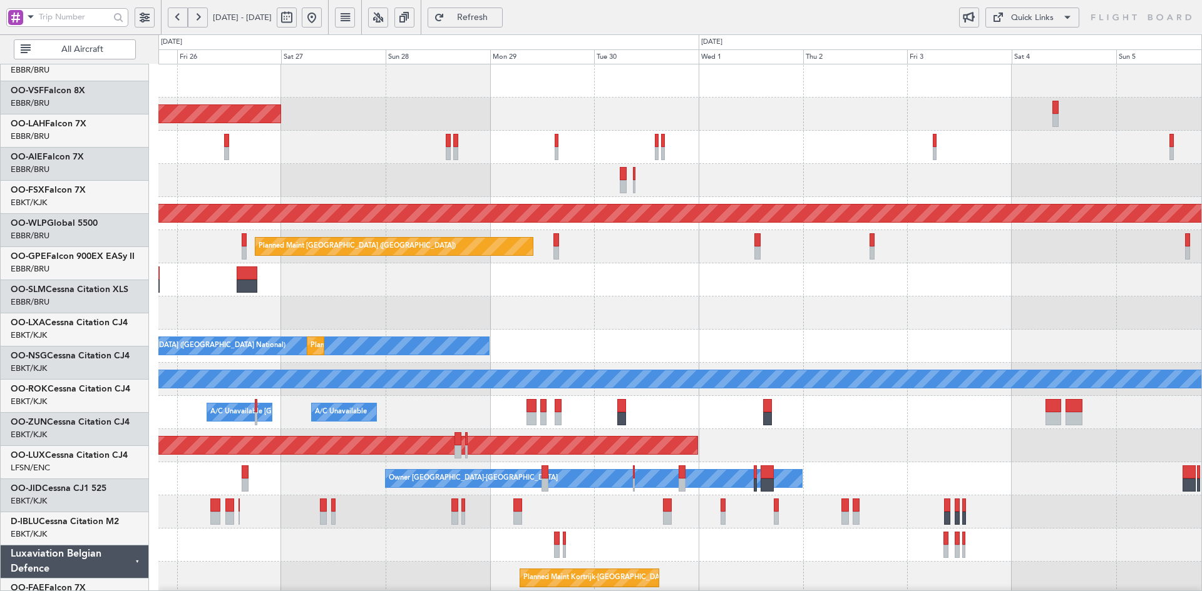
scroll to position [0, 0]
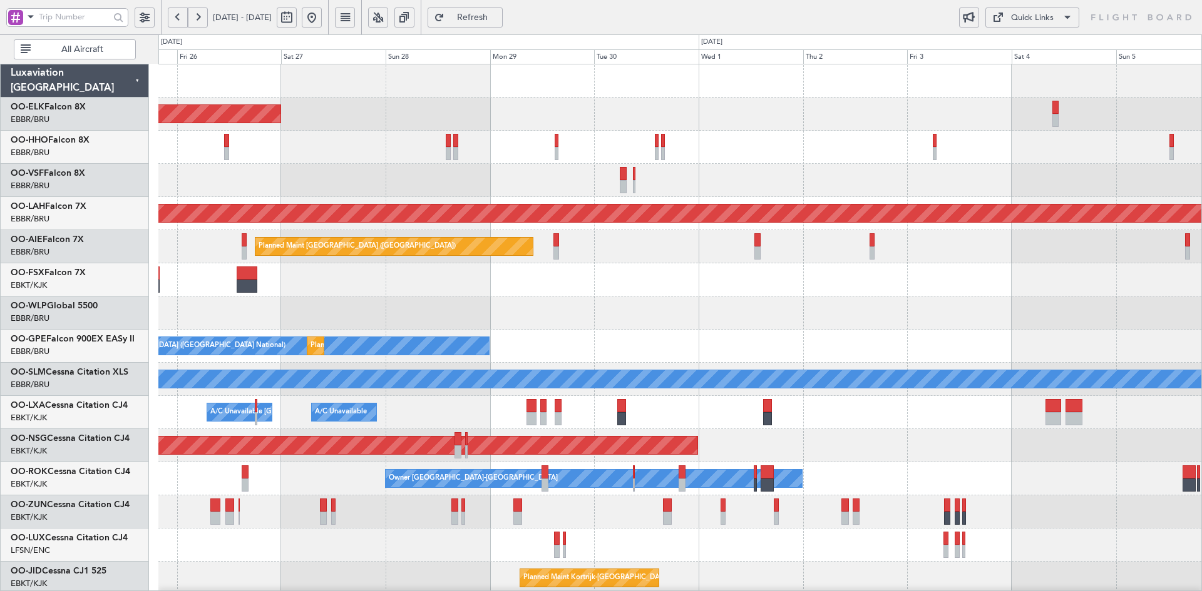
click at [543, 171] on div "Planned Maint Kortrijk-Wevelgem Planned Maint Alton-st Louis (St Louis Regl) Pl…" at bounding box center [679, 395] width 1043 height 663
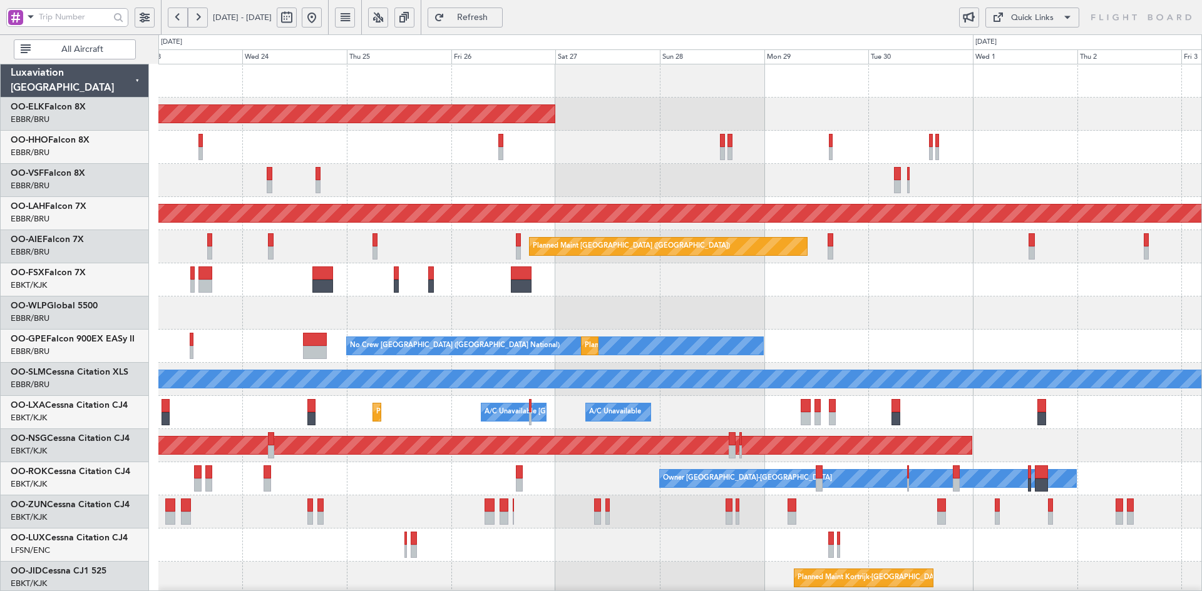
click at [822, 192] on div "Planned Maint Kortrijk-Wevelgem Planned Maint Alton-st Louis (St Louis Regl) Pl…" at bounding box center [679, 395] width 1043 height 663
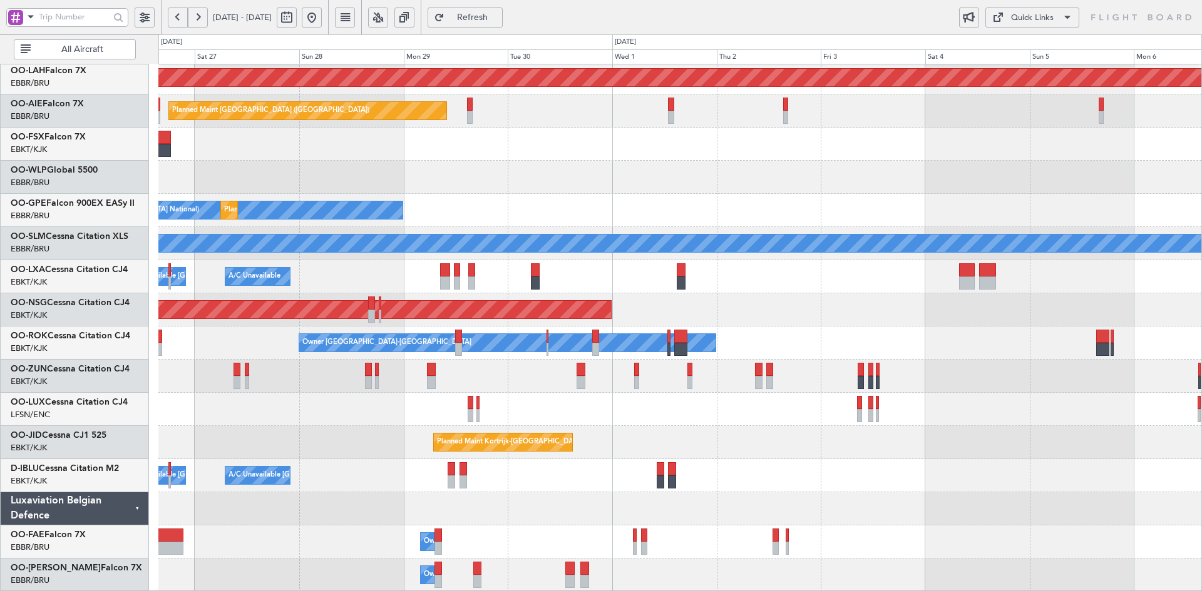
click at [735, 208] on div "No Crew Brussels (Brussels National) Planned Maint Brussels (Brussels National)" at bounding box center [679, 210] width 1043 height 33
click at [670, 194] on div at bounding box center [679, 177] width 1043 height 33
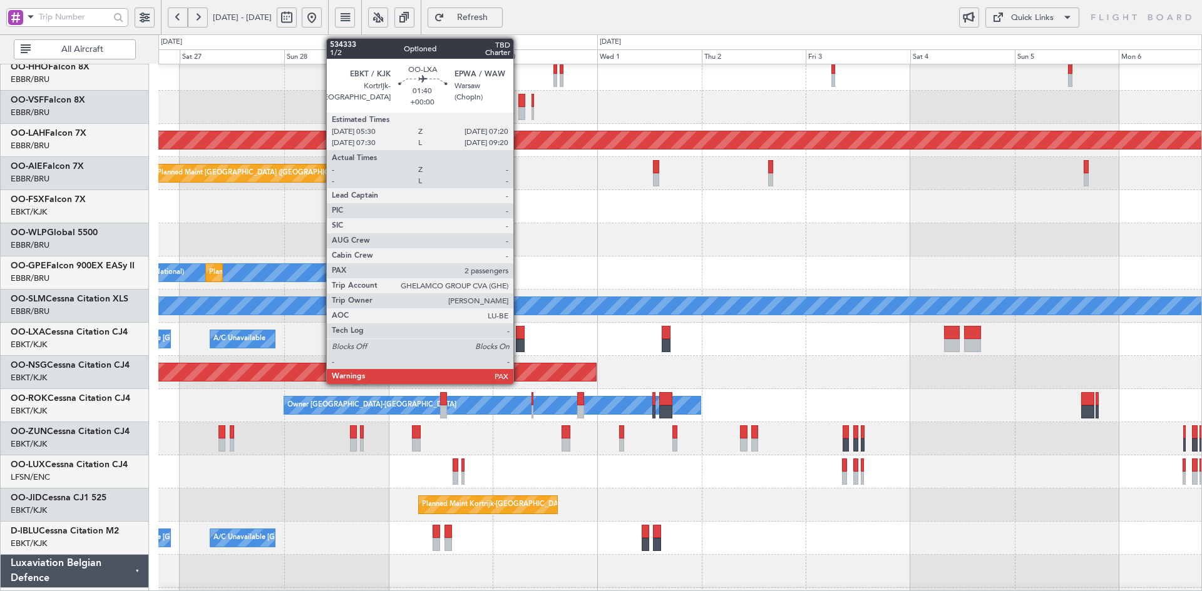
click at [519, 339] on div at bounding box center [520, 332] width 8 height 13
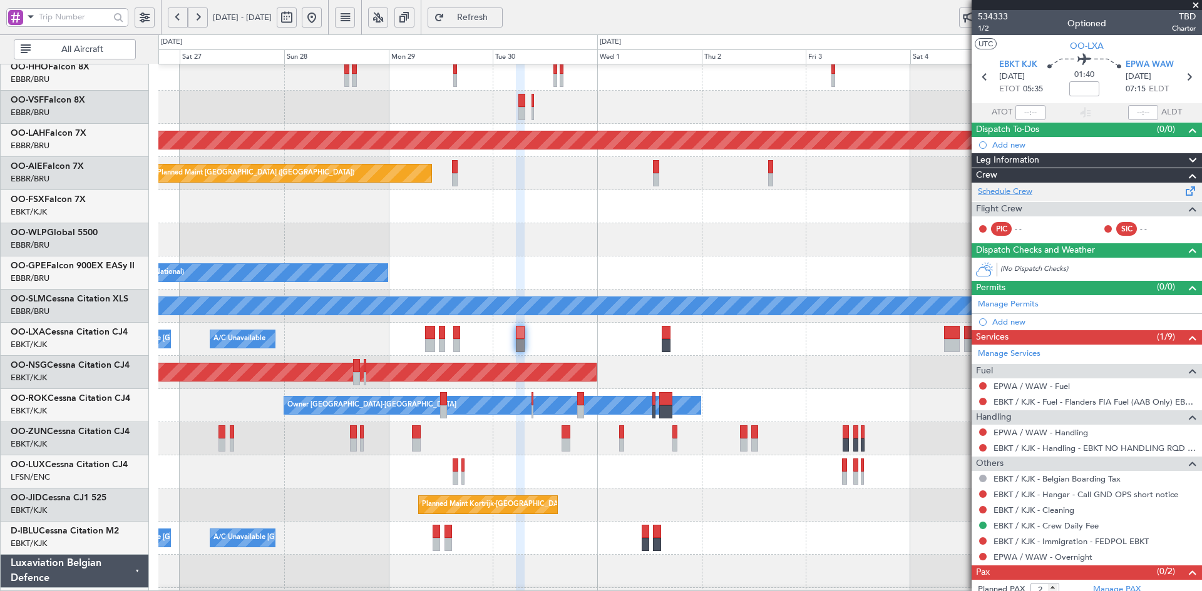
click at [1014, 193] on link "Schedule Crew" at bounding box center [1005, 192] width 54 height 13
click at [1195, 7] on span at bounding box center [1195, 5] width 13 height 11
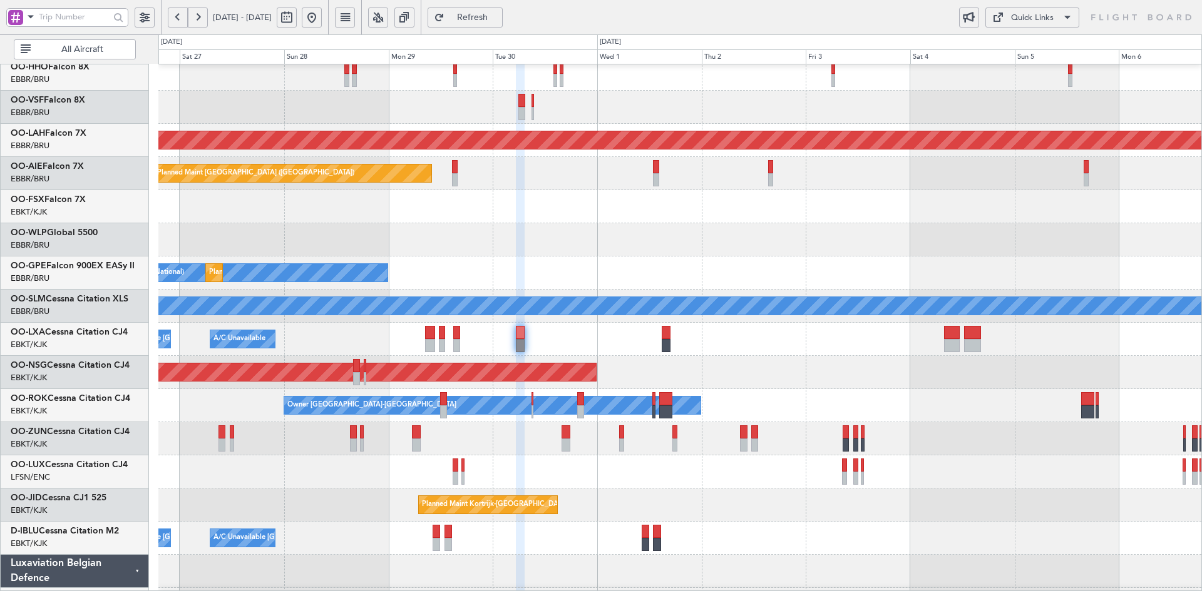
type input "0"
click at [322, 12] on button at bounding box center [312, 18] width 20 height 20
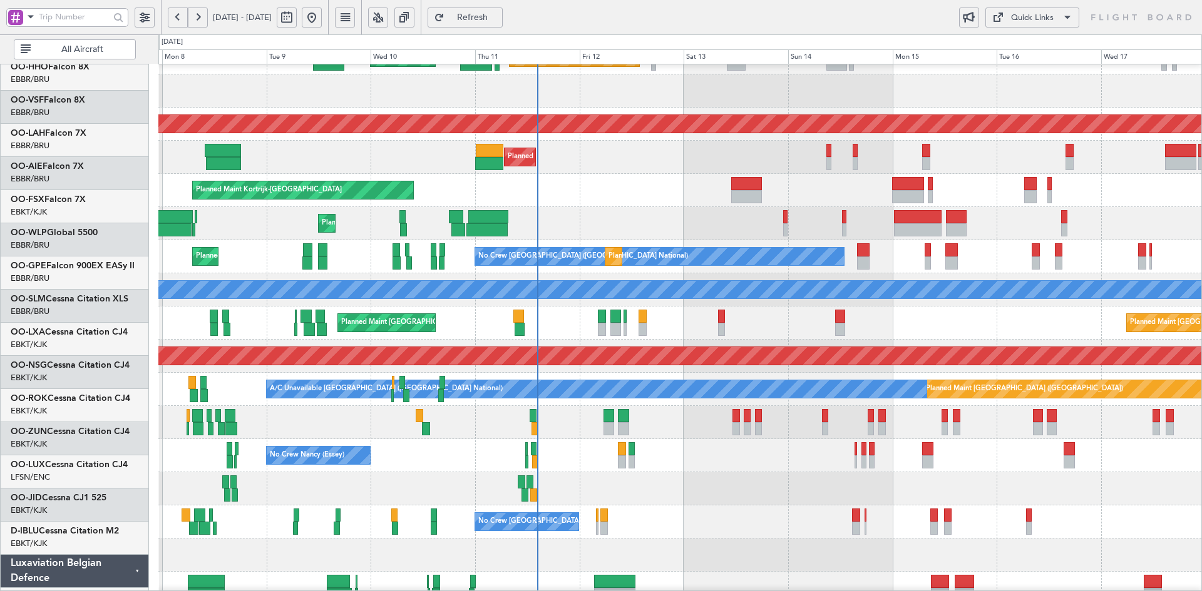
scroll to position [99, 0]
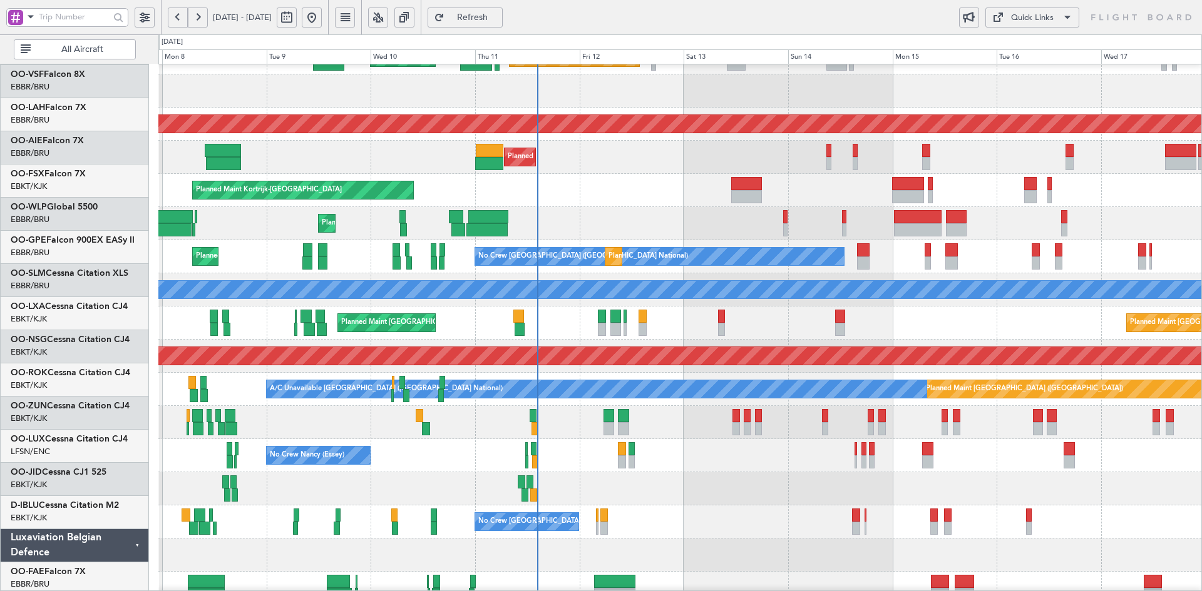
click at [565, 174] on div "Planned Maint Kortrijk-[GEOGRAPHIC_DATA]" at bounding box center [679, 190] width 1043 height 33
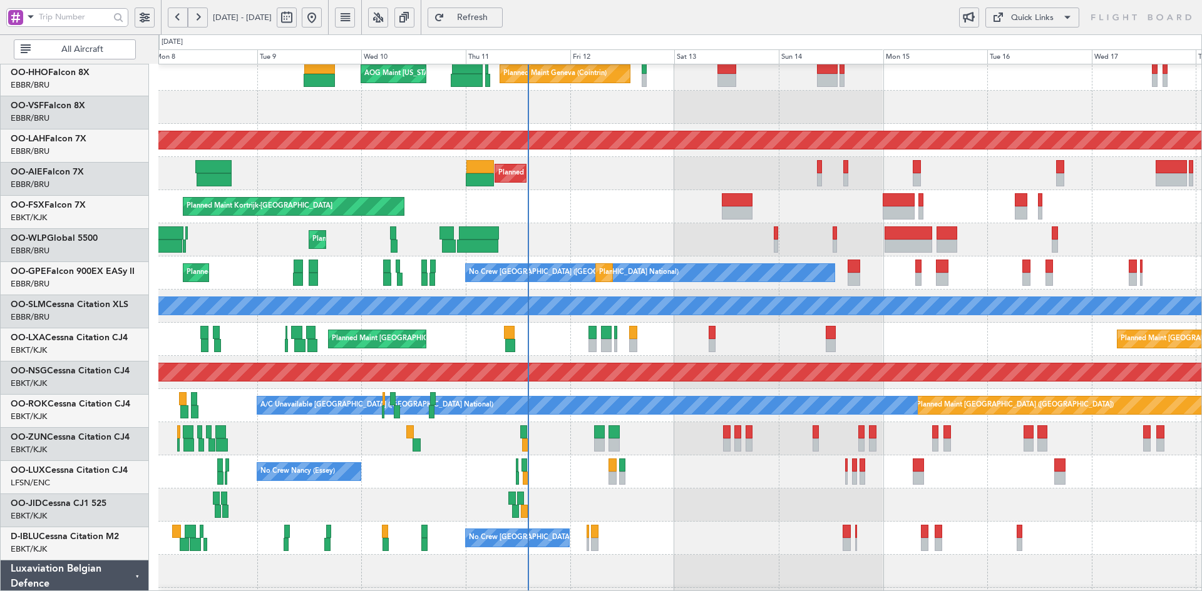
scroll to position [73, 0]
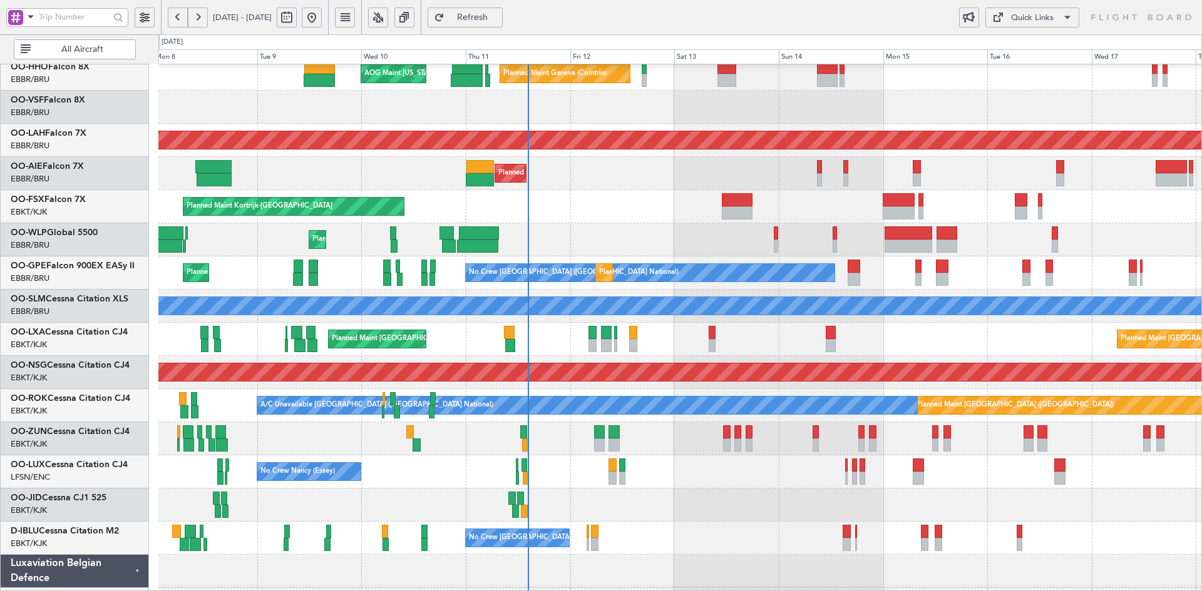
click at [583, 210] on div "Planned Maint Kortrijk-[GEOGRAPHIC_DATA]" at bounding box center [679, 206] width 1043 height 33
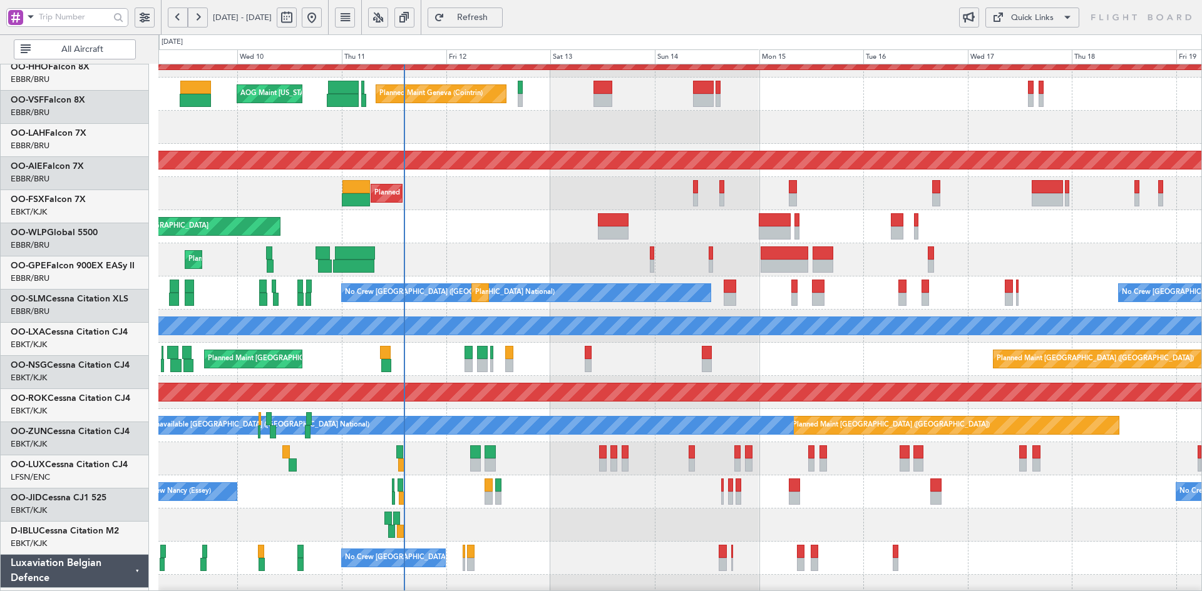
click at [593, 191] on div "Planned Maint [GEOGRAPHIC_DATA] ([GEOGRAPHIC_DATA])" at bounding box center [679, 193] width 1043 height 33
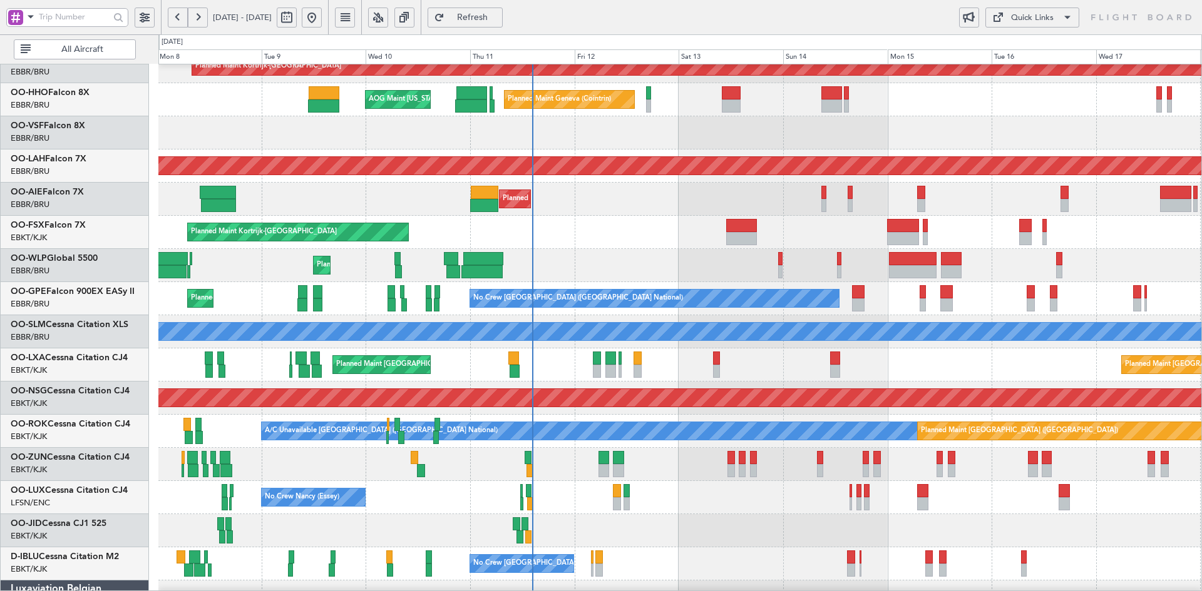
click at [605, 216] on div "Planned Maint Kortrijk-[GEOGRAPHIC_DATA]" at bounding box center [679, 232] width 1043 height 33
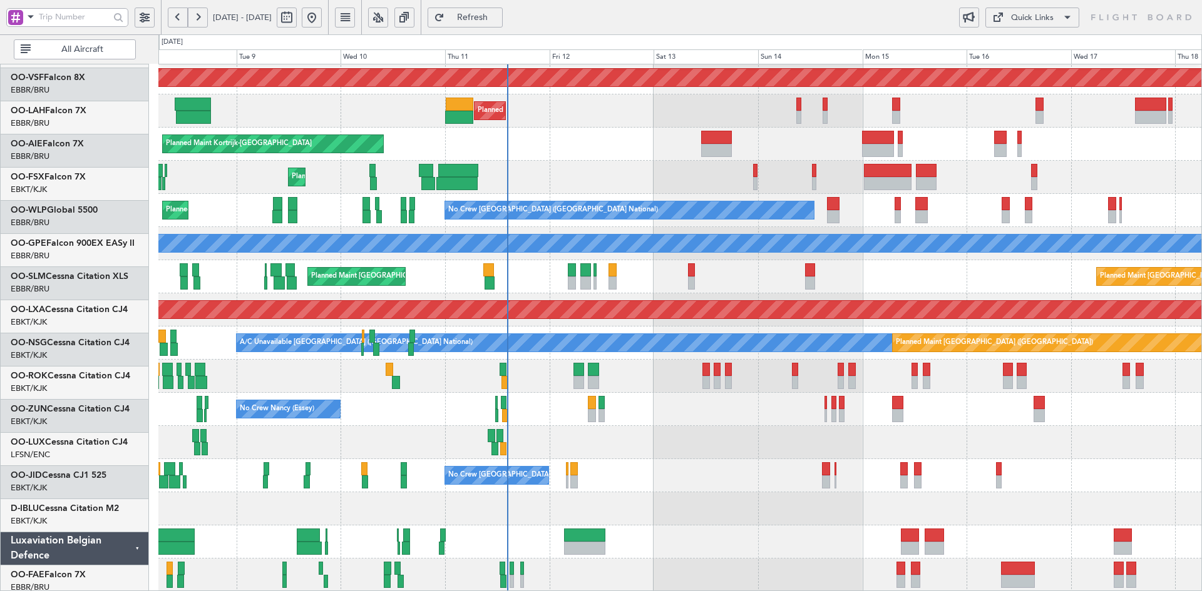
scroll to position [136, 0]
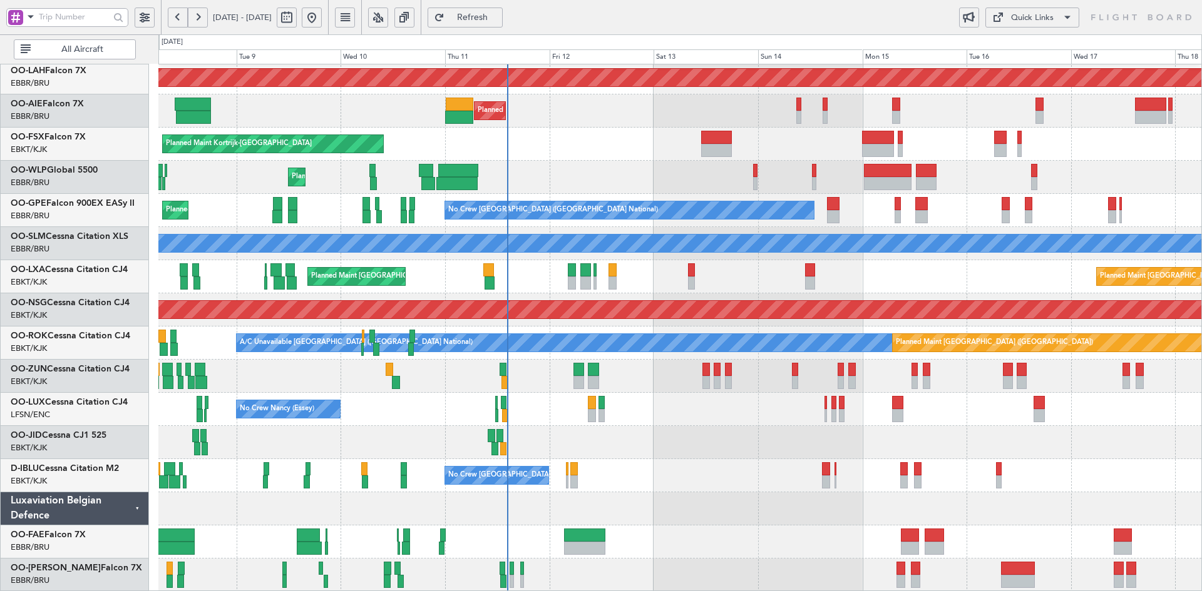
click at [690, 409] on div "Planned Maint Alton-st Louis (St Louis Regl) Planned Maint London (Farnborough)…" at bounding box center [679, 260] width 1043 height 663
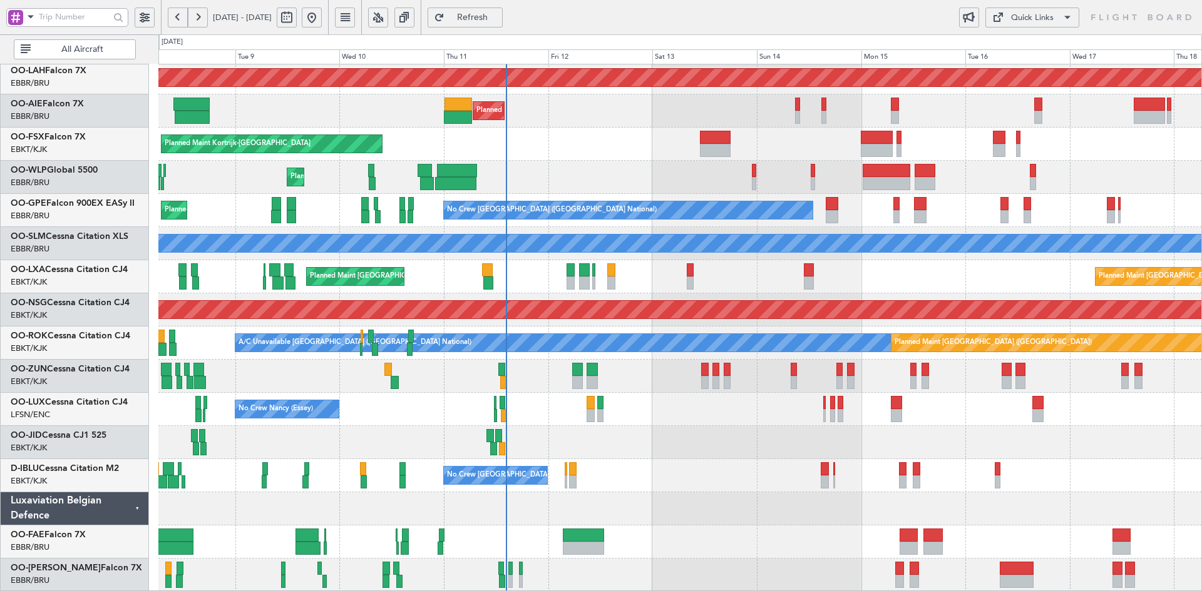
click at [687, 392] on div "Planned Maint Alton-st Louis (St Louis Regl) Planned Maint London (Farnborough)…" at bounding box center [679, 260] width 1043 height 663
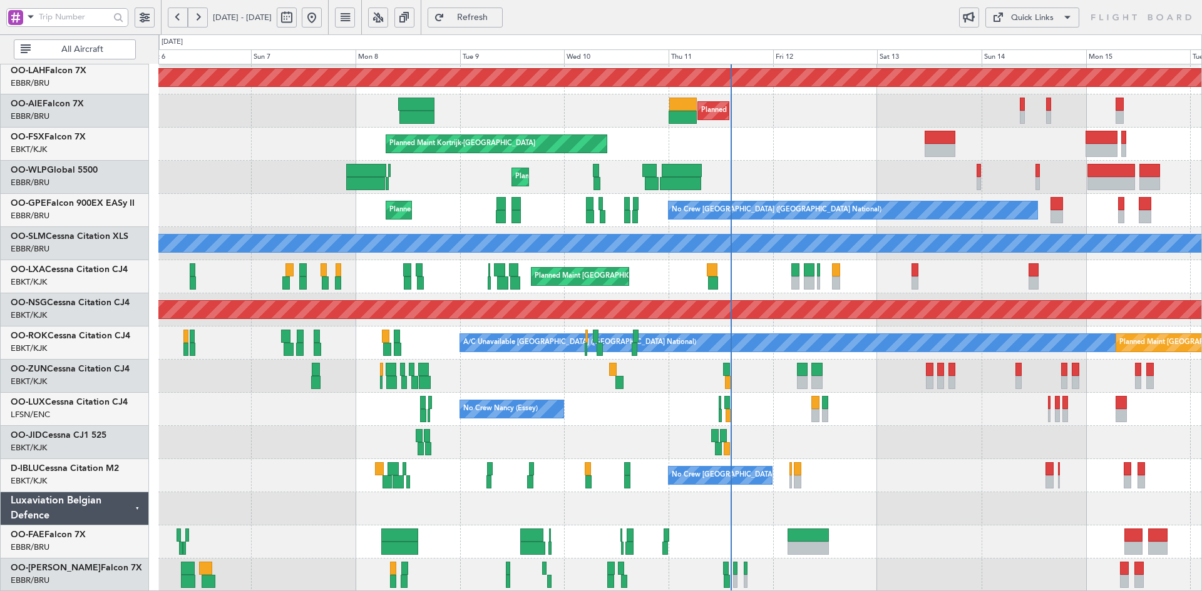
click at [874, 451] on div "Planned Maint Alton-st Louis (St Louis Regl) Planned Maint London (Farnborough)…" at bounding box center [679, 260] width 1043 height 663
click at [834, 194] on div "Planned Maint Liege" at bounding box center [679, 177] width 1043 height 33
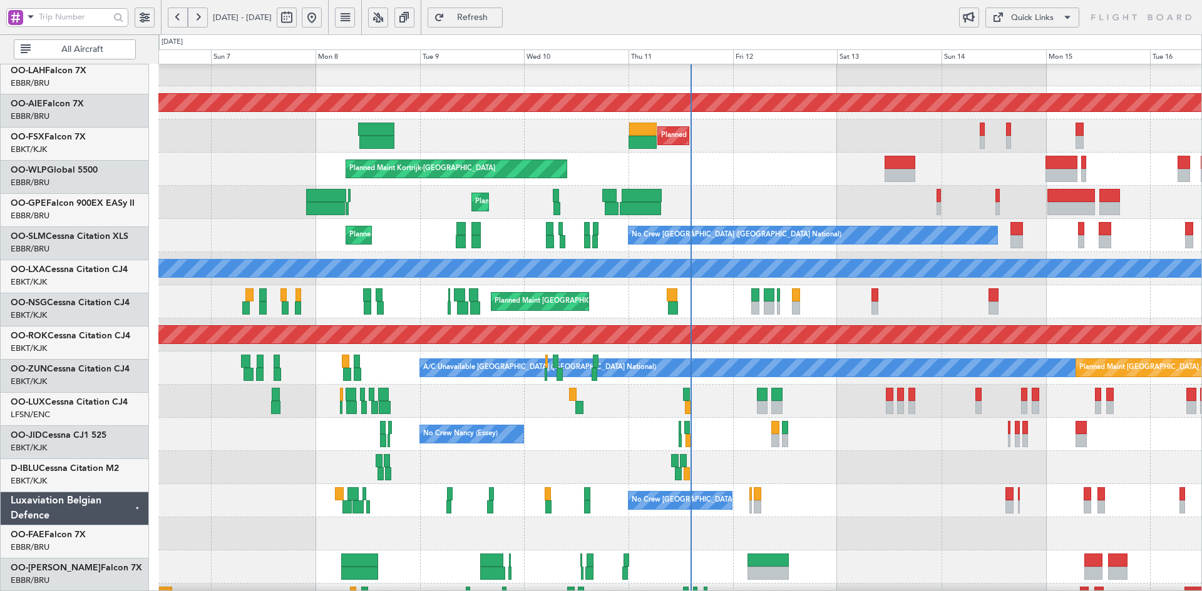
scroll to position [111, 0]
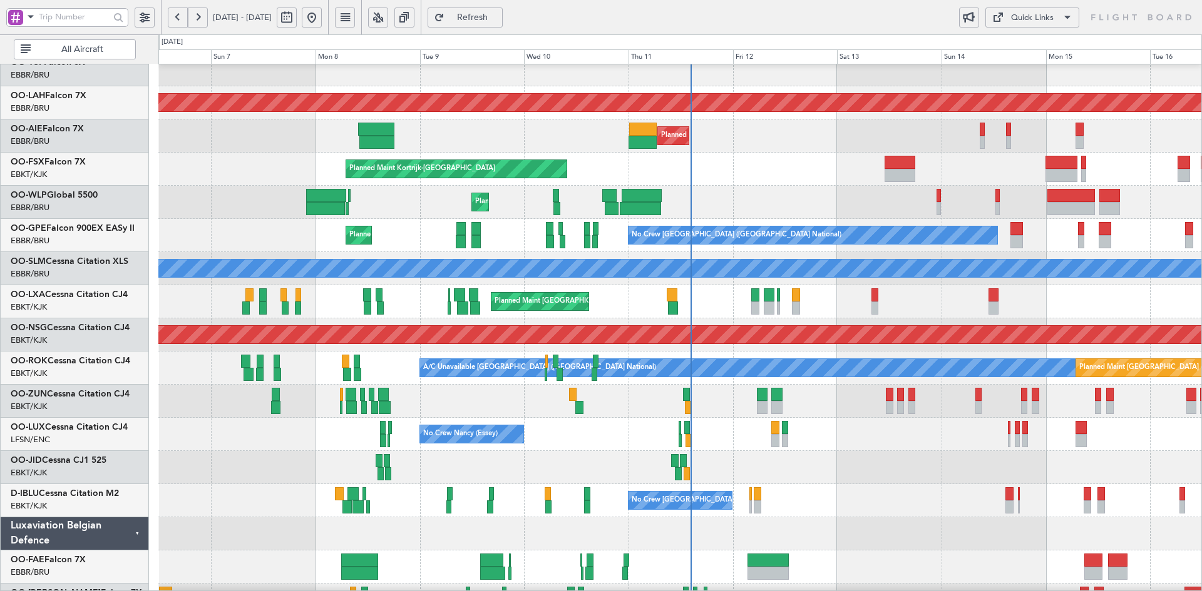
click at [767, 155] on div "Planned Maint Kortrijk-[GEOGRAPHIC_DATA]" at bounding box center [679, 169] width 1043 height 33
click at [750, 186] on div "Planned Maint Kortrijk-[GEOGRAPHIC_DATA]" at bounding box center [679, 169] width 1043 height 33
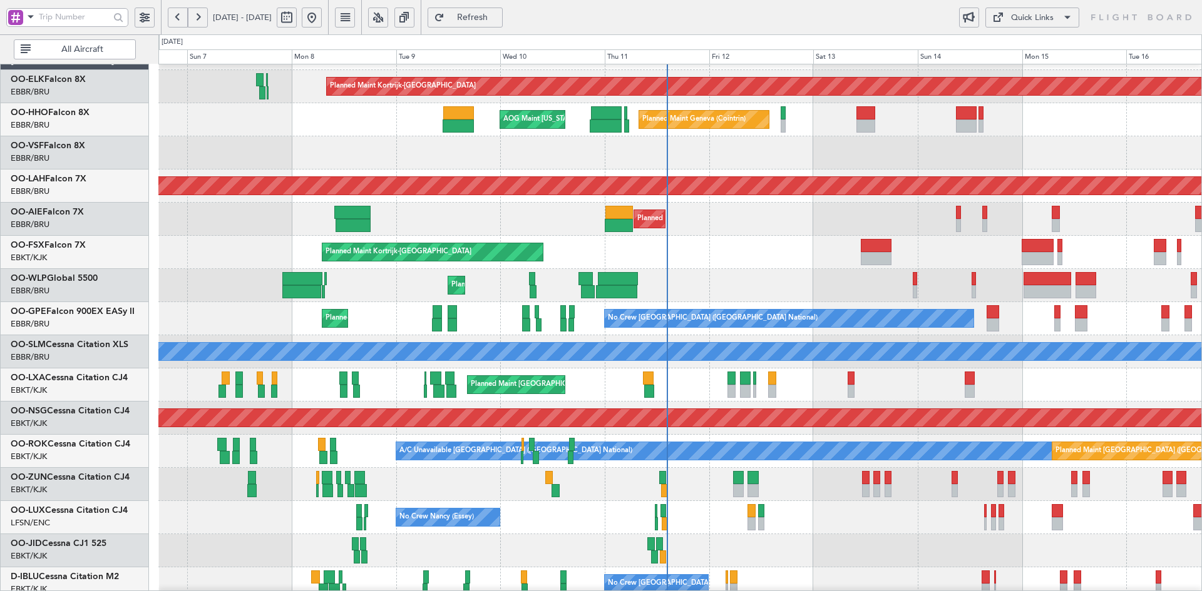
click at [752, 190] on div "Planned Maint Kortrijk-Wevelgem Planned Maint Geneva (Cointrin) AOG Maint New Y…" at bounding box center [679, 368] width 1043 height 663
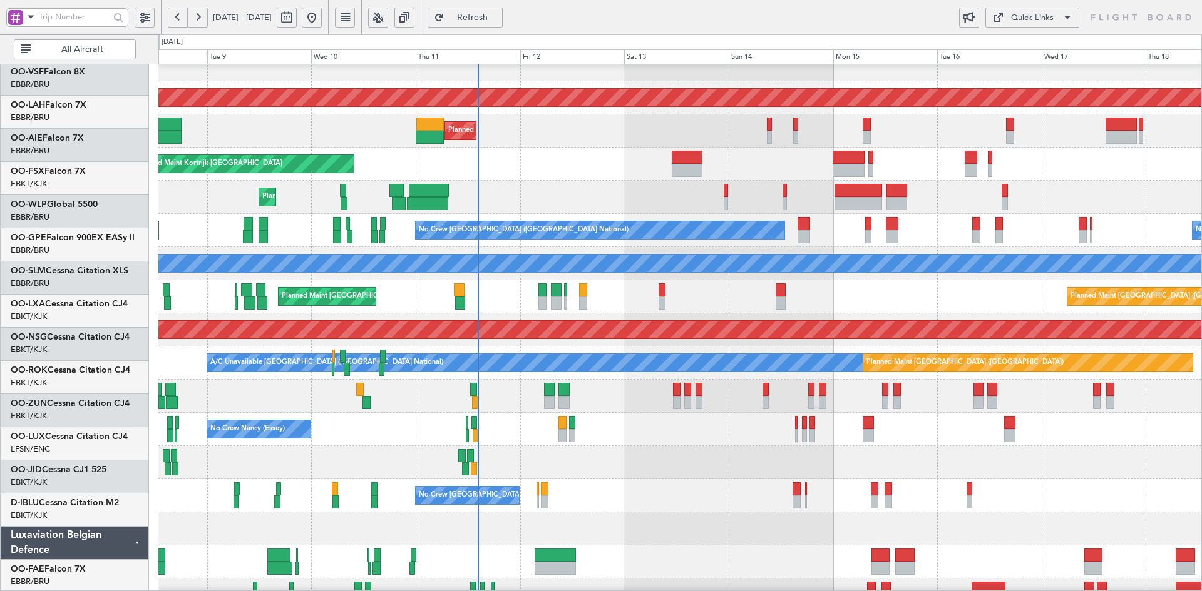
scroll to position [116, 0]
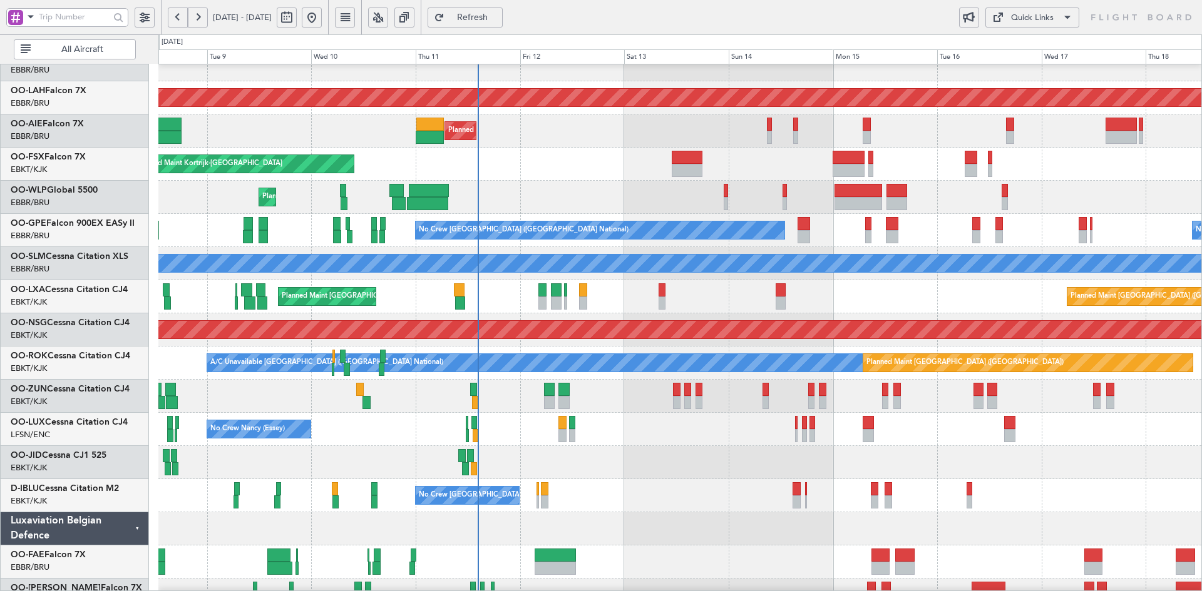
click at [945, 471] on div at bounding box center [679, 462] width 1043 height 33
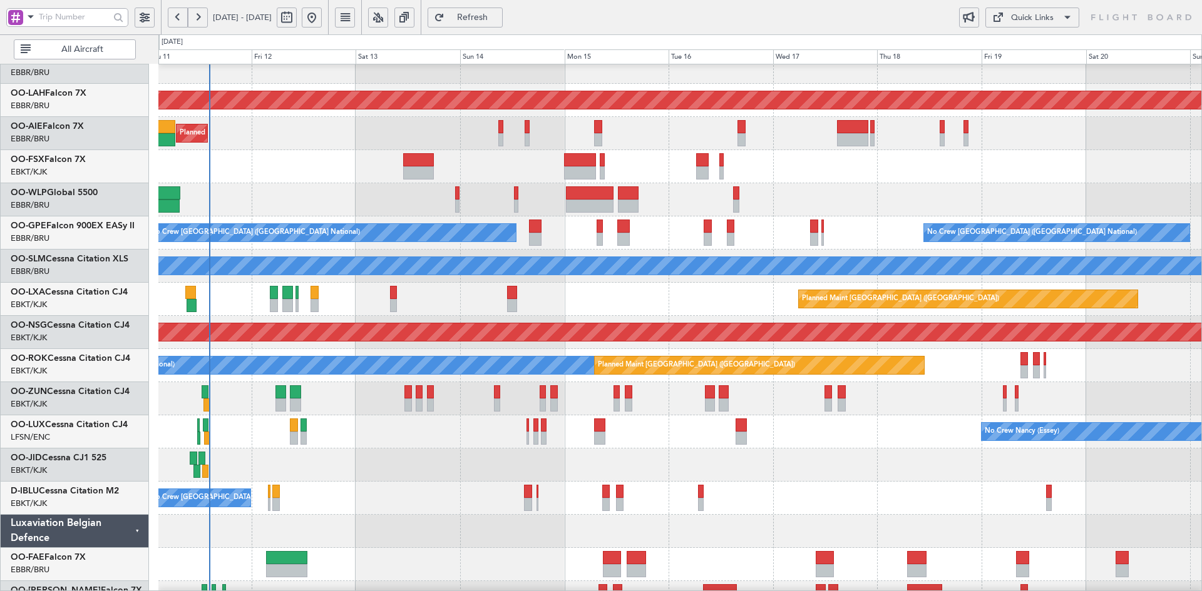
click at [839, 443] on div "No Crew [PERSON_NAME] ([PERSON_NAME]) No Crew [PERSON_NAME] ([PERSON_NAME])" at bounding box center [679, 432] width 1043 height 33
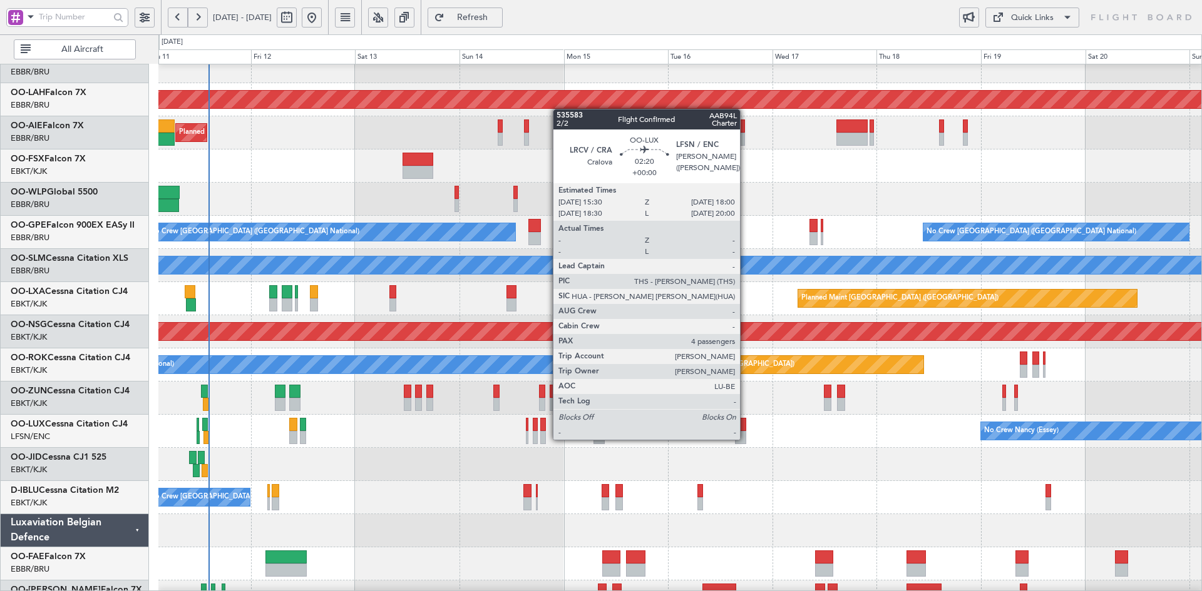
click at [746, 444] on div at bounding box center [740, 437] width 11 height 13
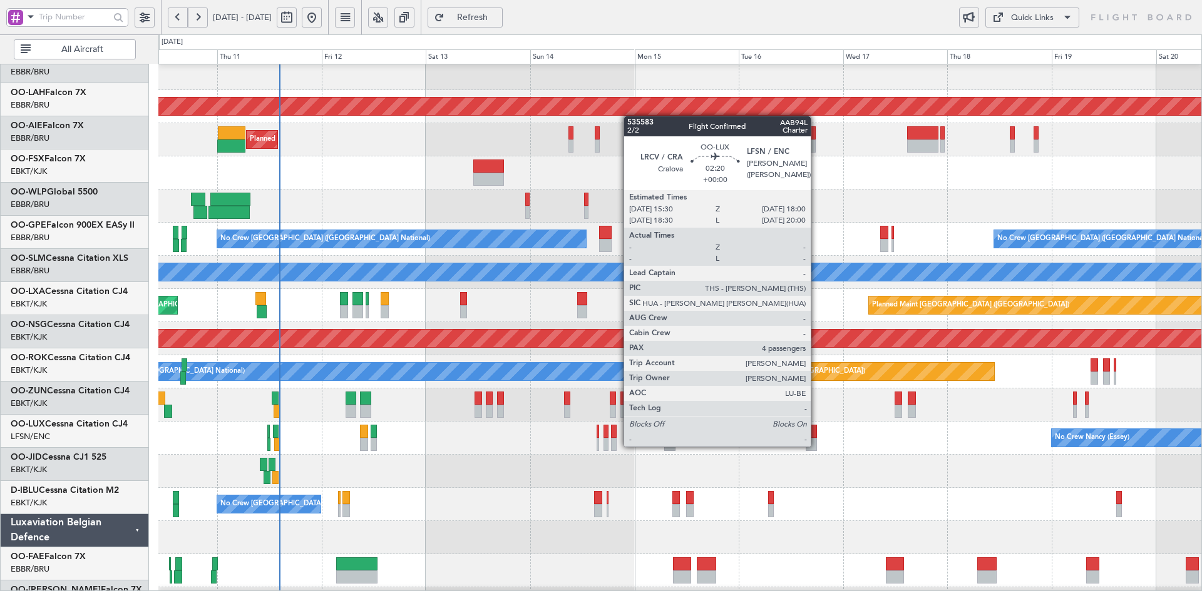
scroll to position [107, 0]
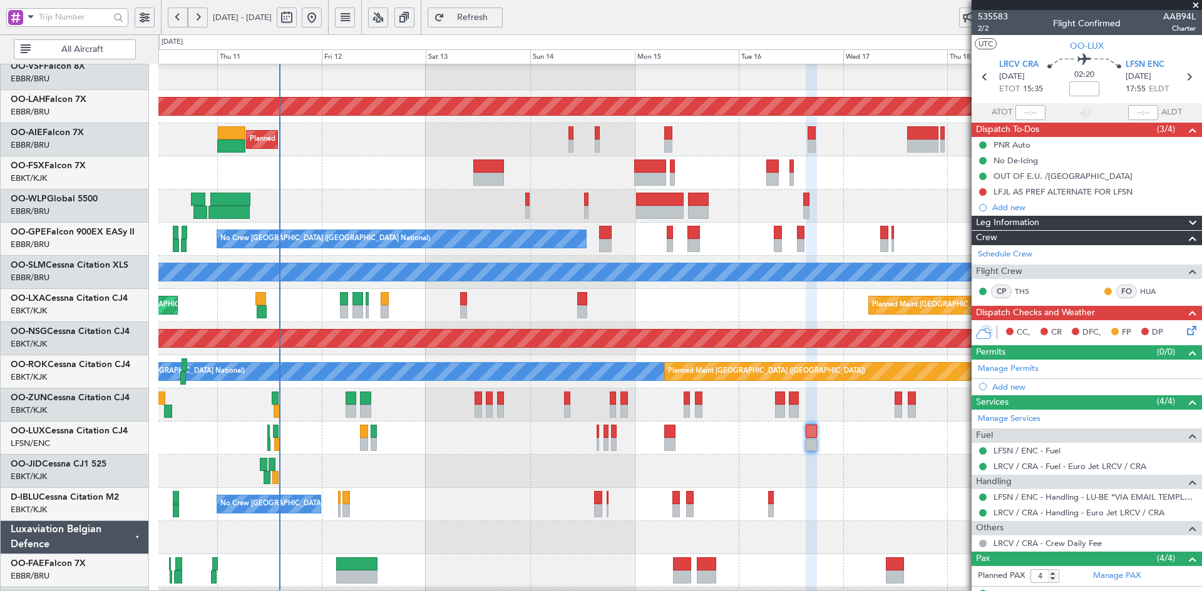
click at [522, 455] on div at bounding box center [679, 471] width 1043 height 33
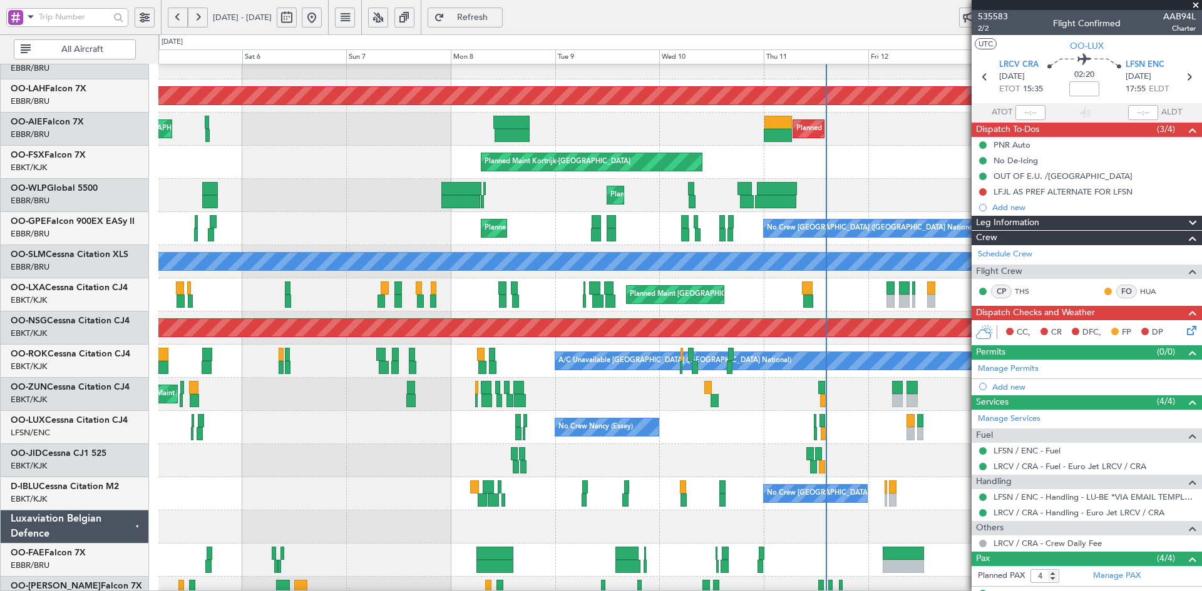
scroll to position [136, 0]
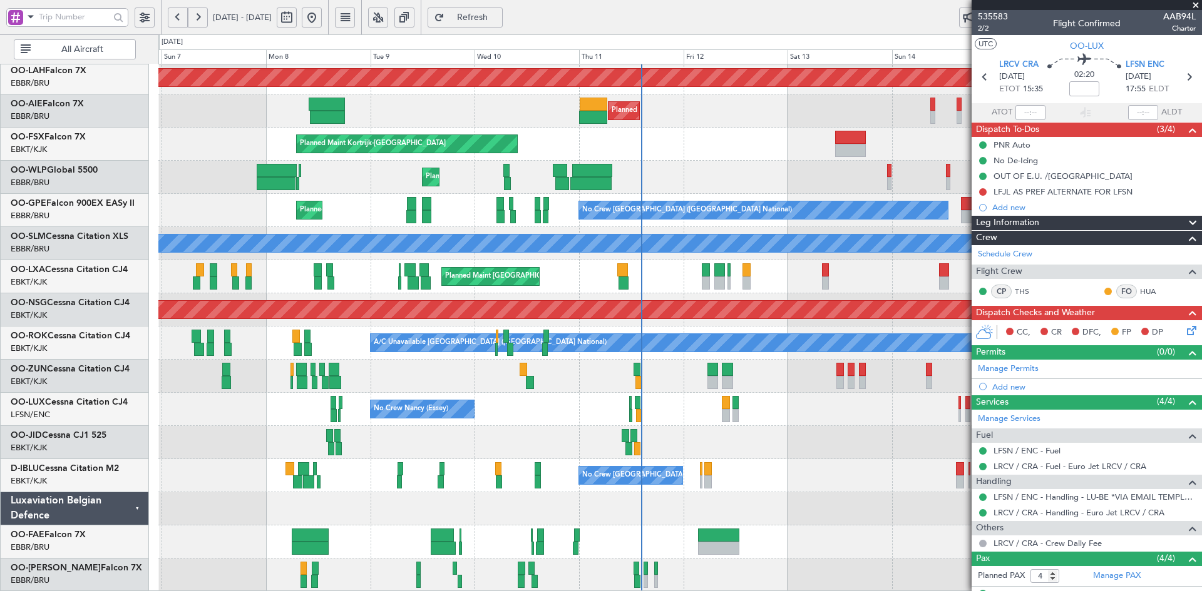
click at [822, 419] on div "Planned Maint Alton-st Louis (St Louis Regl) Planned Maint London (Farnborough)…" at bounding box center [679, 260] width 1043 height 663
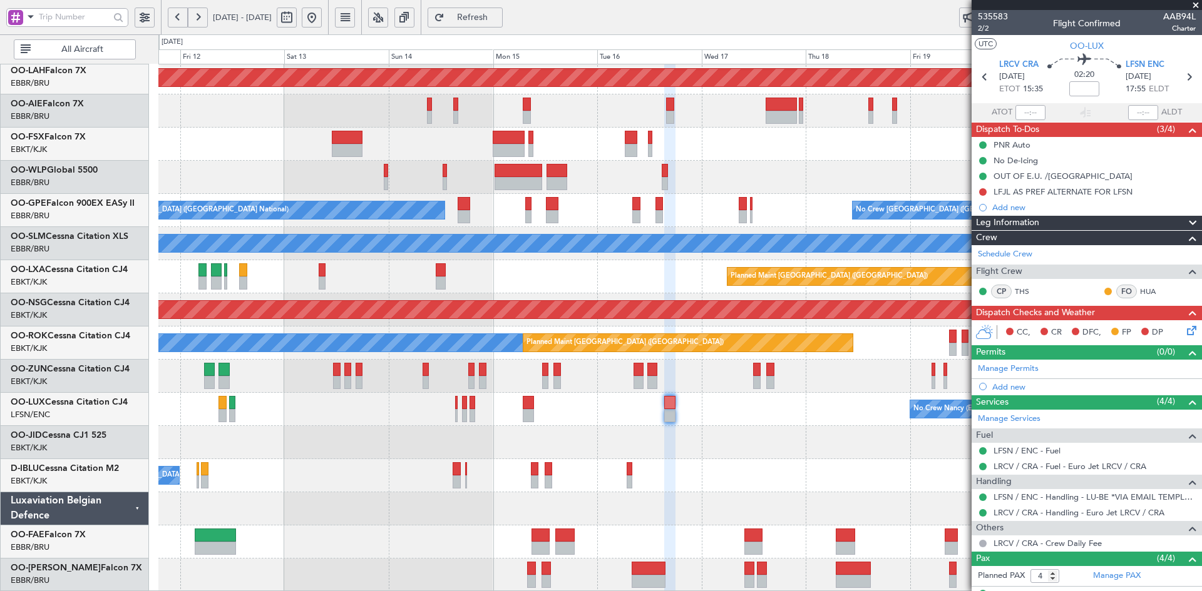
click at [792, 436] on div at bounding box center [679, 442] width 1043 height 33
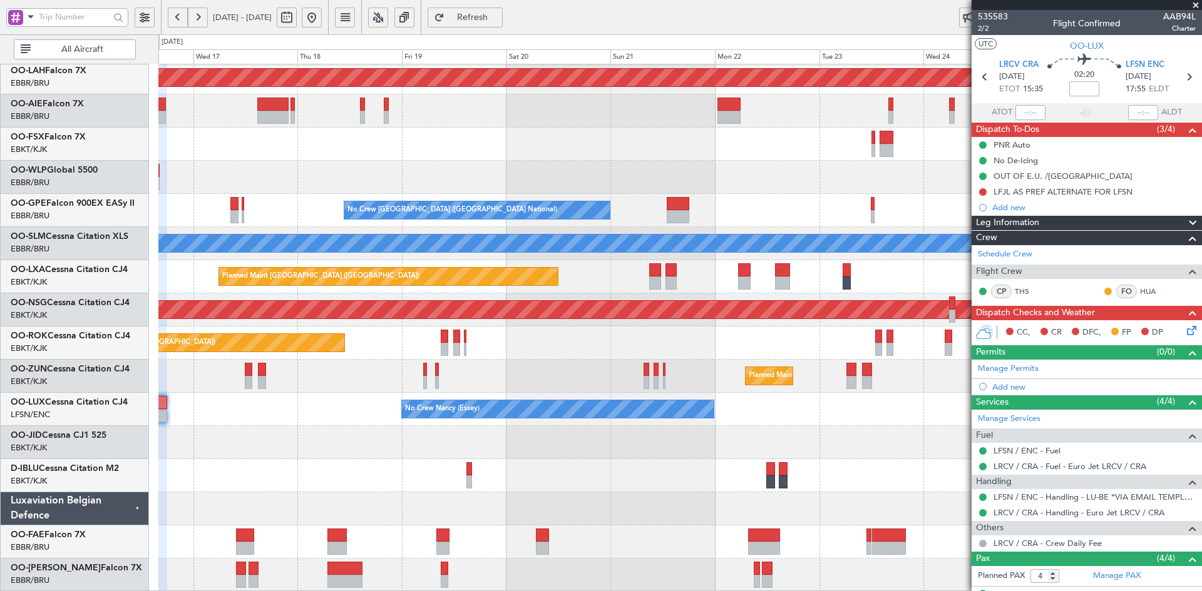
click at [672, 518] on div "Planned Maint Alton-st Louis (St Louis Regl) Planned Maint London (Farnborough)…" at bounding box center [679, 260] width 1043 height 663
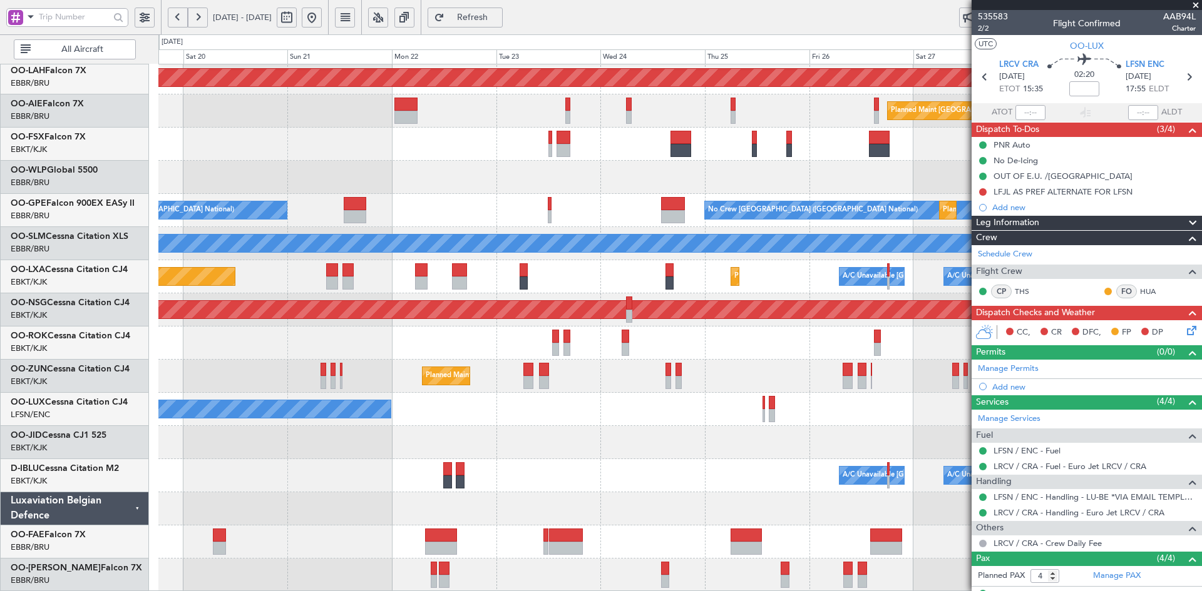
click at [644, 511] on div "Planned Maint Alton-st Louis (St Louis Regl) Planned Maint London (Farnborough)…" at bounding box center [679, 260] width 1043 height 663
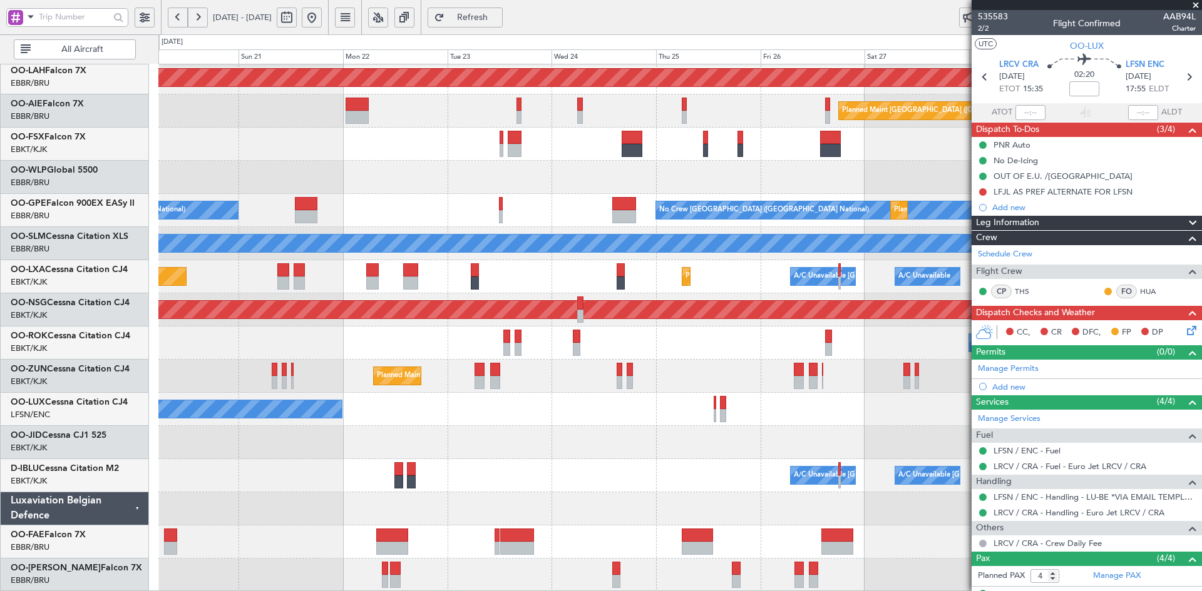
click at [620, 501] on div at bounding box center [679, 509] width 1043 height 33
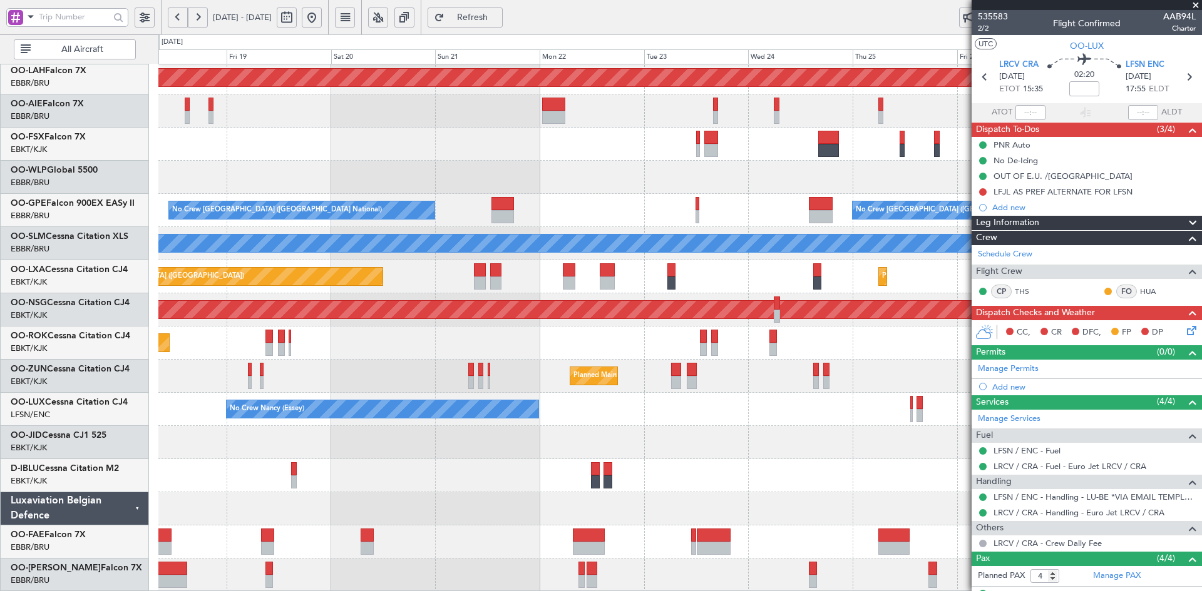
click at [766, 483] on div "A/C Unavailable Brussels (Brussels National) A/C Unavailable Kortrijk-Wevelgem" at bounding box center [679, 475] width 1043 height 33
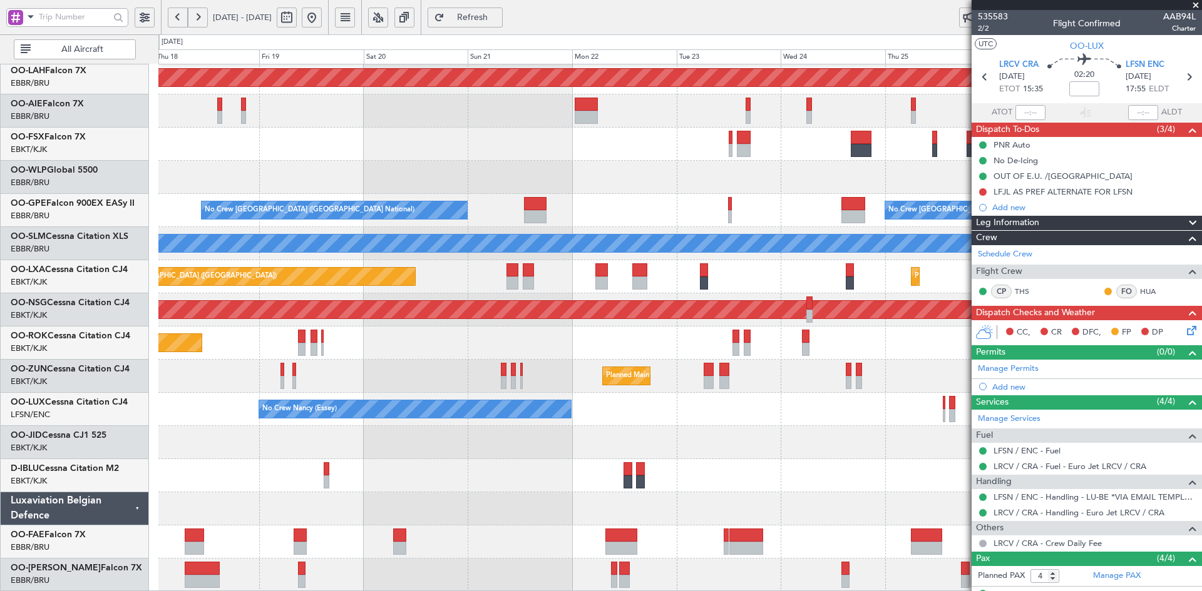
click at [530, 455] on div "Planned Maint Kortrijk-[GEOGRAPHIC_DATA]" at bounding box center [679, 442] width 1043 height 33
click at [767, 495] on div at bounding box center [679, 509] width 1043 height 33
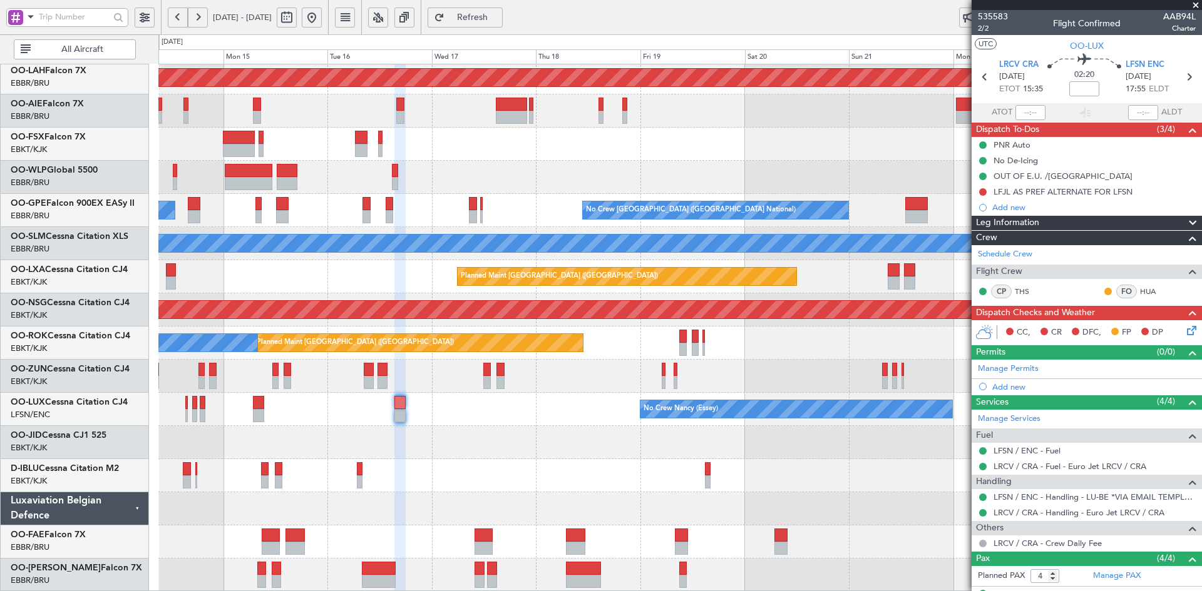
click at [235, 443] on div "Planned Maint Alton-st Louis (St Louis Regl) Planned Maint London (Farnborough)…" at bounding box center [679, 260] width 1043 height 663
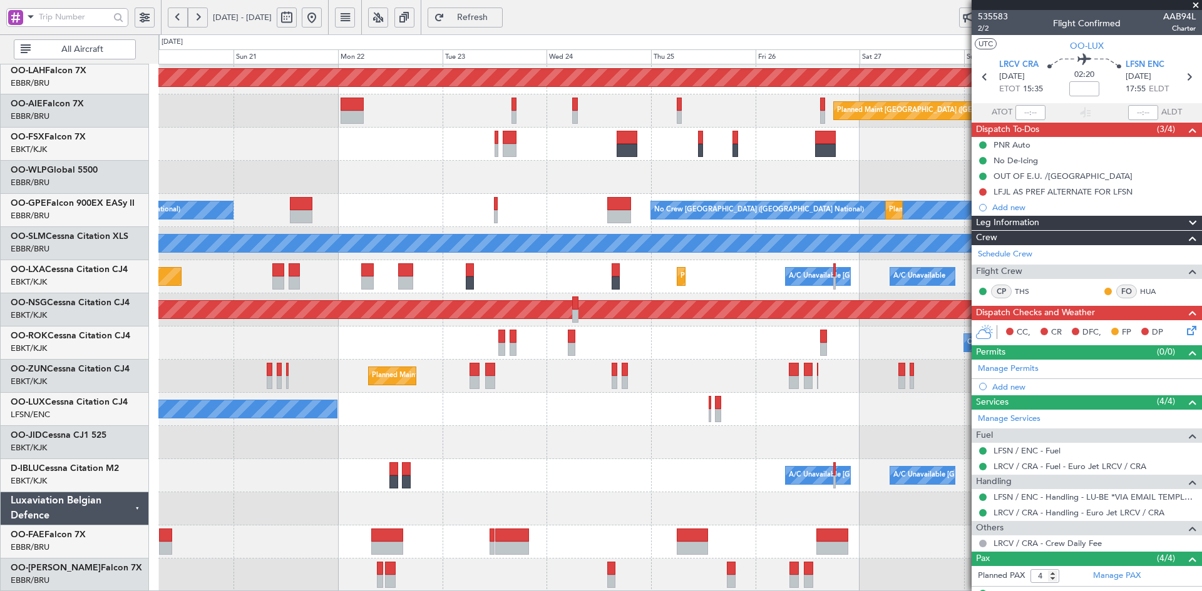
click at [322, 14] on button at bounding box center [312, 18] width 20 height 20
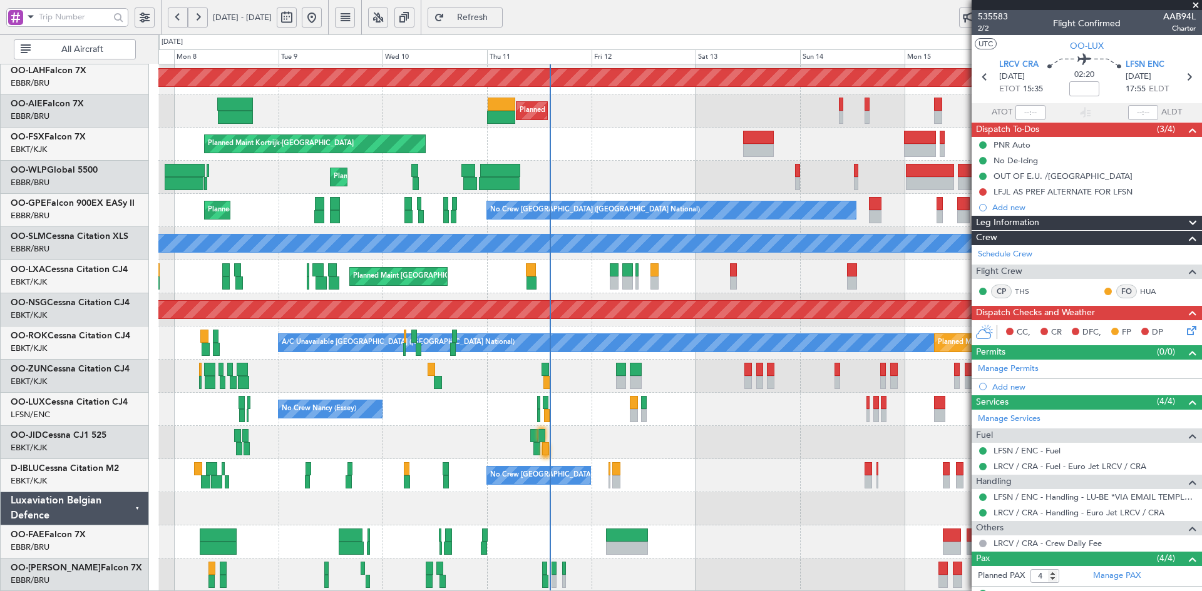
click at [728, 412] on div "Planned Maint Alton-st Louis (St Louis Regl) Planned Maint London (Farnborough)…" at bounding box center [679, 260] width 1043 height 663
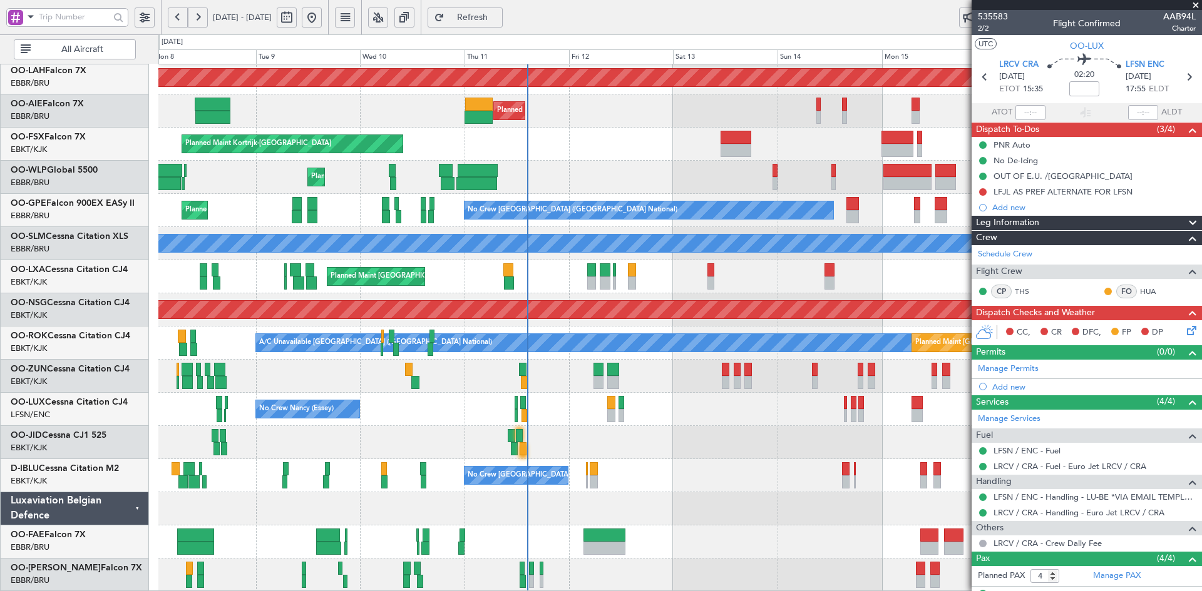
click at [558, 164] on div "Planned Maint Alton-st Louis (St Louis Regl) Planned Maint London (Farnborough)…" at bounding box center [679, 260] width 1043 height 663
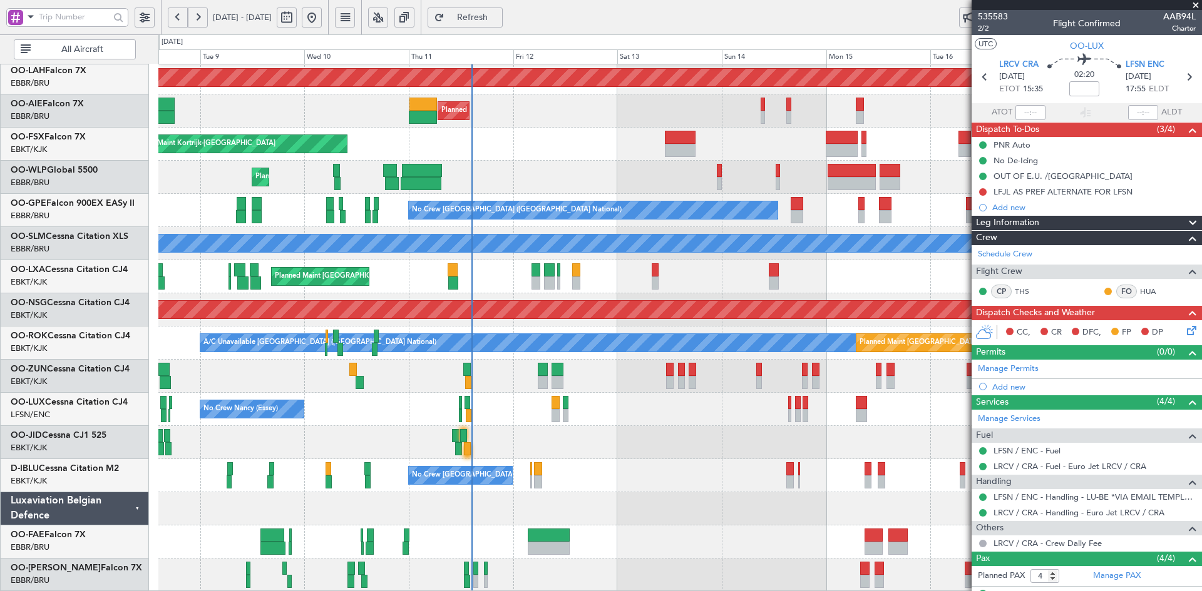
click at [727, 436] on div at bounding box center [679, 442] width 1043 height 33
click at [566, 227] on div "Planned Maint Alton-st Louis (St Louis Regl) Planned Maint London (Farnborough)…" at bounding box center [679, 260] width 1043 height 663
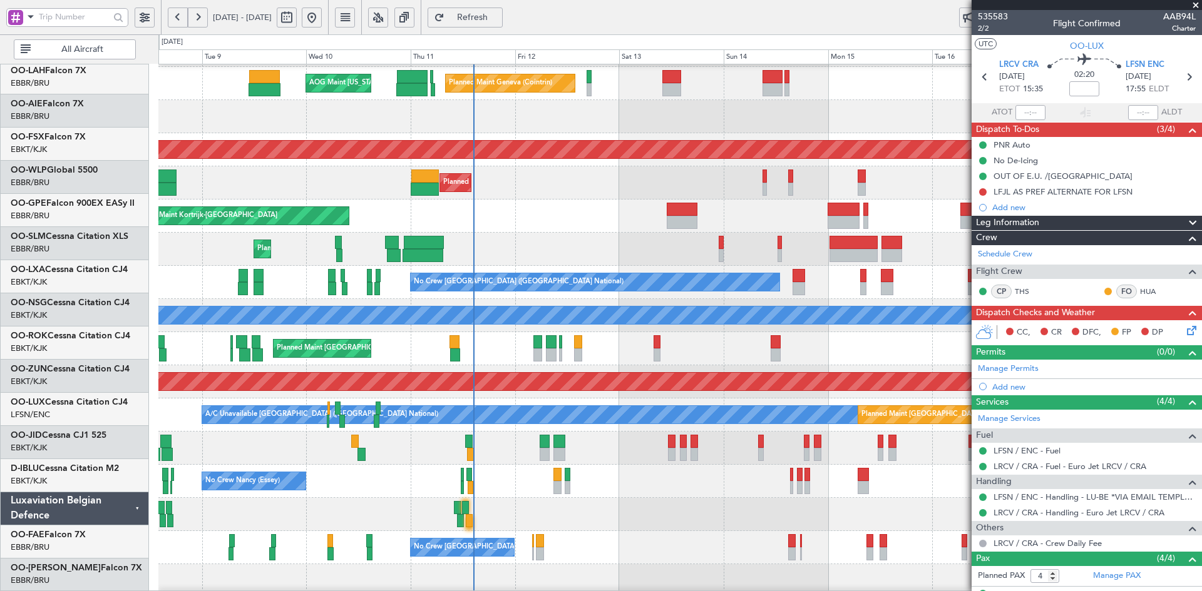
scroll to position [64, 0]
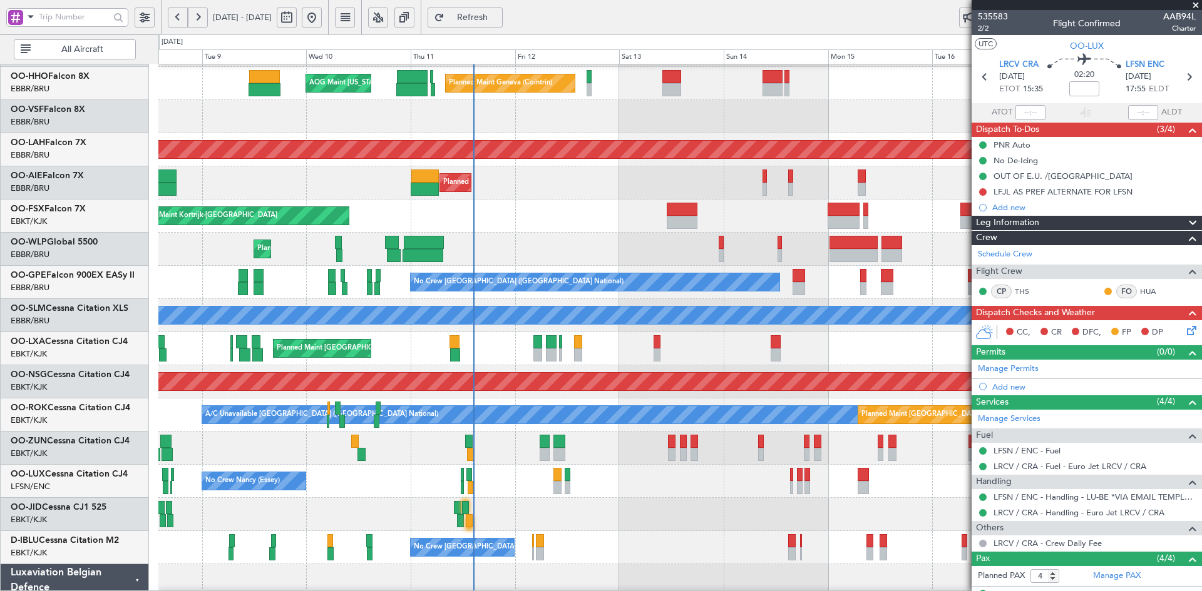
click at [622, 200] on div "Planned Maint Kortrijk-[GEOGRAPHIC_DATA]" at bounding box center [679, 216] width 1043 height 33
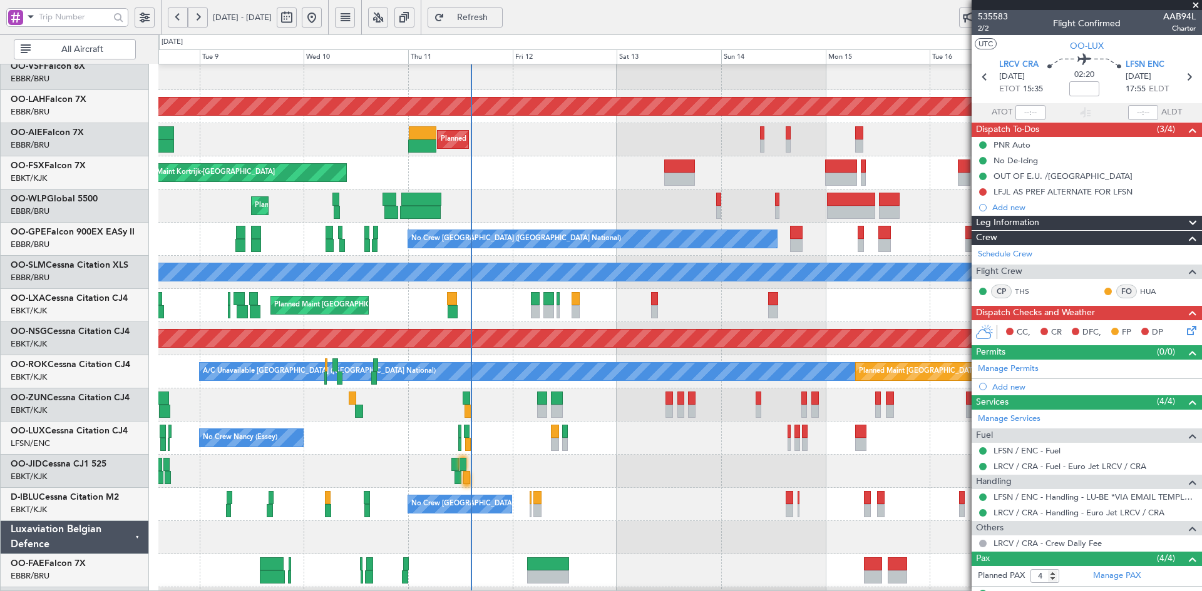
click at [622, 169] on div "Planned Maint Kortrijk-[GEOGRAPHIC_DATA]" at bounding box center [679, 172] width 1043 height 33
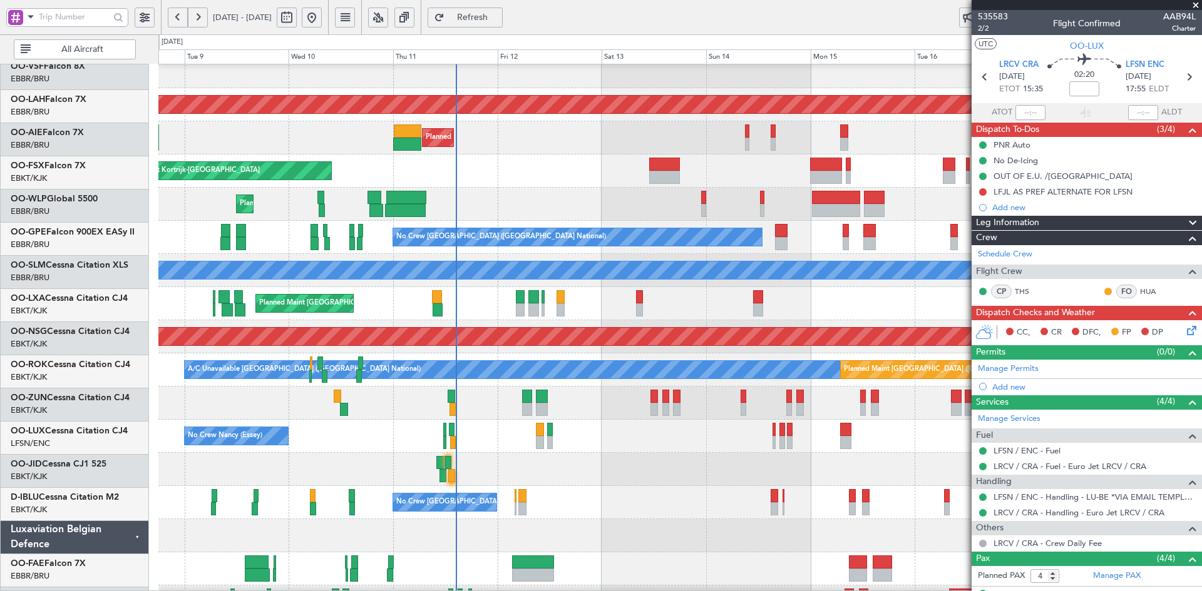
scroll to position [109, 0]
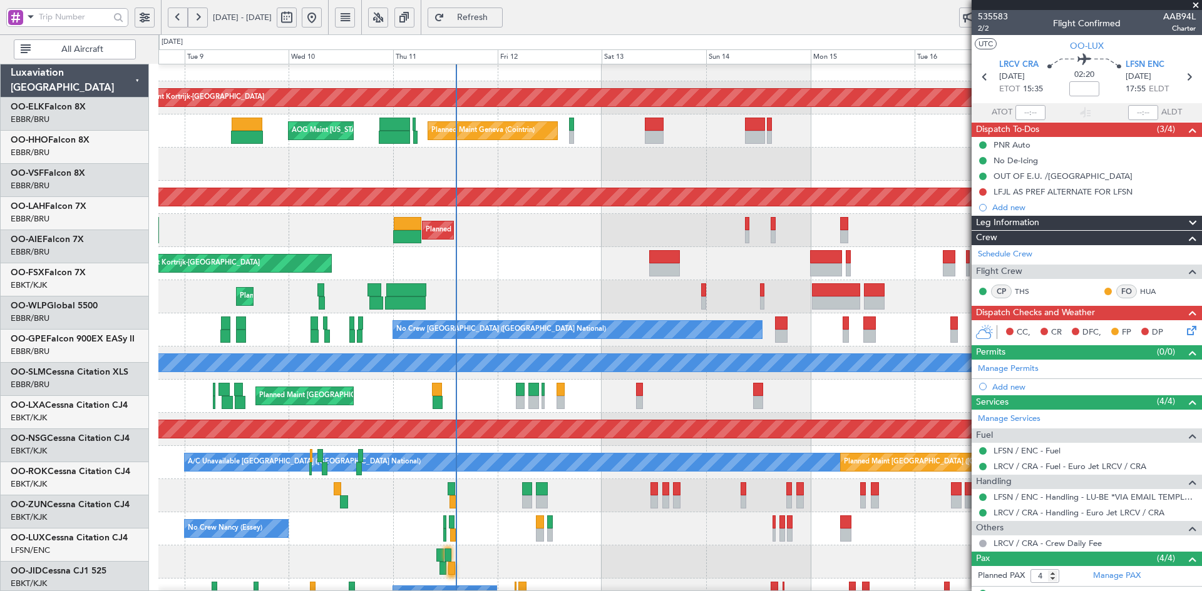
scroll to position [16, 0]
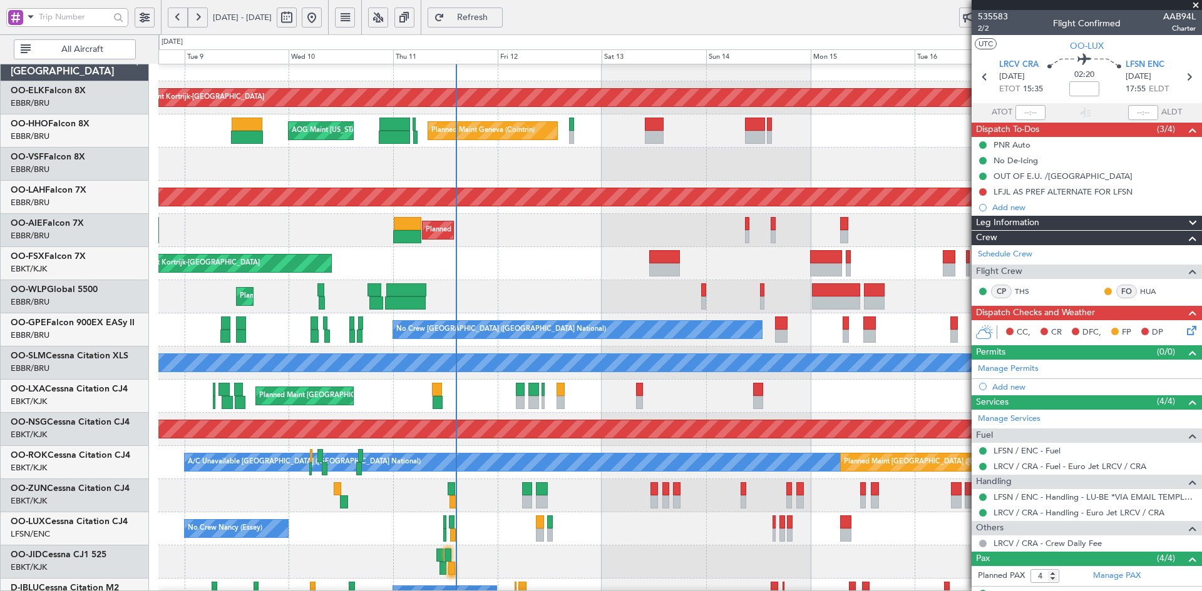
click at [534, 247] on div "Planned Maint Kortrijk-[GEOGRAPHIC_DATA]" at bounding box center [679, 263] width 1043 height 33
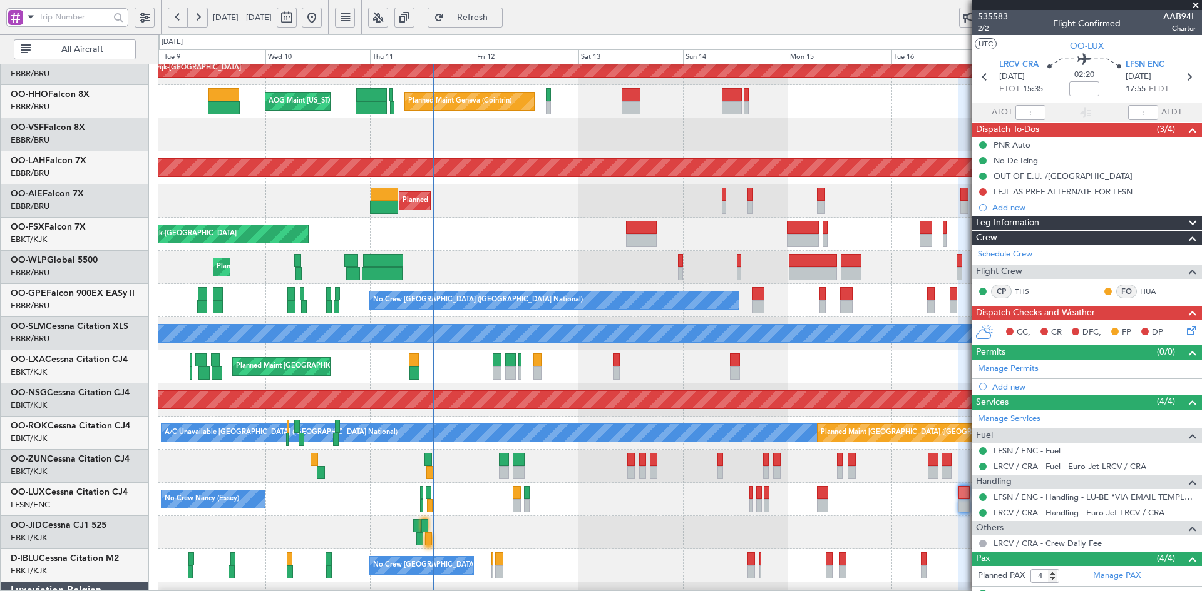
click at [593, 222] on div "Planned Maint Kortrijk-[GEOGRAPHIC_DATA]" at bounding box center [679, 234] width 1043 height 33
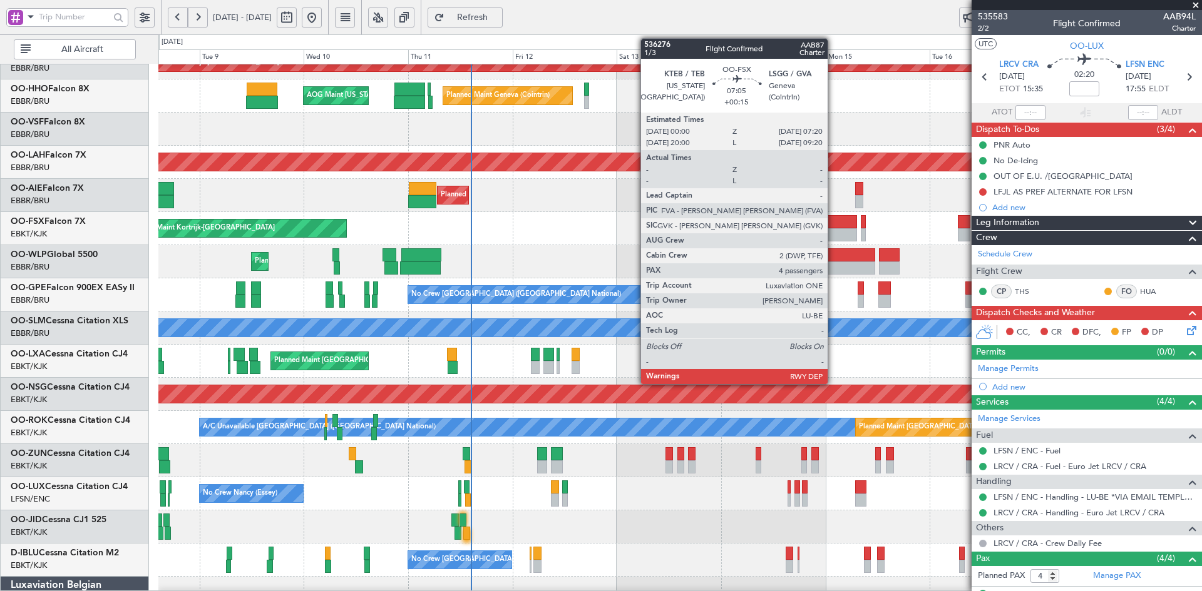
click at [833, 225] on div at bounding box center [841, 221] width 32 height 13
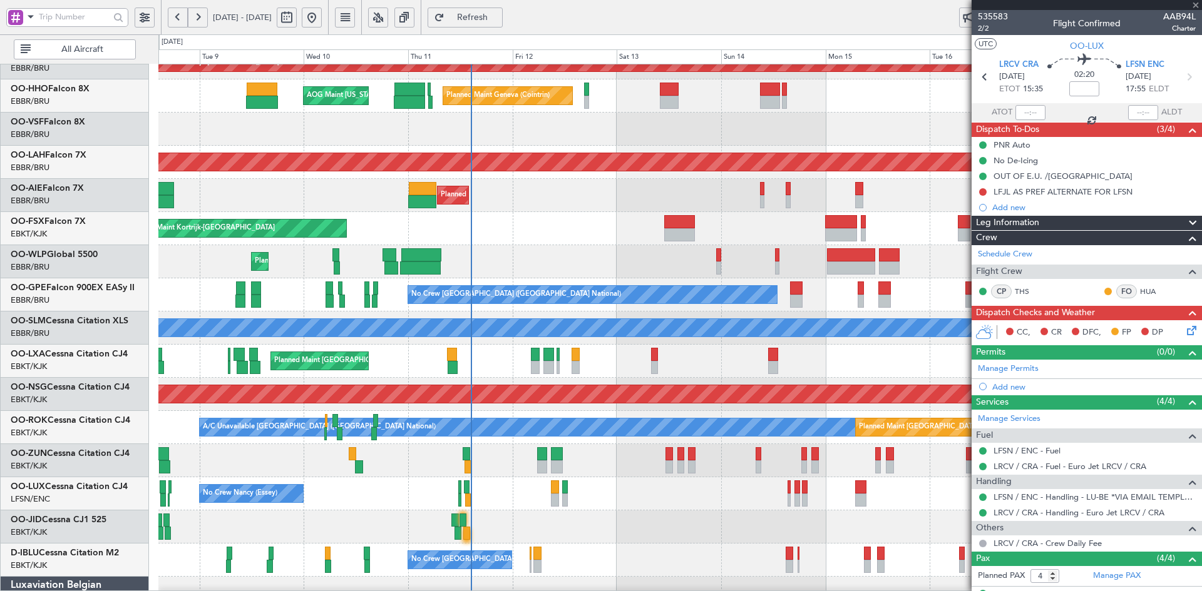
type input "+00:15"
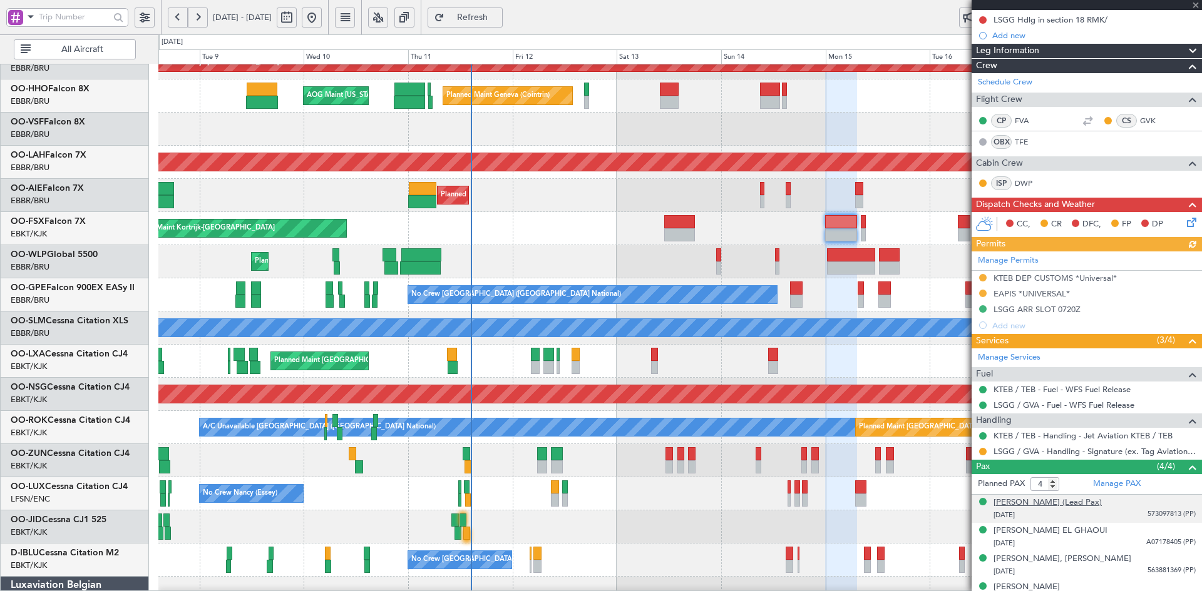
scroll to position [172, 0]
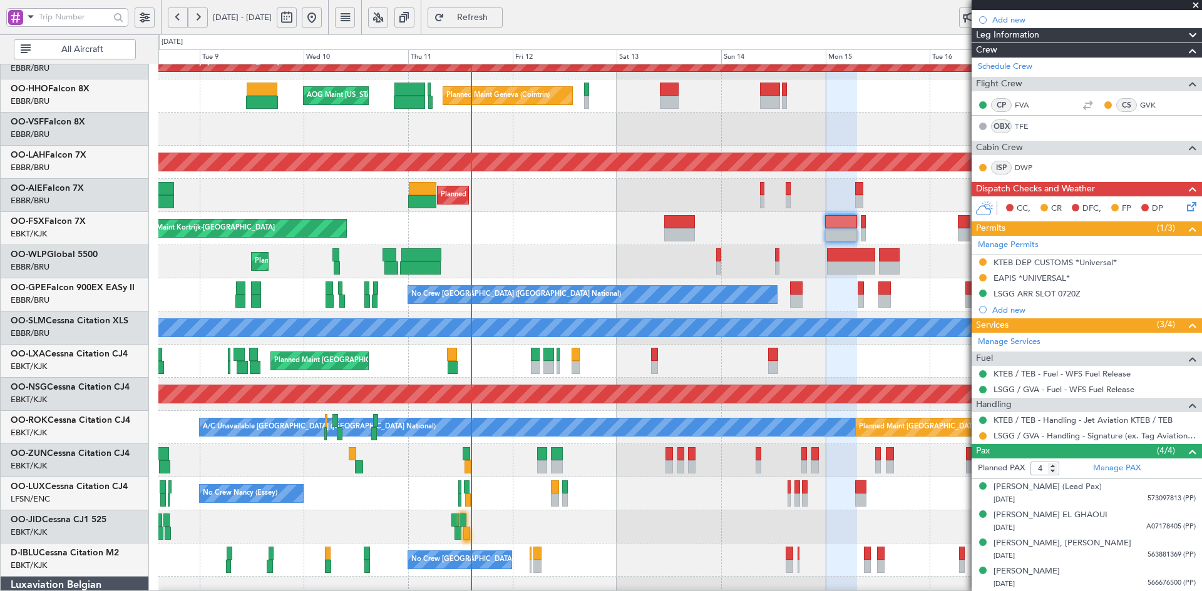
click at [1194, 3] on span at bounding box center [1195, 5] width 13 height 11
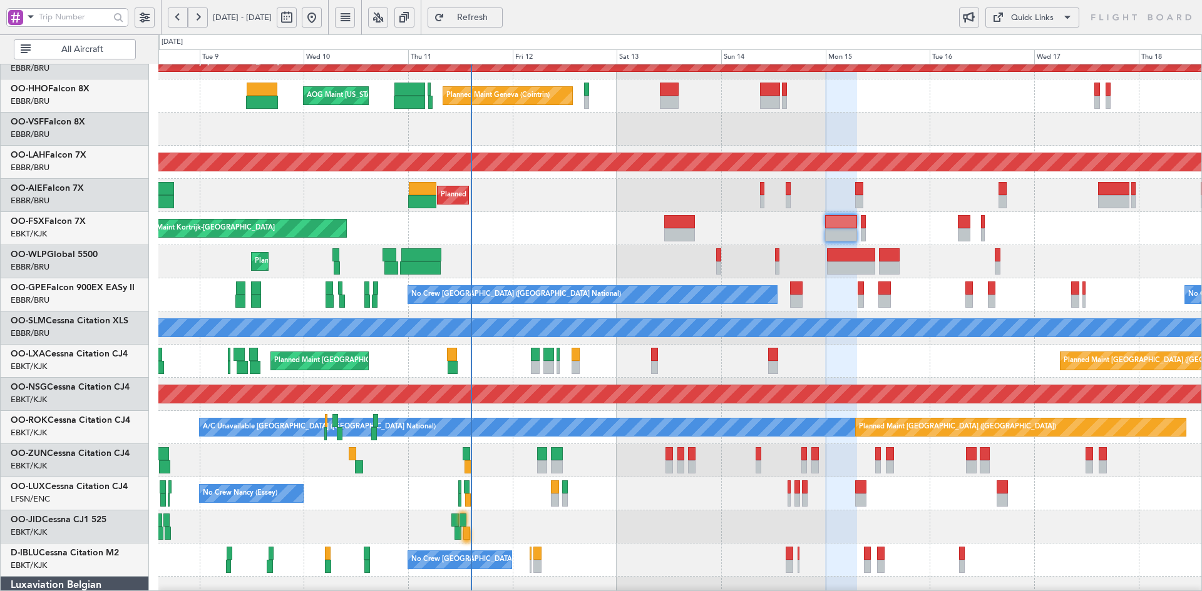
type input "0"
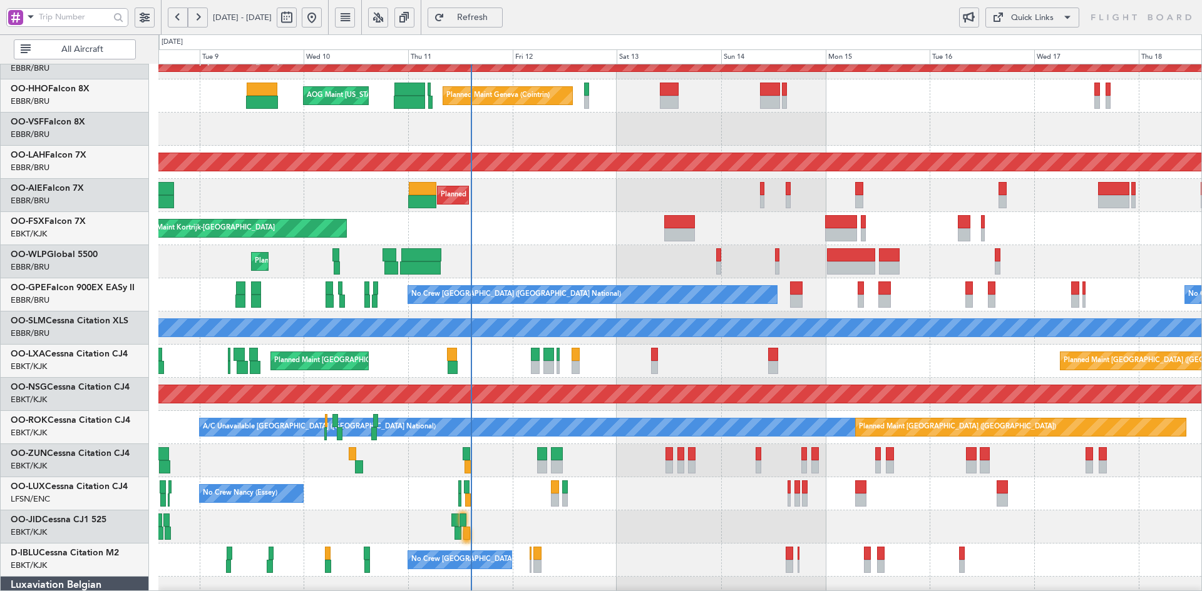
click at [533, 241] on div "Planned Maint Kortrijk-[GEOGRAPHIC_DATA]" at bounding box center [679, 228] width 1043 height 33
click at [901, 206] on div "Planned Maint [GEOGRAPHIC_DATA] ([GEOGRAPHIC_DATA])" at bounding box center [679, 195] width 1043 height 33
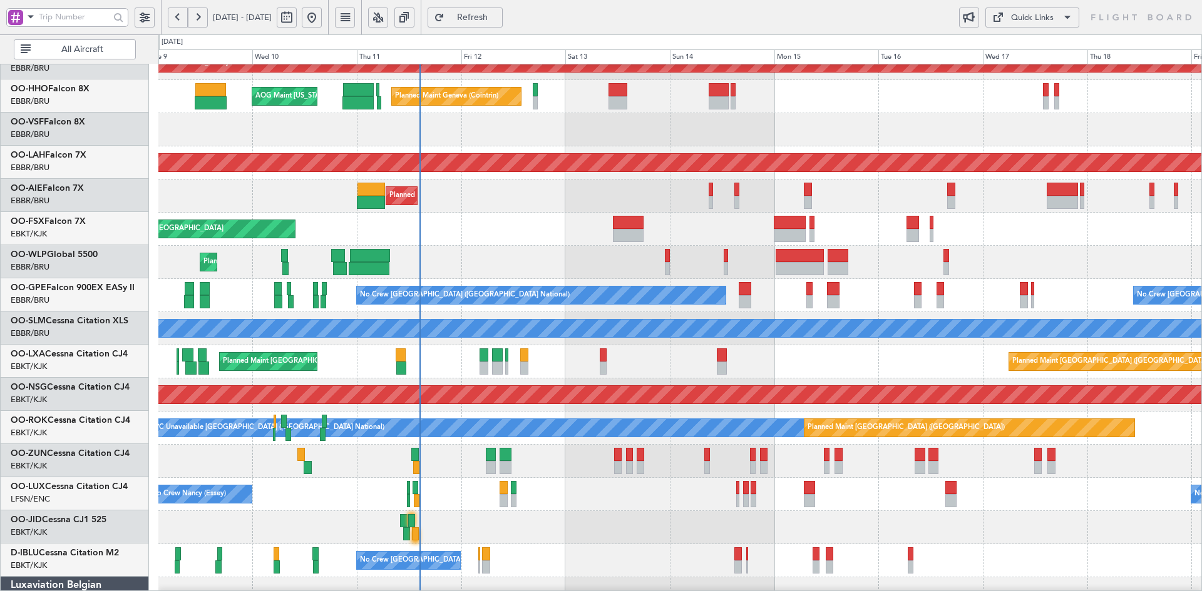
scroll to position [51, 0]
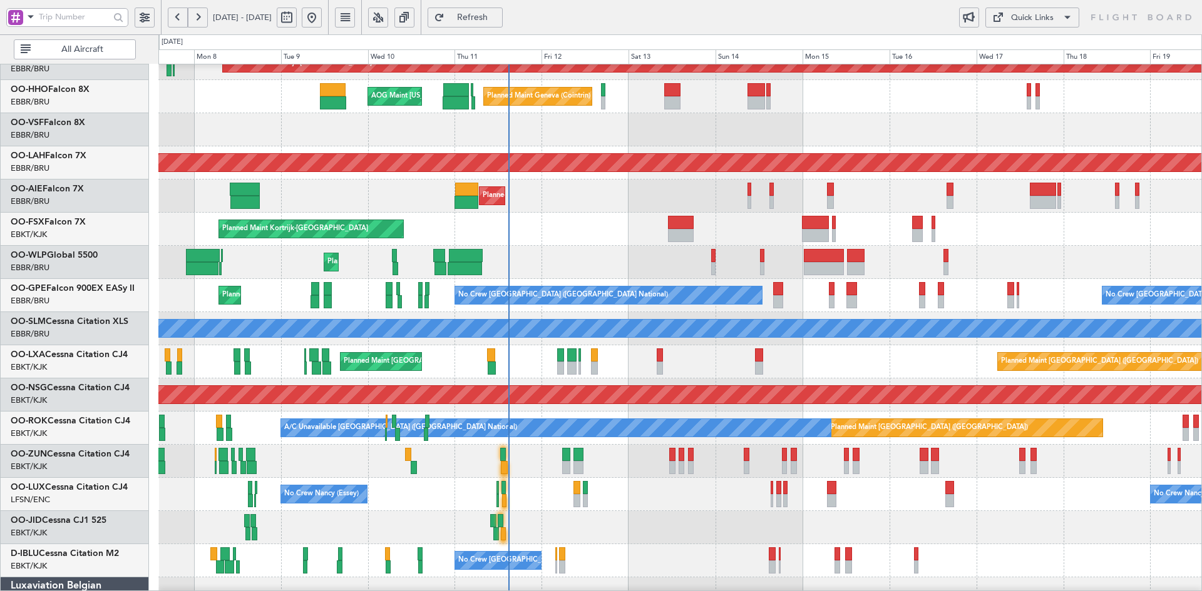
click at [546, 234] on div "Planned Maint Kortrijk-[GEOGRAPHIC_DATA]" at bounding box center [679, 229] width 1043 height 33
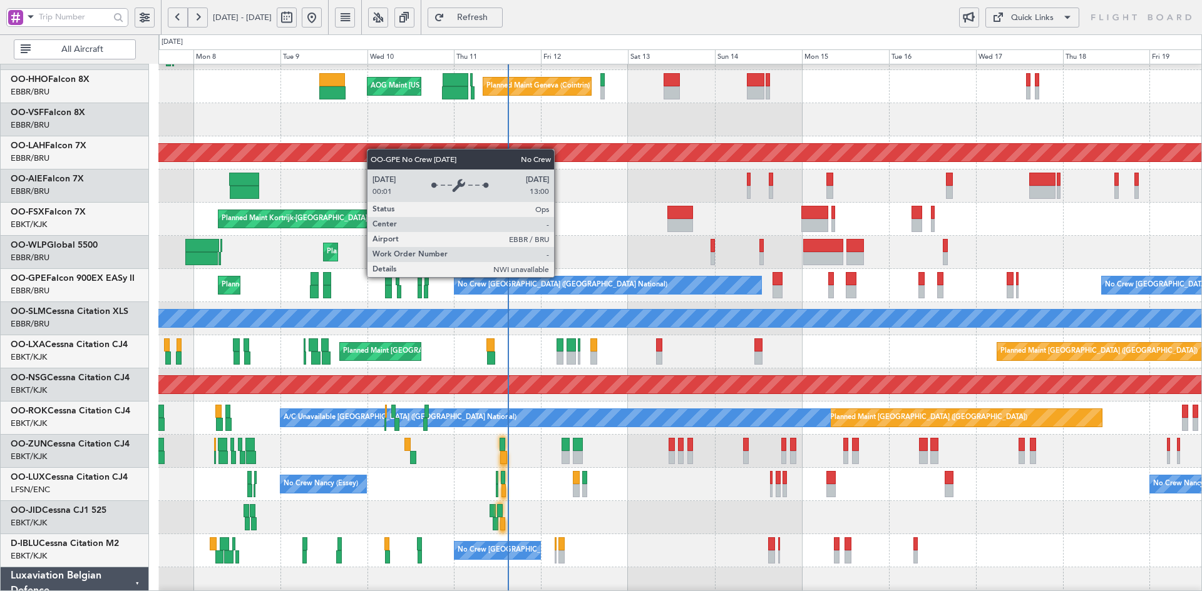
scroll to position [31, 0]
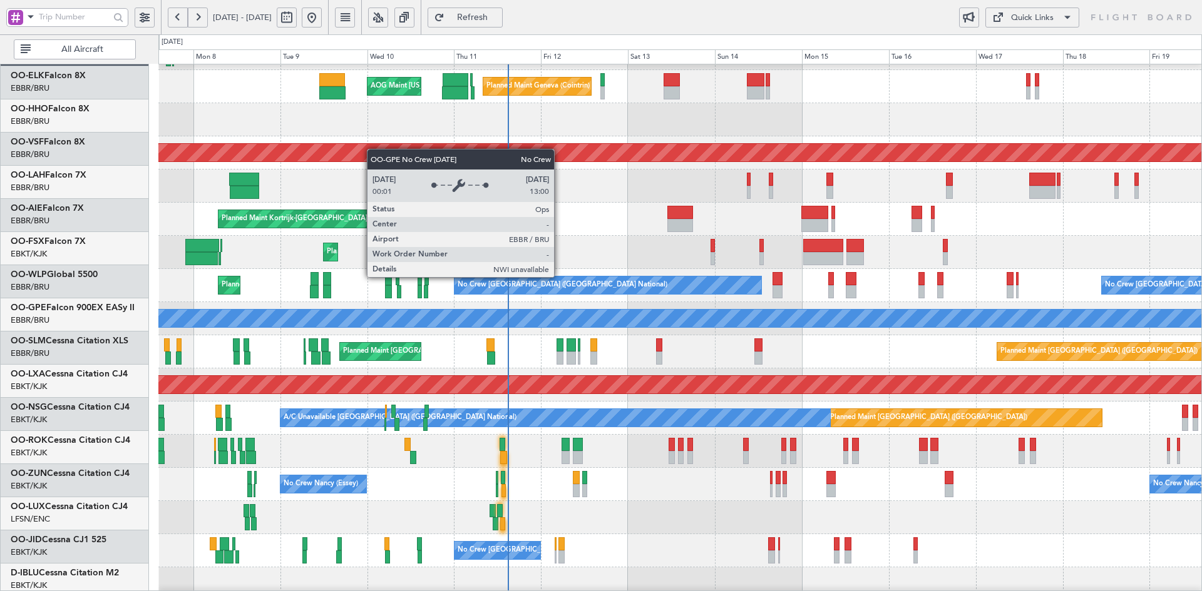
click at [562, 302] on div "Planned Maint Brussels (Brussels National) No Crew Brussels (Brussels National)…" at bounding box center [679, 285] width 1043 height 33
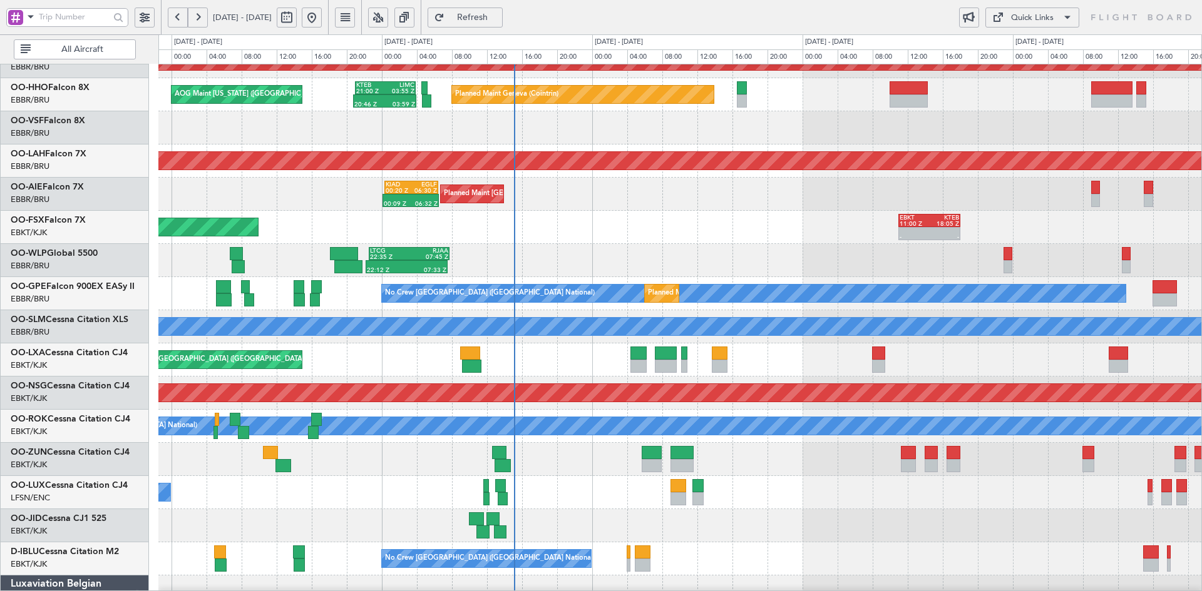
scroll to position [58, 0]
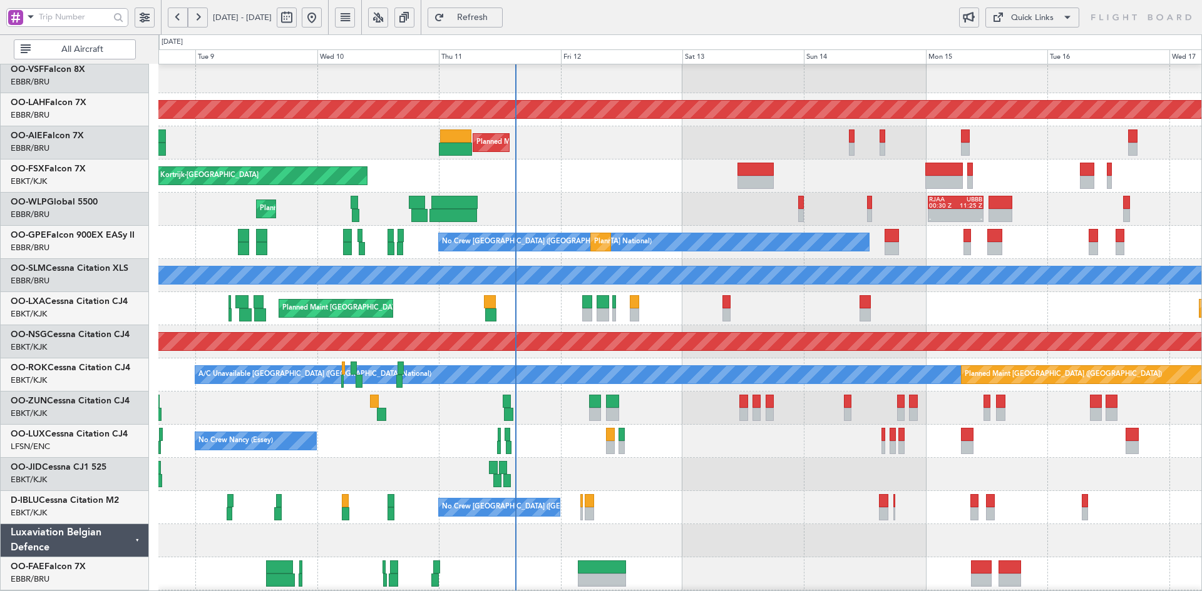
click at [1006, 445] on div "No Crew [PERSON_NAME] ([PERSON_NAME]) No Crew [PERSON_NAME] ([PERSON_NAME])" at bounding box center [679, 441] width 1043 height 33
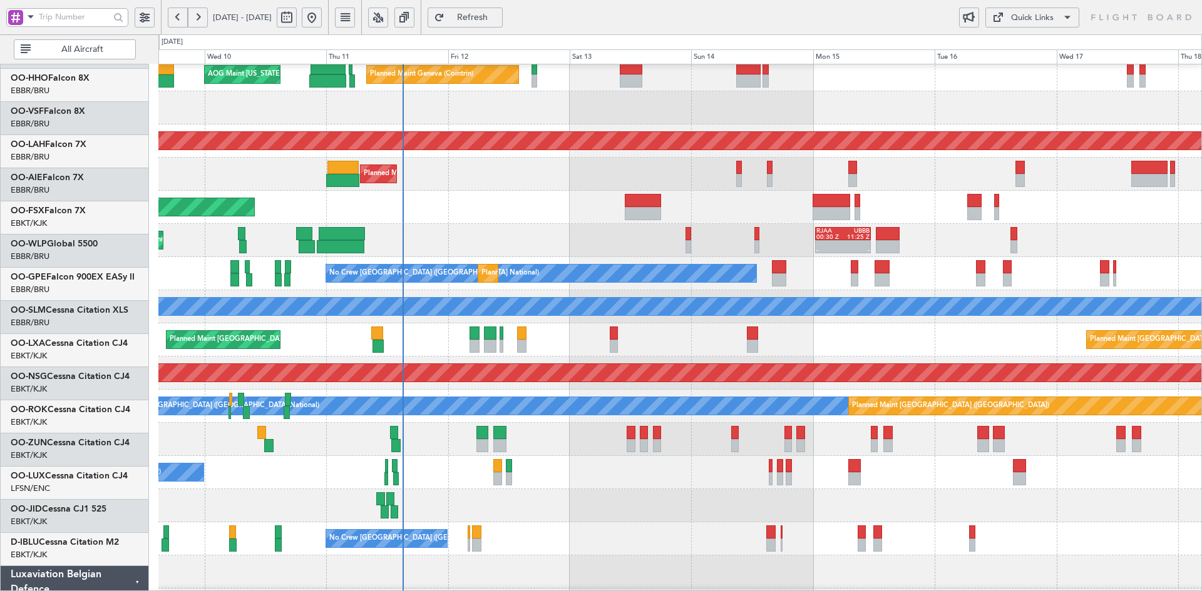
scroll to position [73, 0]
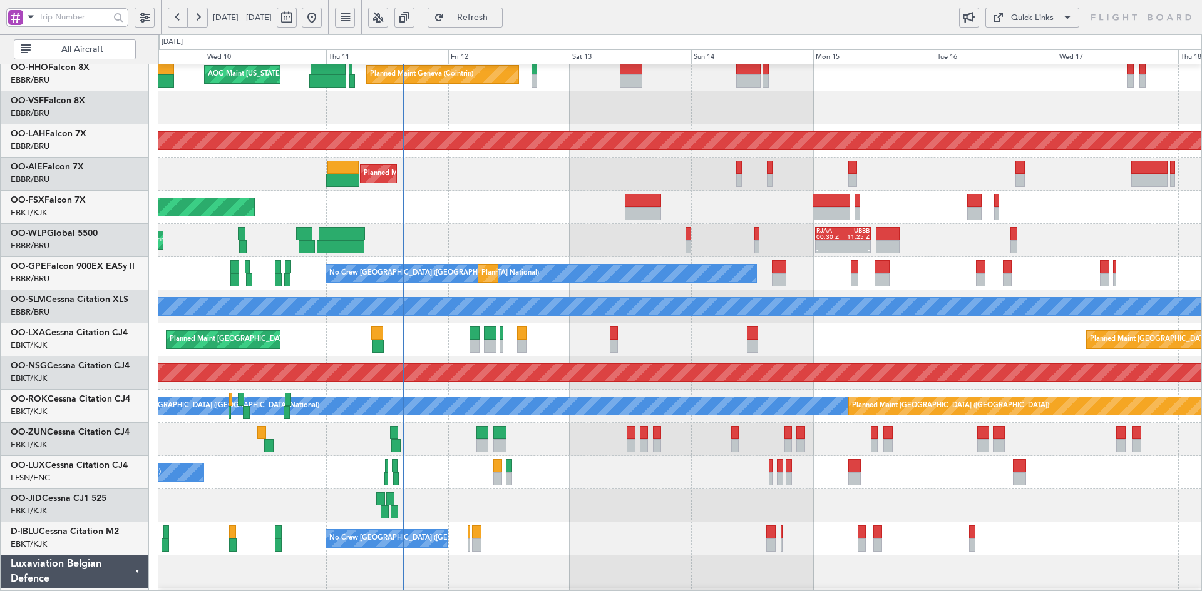
click at [563, 195] on div "Planned Maint Kortrijk-[GEOGRAPHIC_DATA]" at bounding box center [679, 207] width 1043 height 33
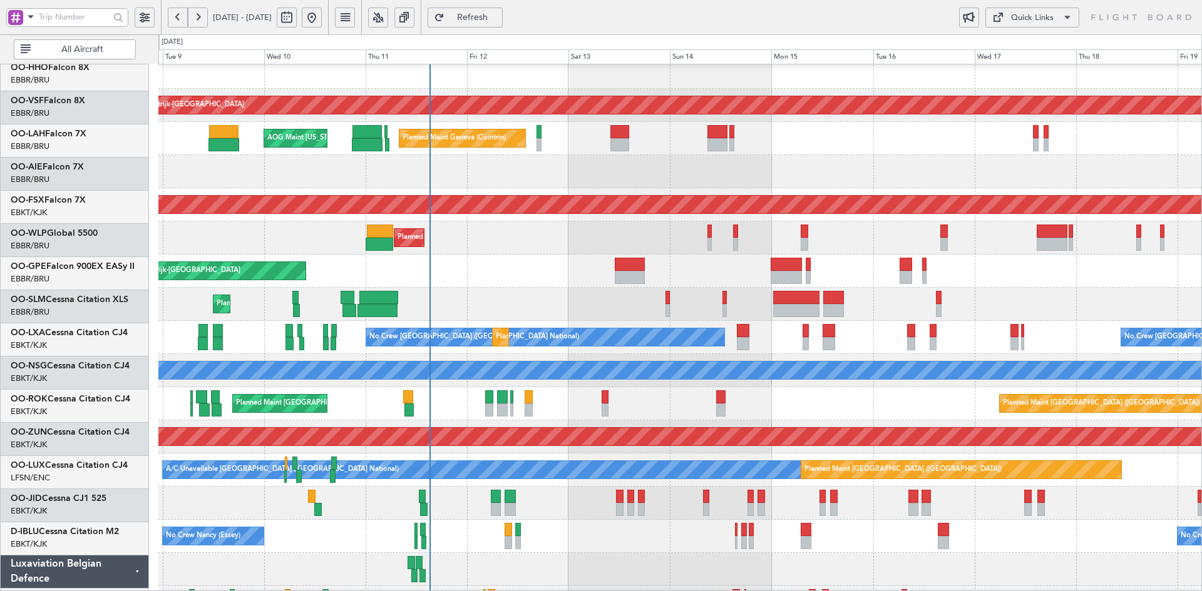
scroll to position [0, 0]
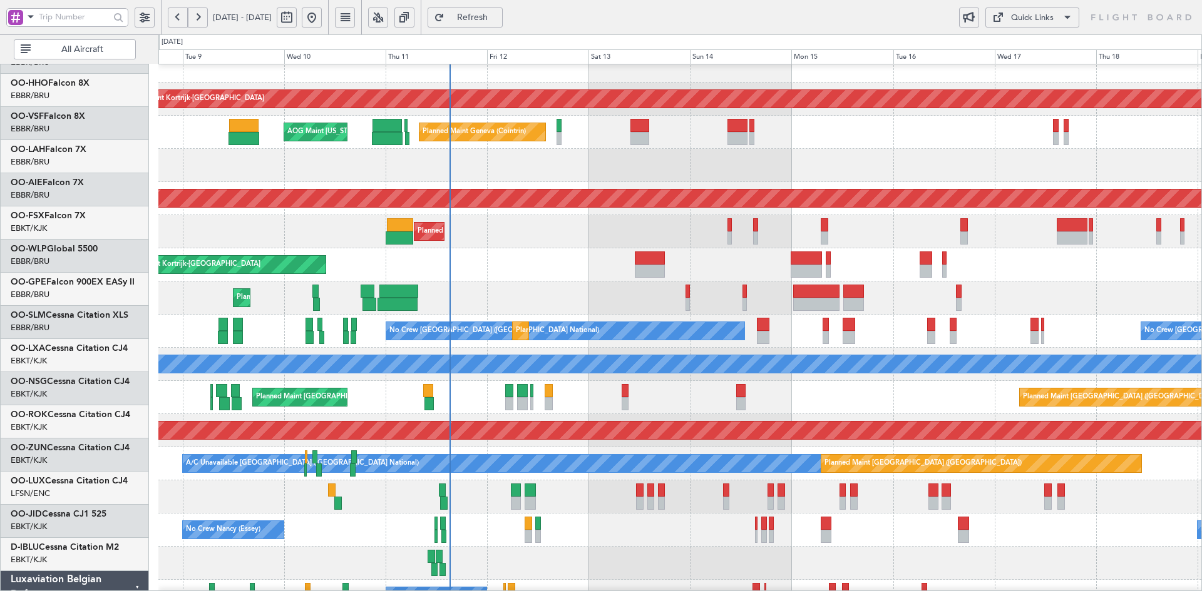
click at [588, 248] on div "Planned Maint Kortrijk-[GEOGRAPHIC_DATA]" at bounding box center [679, 264] width 1043 height 33
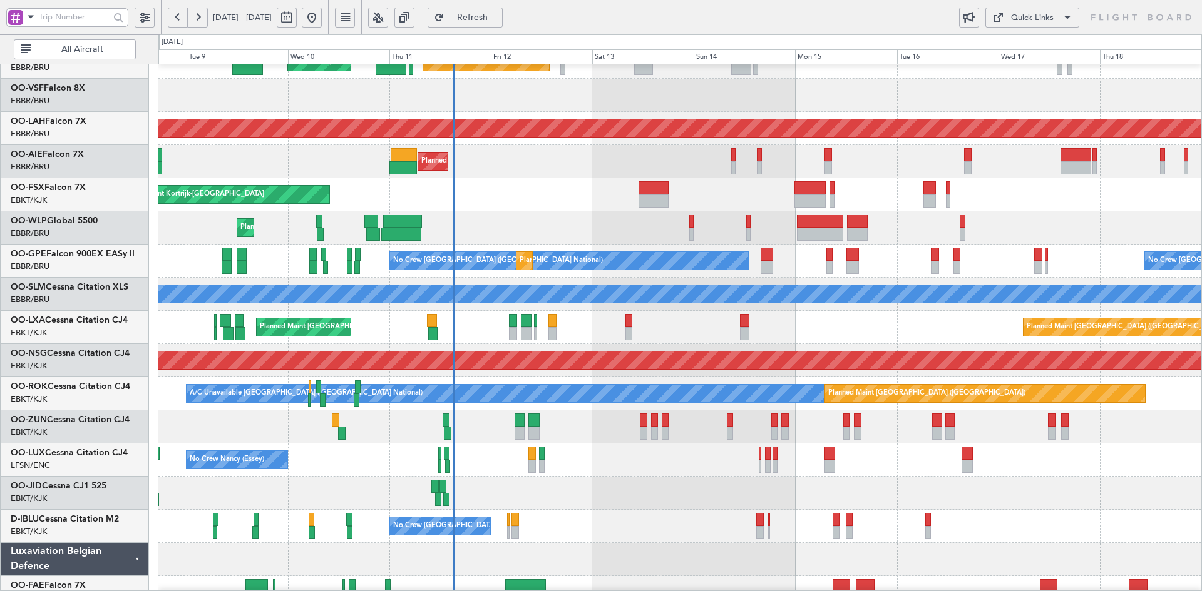
scroll to position [117, 0]
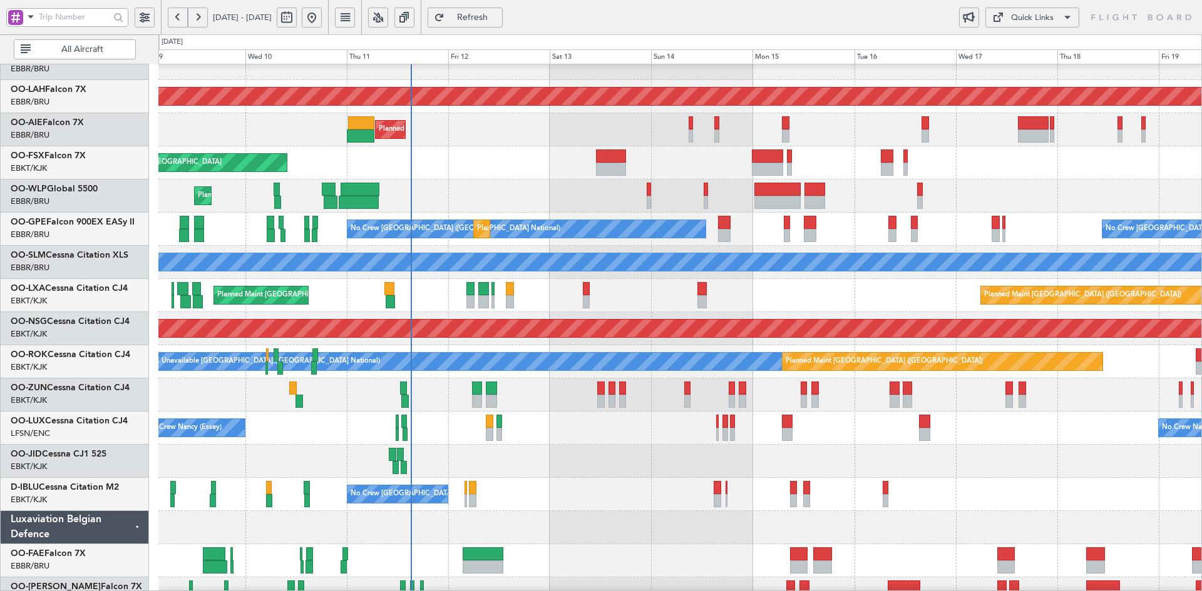
click at [897, 460] on div at bounding box center [679, 461] width 1043 height 33
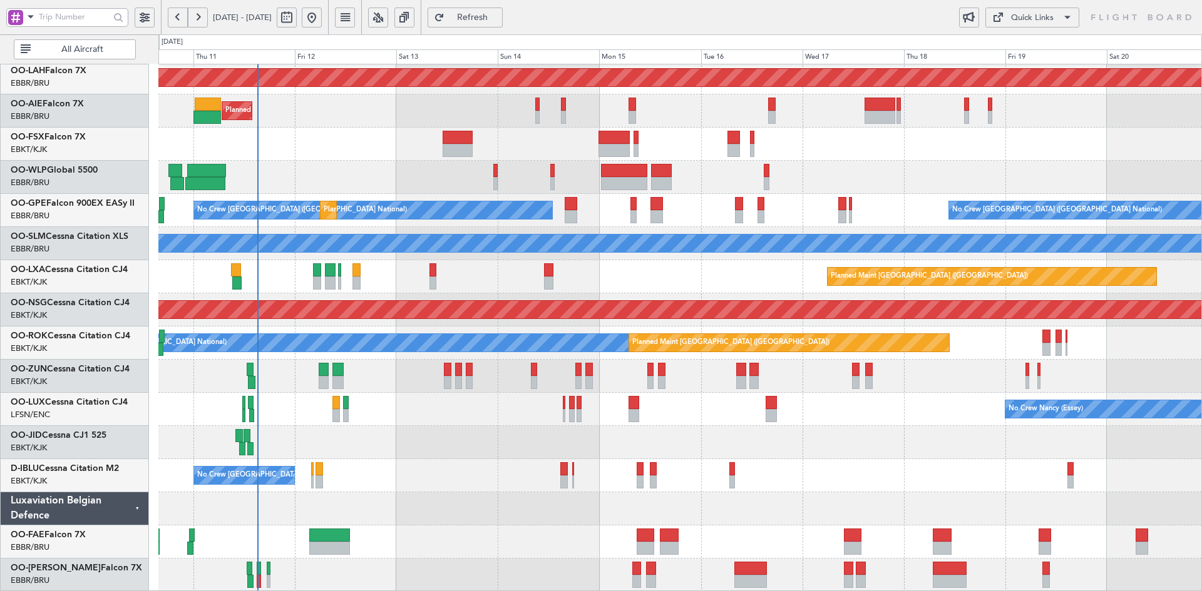
click at [789, 458] on div "Planned Maint Alton-st Louis (St Louis Regl) Planned Maint London (Farnborough)…" at bounding box center [679, 260] width 1043 height 663
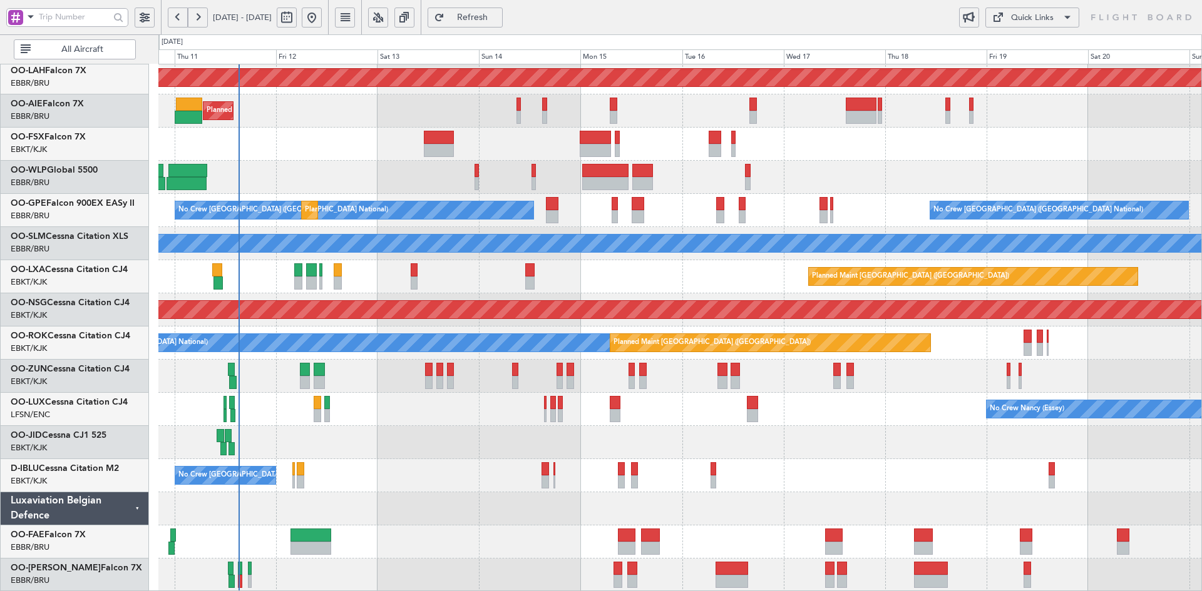
click at [770, 453] on div at bounding box center [679, 442] width 1043 height 33
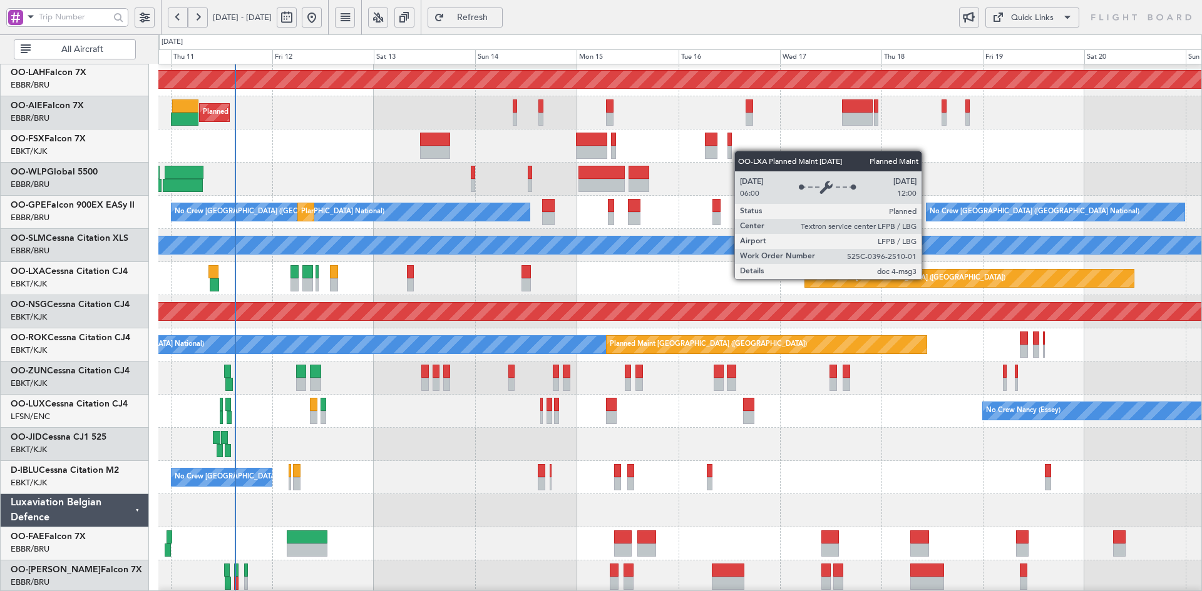
click at [926, 320] on div "Planned Maint [GEOGRAPHIC_DATA] ([GEOGRAPHIC_DATA])" at bounding box center [657, 312] width 3082 height 18
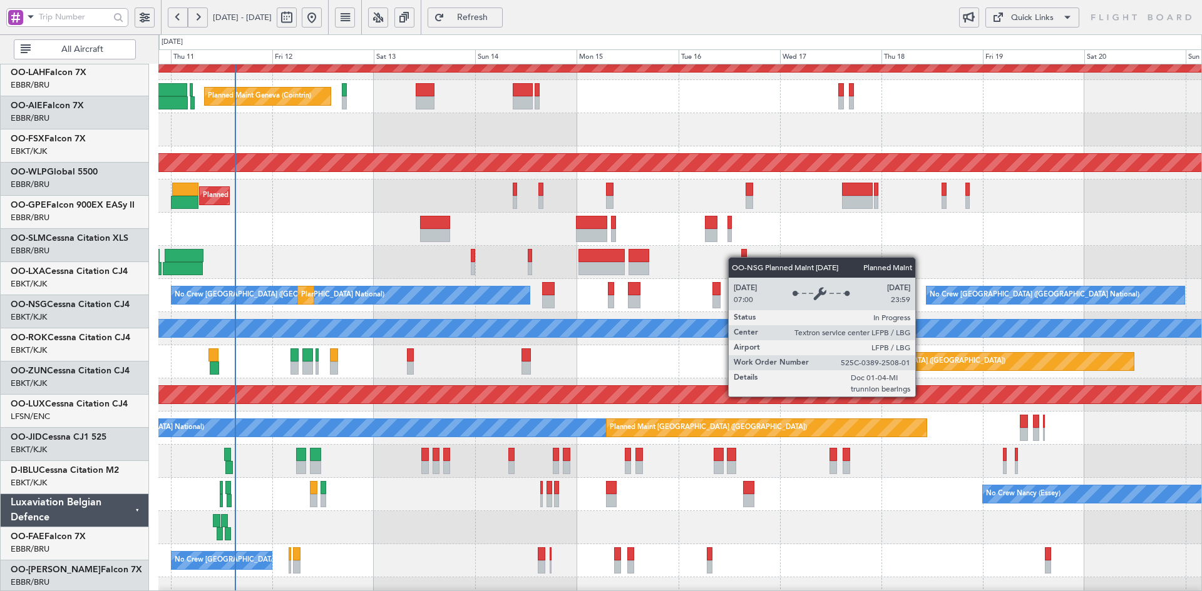
scroll to position [51, 0]
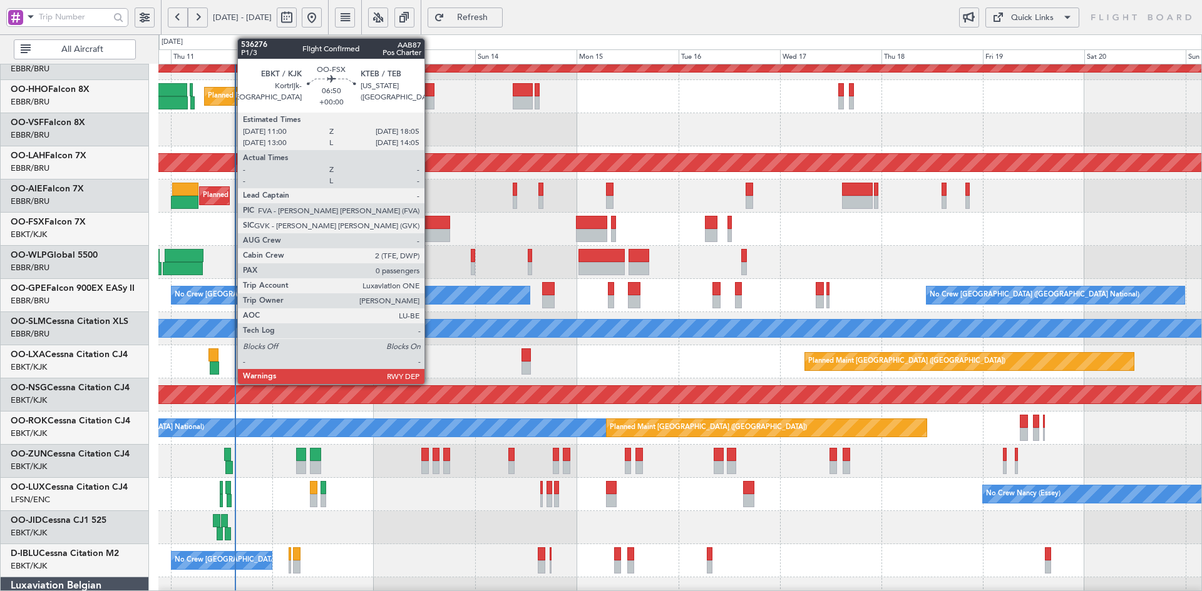
click at [430, 230] on div at bounding box center [435, 235] width 30 height 13
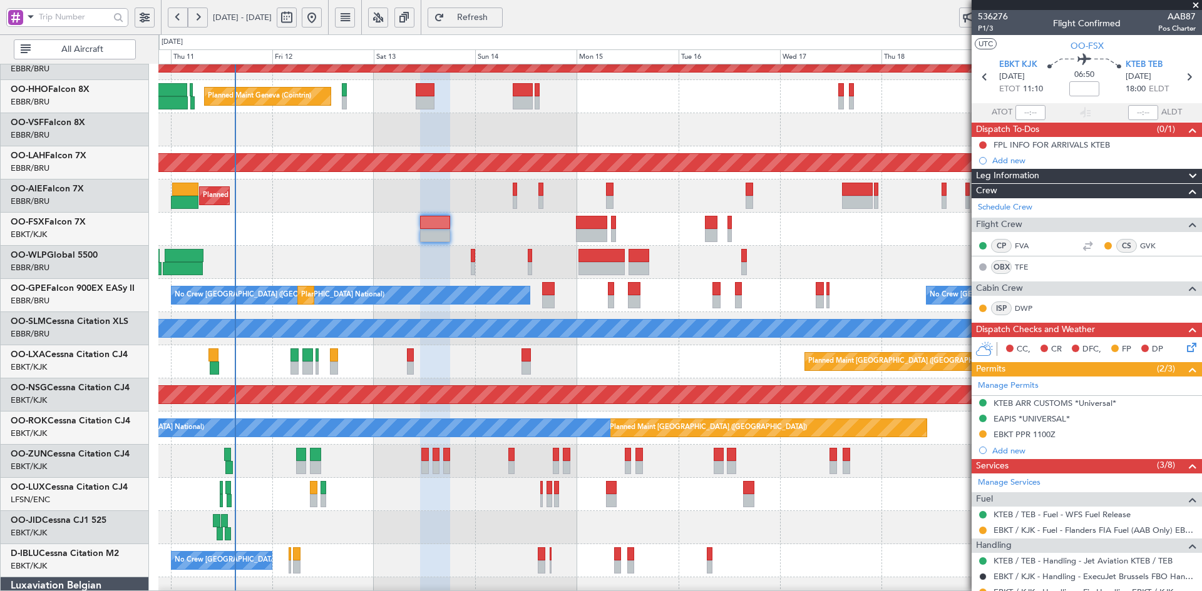
click at [1192, 0] on span at bounding box center [1195, 5] width 13 height 11
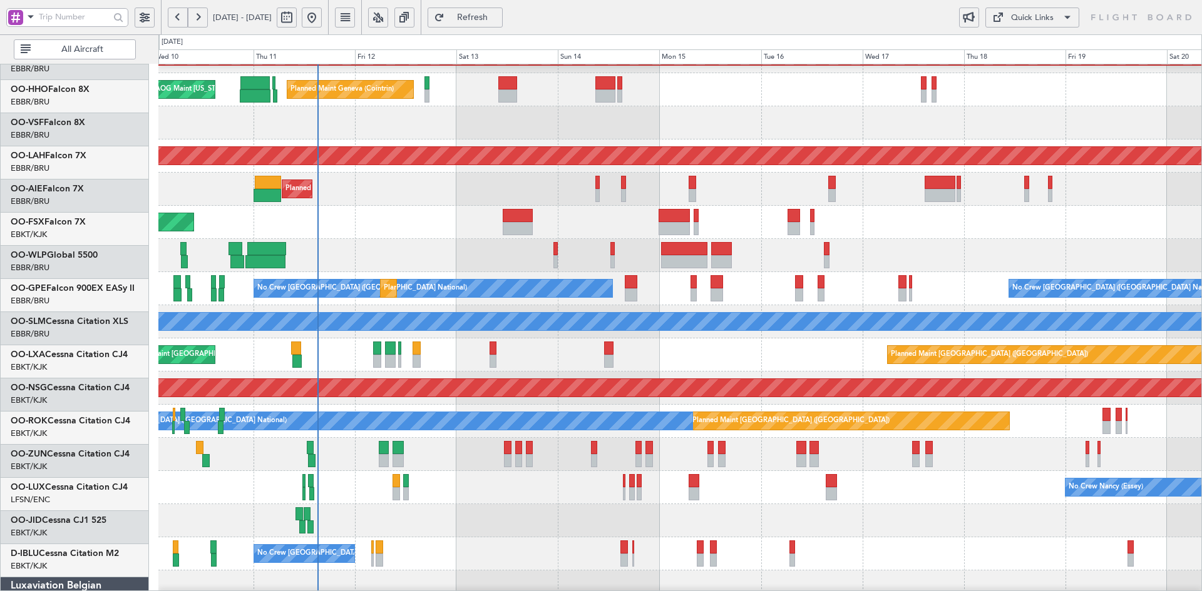
scroll to position [58, 0]
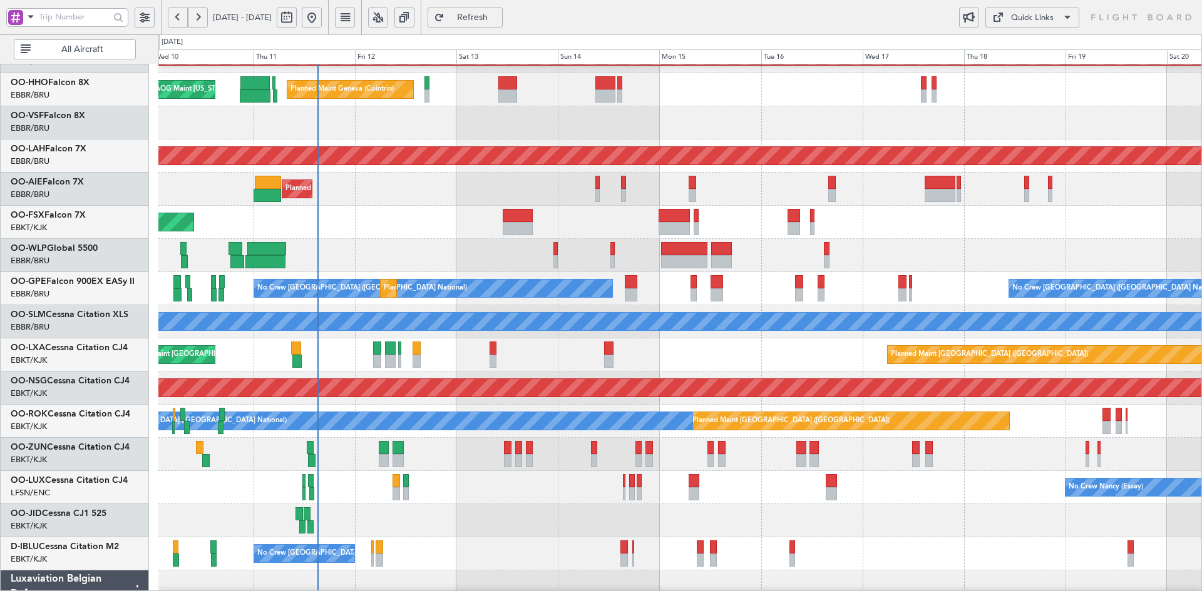
click at [448, 516] on div at bounding box center [679, 520] width 1043 height 33
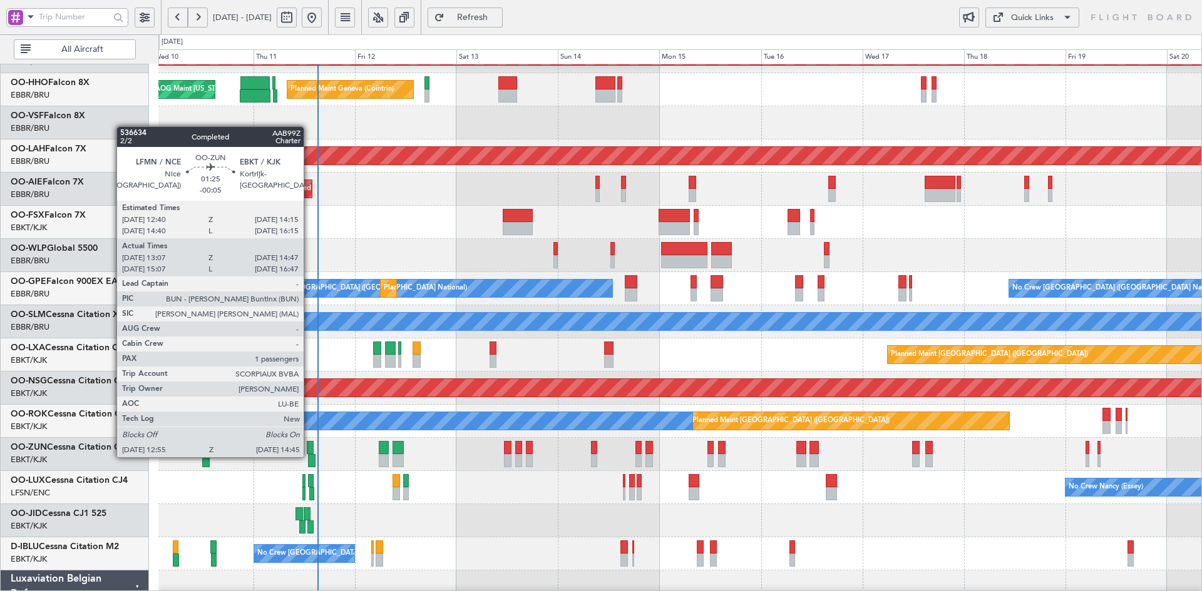
click at [309, 456] on div at bounding box center [312, 460] width 8 height 13
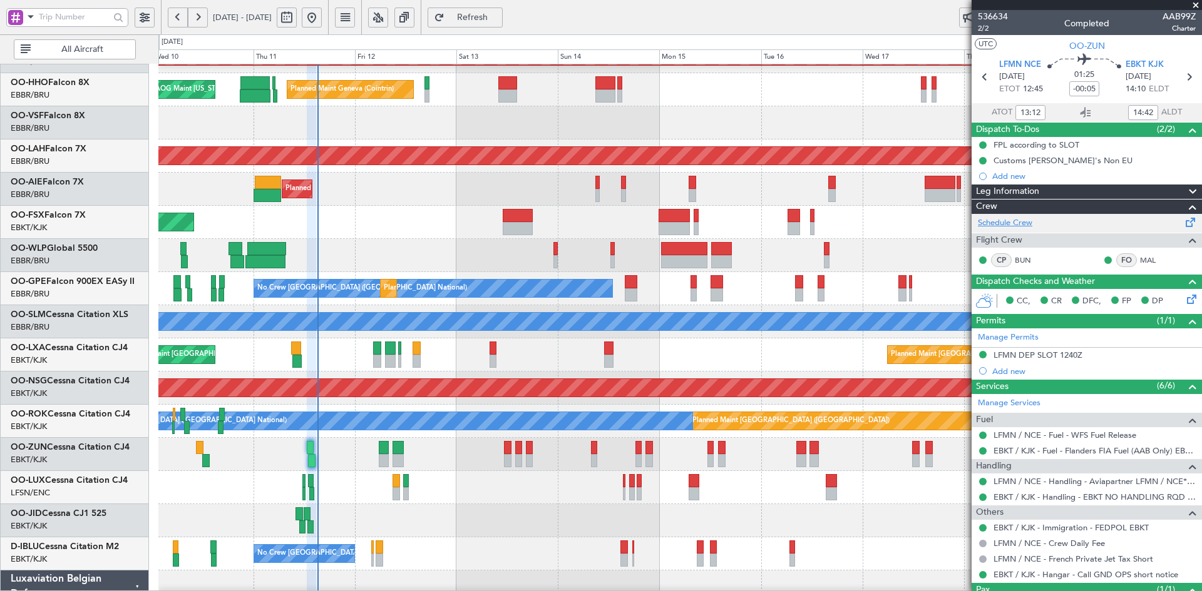
click at [1013, 221] on link "Schedule Crew" at bounding box center [1005, 223] width 54 height 13
click at [1192, 6] on span at bounding box center [1195, 5] width 13 height 11
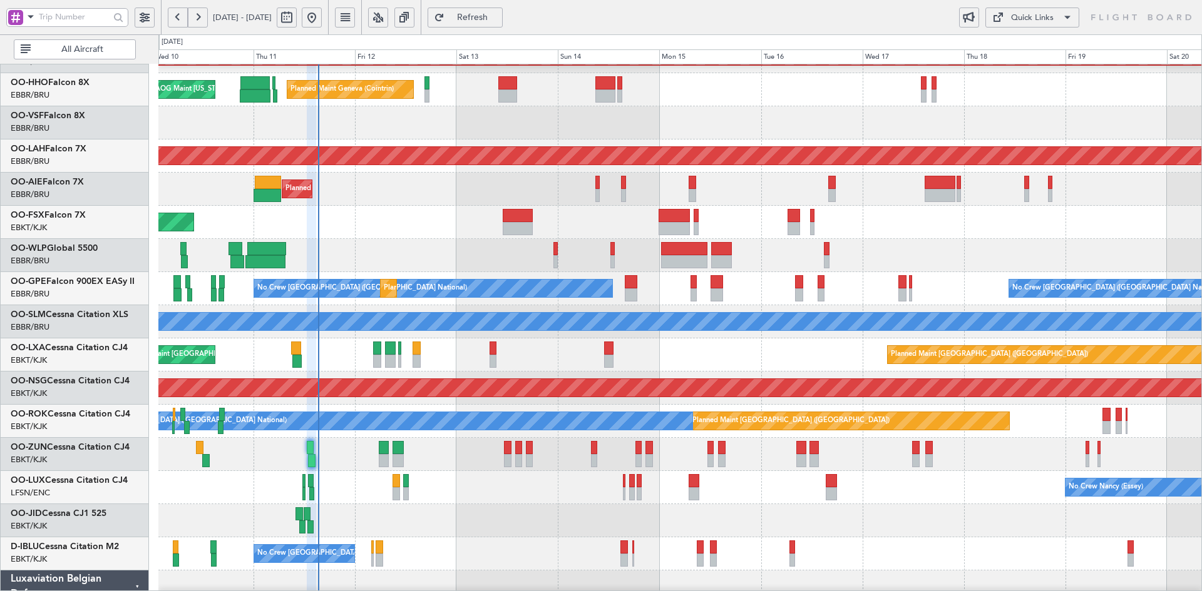
type input "0"
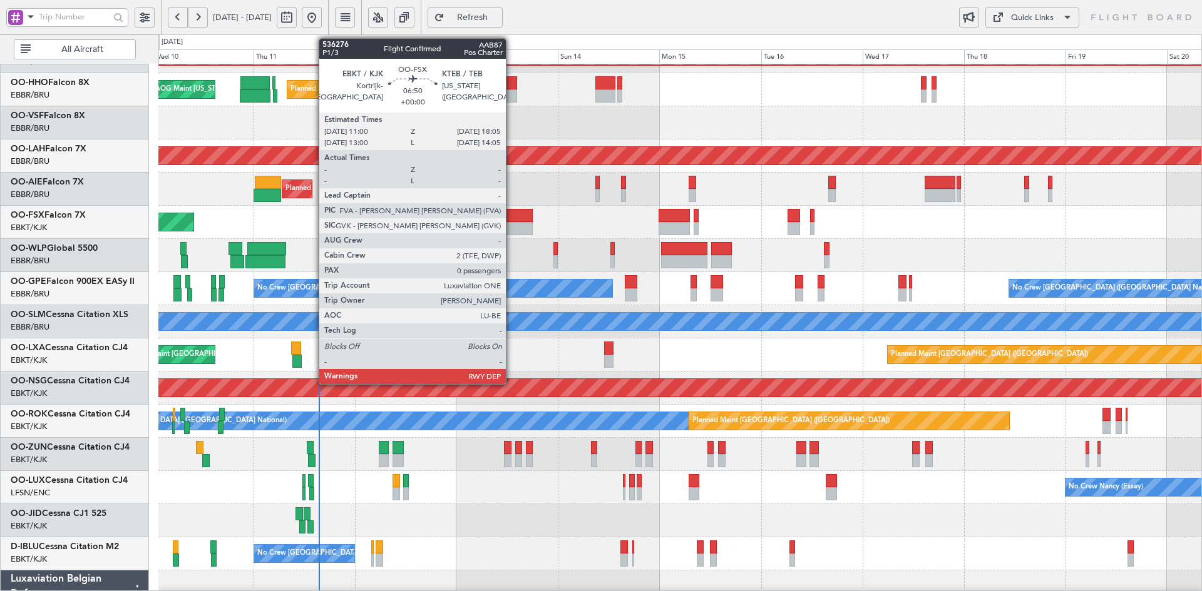
click at [511, 229] on div at bounding box center [518, 228] width 30 height 13
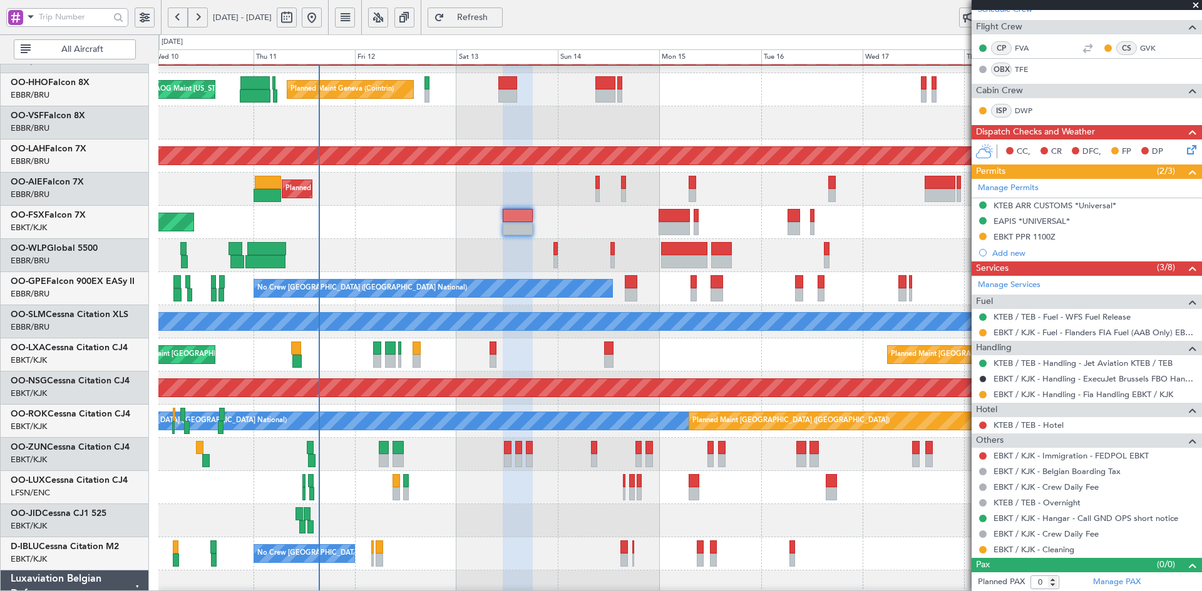
scroll to position [199, 0]
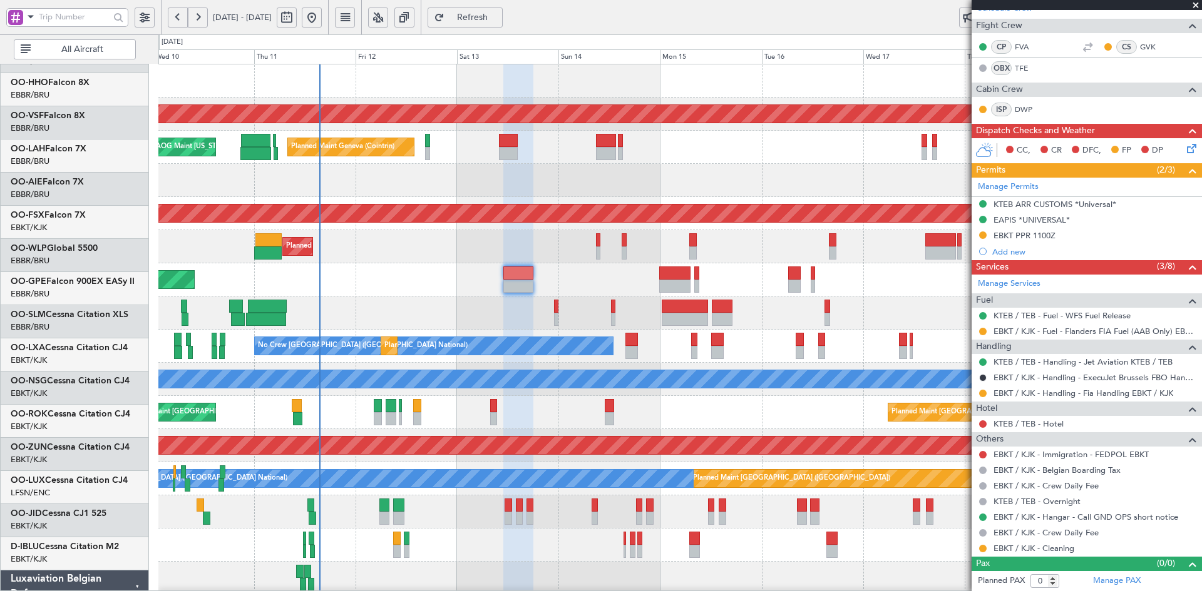
click at [392, 511] on div "Planned Maint Kortrijk-[GEOGRAPHIC_DATA] Planned Maint Geneva ([GEOGRAPHIC_DATA…" at bounding box center [679, 395] width 1043 height 663
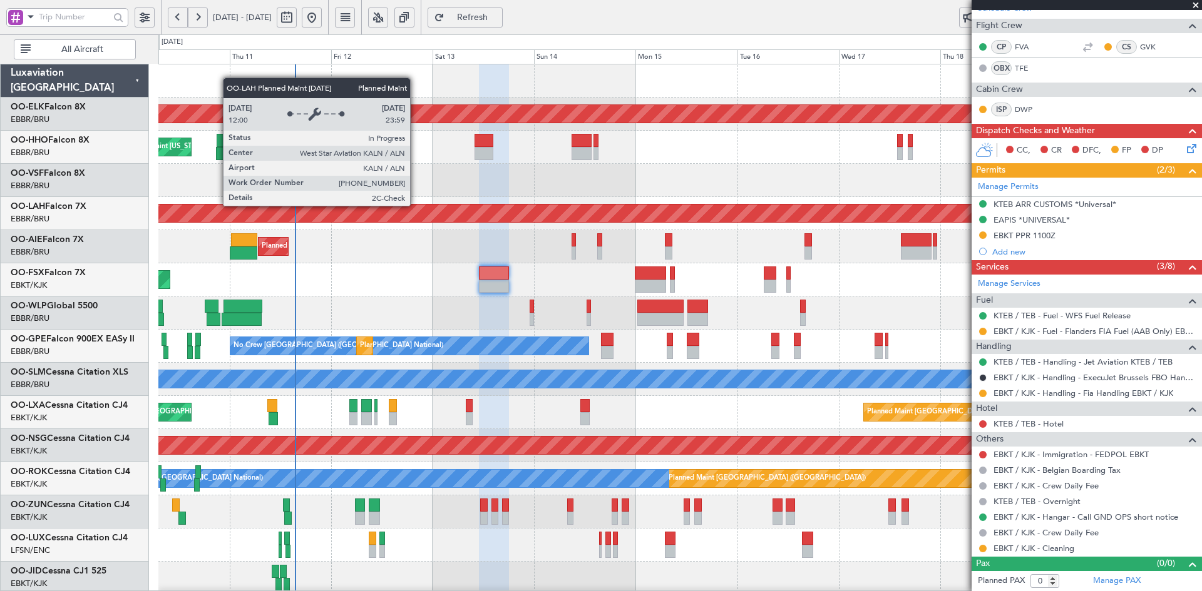
click at [419, 164] on div at bounding box center [679, 180] width 1043 height 33
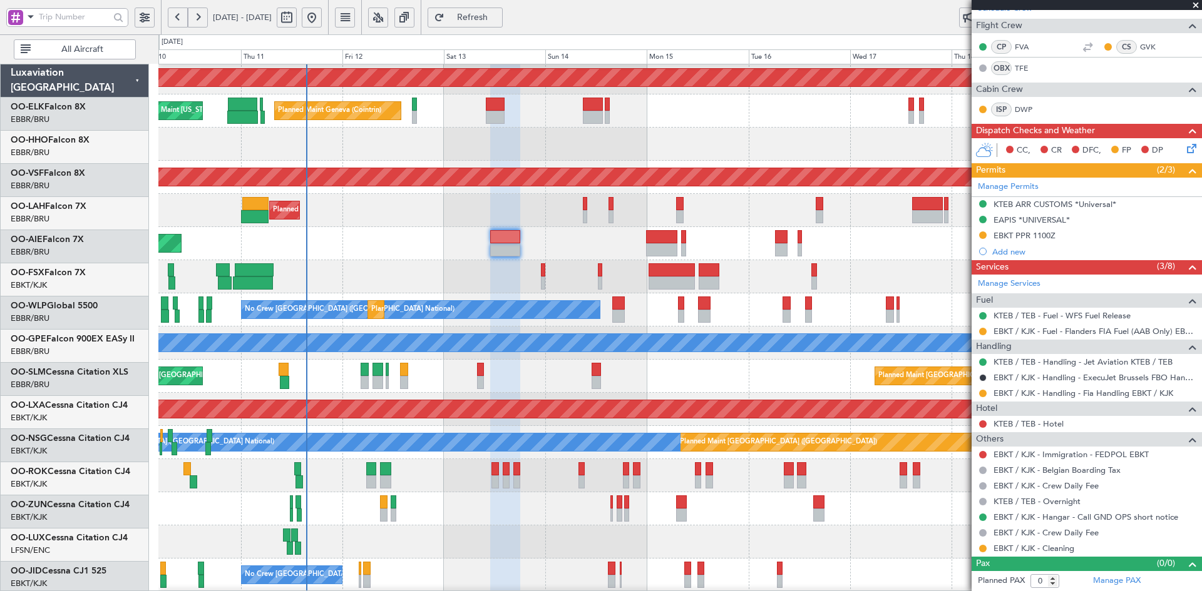
scroll to position [36, 0]
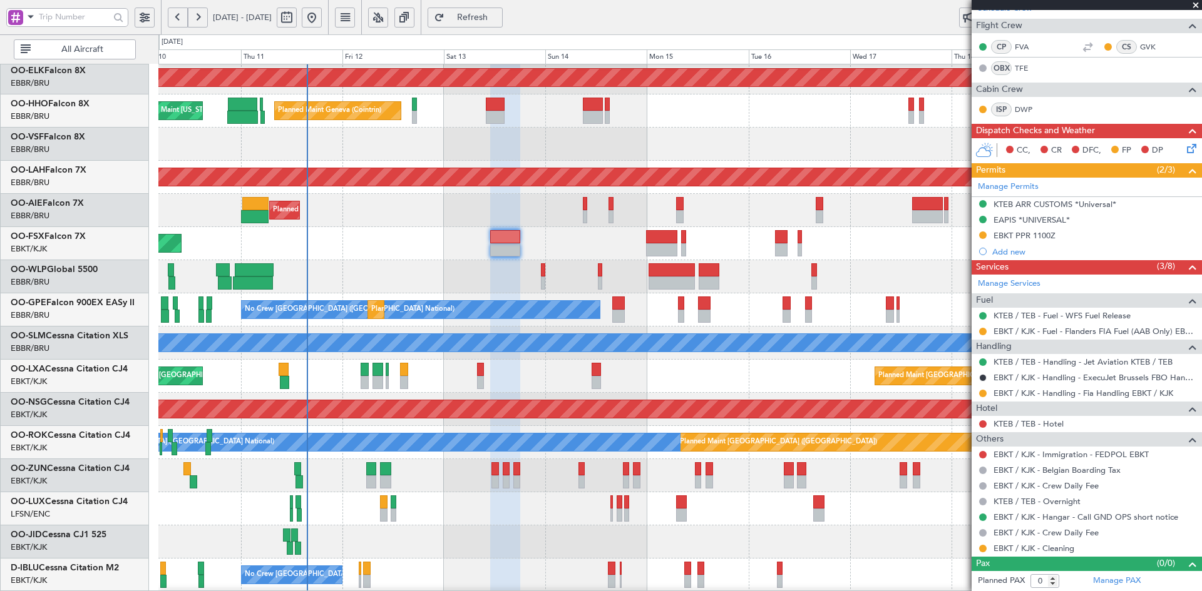
click at [1193, 4] on span at bounding box center [1195, 5] width 13 height 11
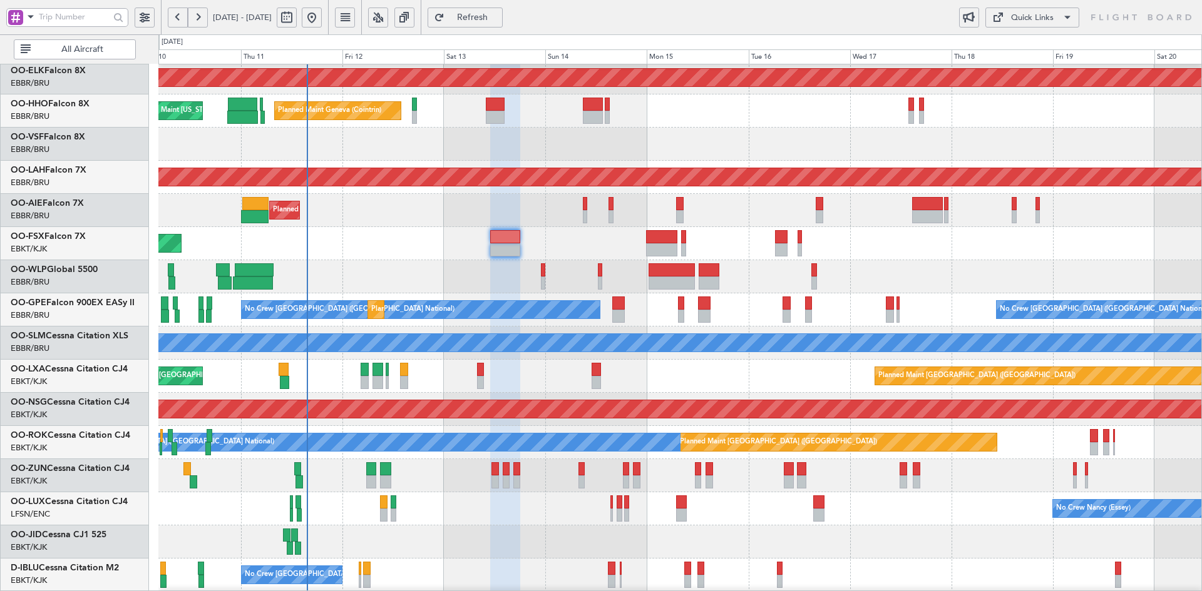
scroll to position [0, 0]
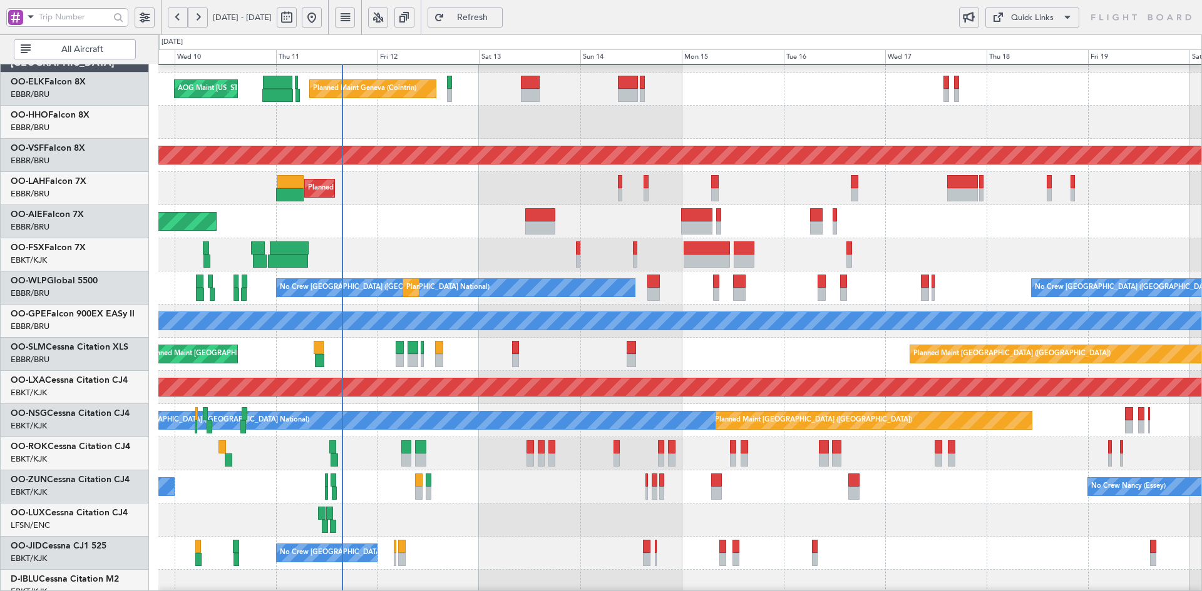
click at [1168, 215] on div "Planned Maint Kortrijk-[GEOGRAPHIC_DATA]" at bounding box center [679, 221] width 1043 height 33
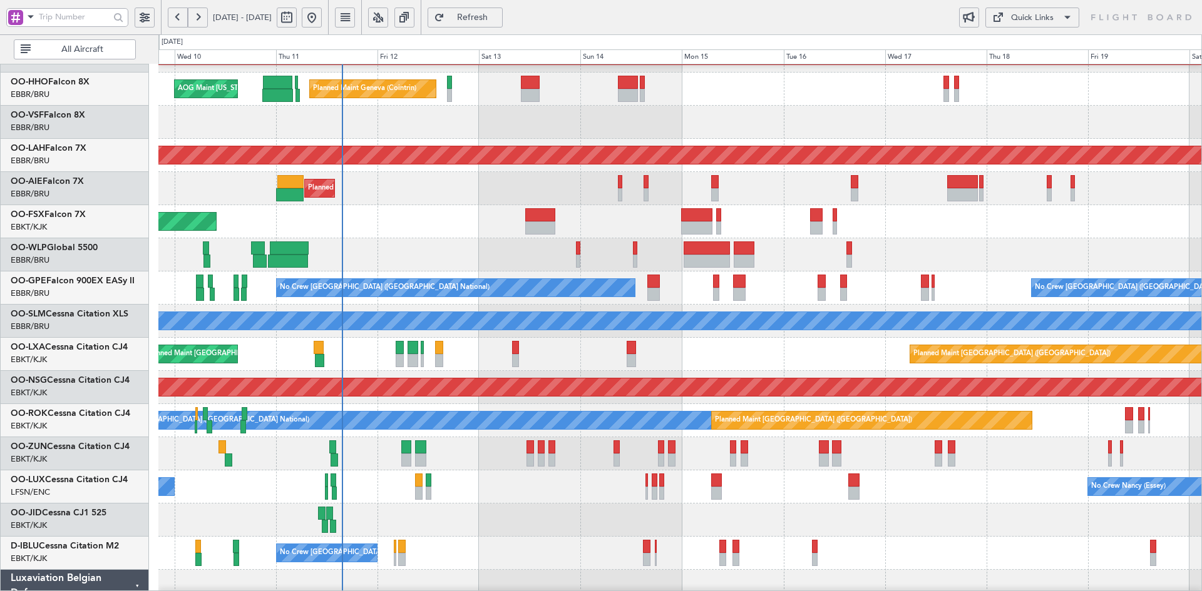
click at [924, 272] on div "Planned Maint Liege" at bounding box center [679, 254] width 1043 height 33
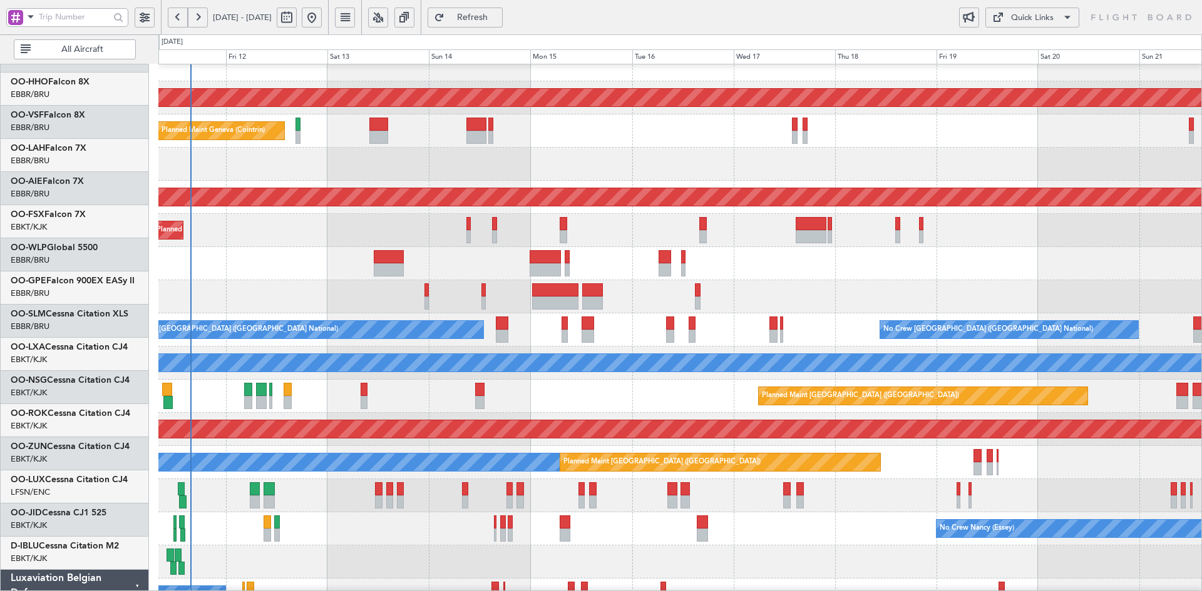
scroll to position [16, 0]
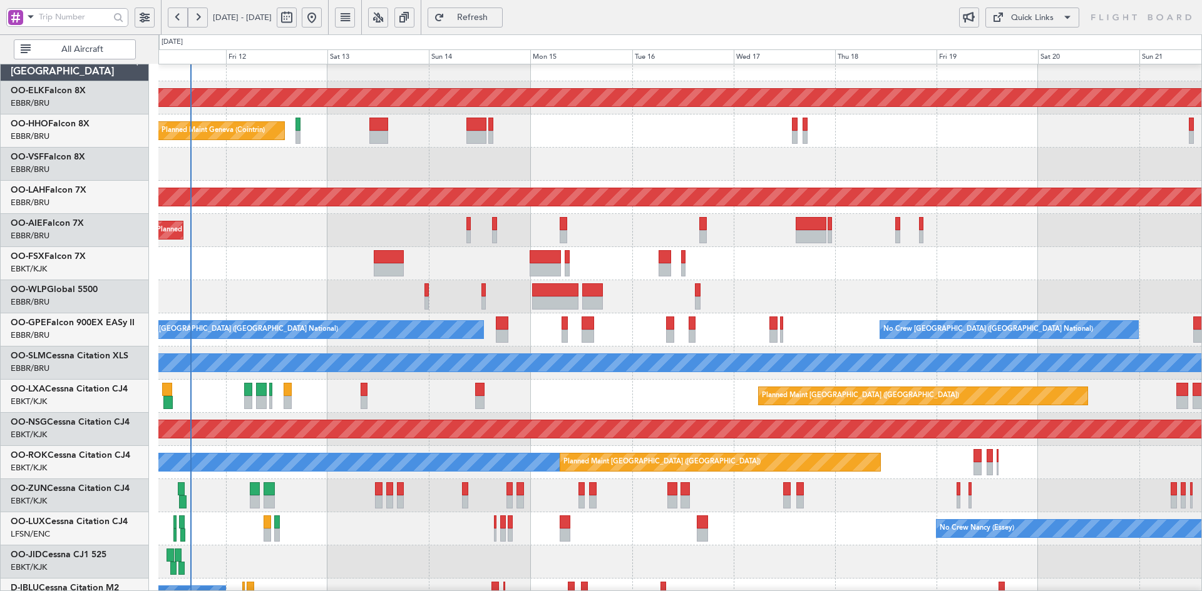
click at [1015, 232] on div "Planned Maint Kortrijk-Wevelgem Planned Maint Geneva (Cointrin) AOG Maint New Y…" at bounding box center [679, 379] width 1043 height 663
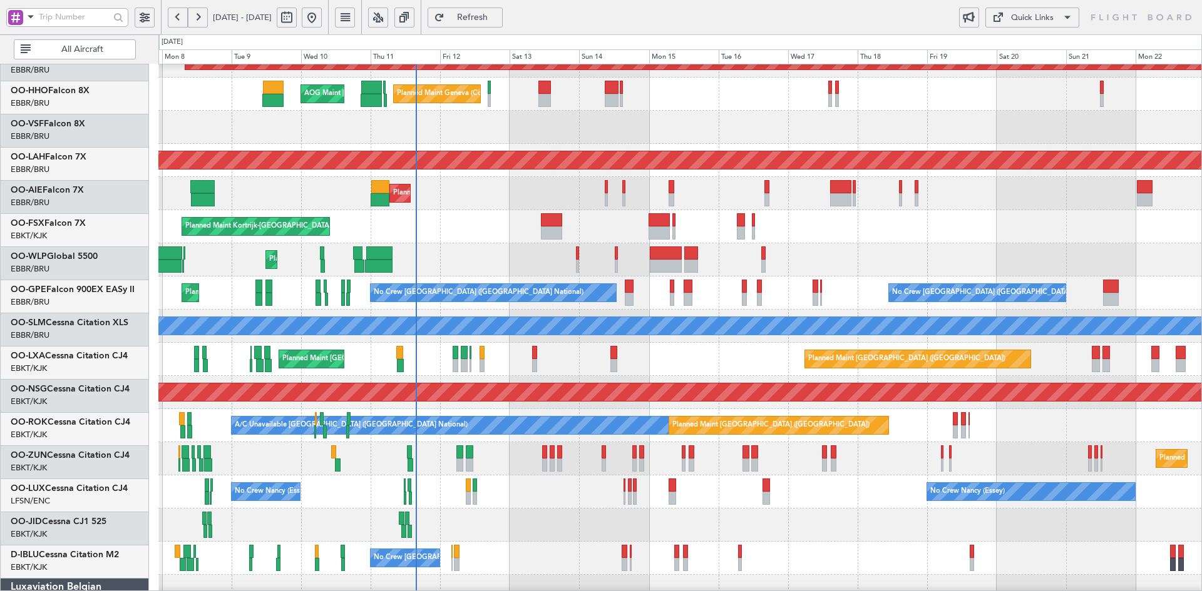
scroll to position [47, 0]
click at [764, 254] on div "Planned Maint Liege" at bounding box center [679, 259] width 1043 height 33
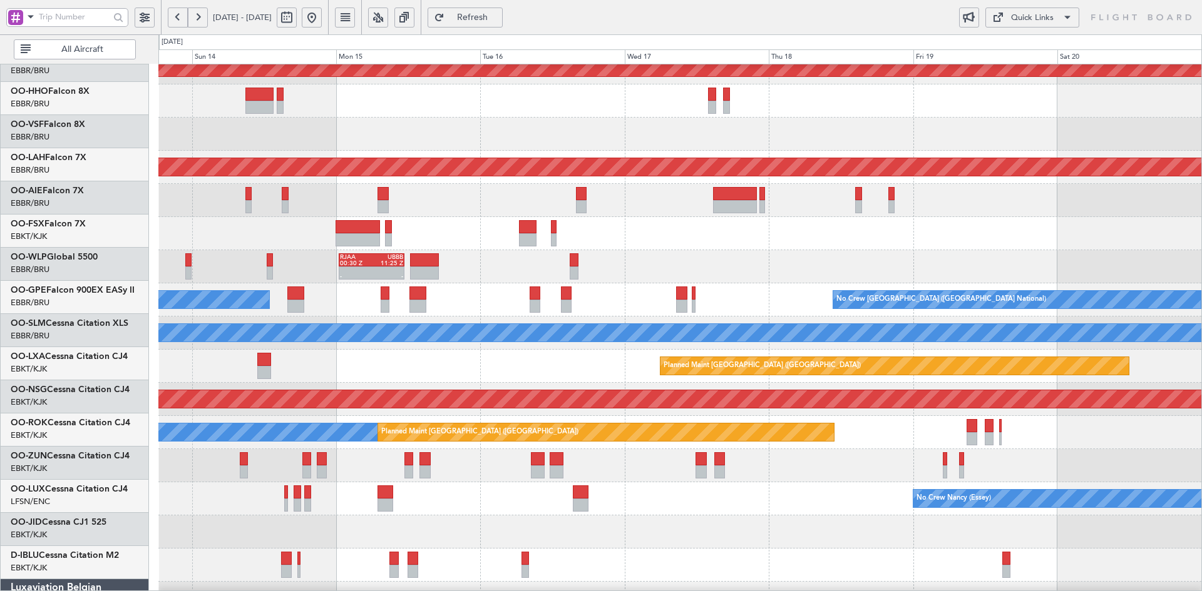
scroll to position [46, 0]
click at [532, 240] on div at bounding box center [679, 233] width 1043 height 33
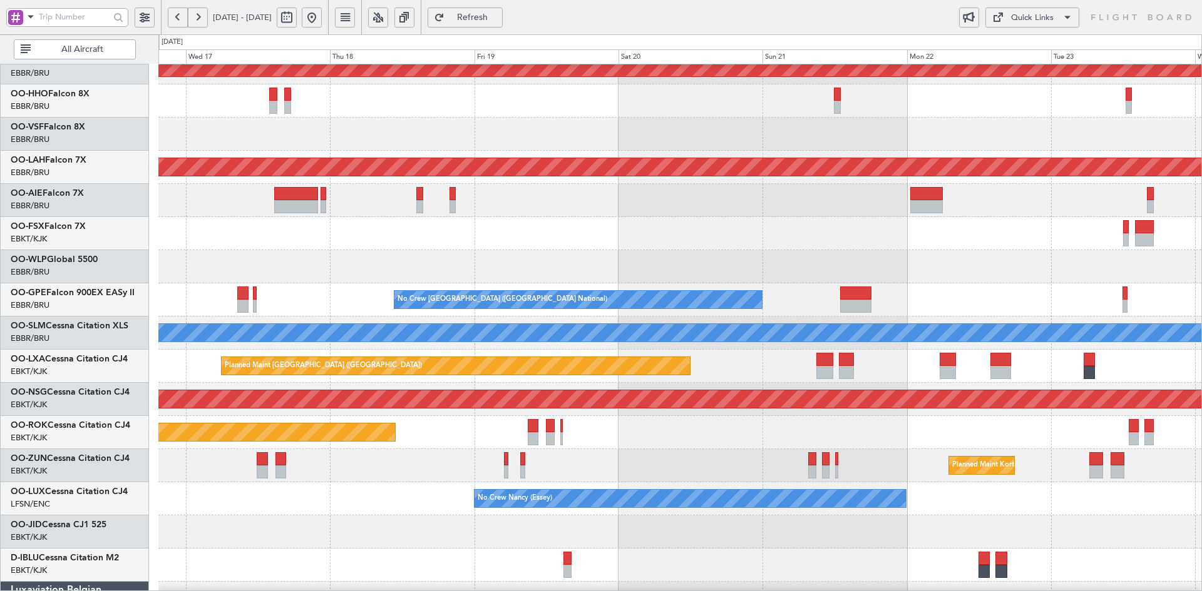
click at [688, 371] on div "Planned Maint Kortrijk-Wevelgem Planned Maint Alton-st Louis (St Louis Regl) RJ…" at bounding box center [679, 349] width 1043 height 663
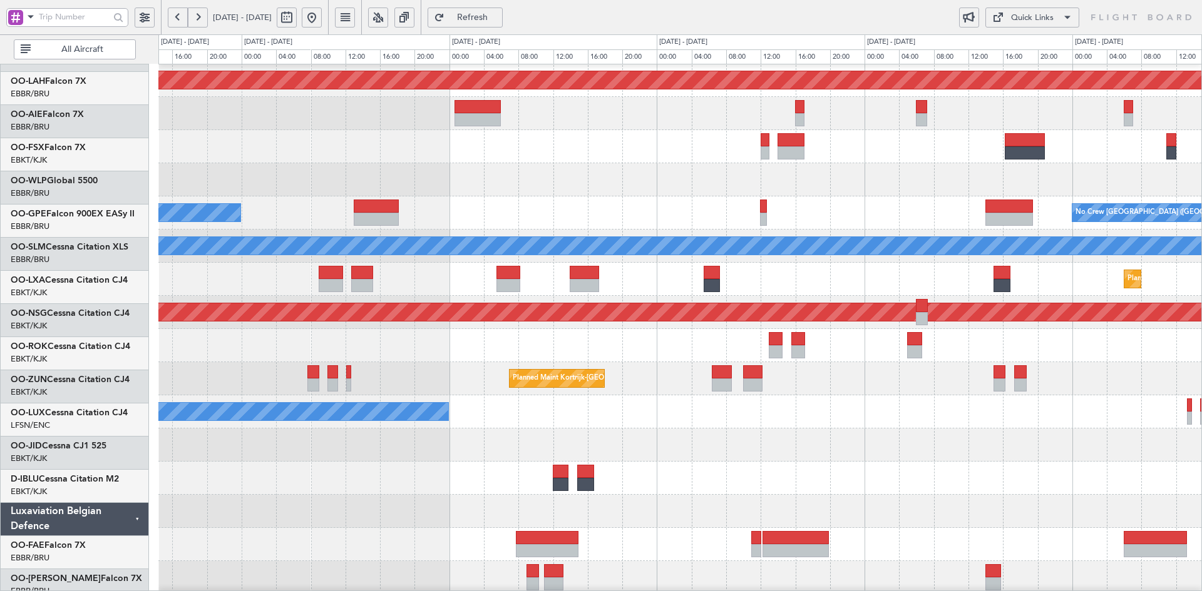
scroll to position [136, 0]
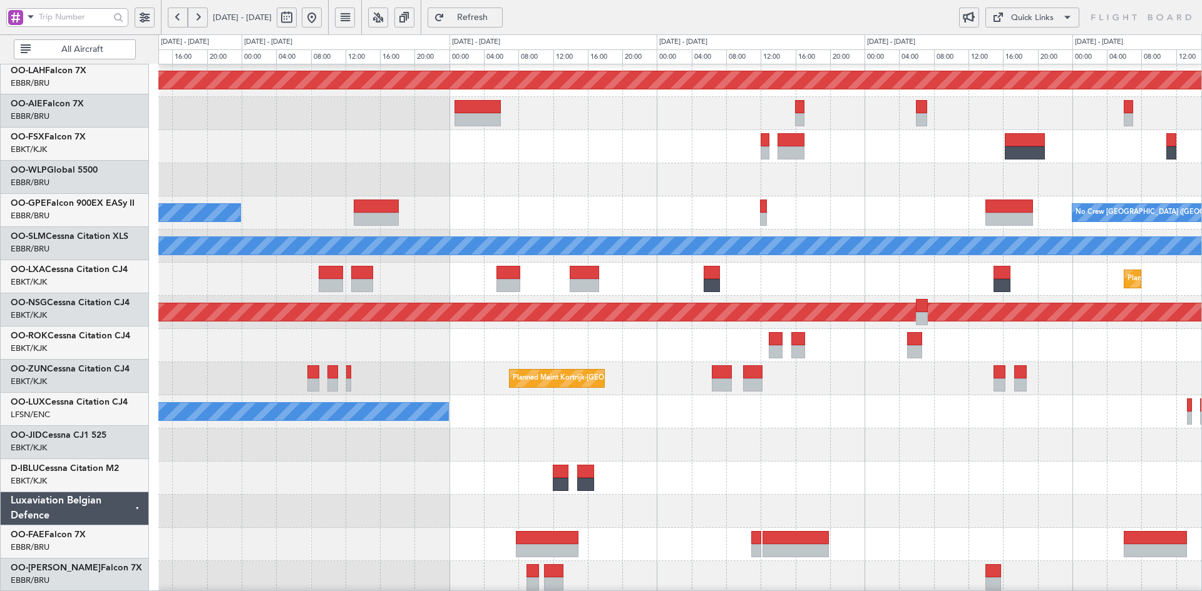
click at [777, 381] on div "Planned Maint Alton-st Louis (St Louis Regl) Planned Maint London (Farnborough)…" at bounding box center [679, 262] width 1043 height 663
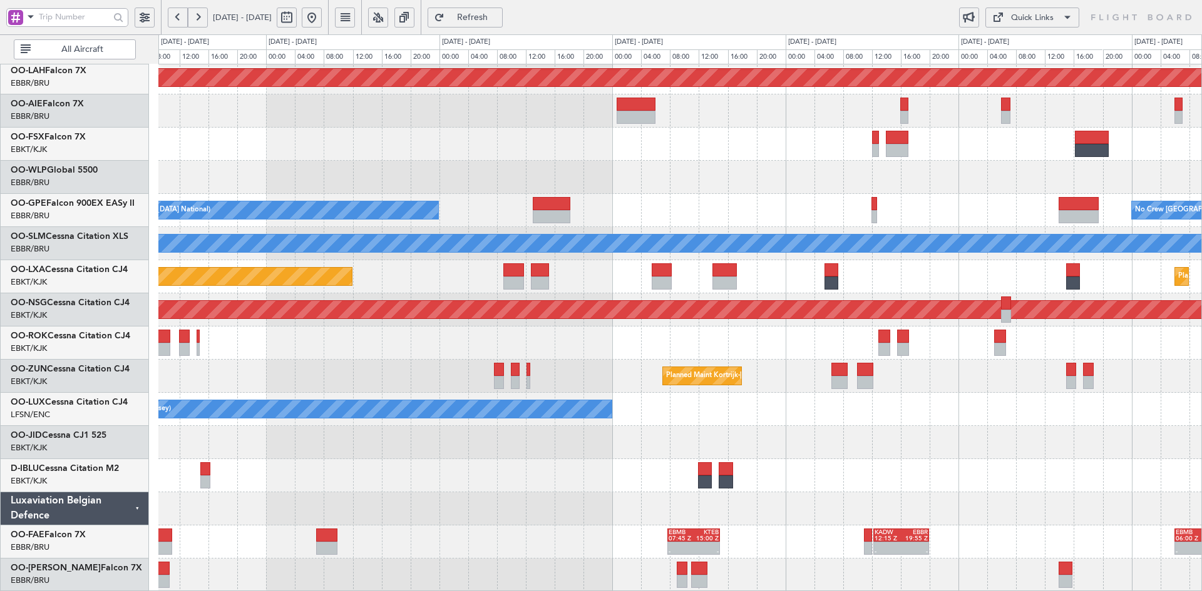
click at [783, 377] on div "Planned Maint Kortrijk-[GEOGRAPHIC_DATA]" at bounding box center [679, 376] width 1043 height 33
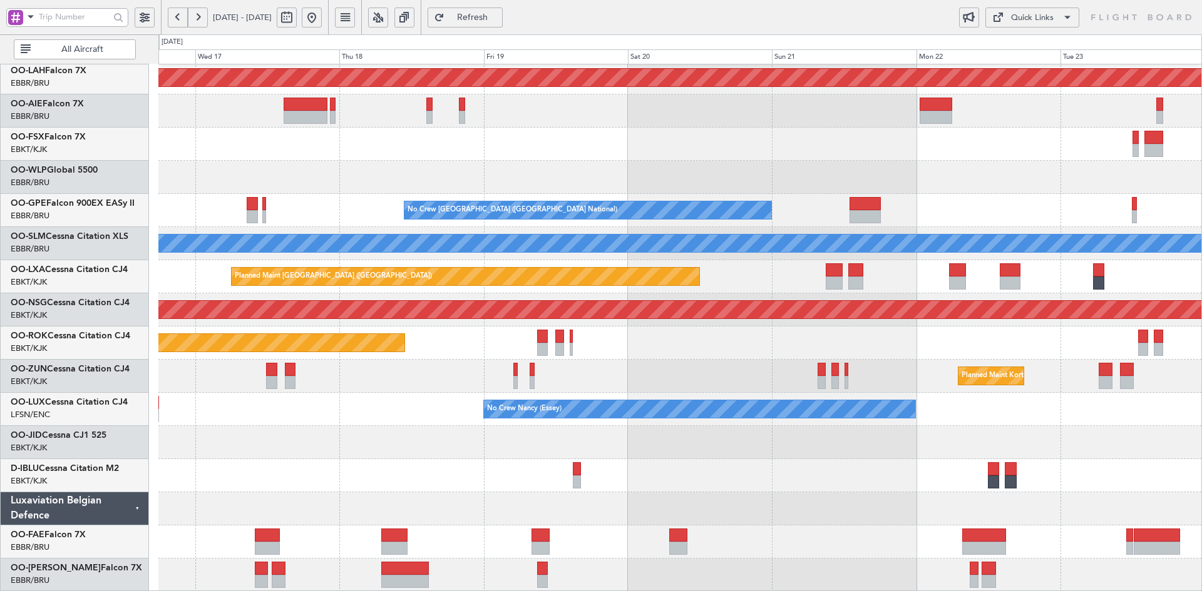
click at [827, 210] on div "No Crew Brussels (Brussels National) No Crew Brussels (Brussels National)" at bounding box center [679, 210] width 1043 height 33
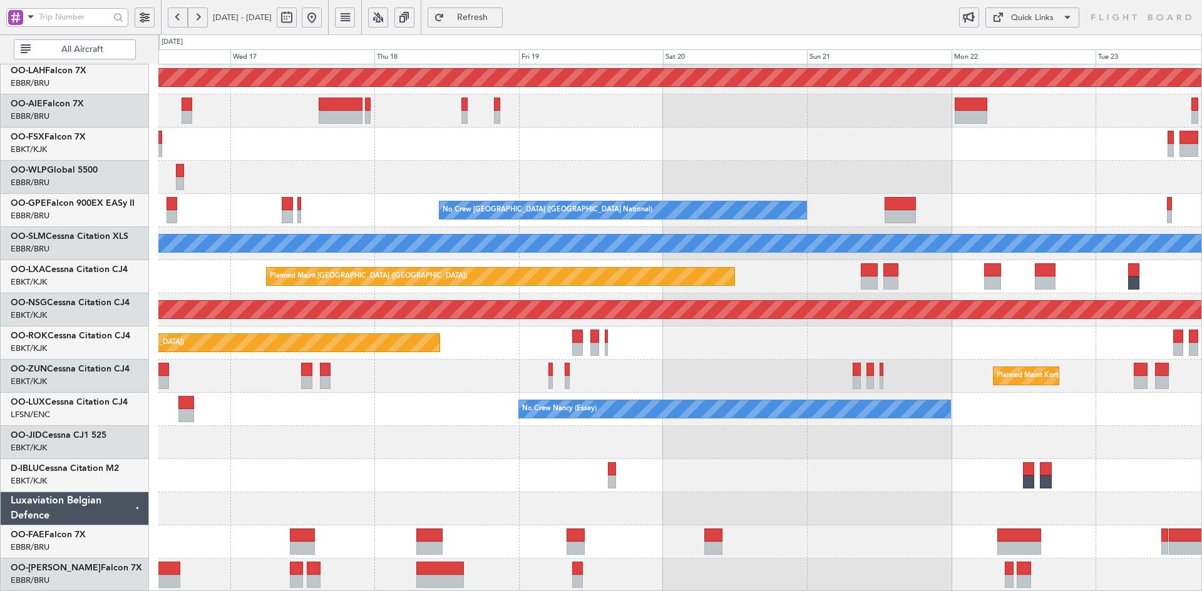
click at [322, 16] on button at bounding box center [312, 18] width 20 height 20
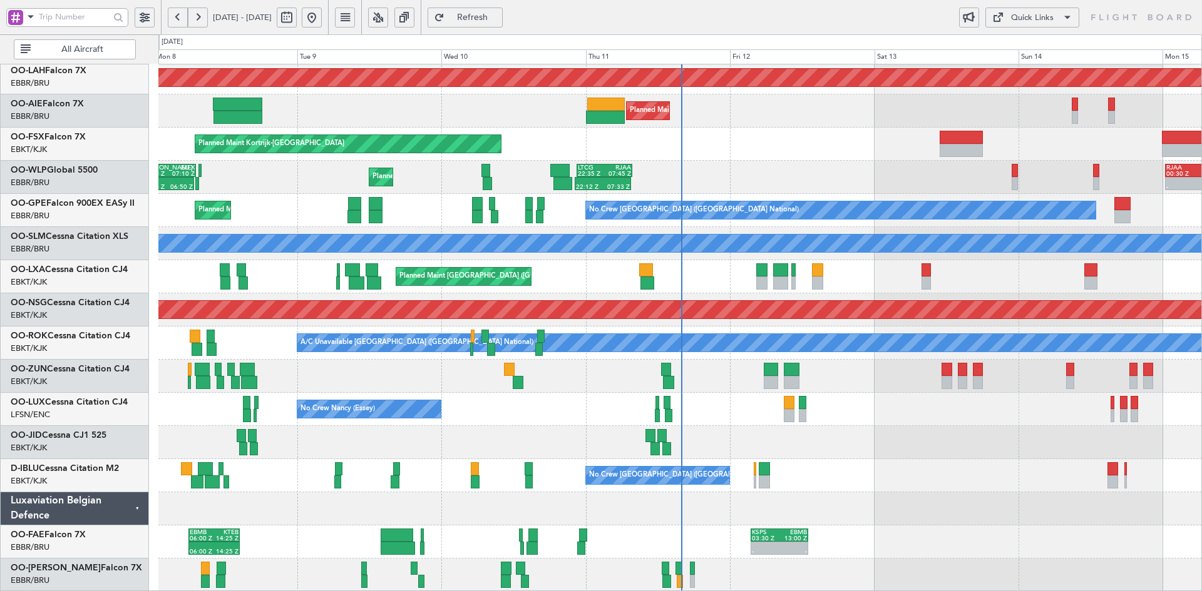
click at [732, 161] on div "Planned Maint Kortrijk-[GEOGRAPHIC_DATA]" at bounding box center [679, 144] width 1043 height 33
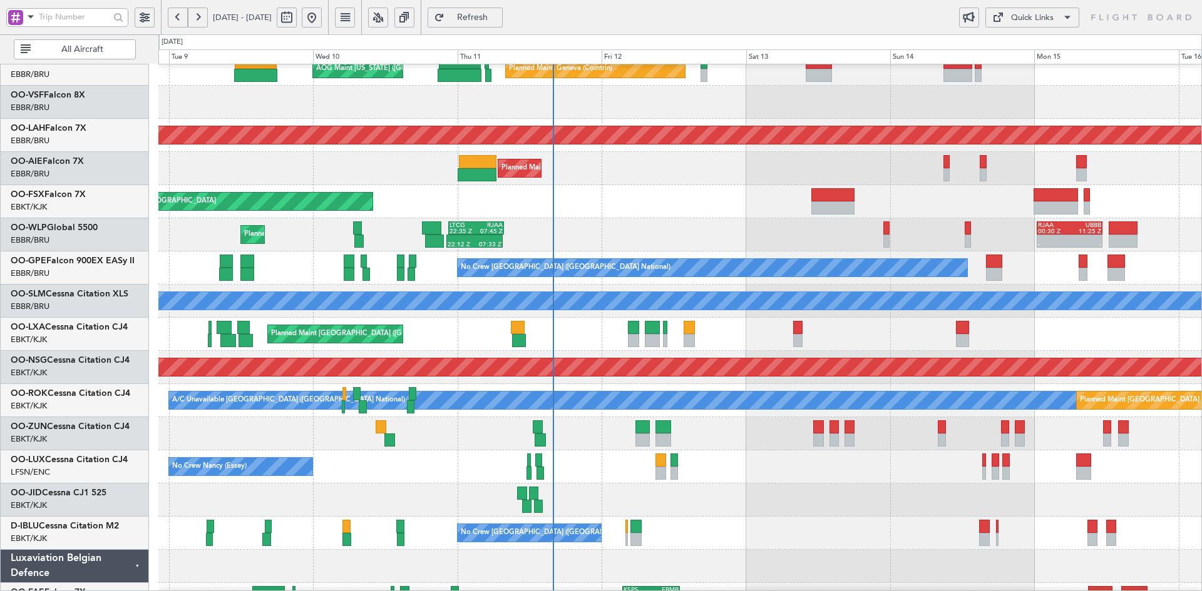
click at [781, 197] on div "Planned Maint Kortrijk-[GEOGRAPHIC_DATA]" at bounding box center [679, 201] width 1043 height 33
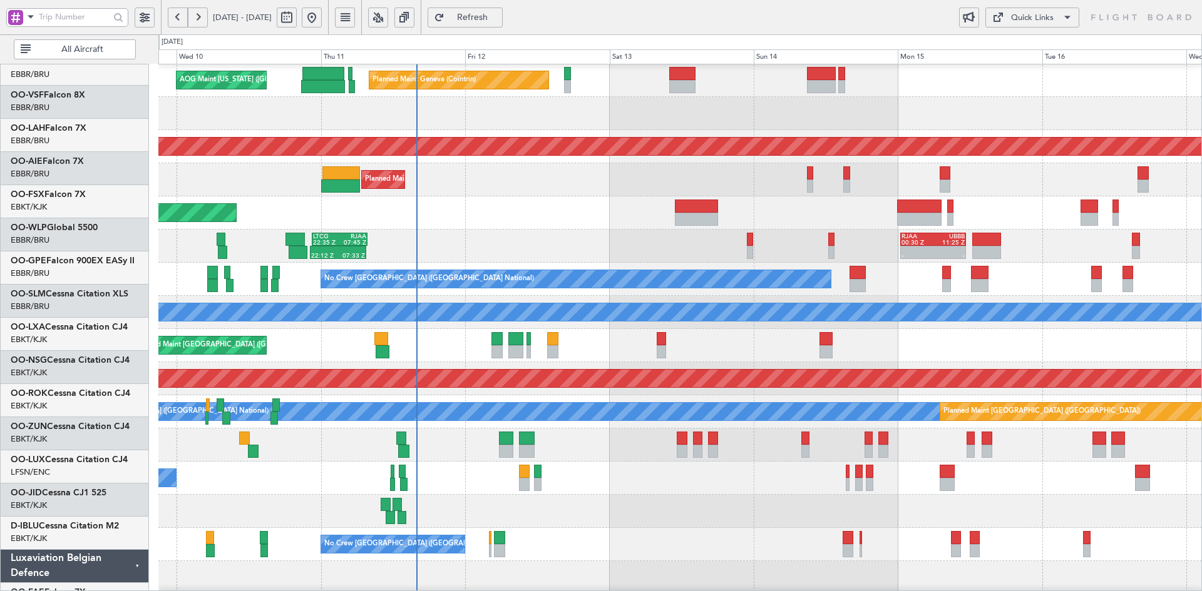
scroll to position [67, 0]
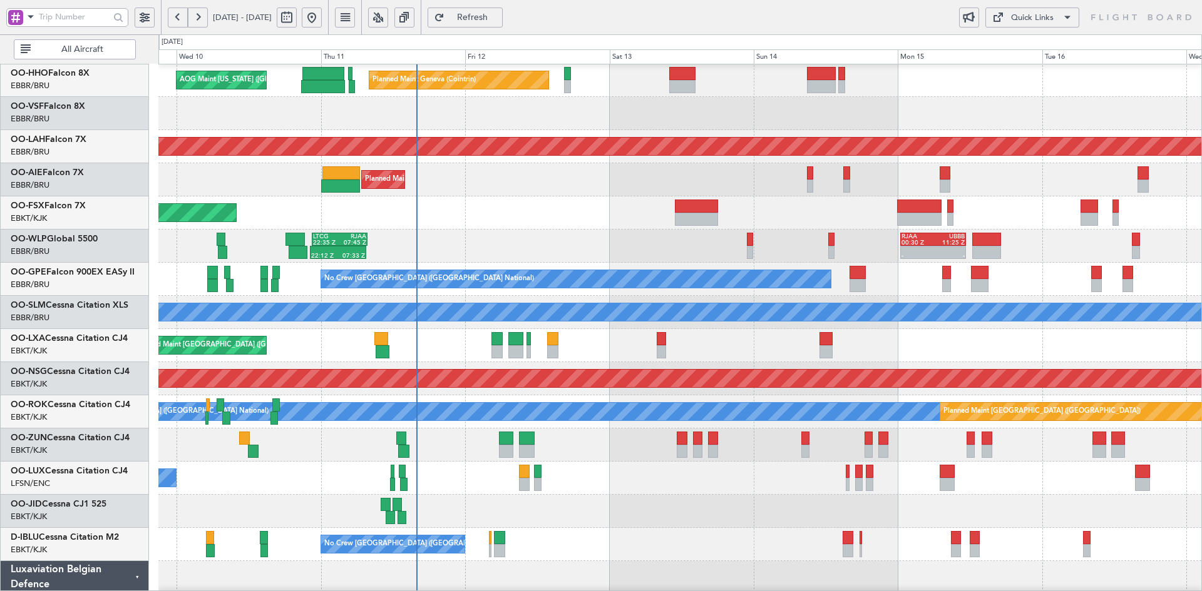
click at [616, 197] on div "Planned Maint [GEOGRAPHIC_DATA] ([GEOGRAPHIC_DATA])" at bounding box center [679, 179] width 1043 height 33
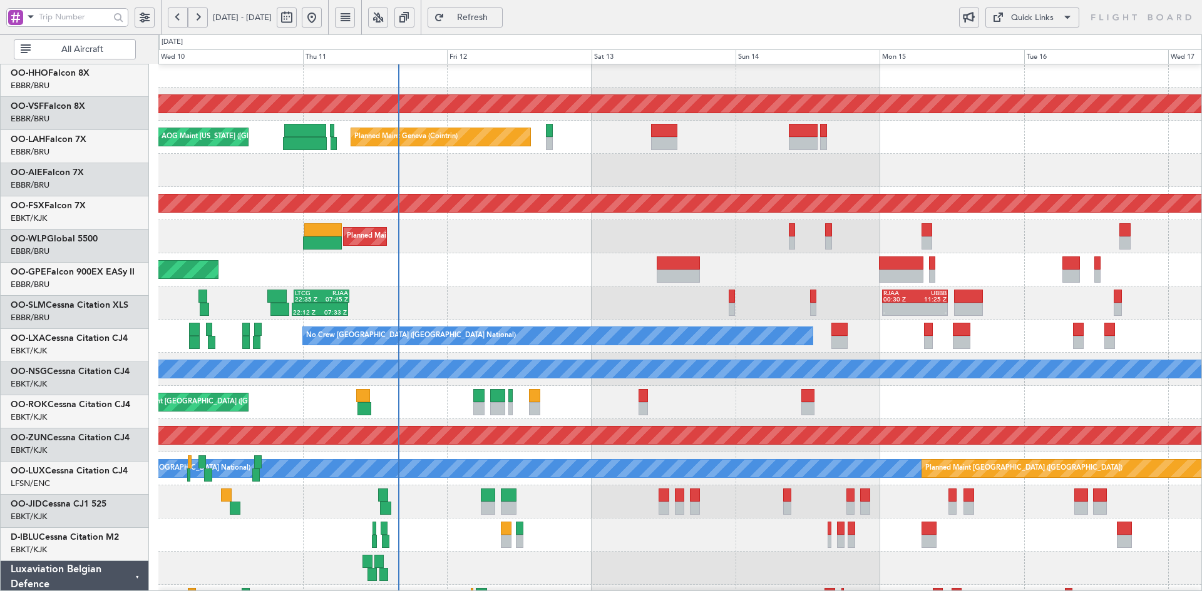
scroll to position [10, 0]
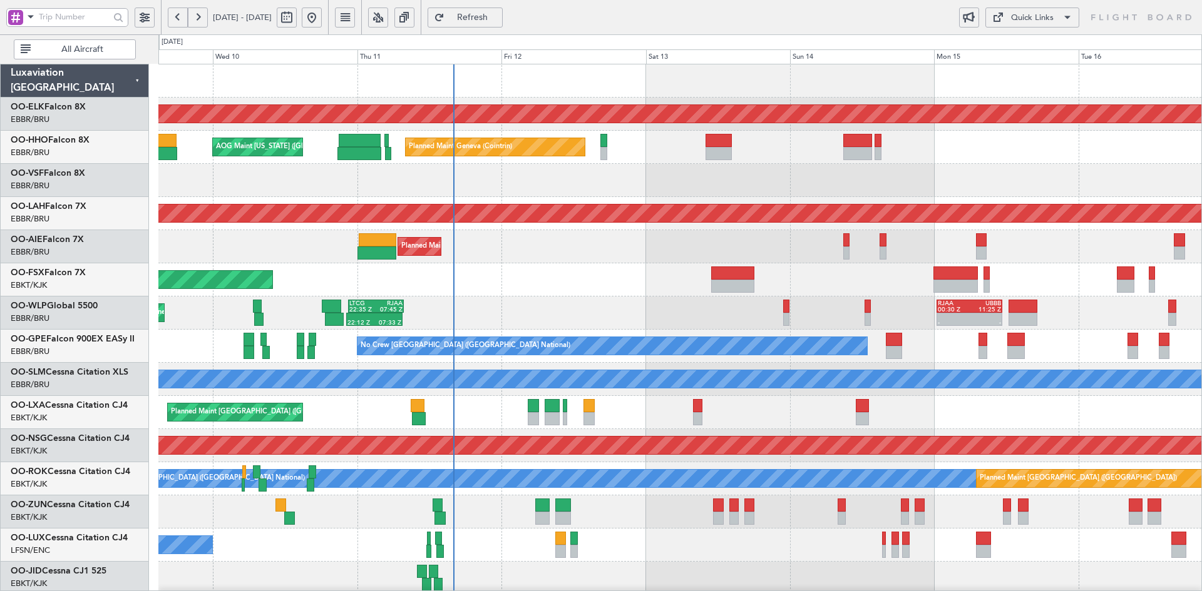
click at [536, 294] on div "Planned Maint Kortrijk-[GEOGRAPHIC_DATA]" at bounding box center [679, 280] width 1043 height 33
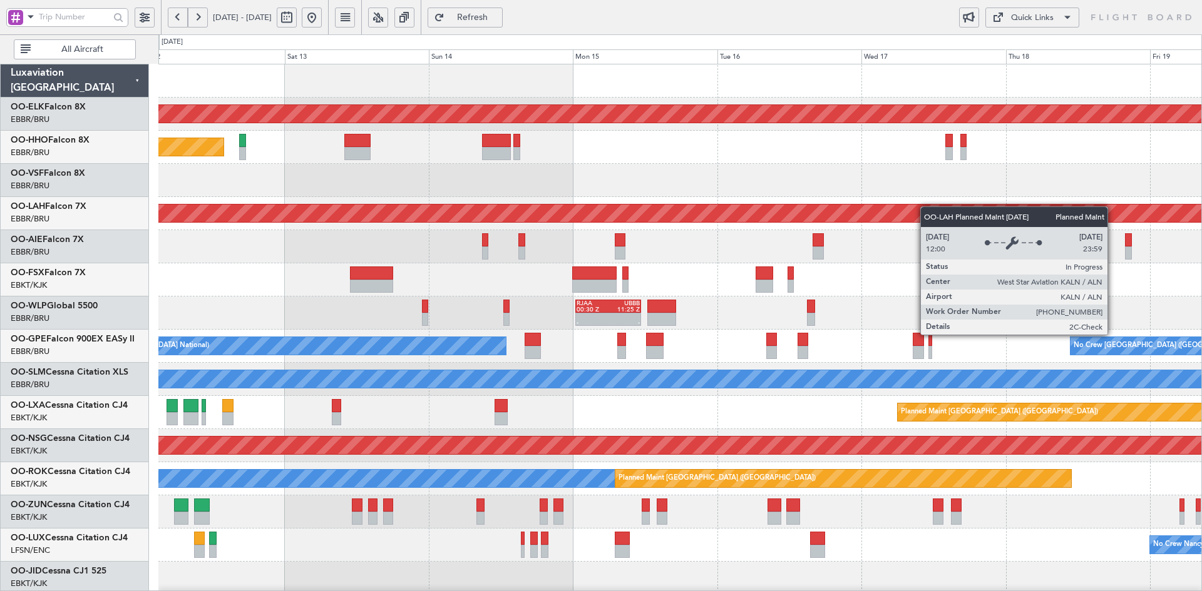
click at [712, 221] on div "Planned Maint Kortrijk-[GEOGRAPHIC_DATA] Planned Maint Geneva ([GEOGRAPHIC_DATA…" at bounding box center [679, 395] width 1043 height 663
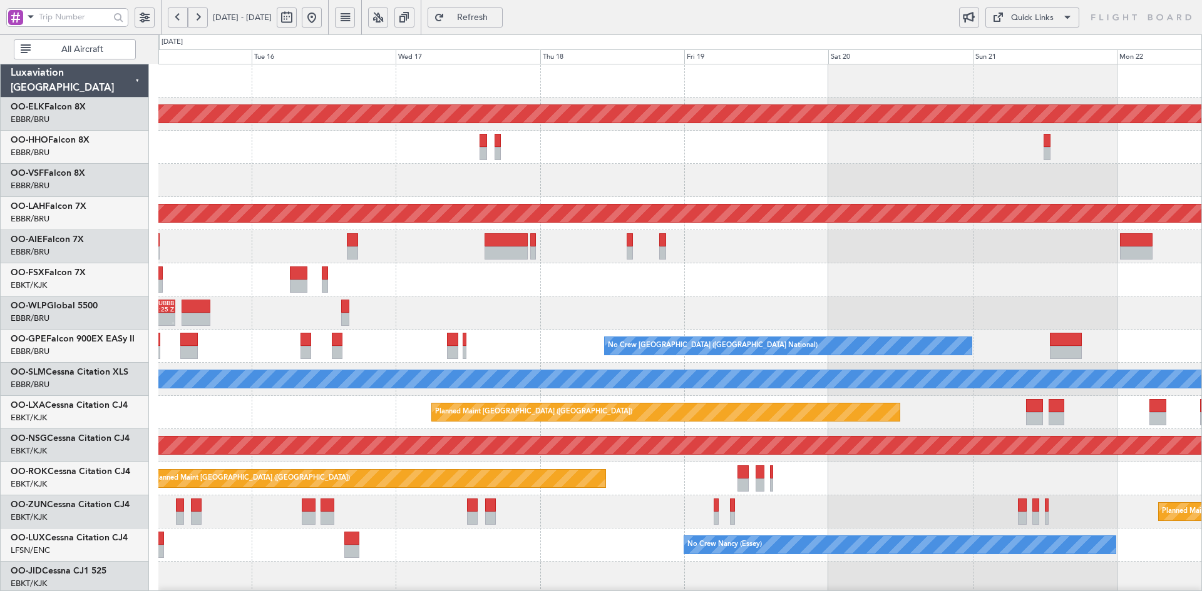
click at [528, 227] on div "Planned Maint Kortrijk-[GEOGRAPHIC_DATA] Planned [GEOGRAPHIC_DATA][PERSON_NAME]…" at bounding box center [679, 395] width 1043 height 663
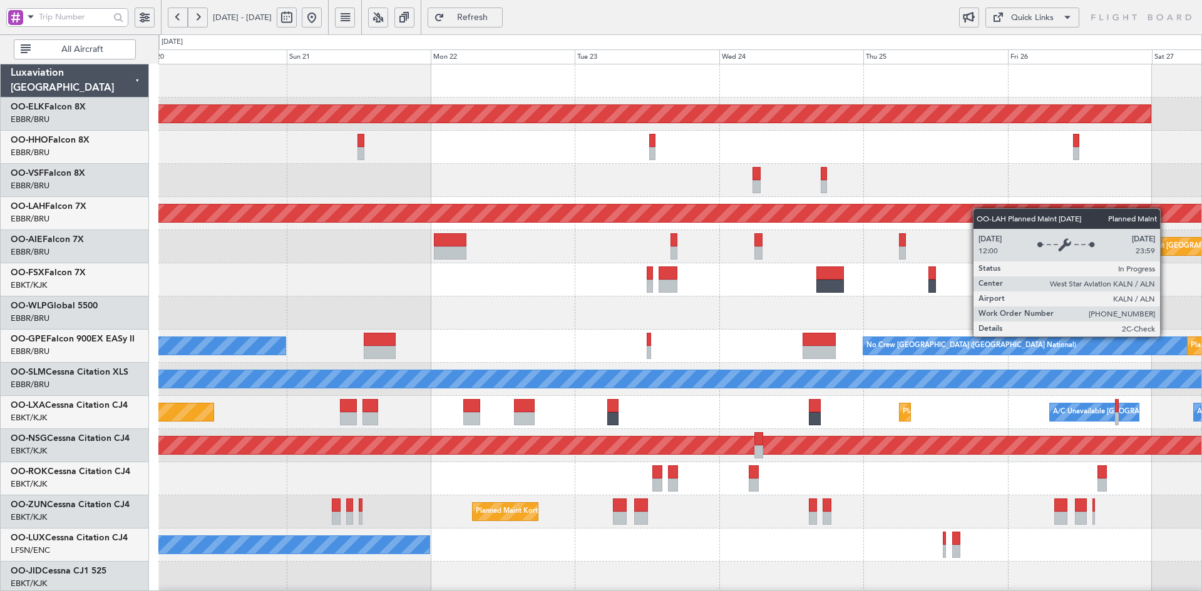
click at [818, 211] on div "Planned Maint Kortrijk-[GEOGRAPHIC_DATA] Planned [GEOGRAPHIC_DATA][PERSON_NAME]…" at bounding box center [679, 395] width 1043 height 663
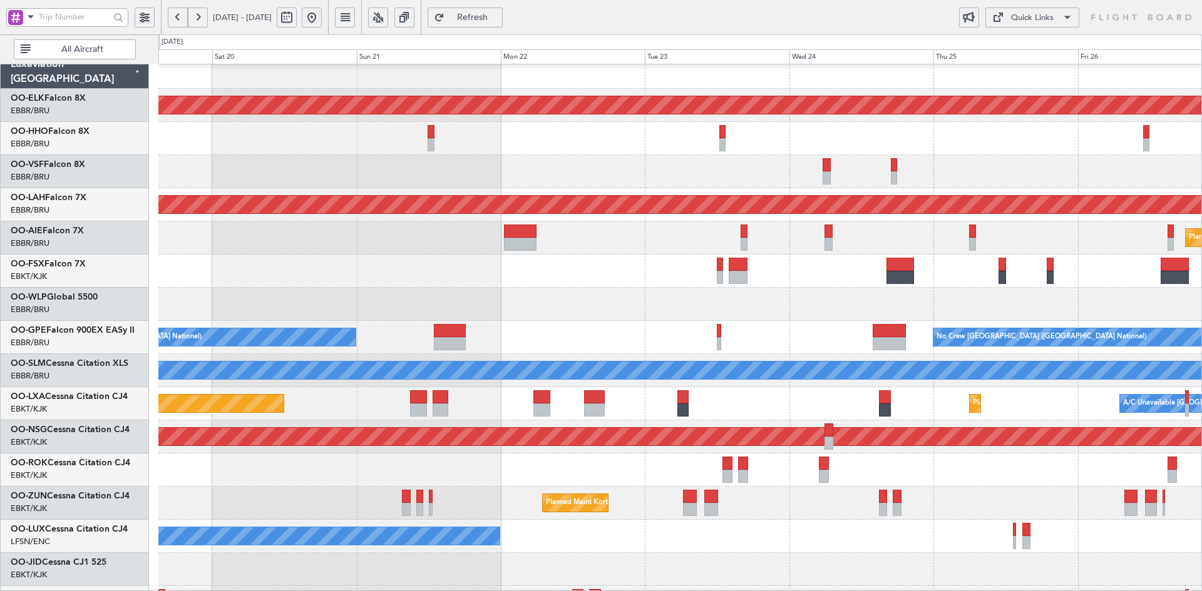
click at [1201, 185] on html "[DATE] - [DATE] Refresh Quick Links All Aircraft Planned Maint [GEOGRAPHIC_DATA…" at bounding box center [601, 295] width 1202 height 591
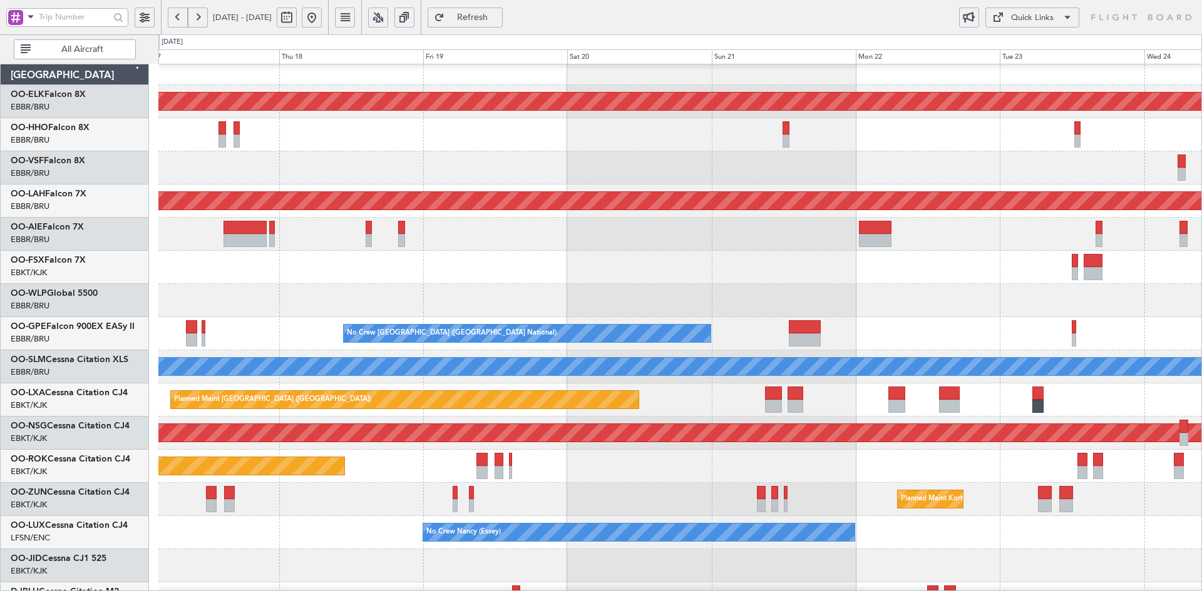
click at [817, 163] on div at bounding box center [679, 167] width 1043 height 33
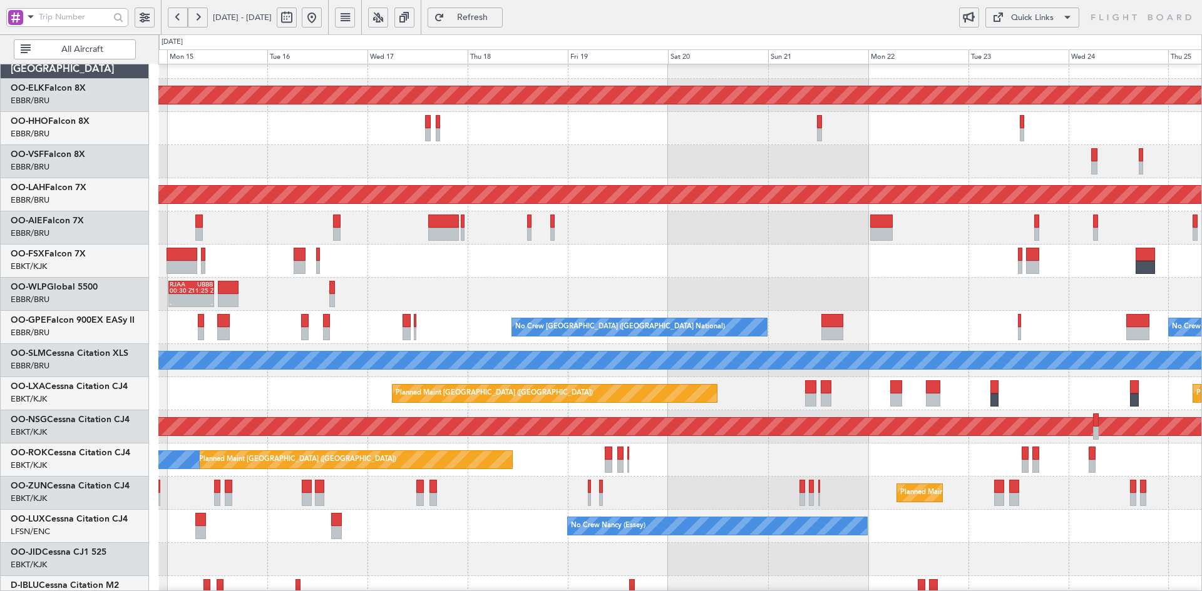
click at [729, 267] on div at bounding box center [679, 261] width 1043 height 33
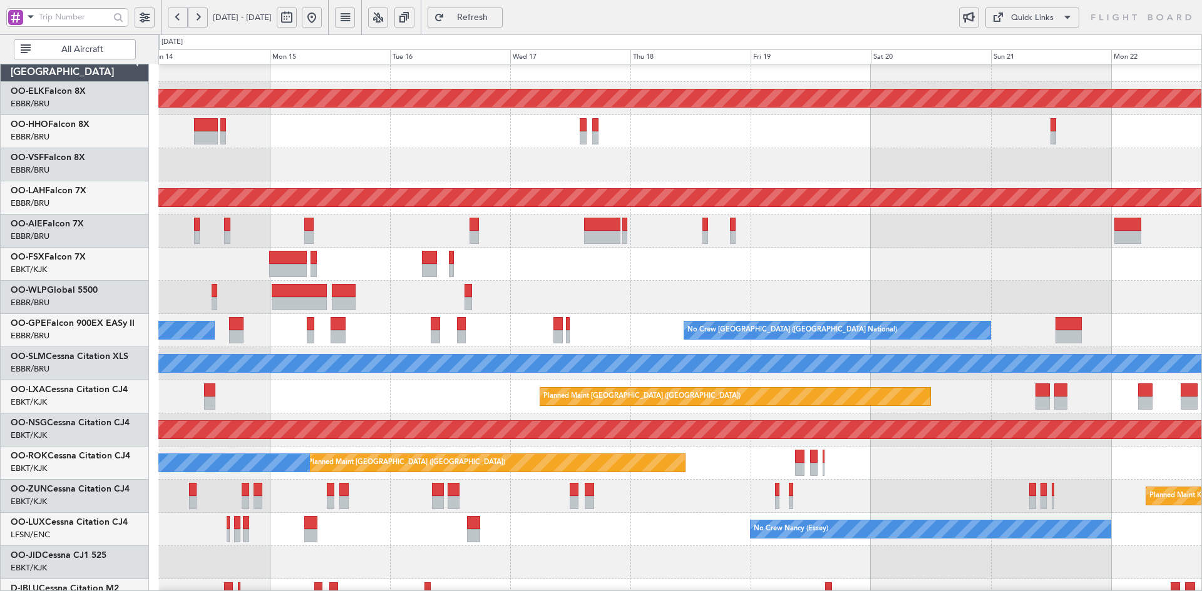
click at [822, 257] on div at bounding box center [679, 264] width 1043 height 33
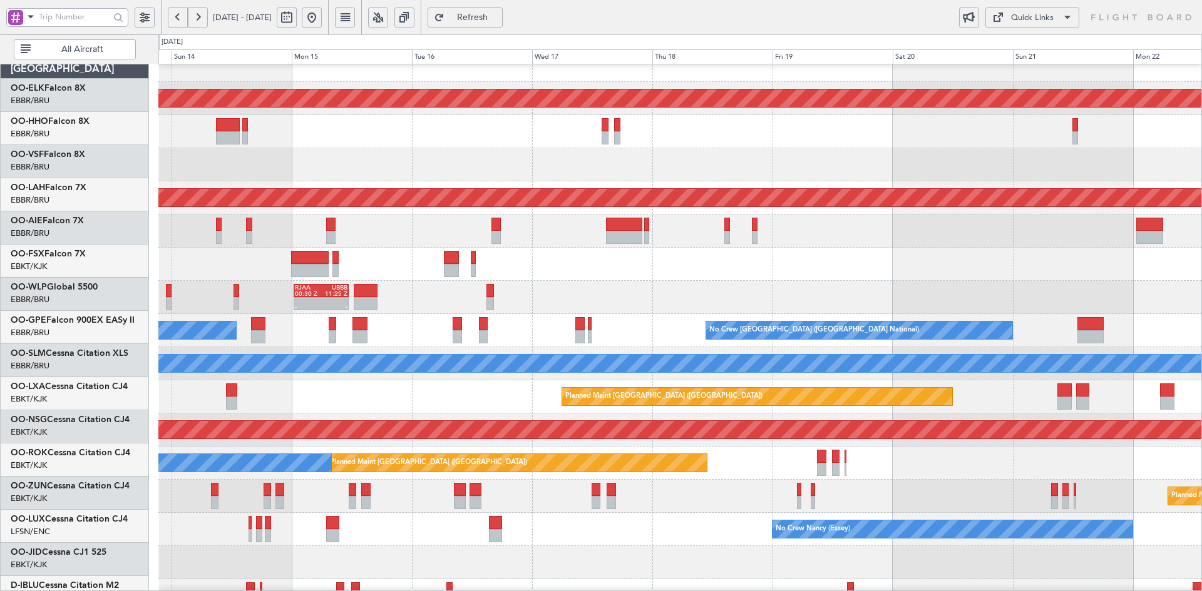
click at [775, 250] on div at bounding box center [679, 264] width 1043 height 33
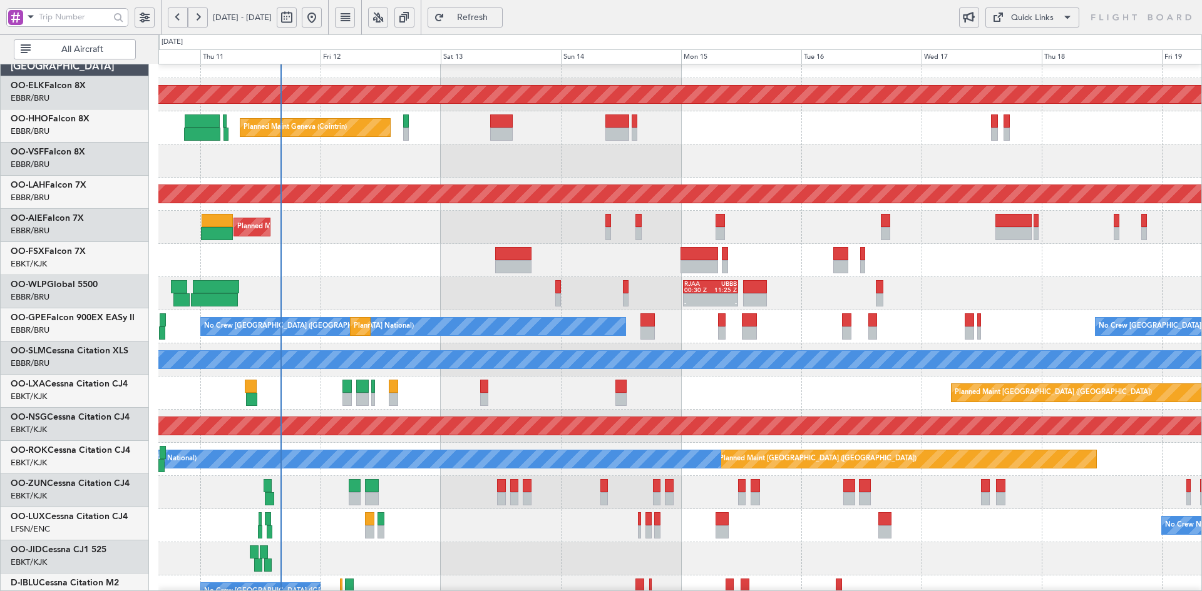
scroll to position [19, 0]
click at [438, 211] on div "Planned Maint [GEOGRAPHIC_DATA] ([GEOGRAPHIC_DATA])" at bounding box center [679, 227] width 1043 height 33
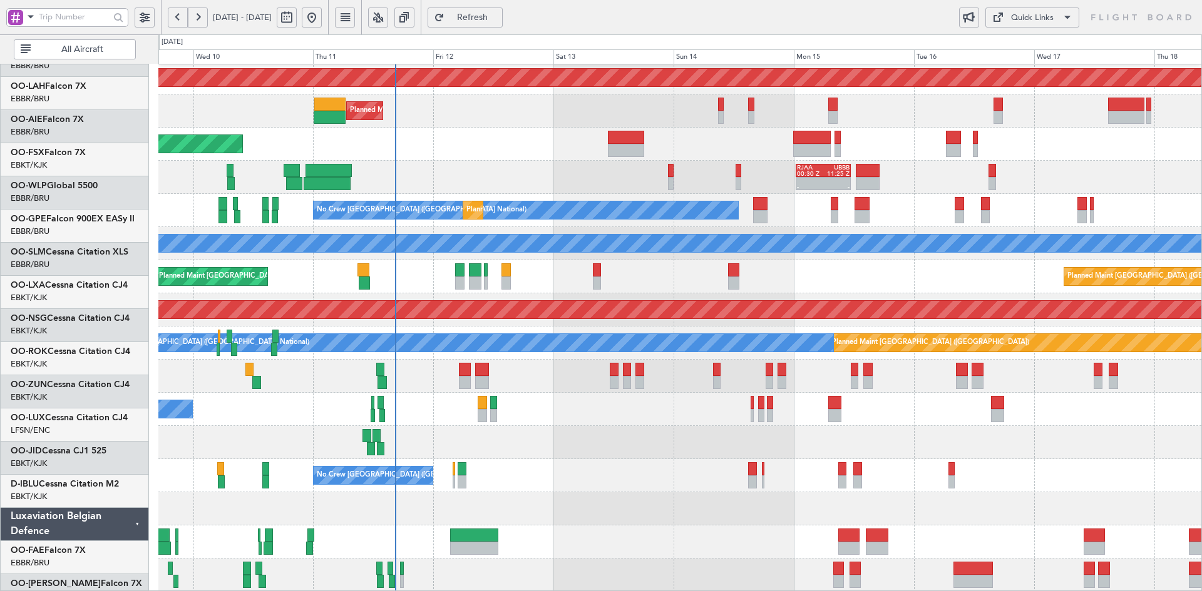
scroll to position [136, 0]
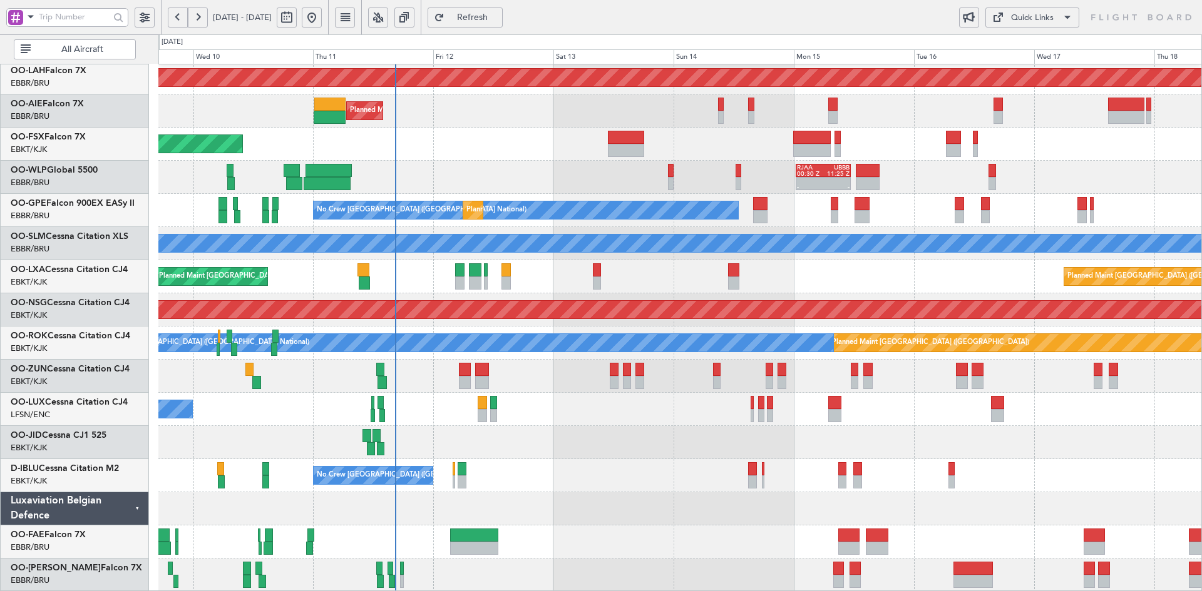
click at [672, 342] on div "Planned Maint [PERSON_NAME]-[GEOGRAPHIC_DATA][PERSON_NAME] ([GEOGRAPHIC_DATA][P…" at bounding box center [679, 260] width 1043 height 663
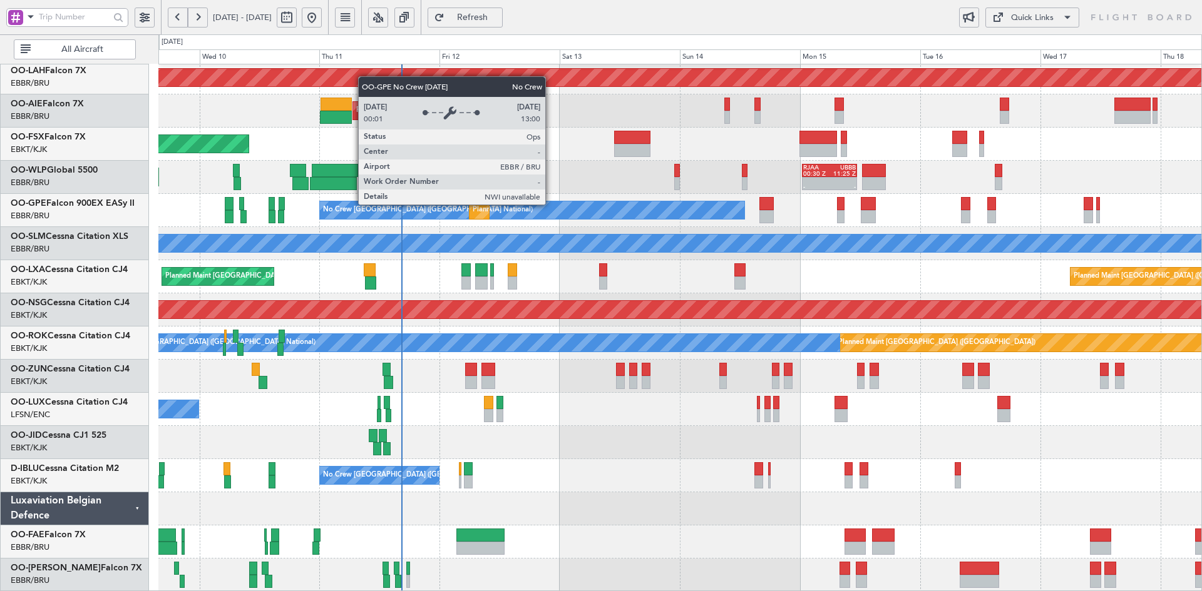
click at [542, 219] on div "No Crew [GEOGRAPHIC_DATA] ([GEOGRAPHIC_DATA] National)" at bounding box center [532, 211] width 424 height 18
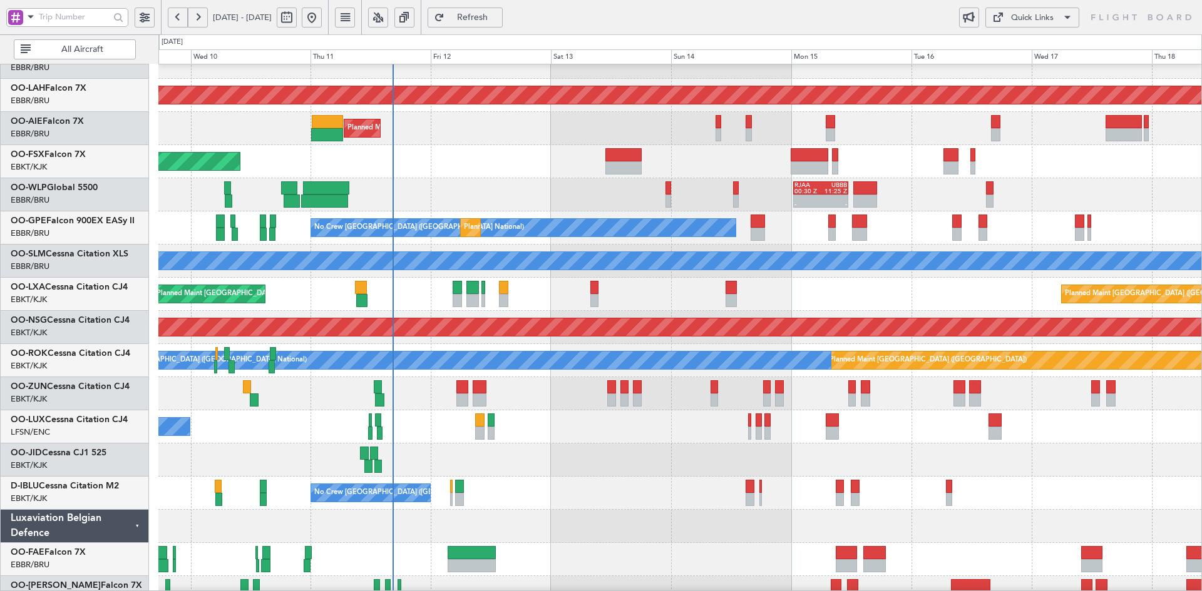
click at [1005, 208] on div "- - RJAA 00:30 Z UBBB 11:25 Z Planned Maint Liege" at bounding box center [679, 194] width 1043 height 33
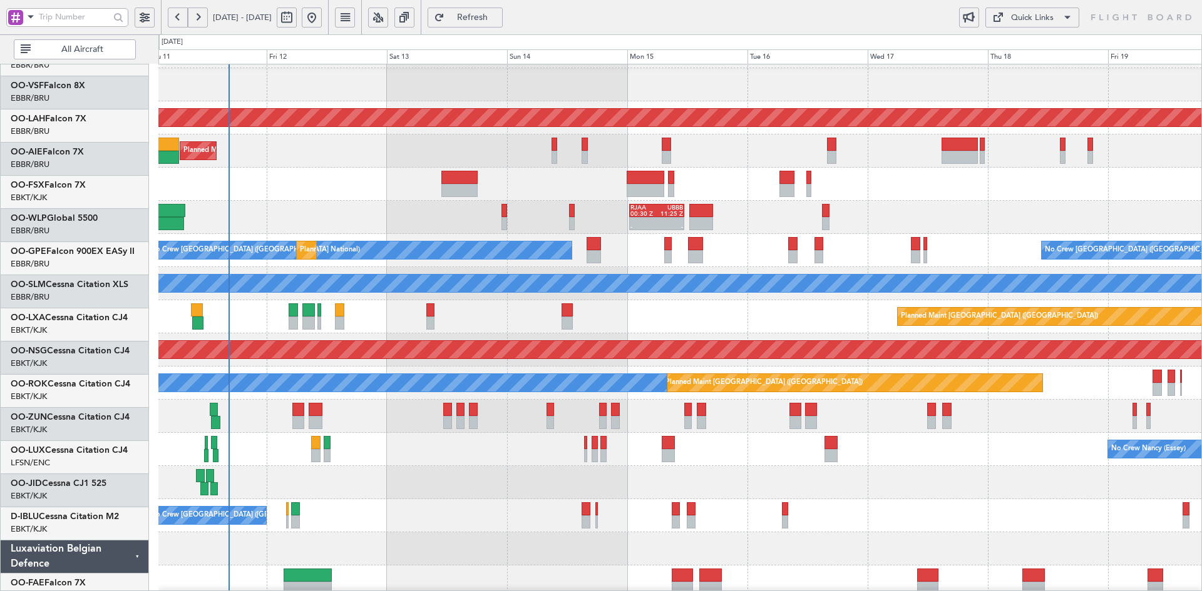
scroll to position [108, 0]
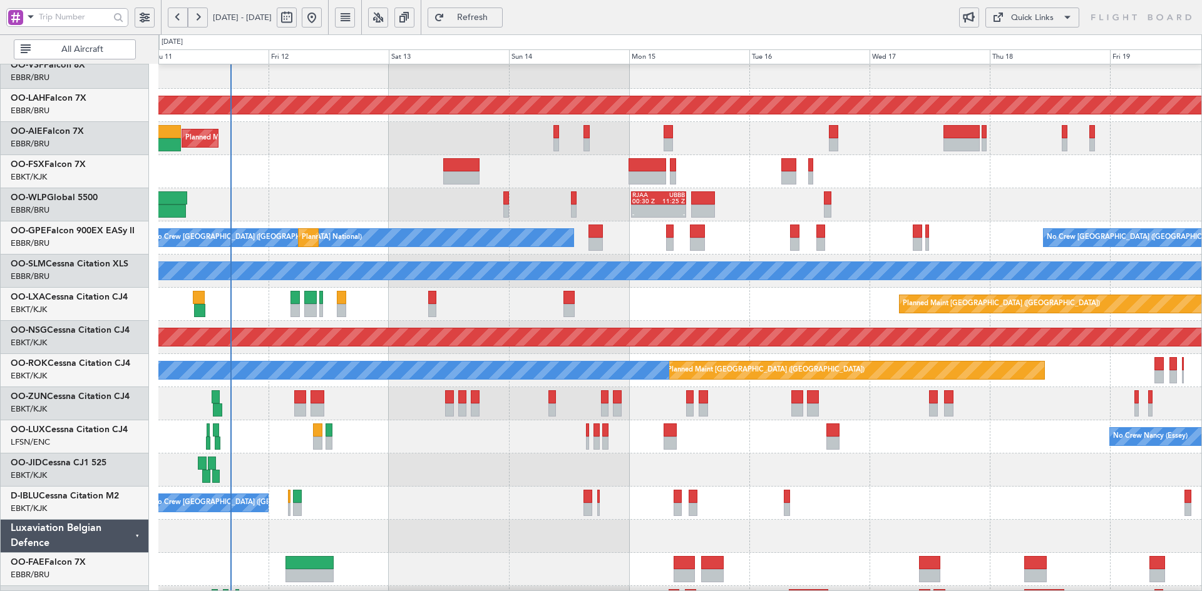
click at [990, 183] on div "Planned Maint Kortrijk-[GEOGRAPHIC_DATA]" at bounding box center [679, 171] width 1043 height 33
click at [1020, 191] on div "- - RJAA 00:30 Z UBBB 11:25 Z Planned Maint Liege" at bounding box center [679, 204] width 1043 height 33
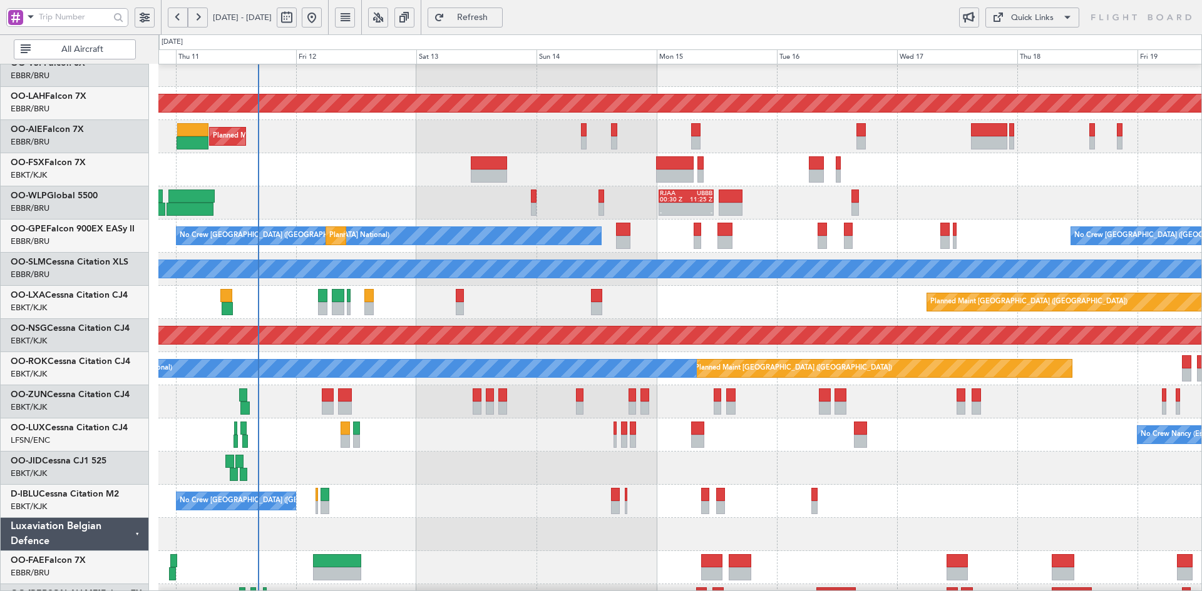
click at [1011, 180] on div "Planned Maint Kortrijk-[GEOGRAPHIC_DATA]" at bounding box center [679, 169] width 1043 height 33
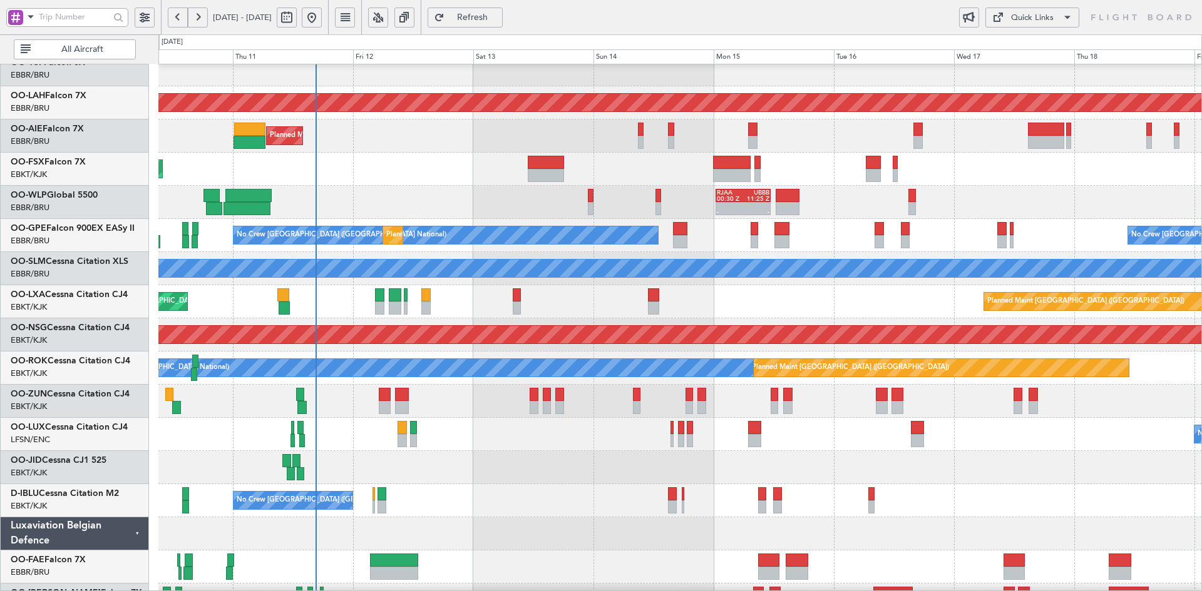
click at [565, 170] on div "Planned Maint Kortrijk-[GEOGRAPHIC_DATA]" at bounding box center [679, 169] width 1043 height 33
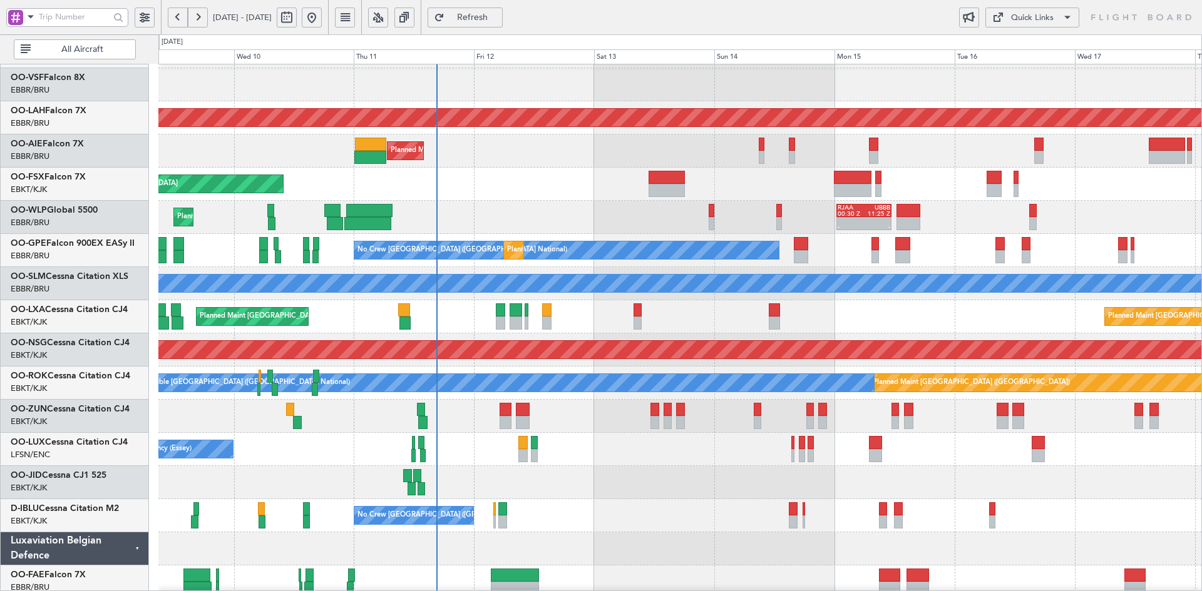
click at [988, 201] on div "Planned Maint Kortrijk-[GEOGRAPHIC_DATA]" at bounding box center [679, 184] width 1043 height 33
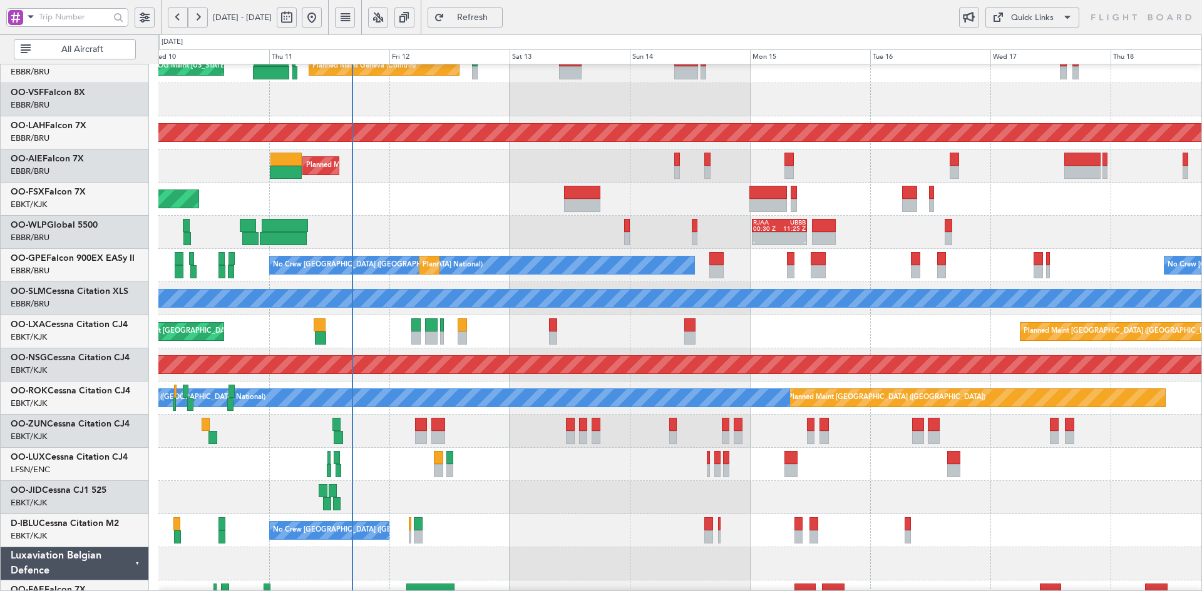
click at [1023, 166] on div "Planned Maint Geneva (Cointrin) AOG Maint New York (Teterboro) Planned Maint Al…" at bounding box center [679, 315] width 1043 height 663
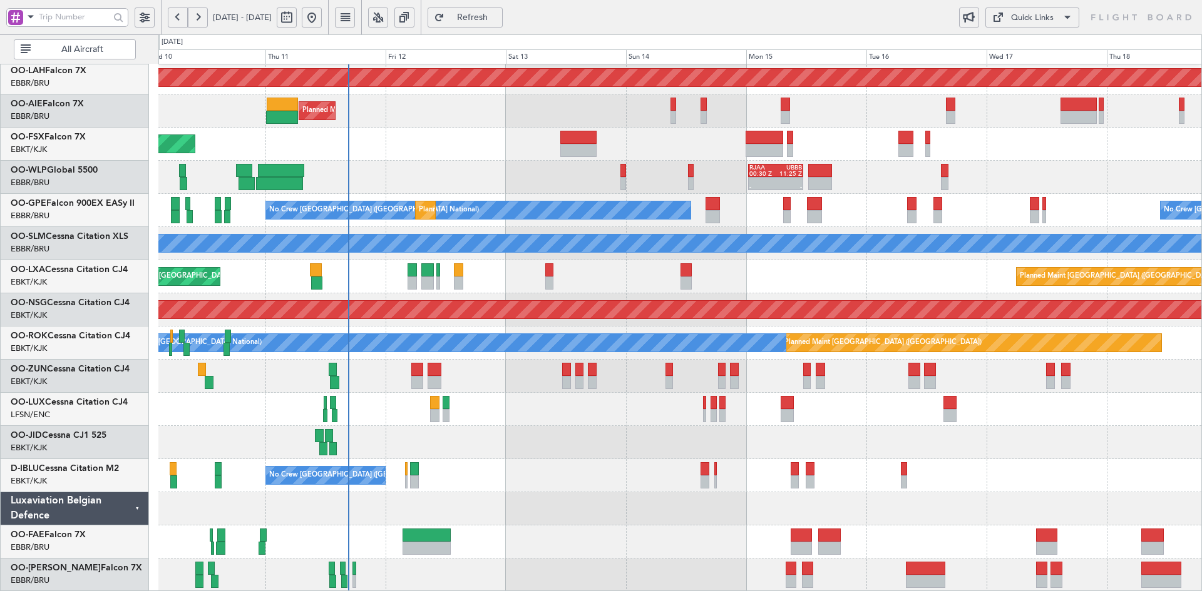
click at [645, 401] on div "No Crew [PERSON_NAME] ([PERSON_NAME]) No Crew [PERSON_NAME] ([PERSON_NAME])" at bounding box center [679, 409] width 1043 height 33
click at [595, 180] on div "- - RJAA 00:30 Z UBBB 11:25 Z Planned Maint Liege" at bounding box center [679, 177] width 1043 height 33
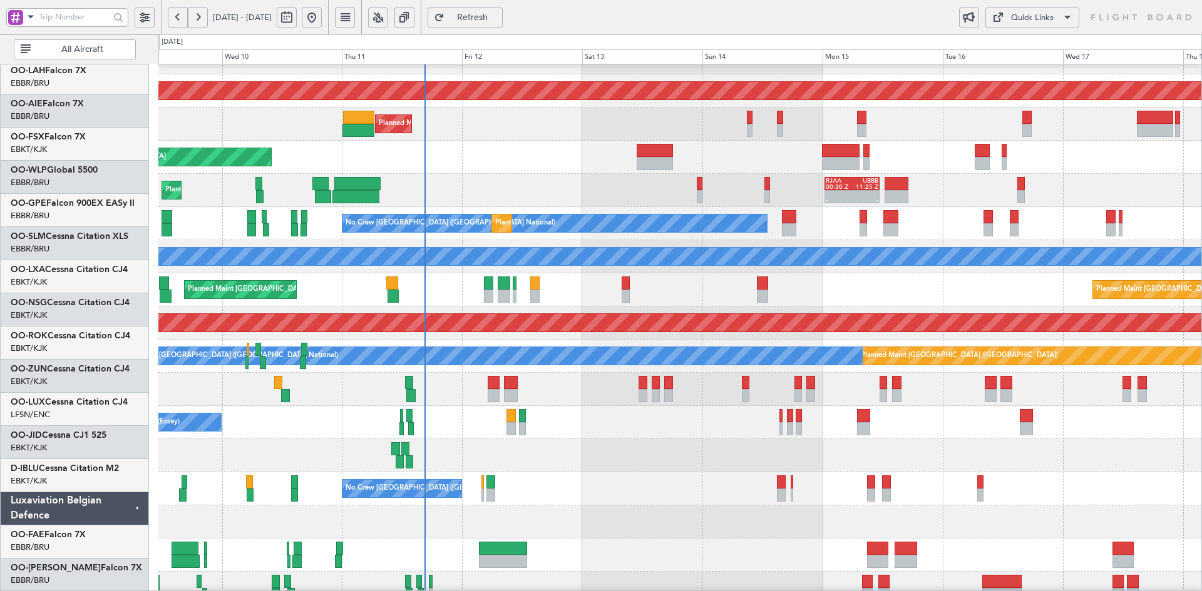
scroll to position [123, 0]
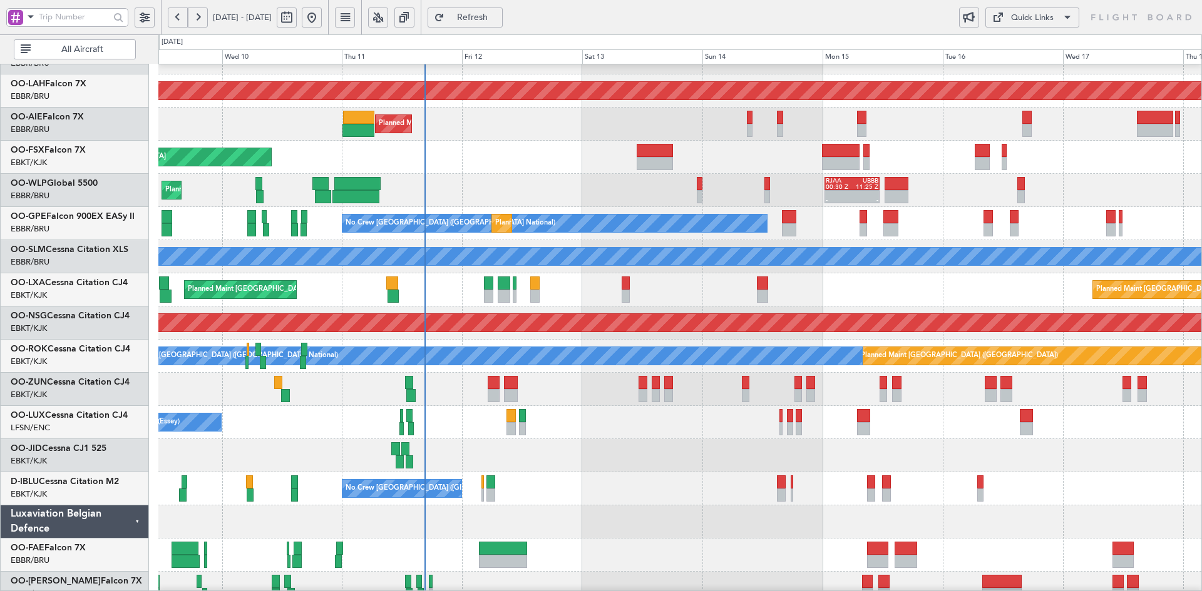
click at [541, 398] on div at bounding box center [679, 389] width 1043 height 33
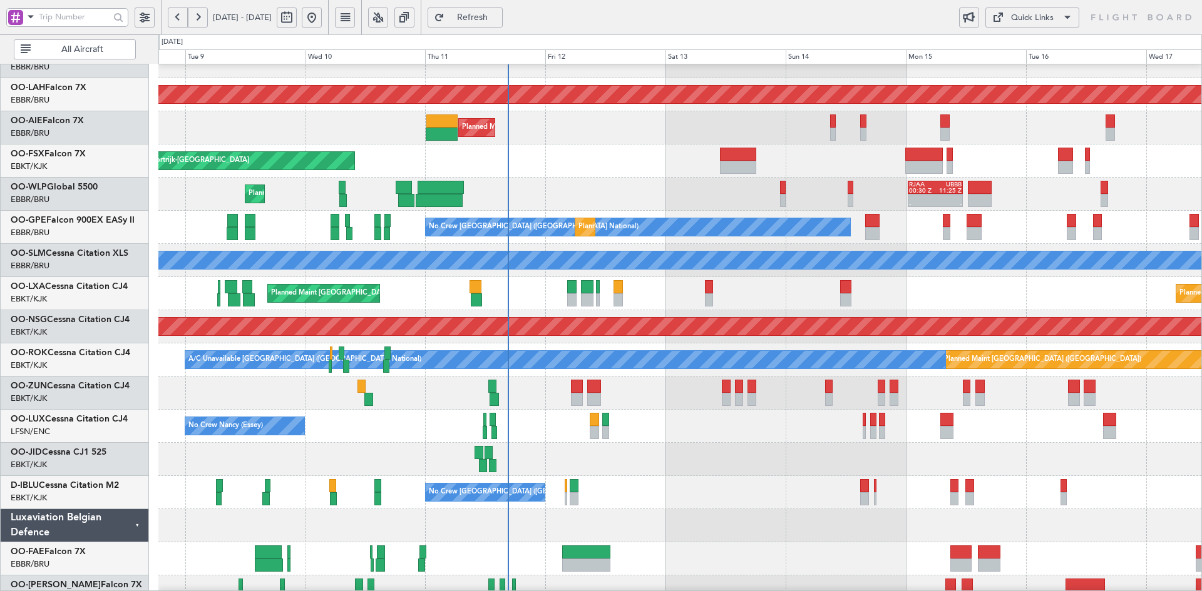
click at [512, 154] on div "Planned Maint Kortrijk-[GEOGRAPHIC_DATA]" at bounding box center [679, 161] width 1043 height 33
click at [611, 309] on div "Planned Maint Alton-st Louis (St Louis Regl) Planned Maint London (Farnborough)…" at bounding box center [679, 277] width 1043 height 663
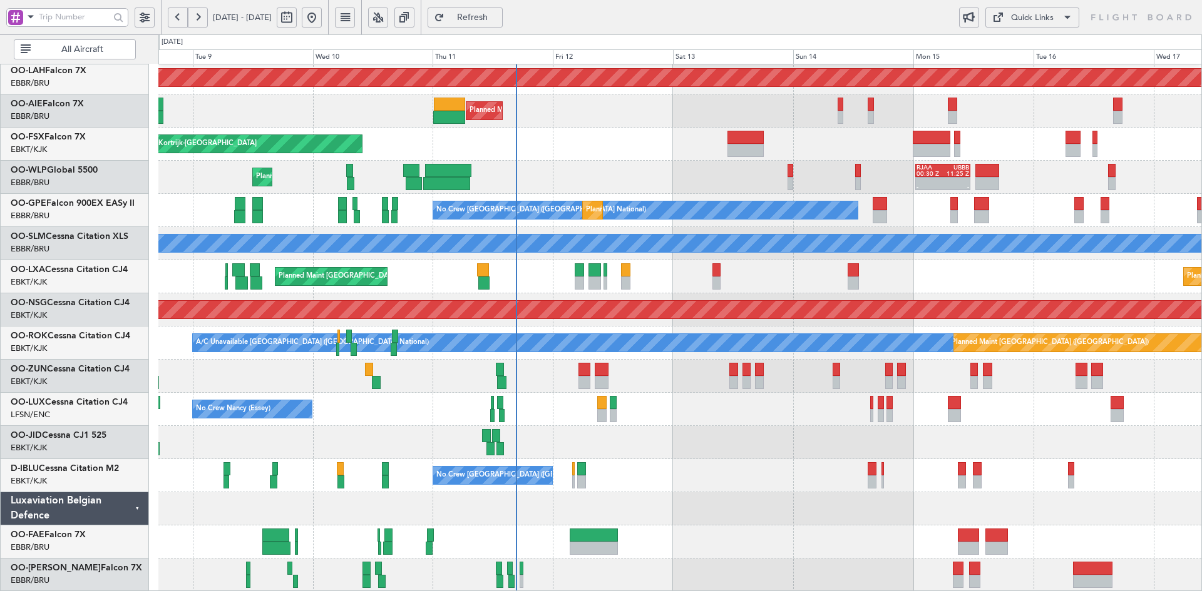
click at [752, 185] on div "Planned Maint Alton-st Louis (St Louis Regl) Planned Maint London (Farnborough)…" at bounding box center [679, 260] width 1043 height 663
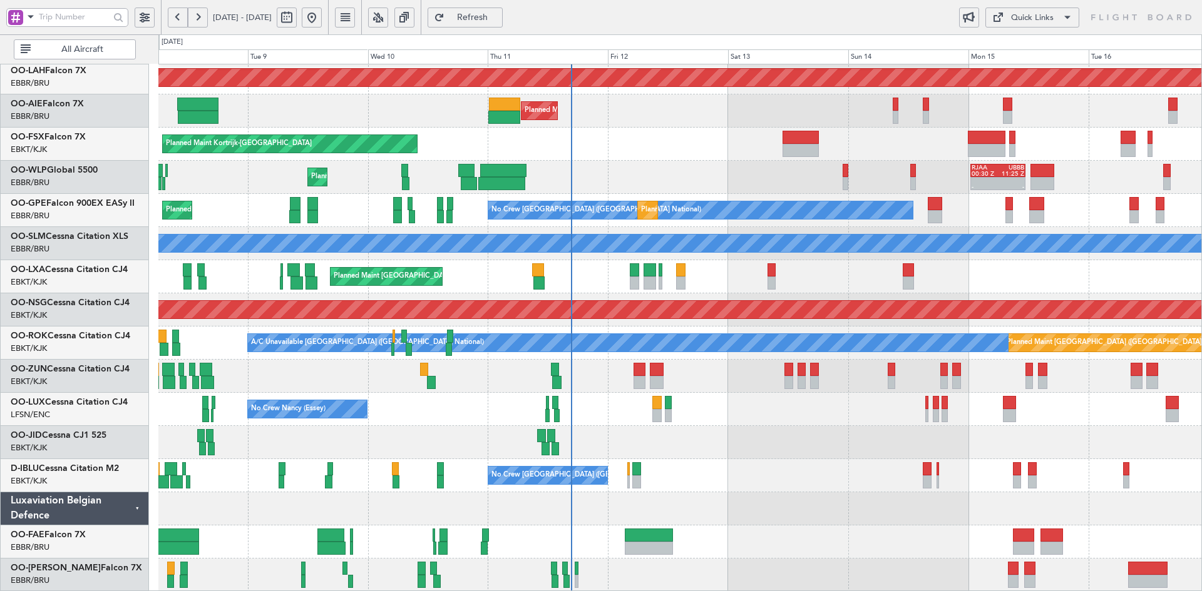
click at [789, 361] on div "Planned Maint Alton-st Louis (St Louis Regl) Planned Maint London (Farnborough)…" at bounding box center [679, 260] width 1043 height 663
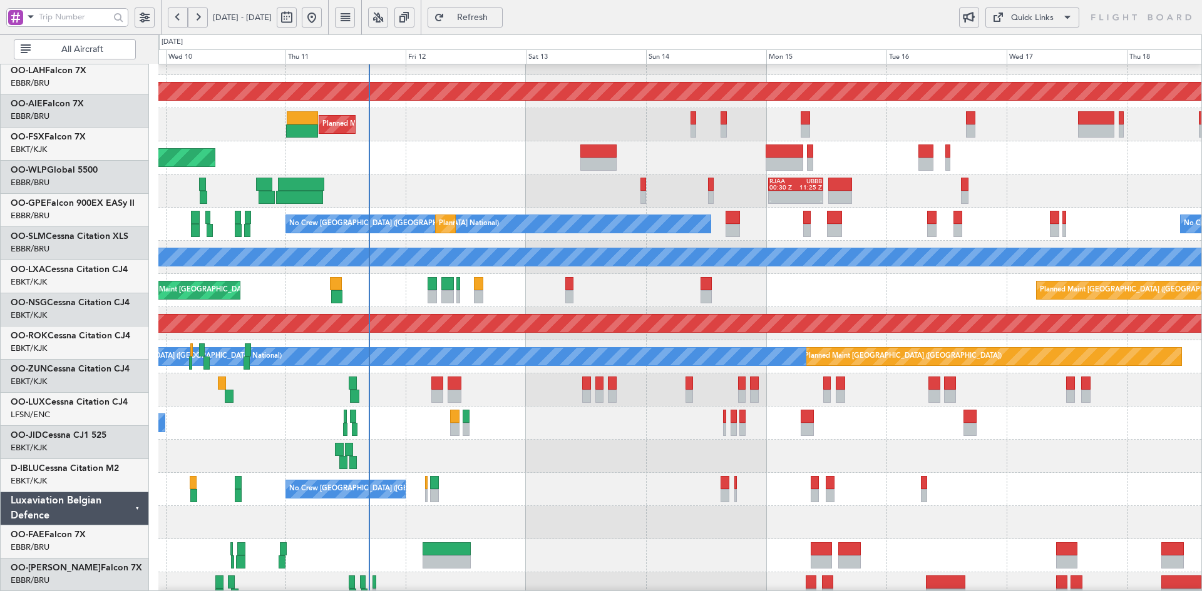
scroll to position [122, 0]
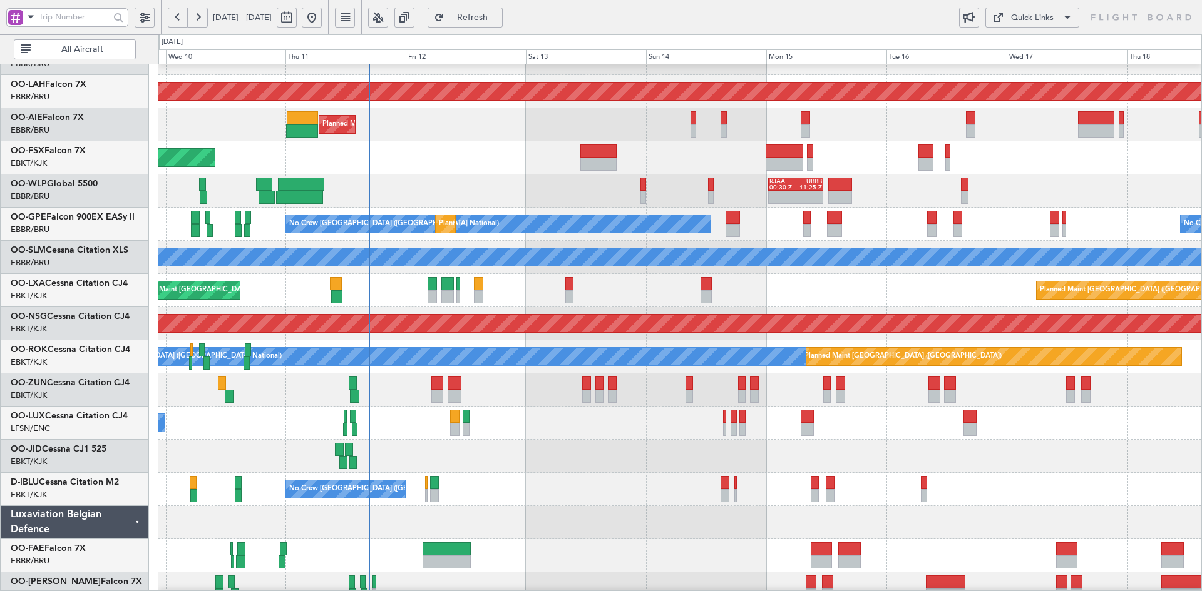
click at [794, 473] on div at bounding box center [679, 456] width 1043 height 33
click at [1003, 275] on div "Planned Maint Alton-st Louis (St Louis Regl) Planned Maint London (Farnborough)…" at bounding box center [679, 273] width 1043 height 663
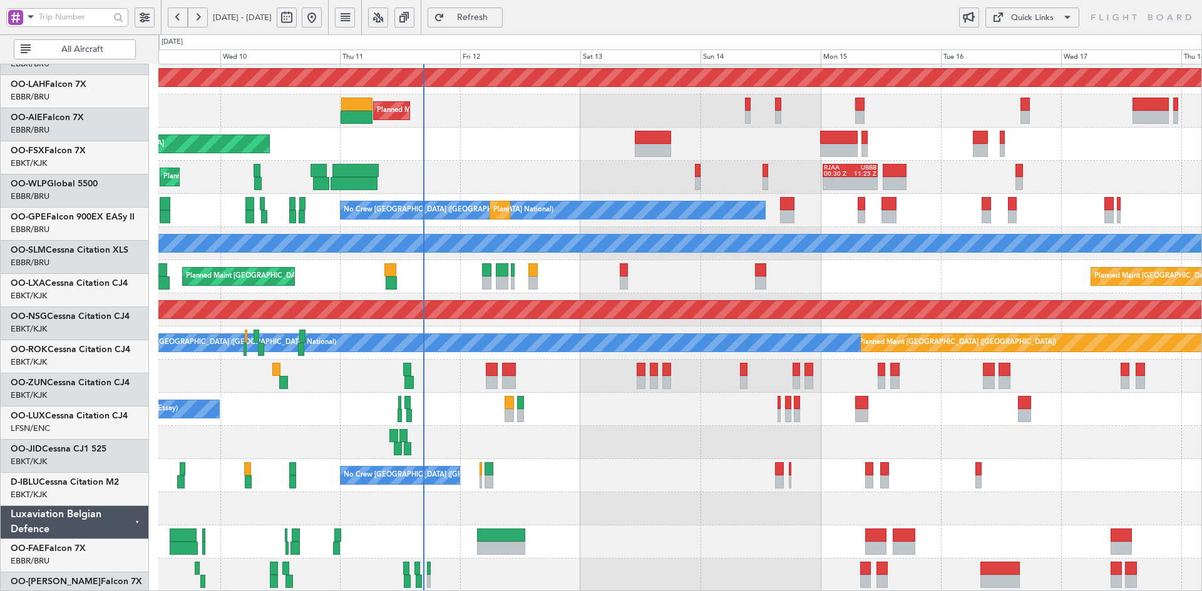
scroll to position [136, 0]
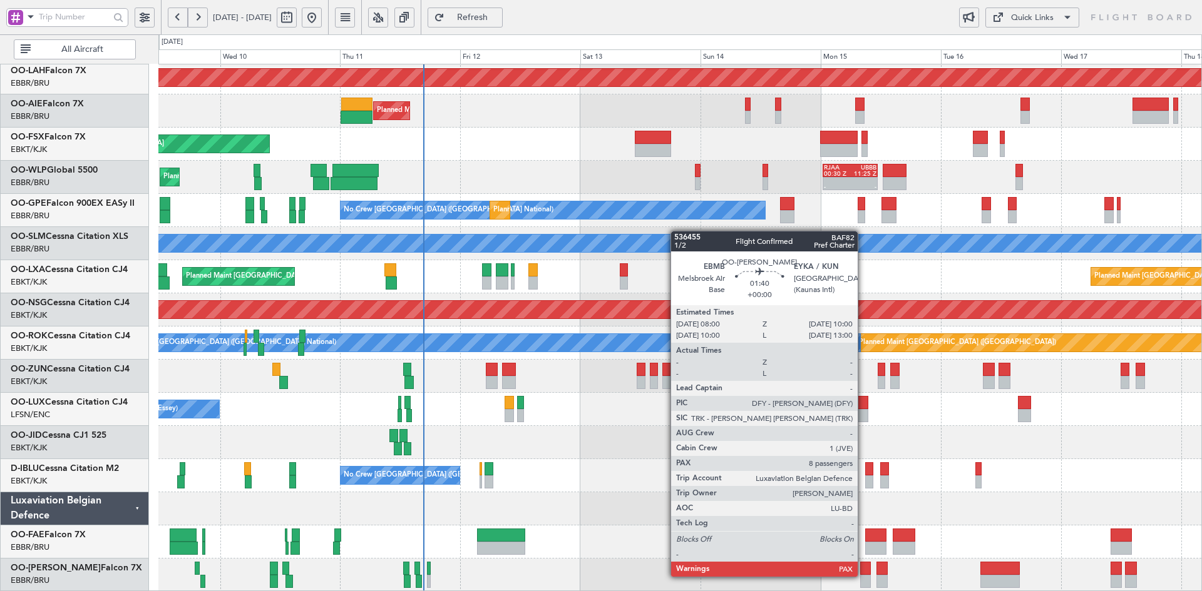
click at [863, 576] on div at bounding box center [865, 581] width 10 height 13
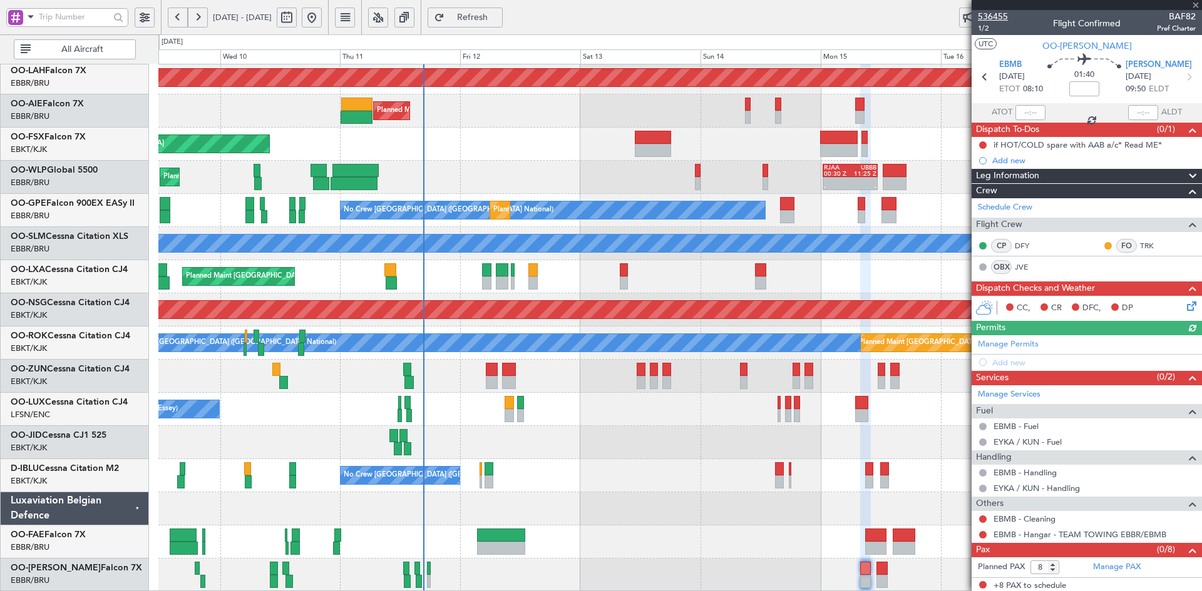
click at [993, 15] on span "536455" at bounding box center [993, 16] width 30 height 13
click at [804, 436] on div at bounding box center [679, 442] width 1043 height 33
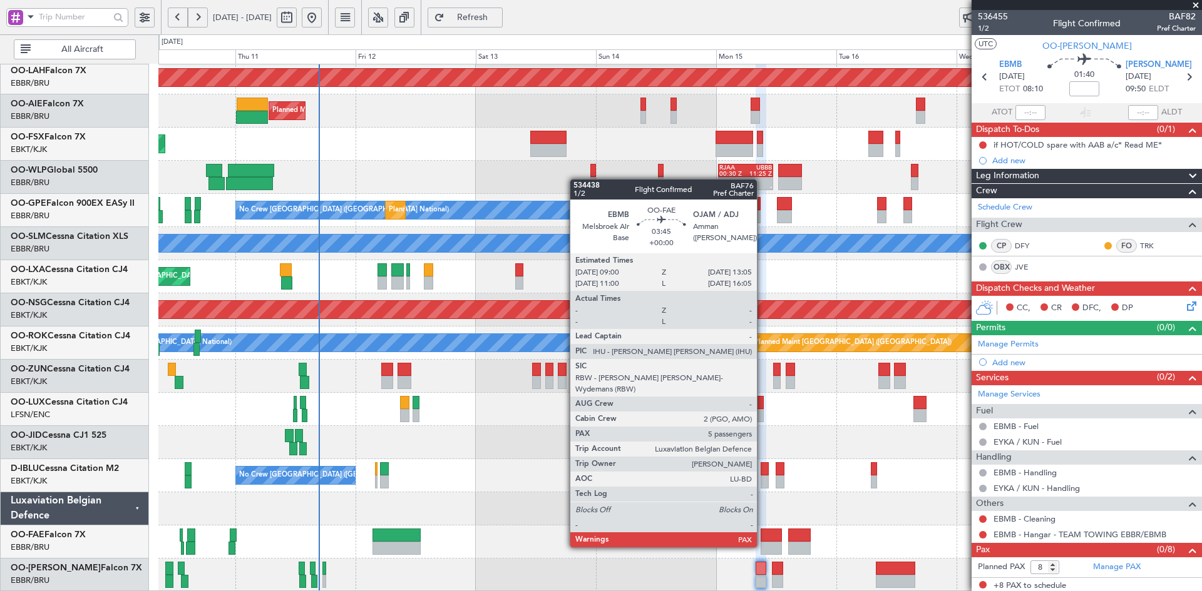
click at [762, 546] on div at bounding box center [770, 548] width 21 height 13
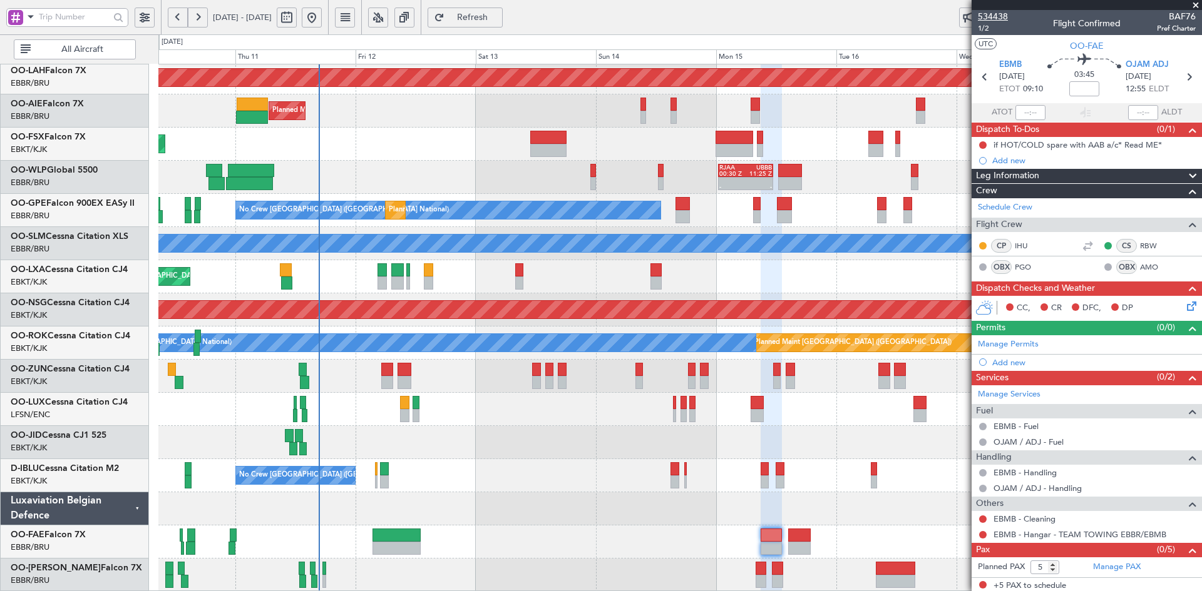
click at [988, 14] on span "534438" at bounding box center [993, 16] width 30 height 13
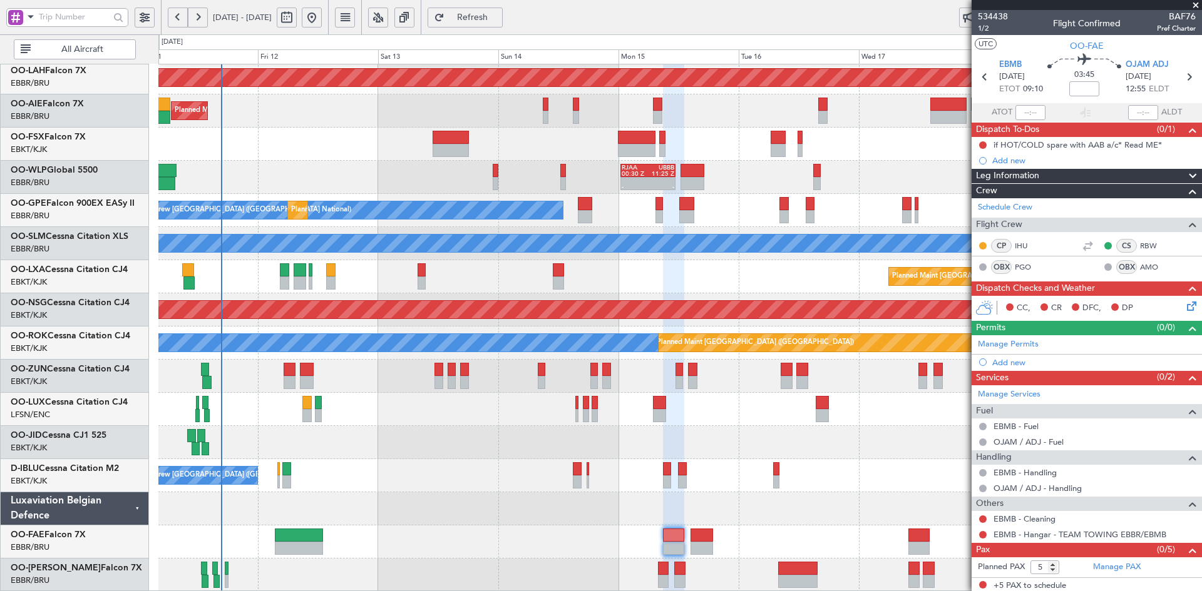
click at [754, 451] on div "Planned Maint Alton-st Louis (St Louis Regl) Planned Maint London (Farnborough)…" at bounding box center [679, 260] width 1043 height 663
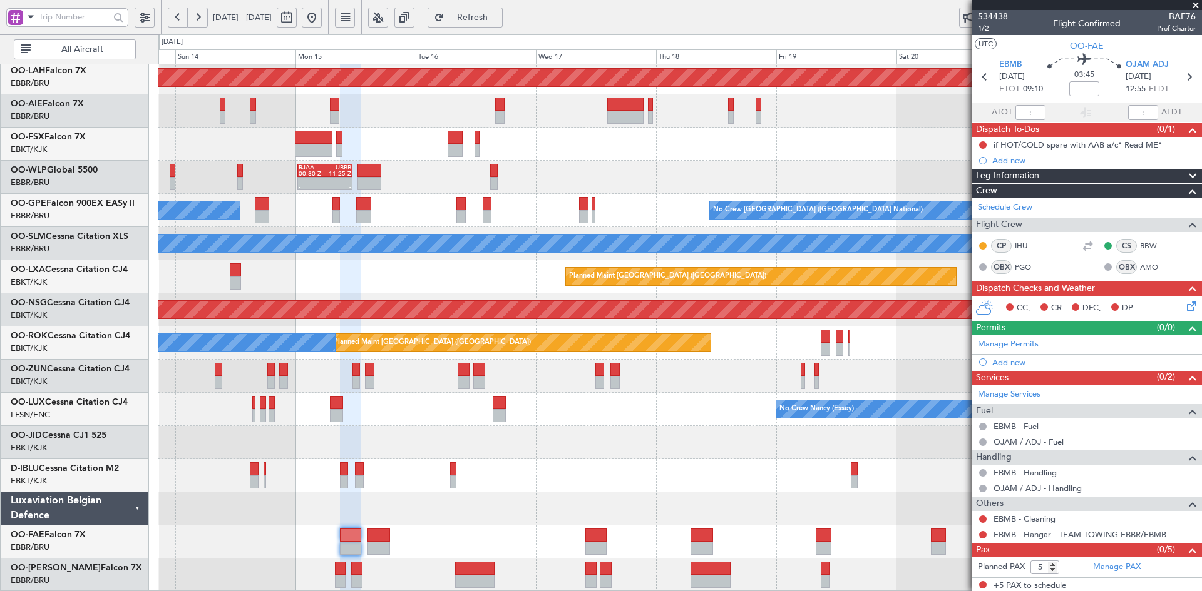
click at [585, 407] on div "Planned Maint Alton-st Louis (St Louis Regl) - - RJAA 00:30 Z UBBB 11:25 Z No C…" at bounding box center [679, 260] width 1043 height 663
click at [1200, 2] on span at bounding box center [1195, 5] width 13 height 11
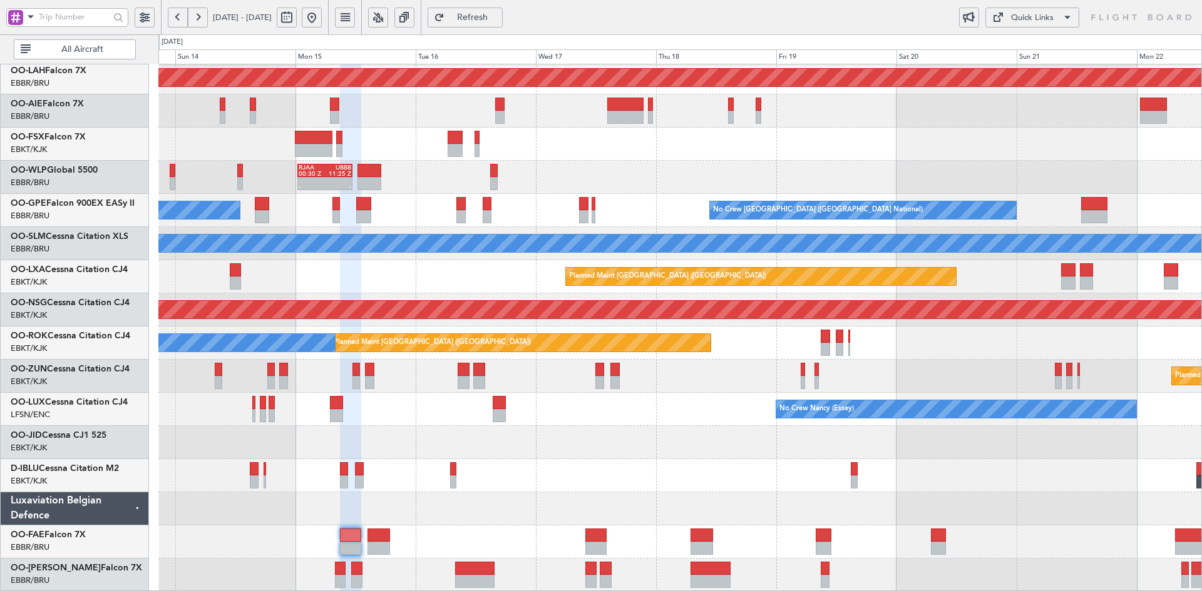
type input "0"
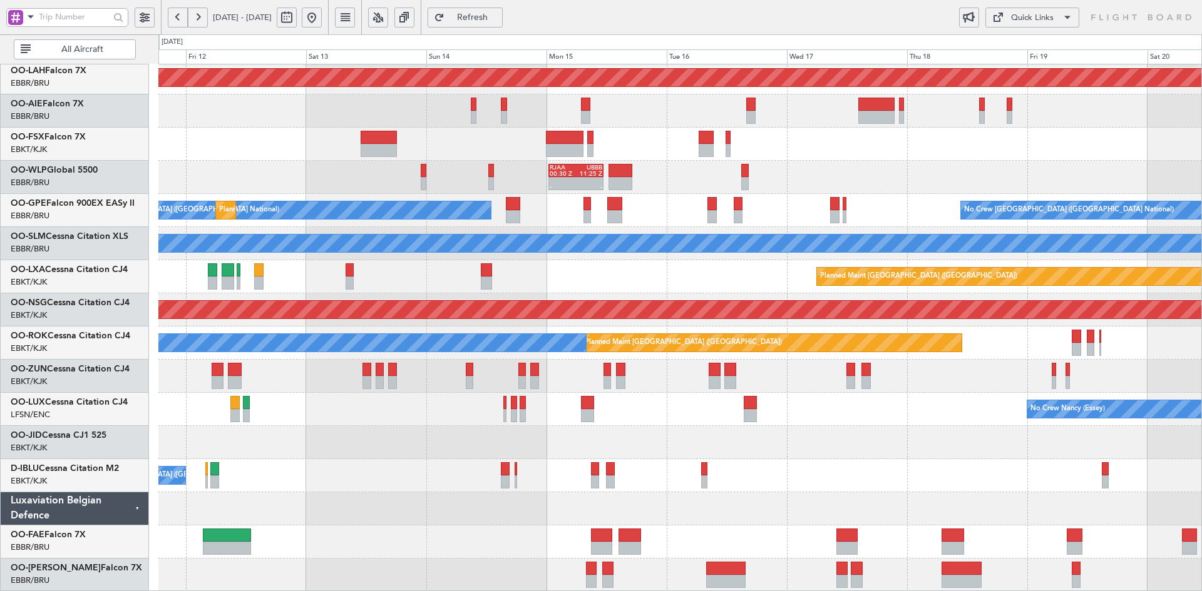
click at [1140, 324] on div "Planned Maint [GEOGRAPHIC_DATA] ([GEOGRAPHIC_DATA])" at bounding box center [679, 310] width 1043 height 33
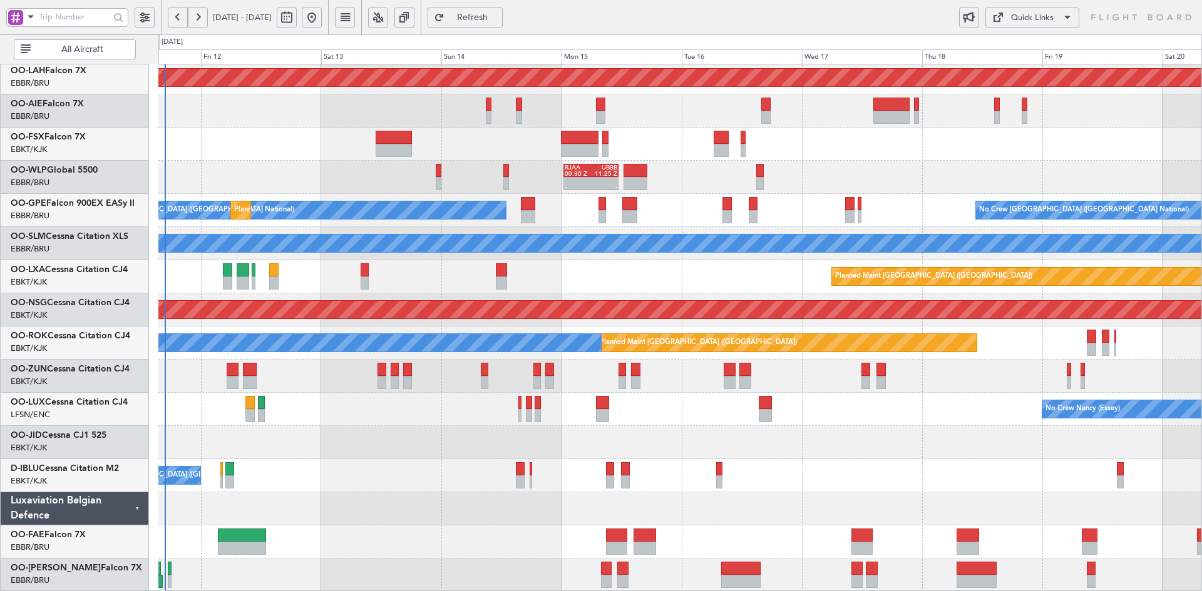
click at [933, 200] on div "Planned Maint Alton-st Louis (St Louis Regl) Planned Maint London (Farnborough)…" at bounding box center [679, 260] width 1043 height 663
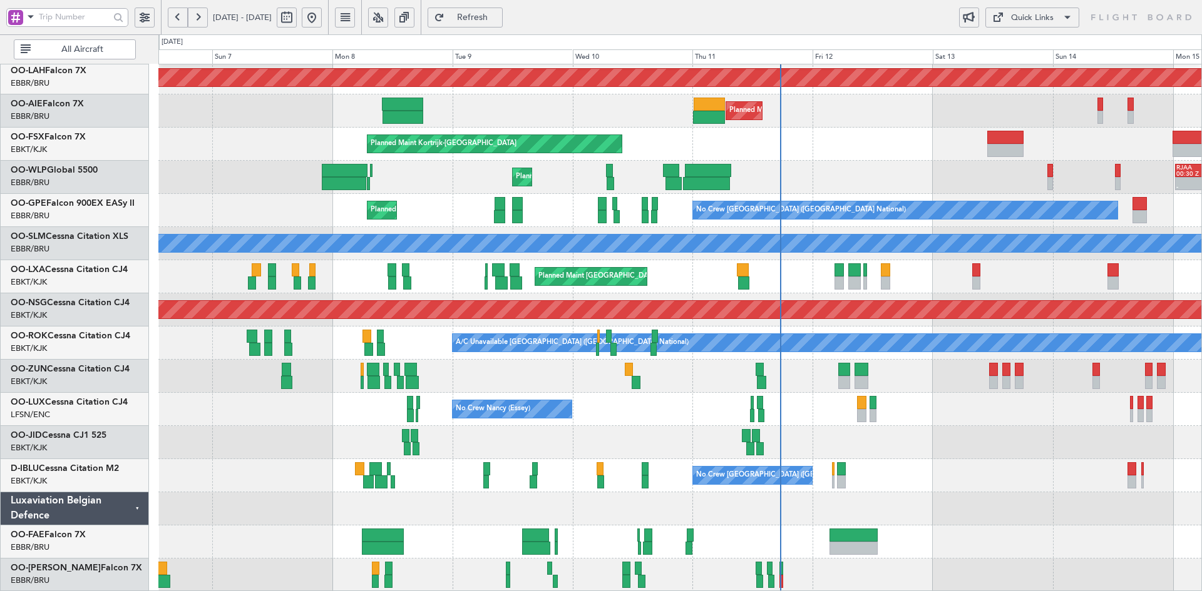
click at [1085, 463] on div "No Crew [GEOGRAPHIC_DATA] ([GEOGRAPHIC_DATA] National)" at bounding box center [679, 475] width 1043 height 33
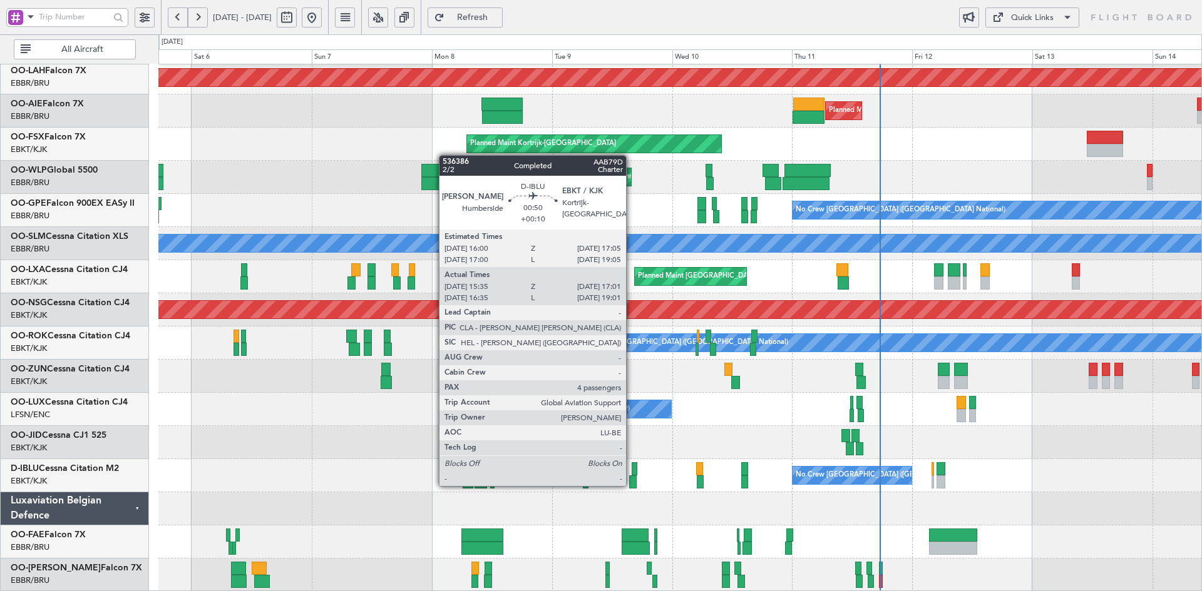
click at [632, 485] on div at bounding box center [633, 482] width 8 height 13
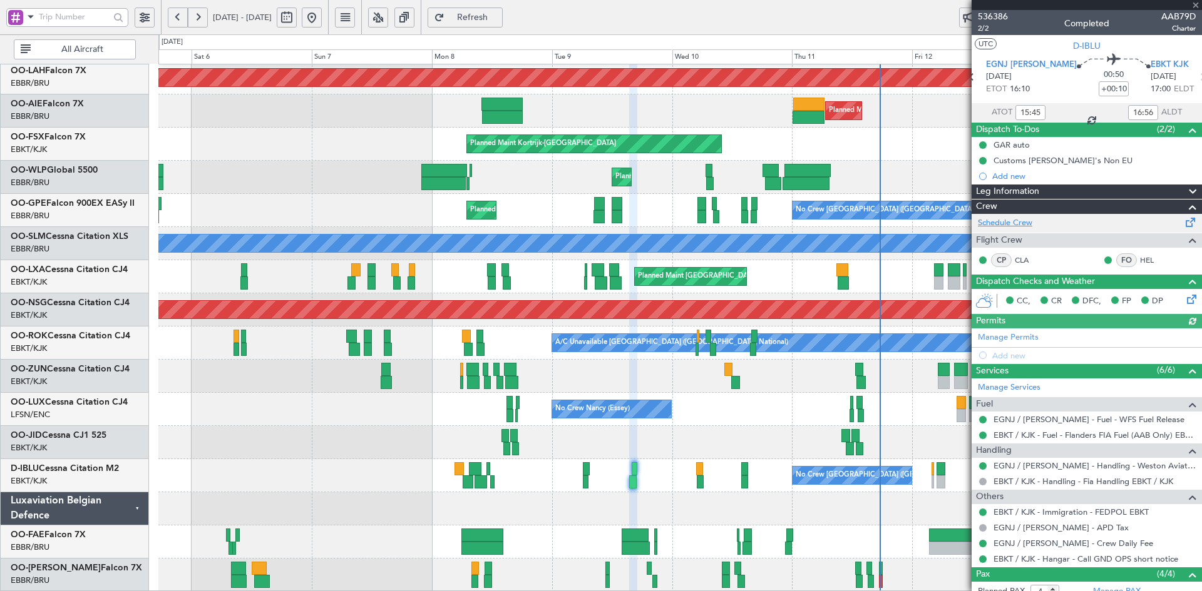
click at [1002, 222] on link "Schedule Crew" at bounding box center [1005, 223] width 54 height 13
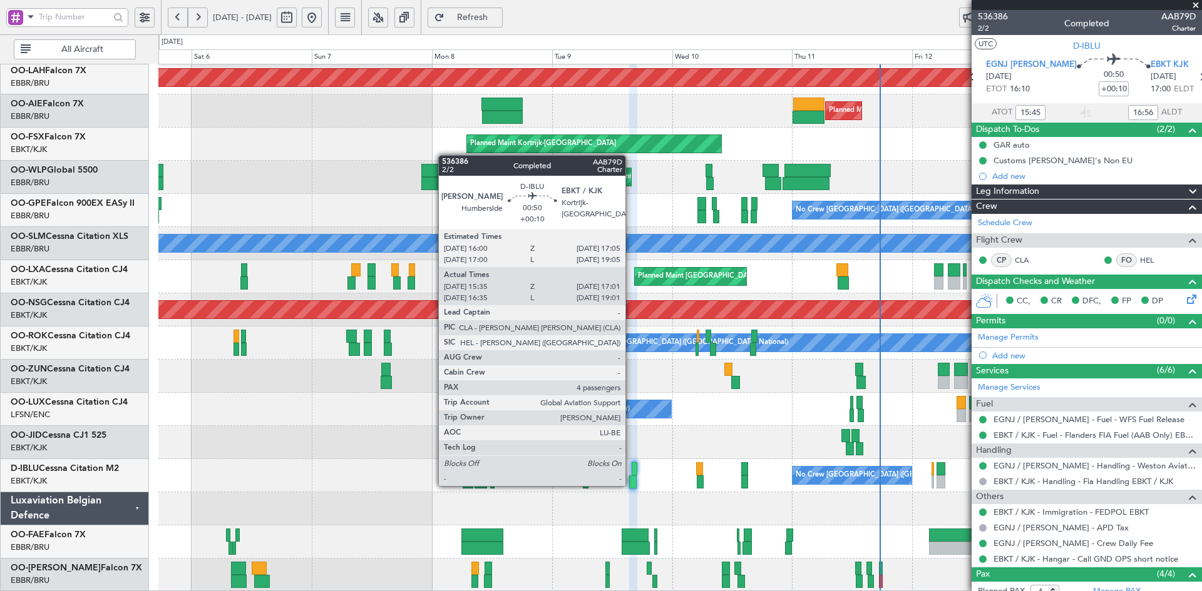
click at [631, 485] on div at bounding box center [633, 482] width 8 height 13
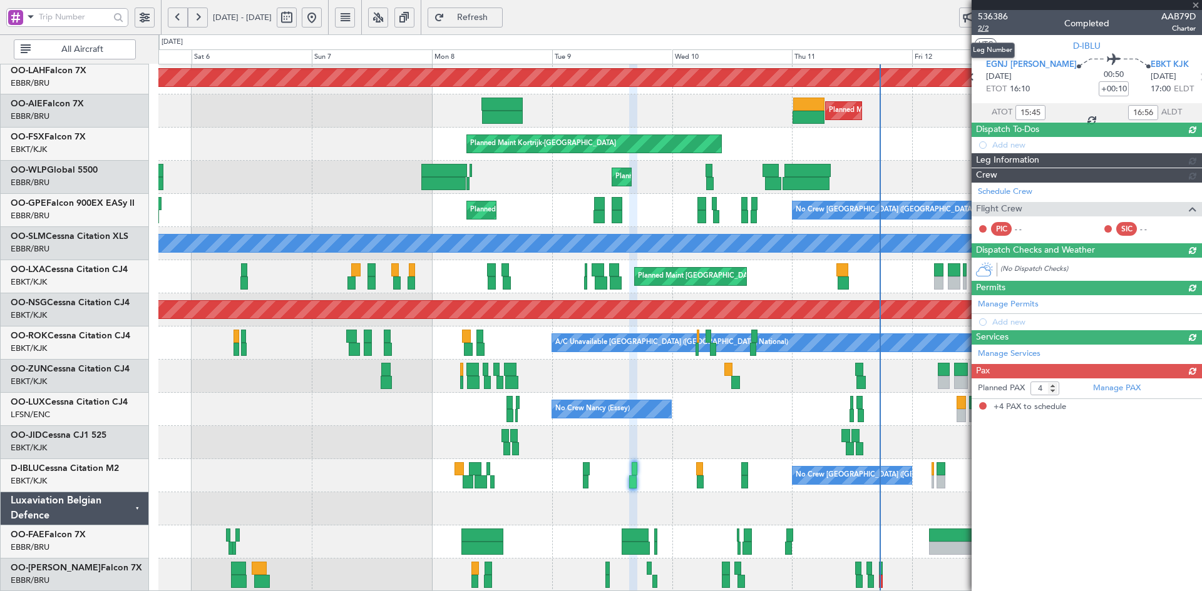
click at [981, 27] on span "2/2" at bounding box center [993, 28] width 30 height 11
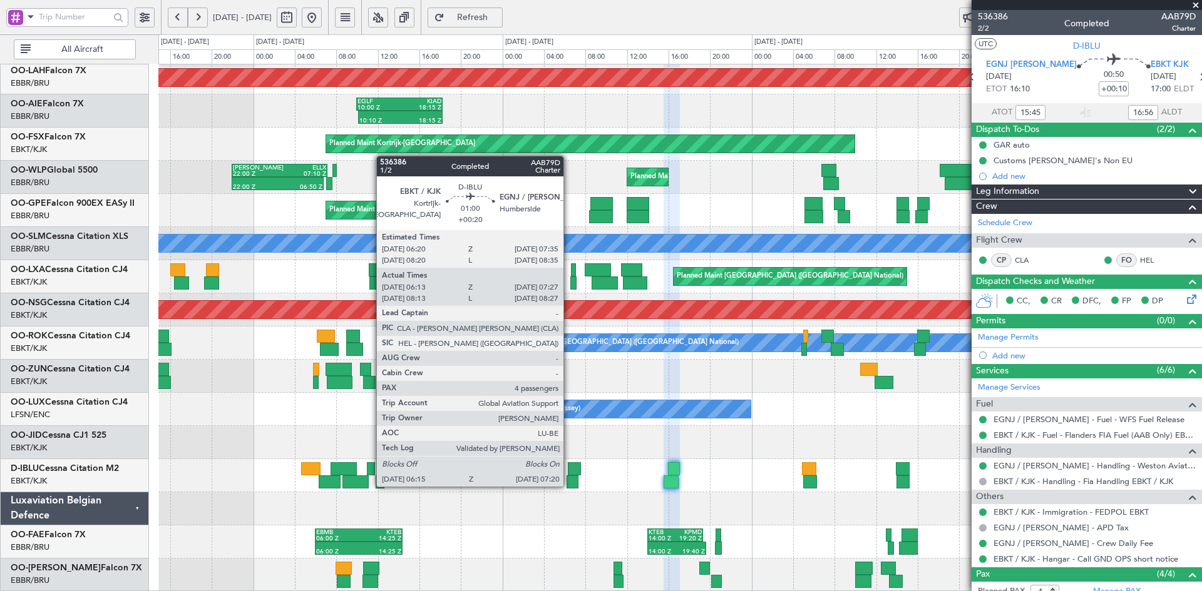
click at [569, 486] on div at bounding box center [571, 482] width 11 height 13
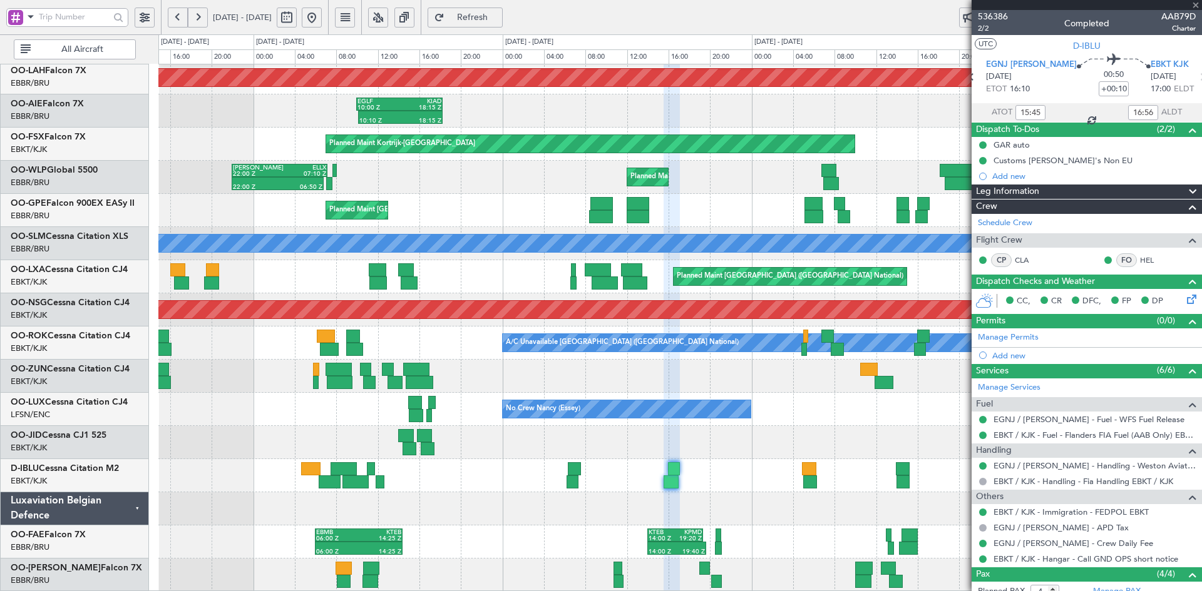
type input "+00:20"
type input "06:23"
type input "07:22"
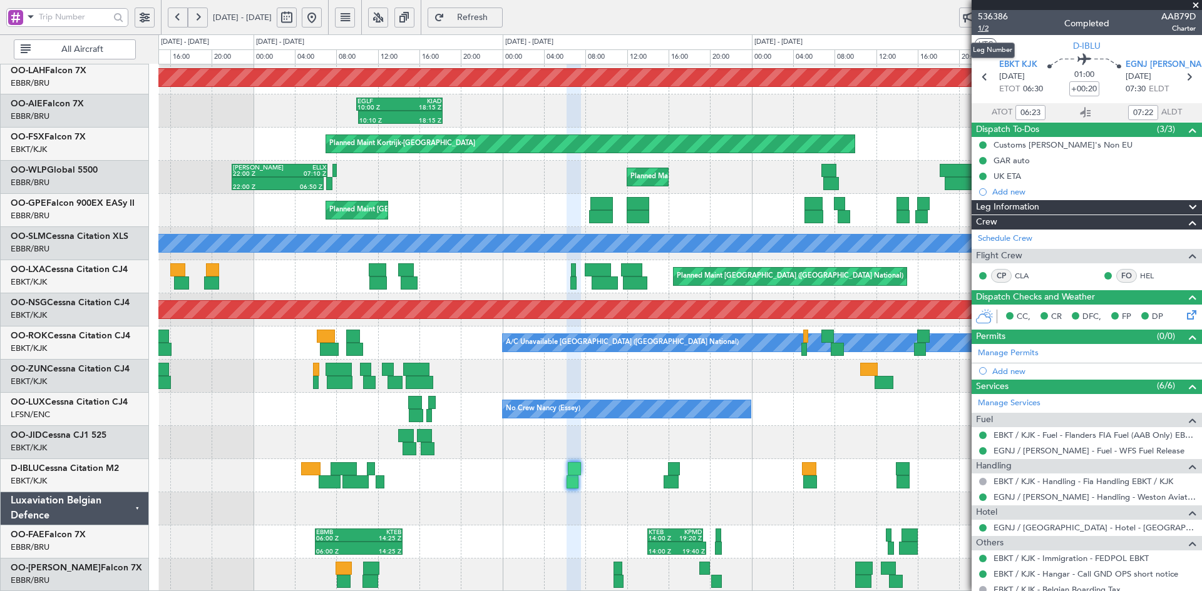
click at [984, 30] on span "1/2" at bounding box center [993, 28] width 30 height 11
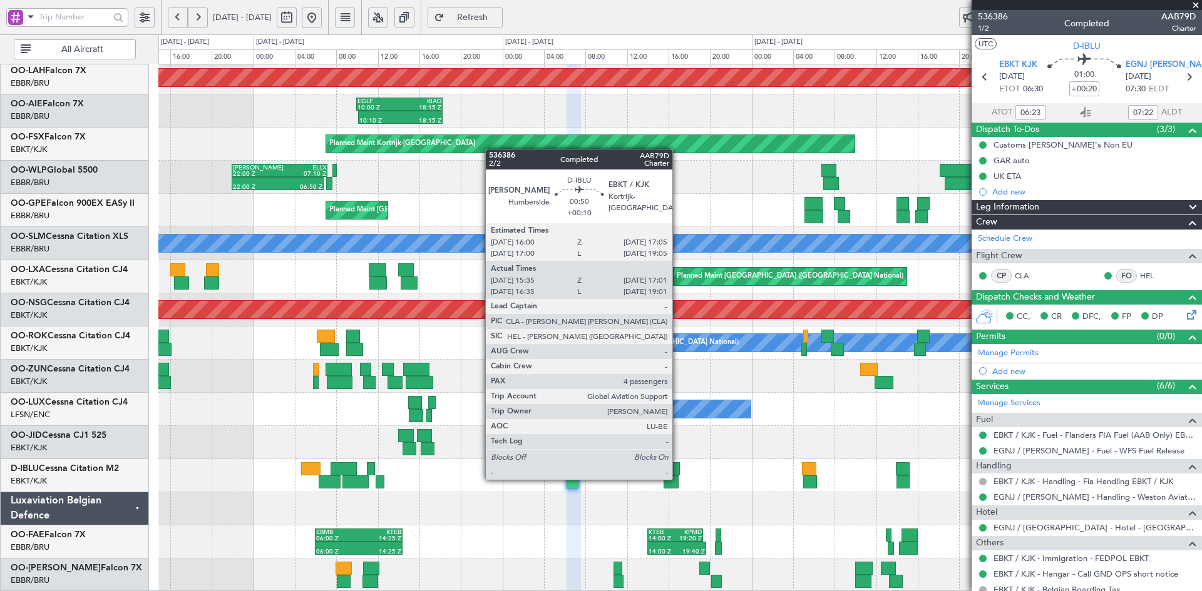
click at [675, 479] on div at bounding box center [670, 482] width 15 height 13
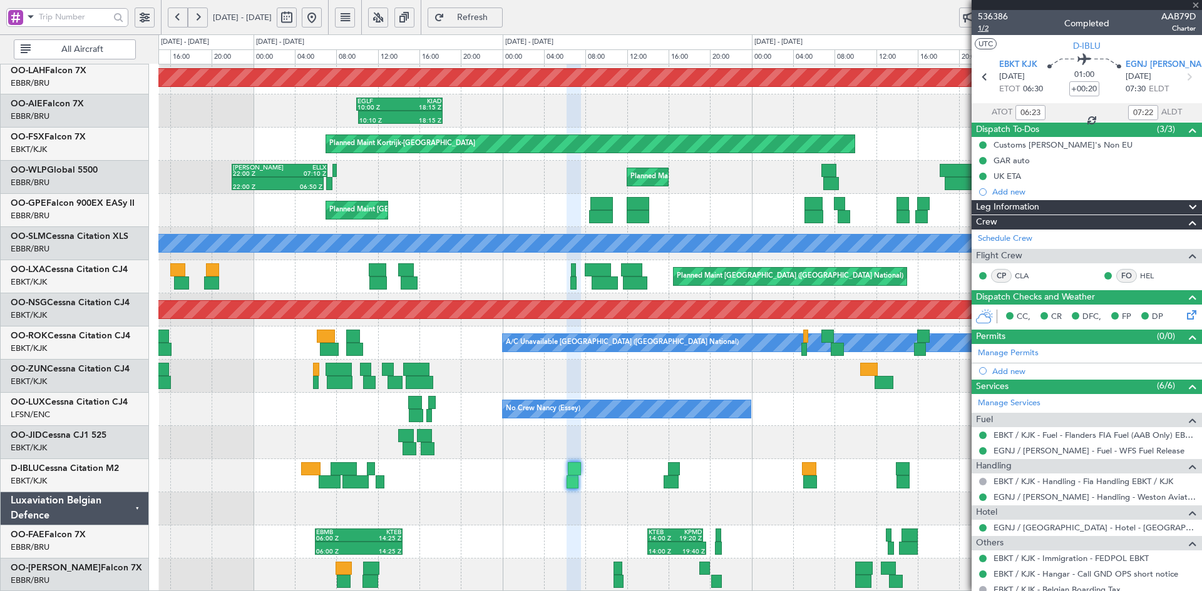
type input "+00:10"
type input "15:45"
type input "16:56"
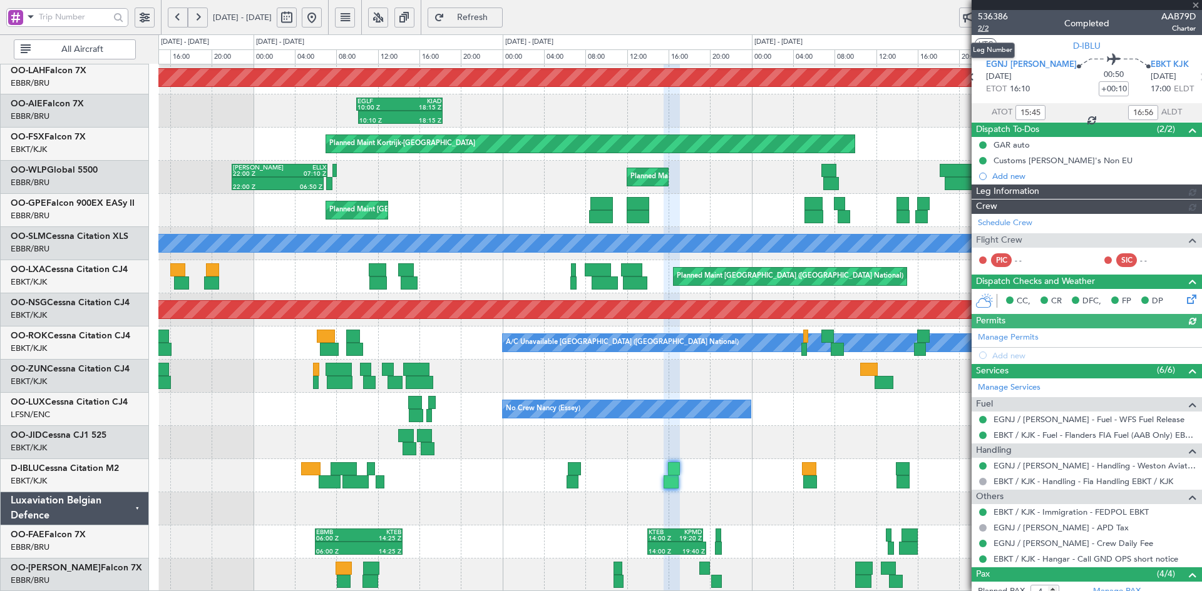
click at [983, 26] on span "2/2" at bounding box center [993, 28] width 30 height 11
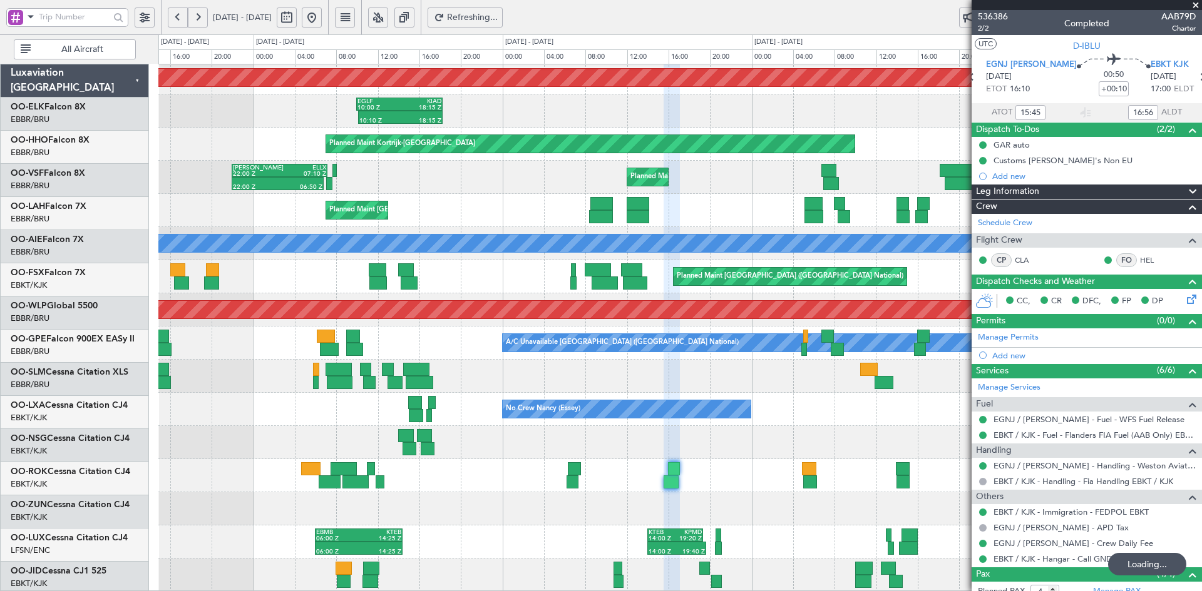
scroll to position [136, 0]
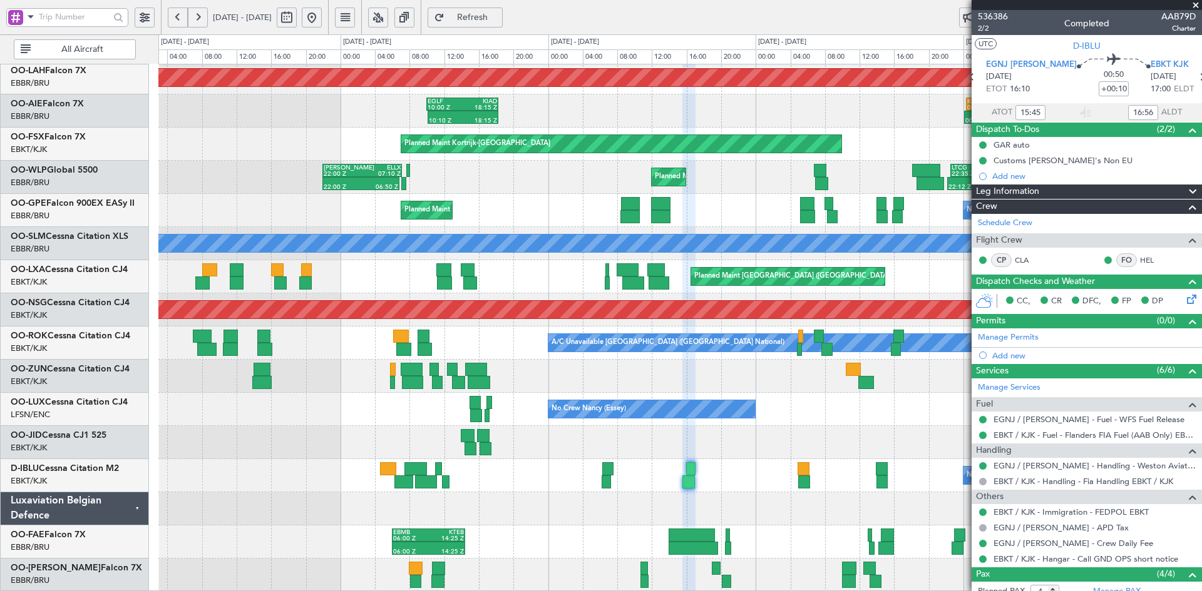
click at [1191, 3] on span at bounding box center [1195, 5] width 13 height 11
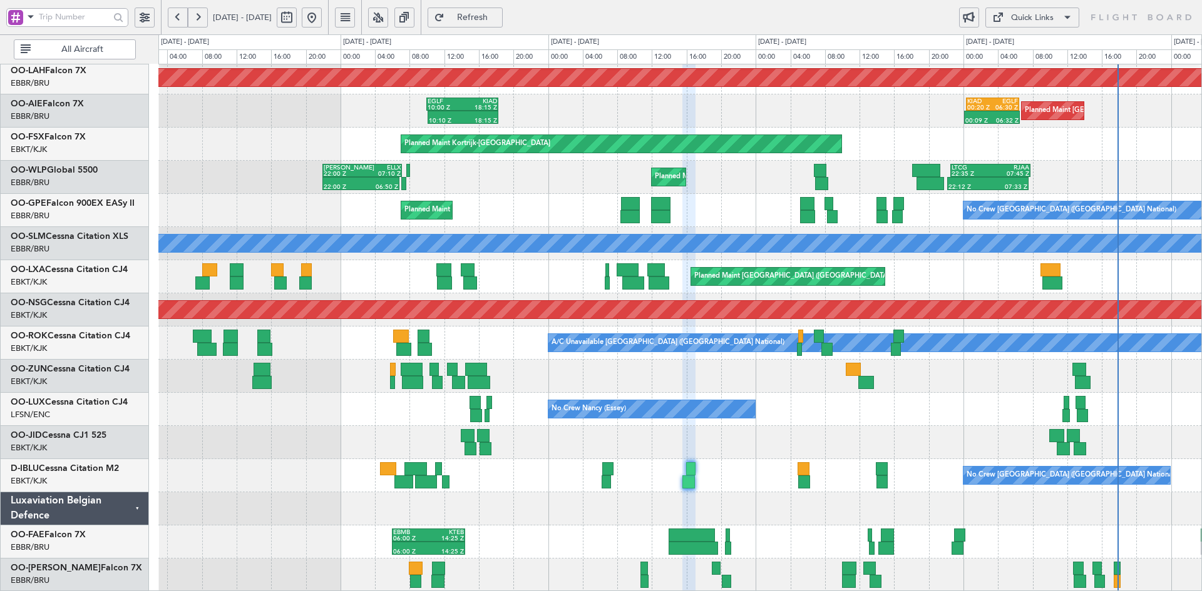
type input "0"
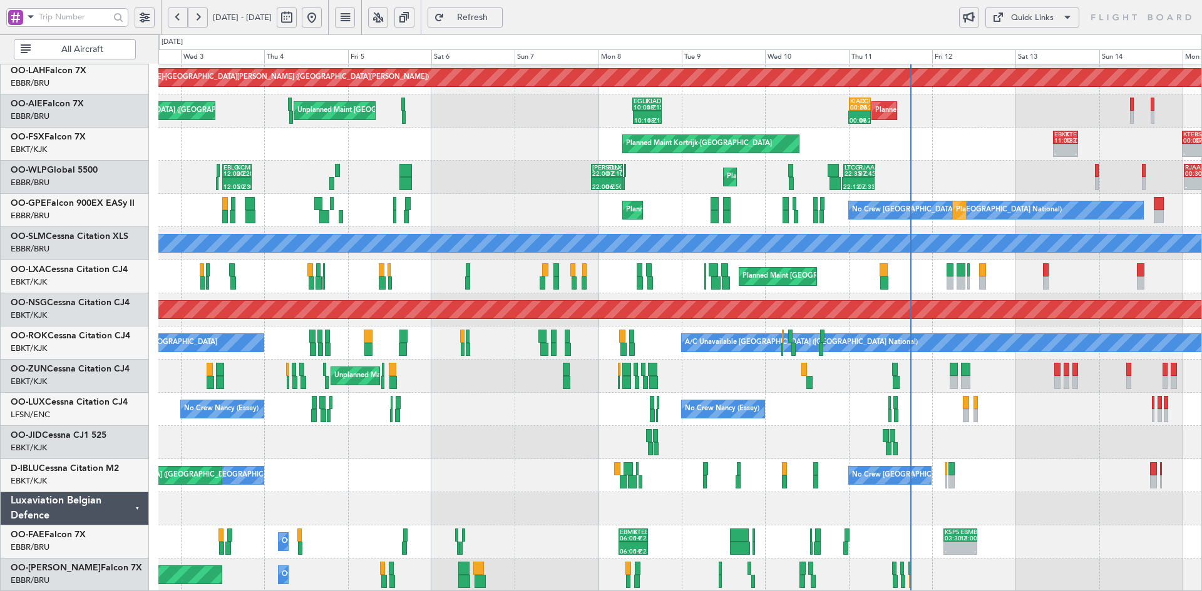
click at [866, 362] on div "Unplanned Maint [GEOGRAPHIC_DATA] ([GEOGRAPHIC_DATA])" at bounding box center [679, 376] width 1043 height 33
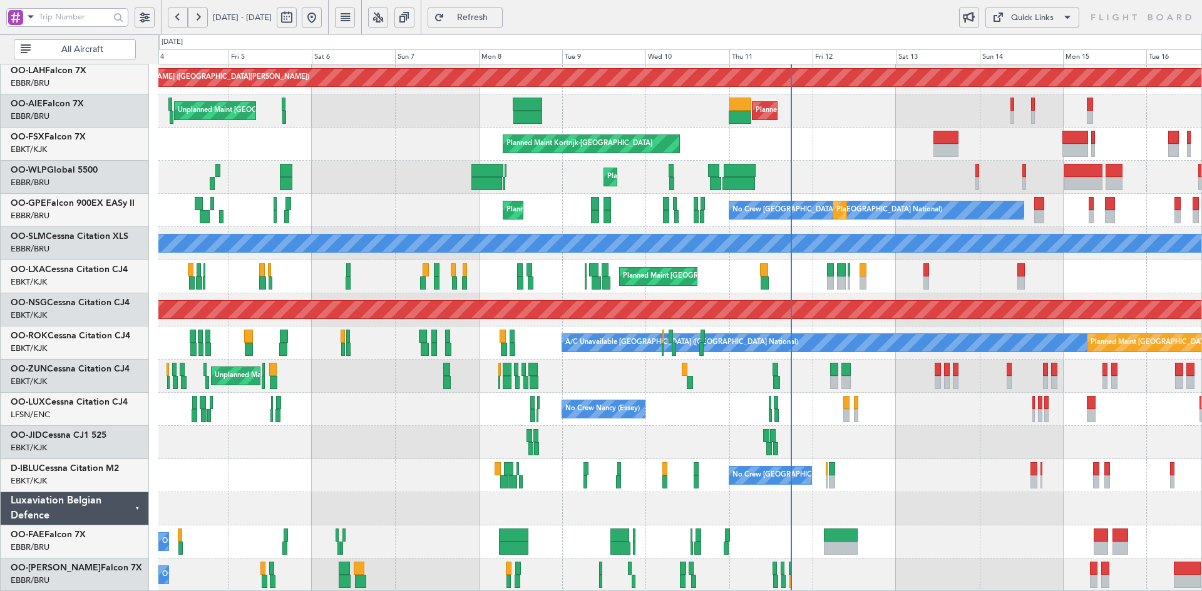
click at [430, 117] on div "Planned Maint [PERSON_NAME]-[GEOGRAPHIC_DATA][PERSON_NAME] ([GEOGRAPHIC_DATA][P…" at bounding box center [679, 260] width 1043 height 663
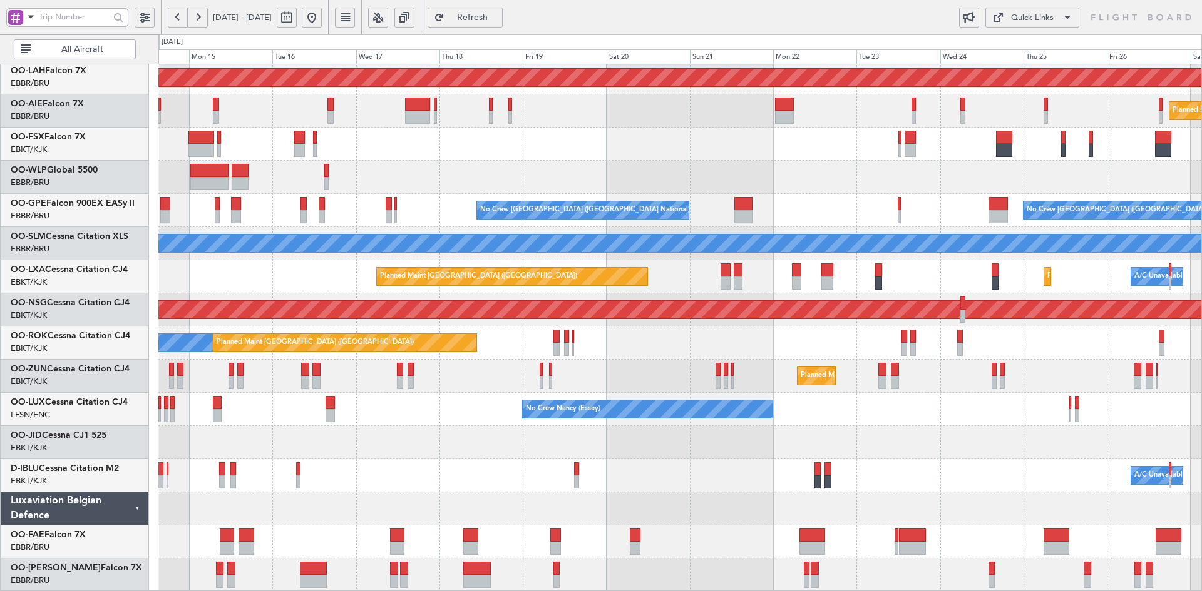
click at [647, 138] on div at bounding box center [679, 144] width 1043 height 33
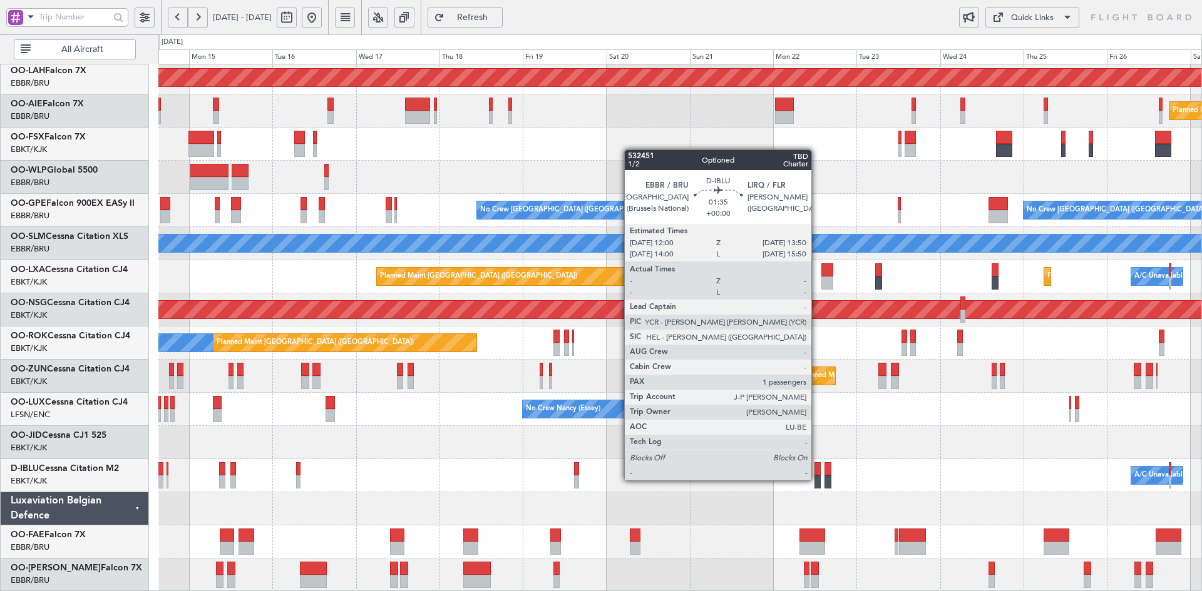
click at [817, 481] on div at bounding box center [817, 482] width 7 height 13
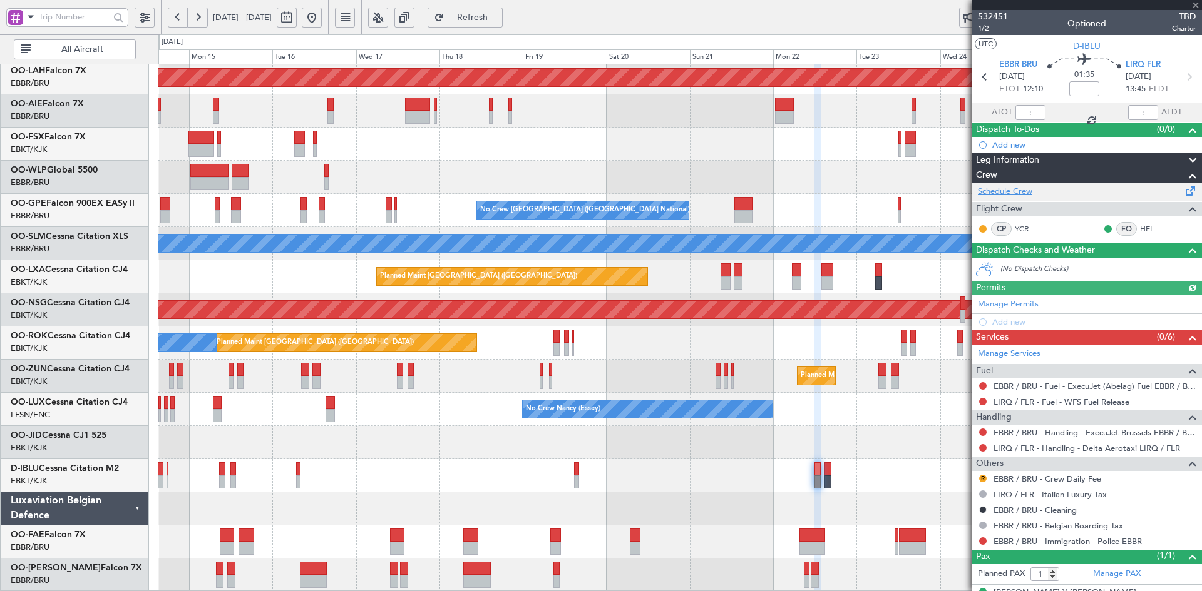
click at [1013, 191] on link "Schedule Crew" at bounding box center [1005, 192] width 54 height 13
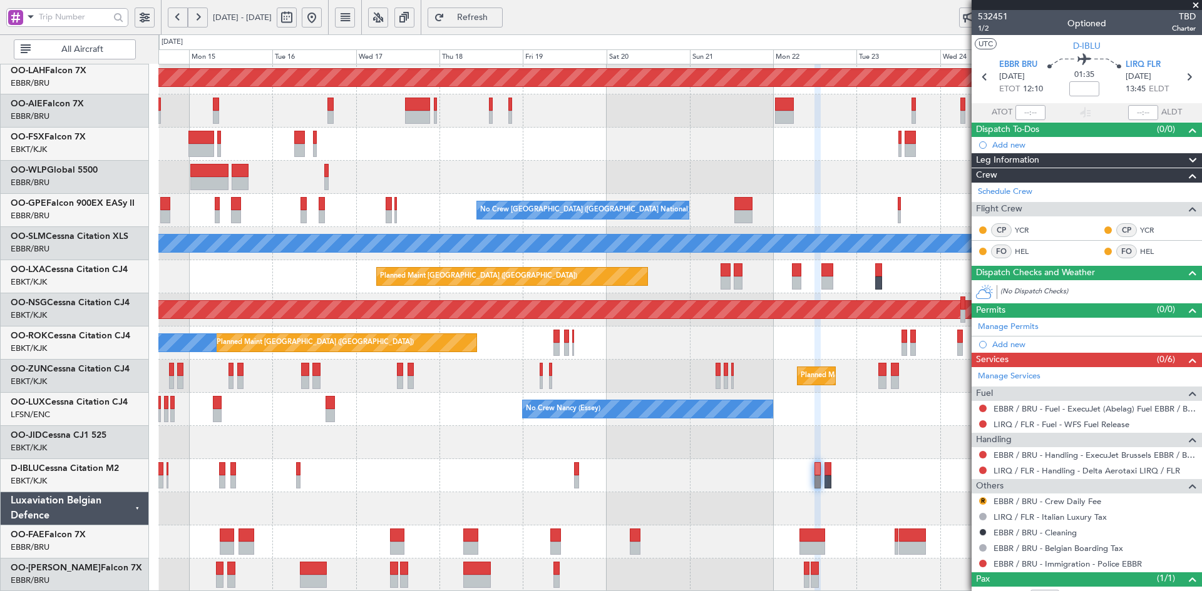
click at [1199, 6] on span at bounding box center [1195, 5] width 13 height 11
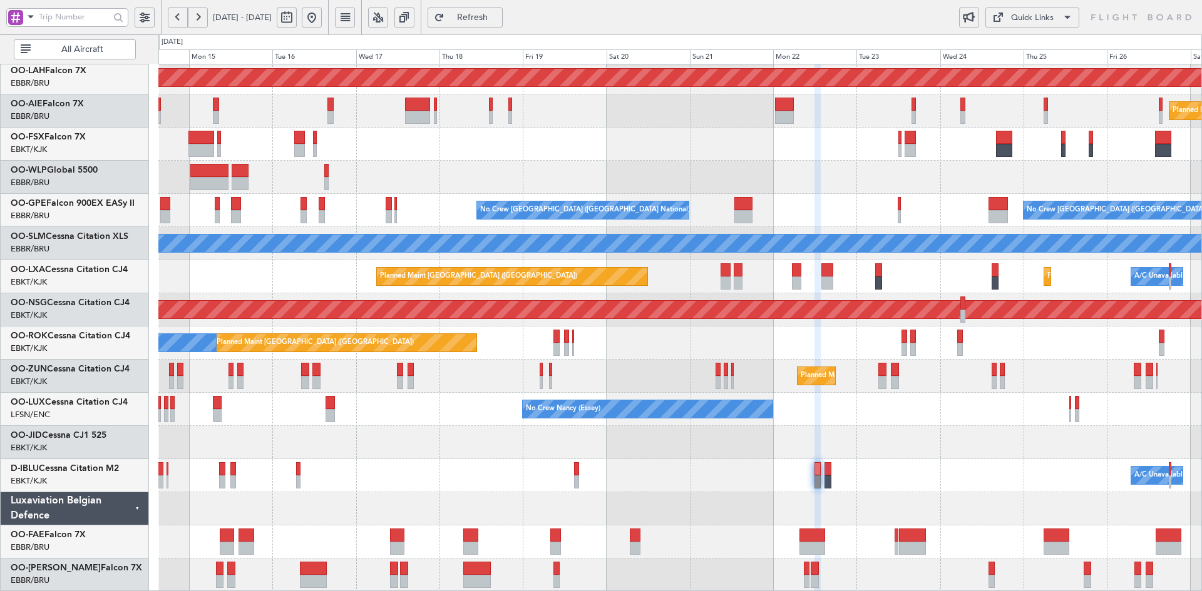
type input "0"
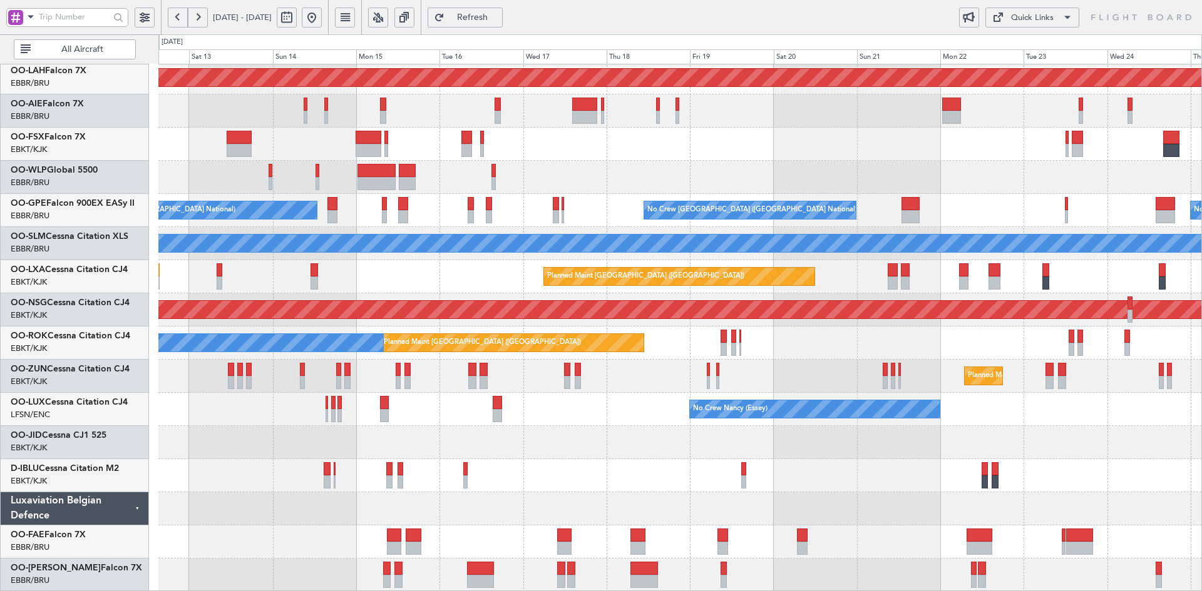
click at [1055, 404] on div "Planned Maint [PERSON_NAME]-[GEOGRAPHIC_DATA][PERSON_NAME] ([GEOGRAPHIC_DATA][P…" at bounding box center [679, 260] width 1043 height 663
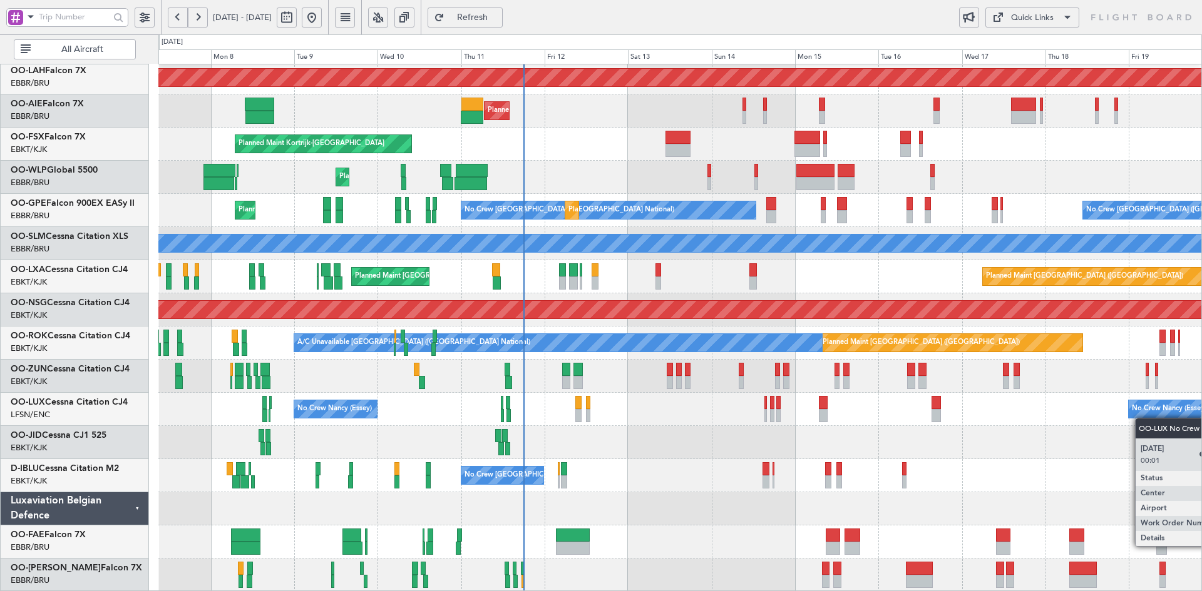
click at [1139, 407] on div "Planned Maint [PERSON_NAME]-[GEOGRAPHIC_DATA][PERSON_NAME] ([GEOGRAPHIC_DATA][P…" at bounding box center [679, 260] width 1043 height 663
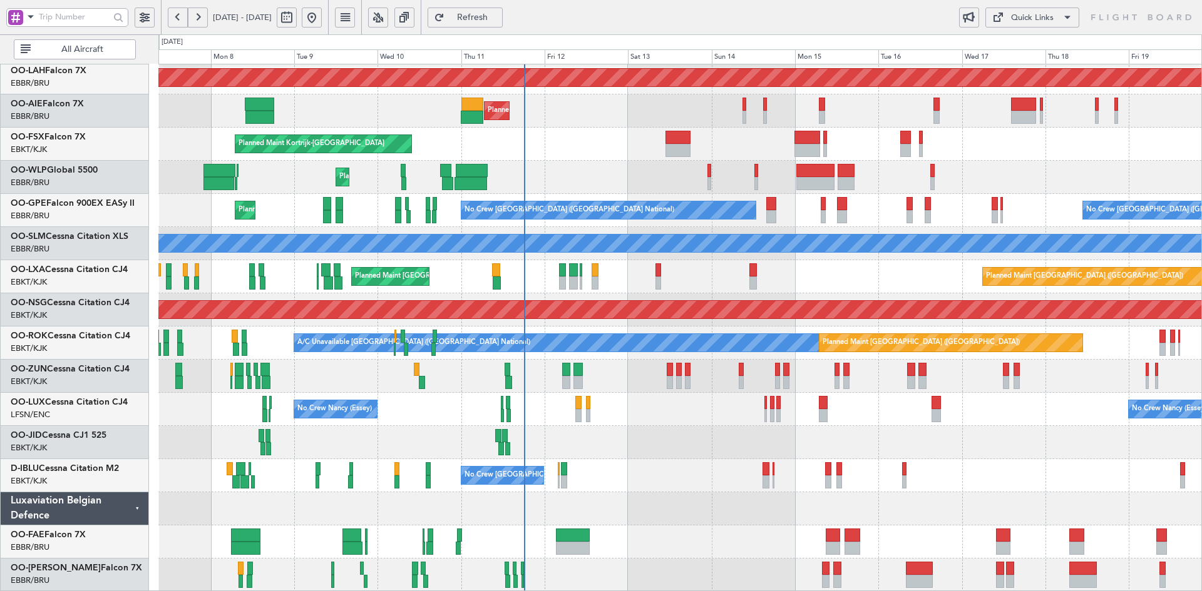
click at [890, 194] on div "Planned Maint Liege" at bounding box center [679, 177] width 1043 height 33
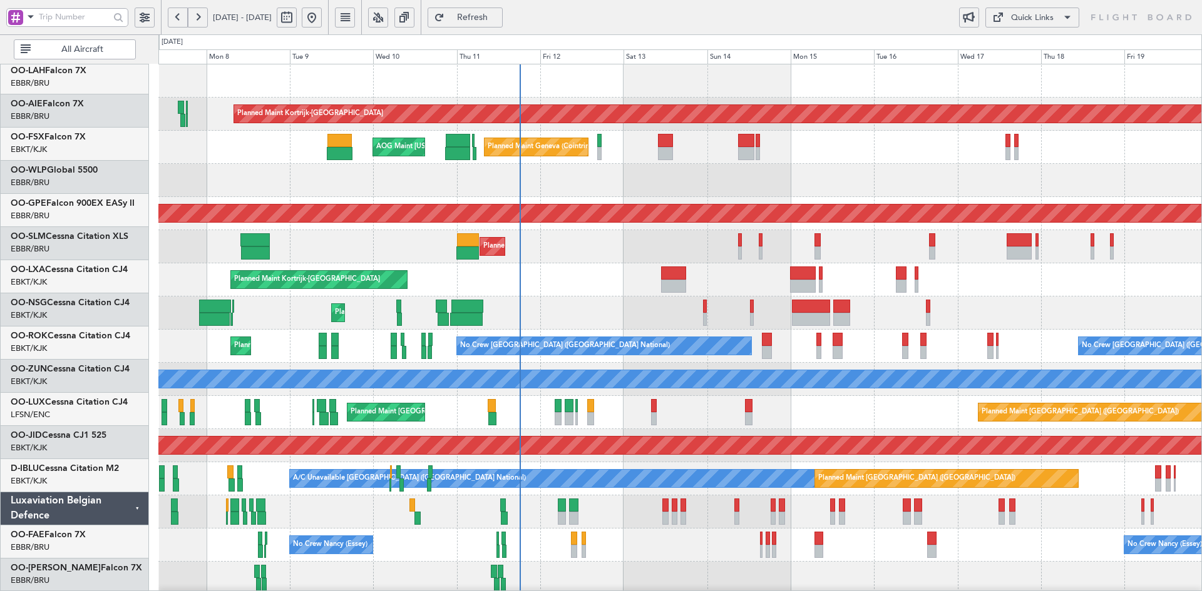
scroll to position [0, 0]
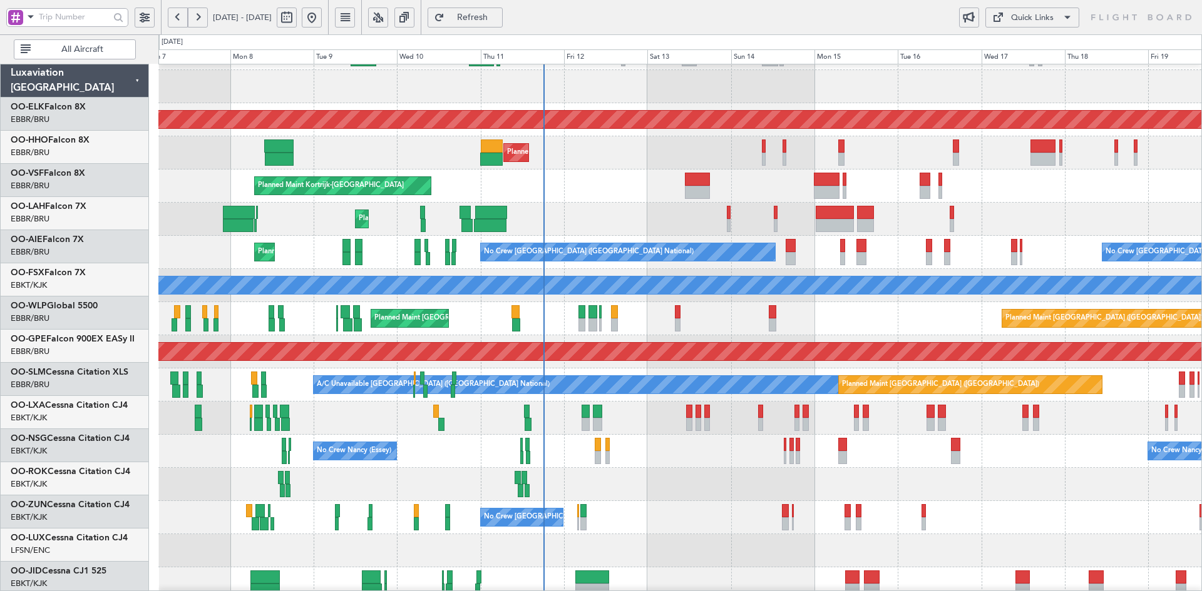
click at [1058, 232] on div "Planned Maint Liege" at bounding box center [679, 219] width 1043 height 33
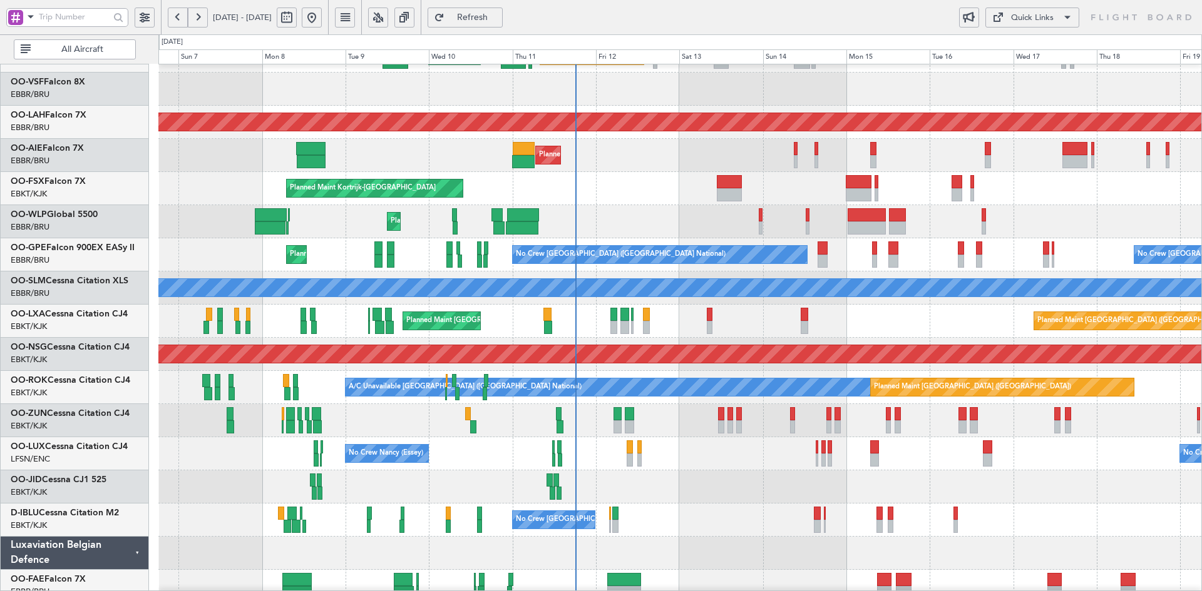
scroll to position [88, 0]
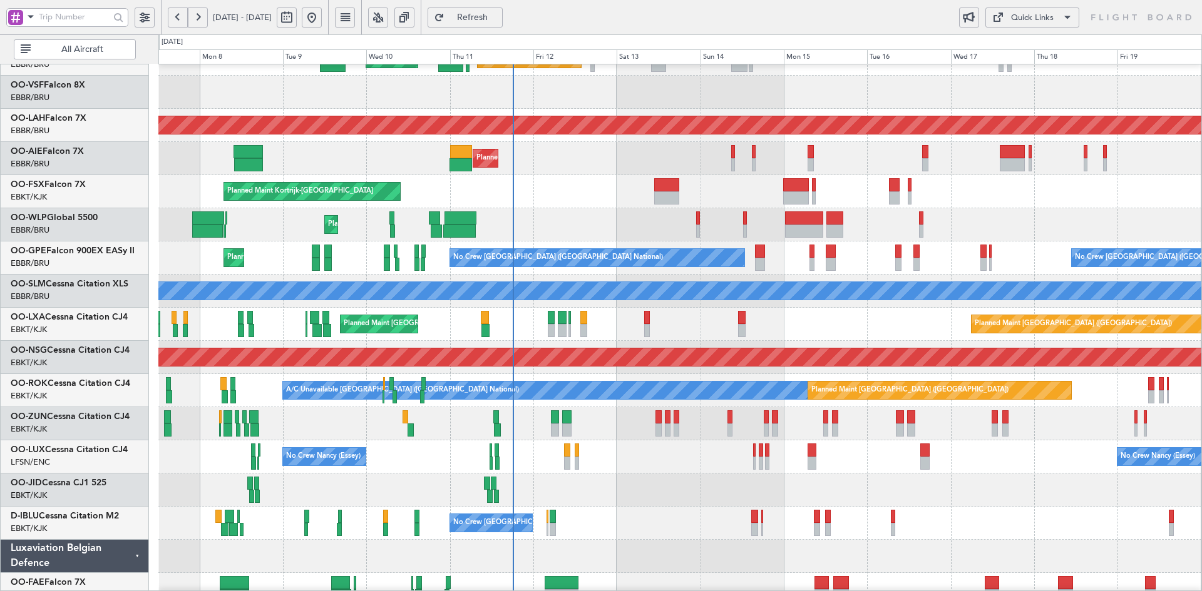
click at [852, 508] on div "No Crew [GEOGRAPHIC_DATA] ([GEOGRAPHIC_DATA] National)" at bounding box center [679, 523] width 1043 height 33
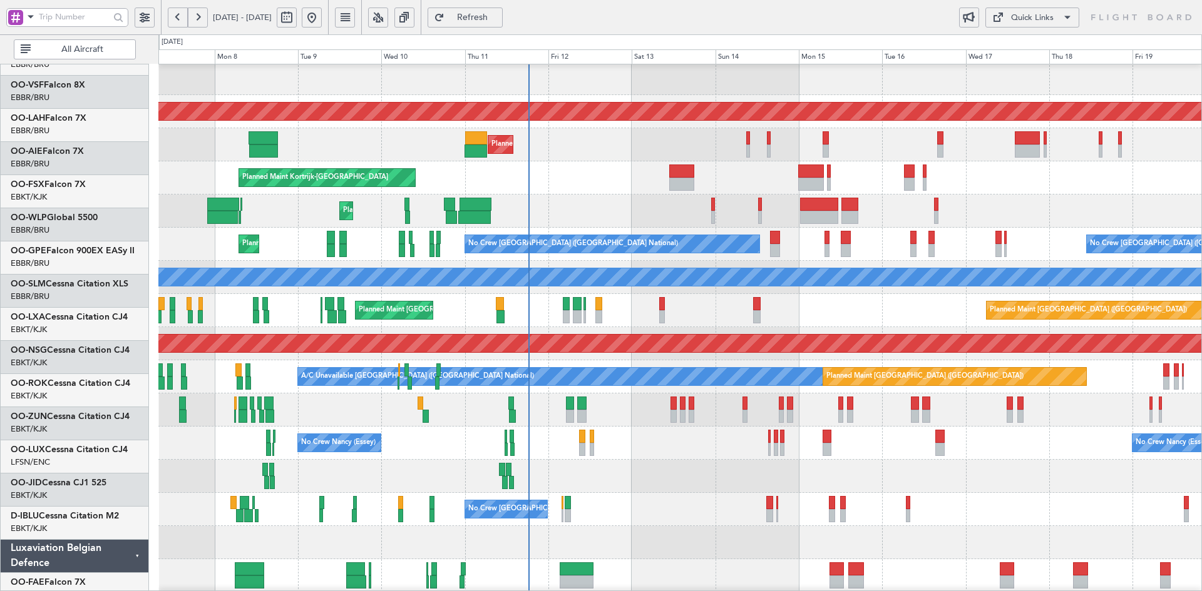
scroll to position [102, 0]
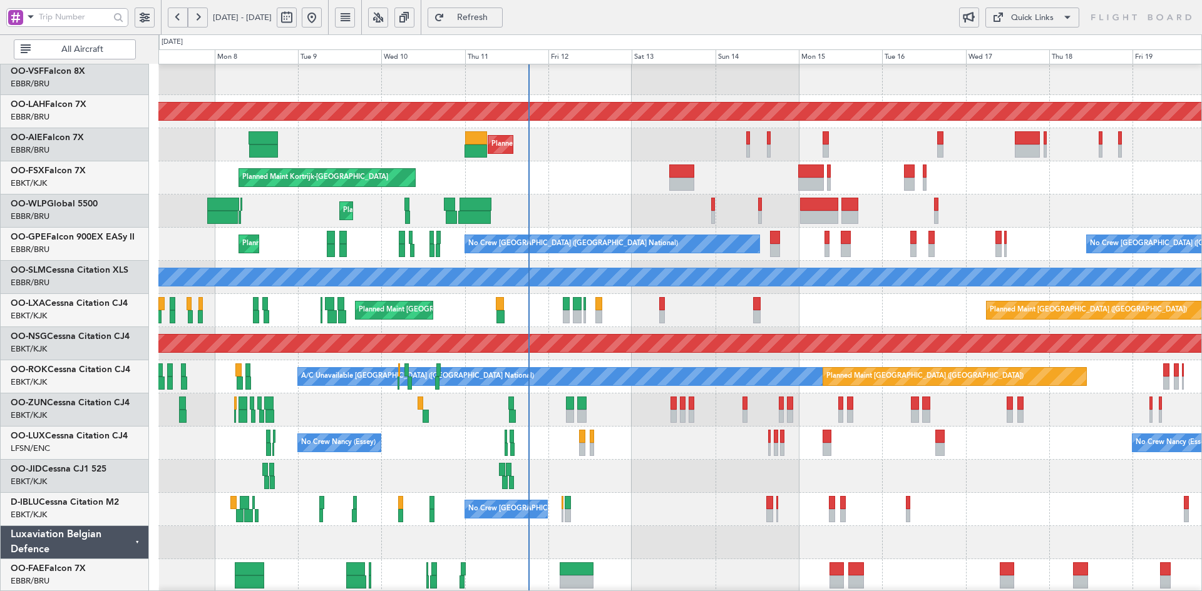
click at [596, 478] on div at bounding box center [679, 476] width 1043 height 33
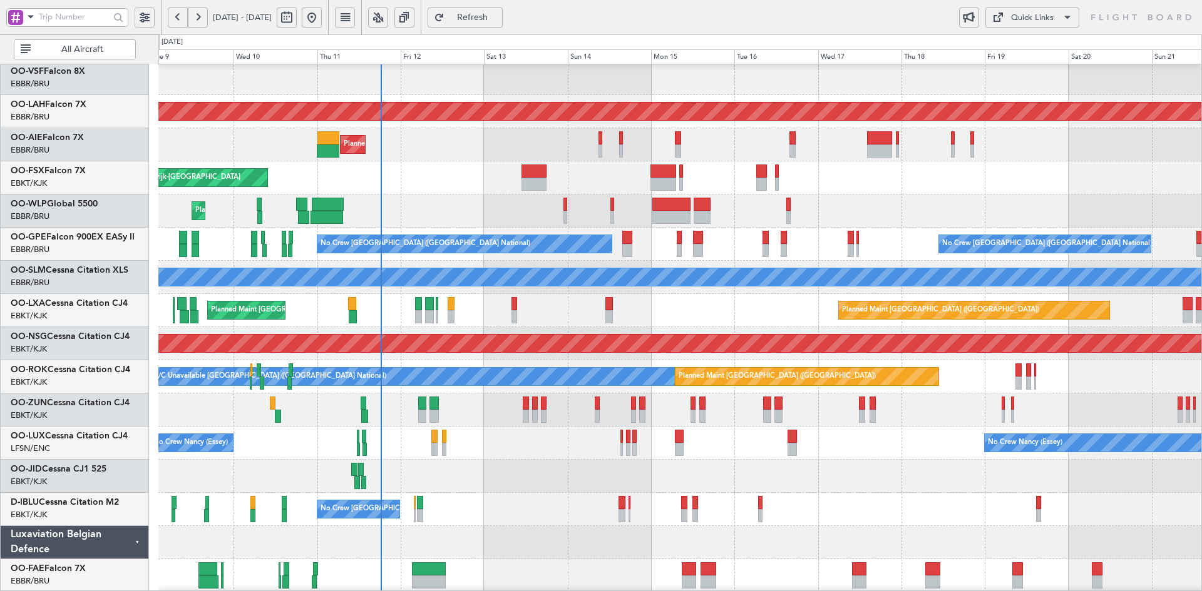
click at [817, 454] on div "No Crew [PERSON_NAME] ([PERSON_NAME]) No Crew [PERSON_NAME] ([PERSON_NAME])" at bounding box center [679, 443] width 1043 height 33
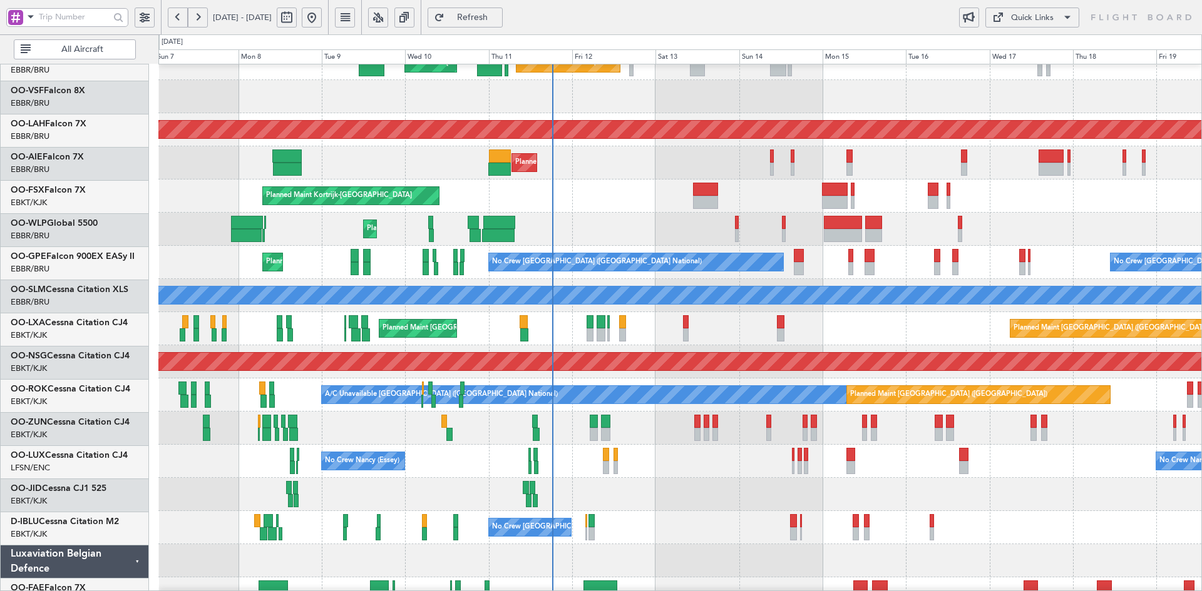
click at [757, 492] on div at bounding box center [679, 494] width 1043 height 33
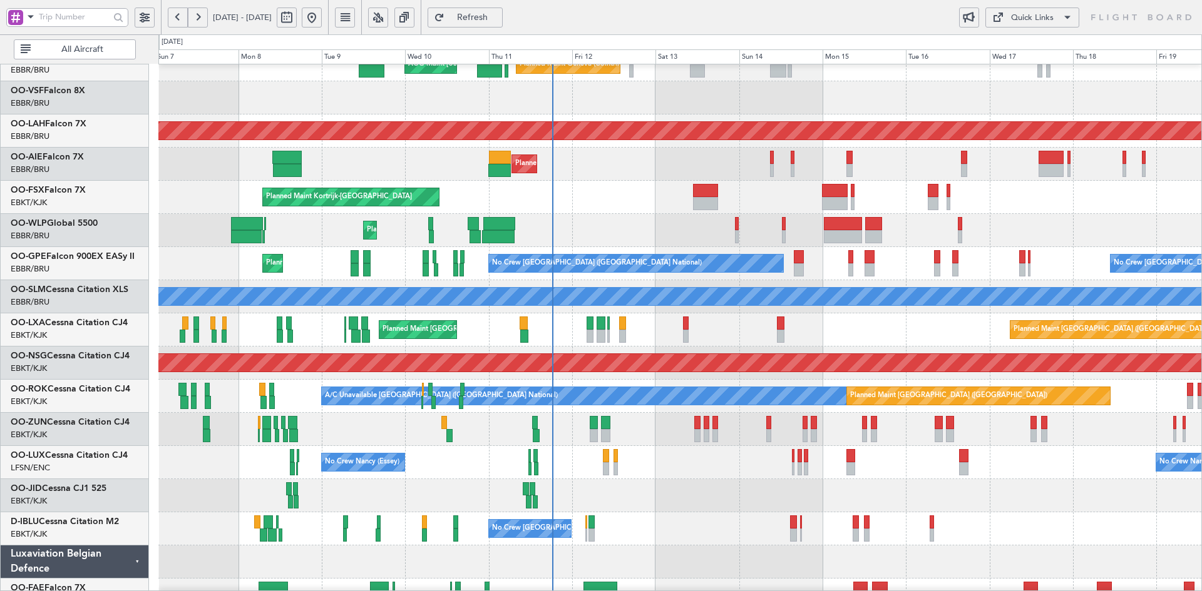
click at [663, 211] on div "Planned Maint Kortrijk-[GEOGRAPHIC_DATA]" at bounding box center [679, 197] width 1043 height 33
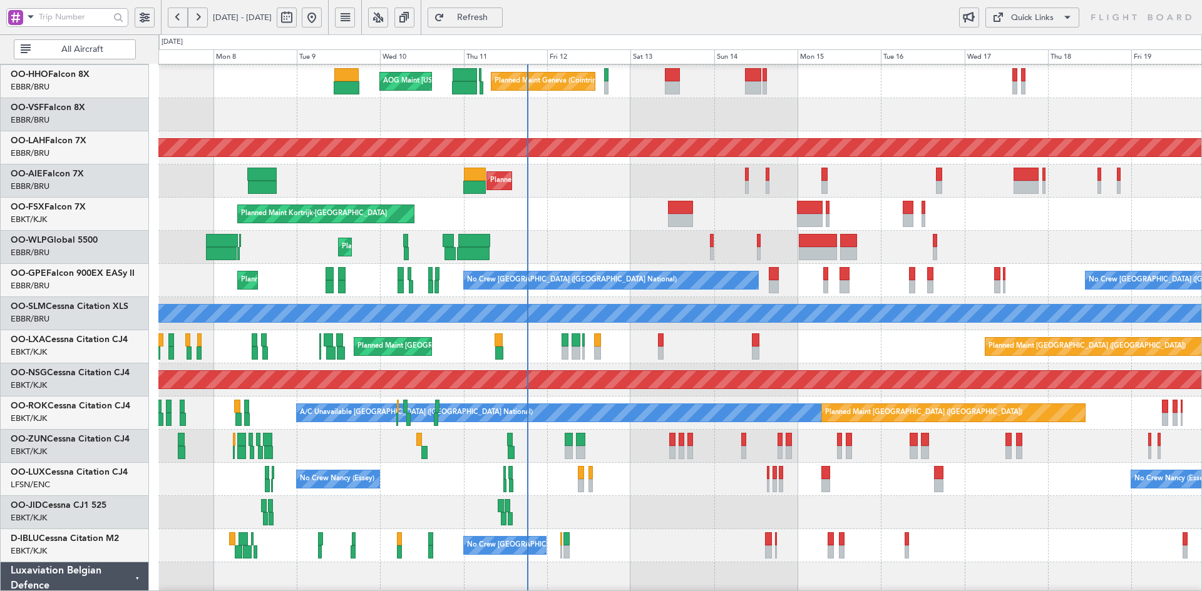
scroll to position [64, 0]
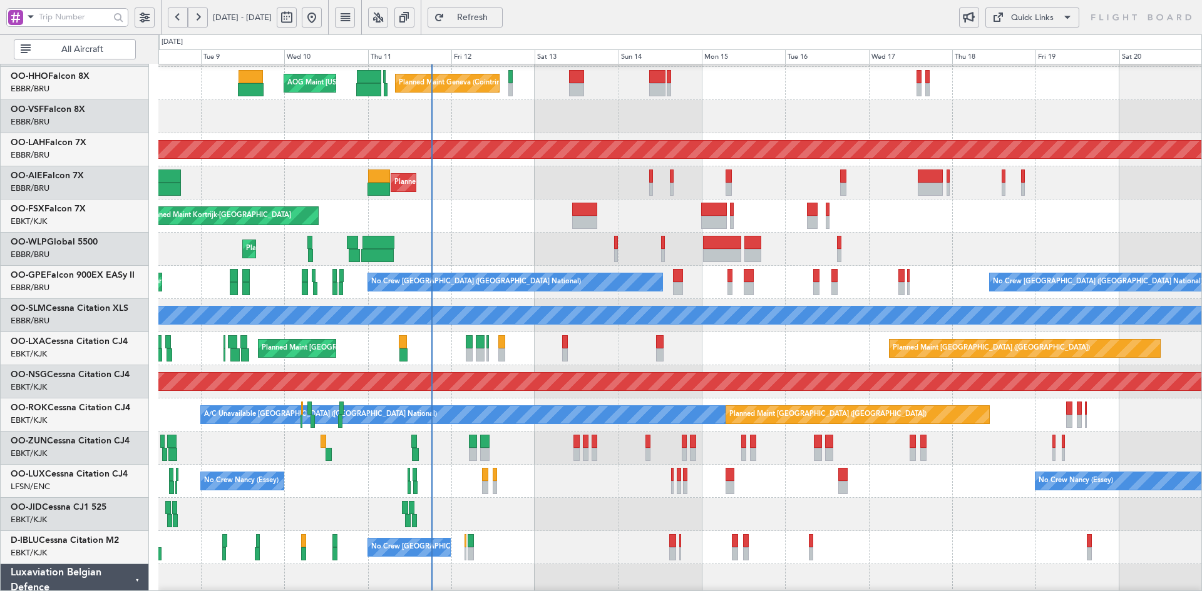
click at [926, 228] on div "Planned Maint Kortrijk-[GEOGRAPHIC_DATA]" at bounding box center [679, 216] width 1043 height 33
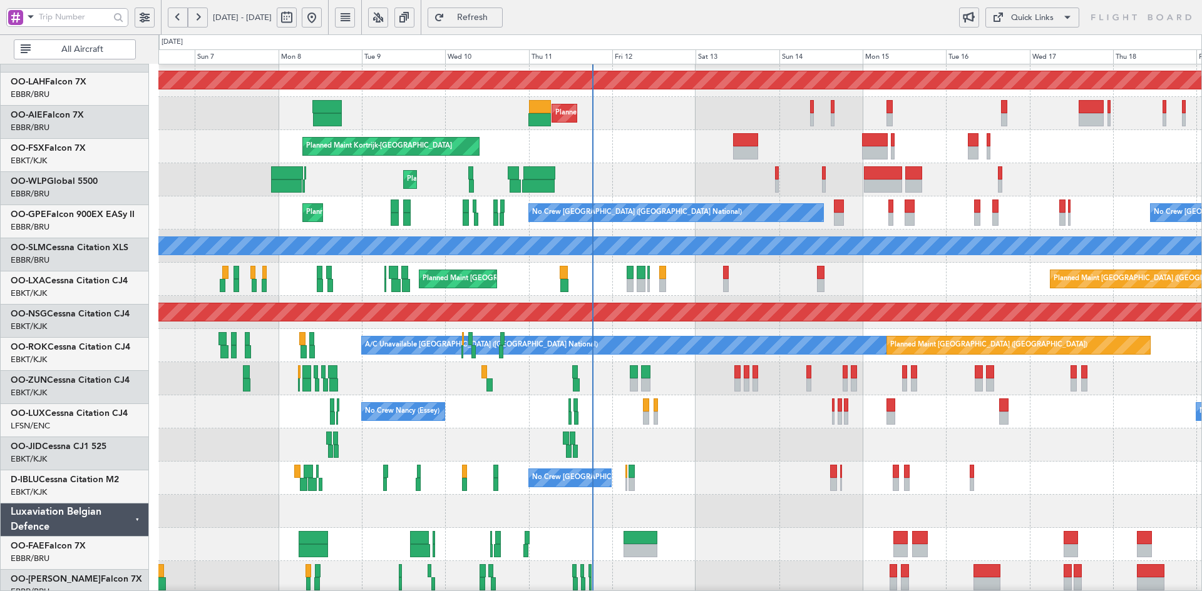
scroll to position [133, 0]
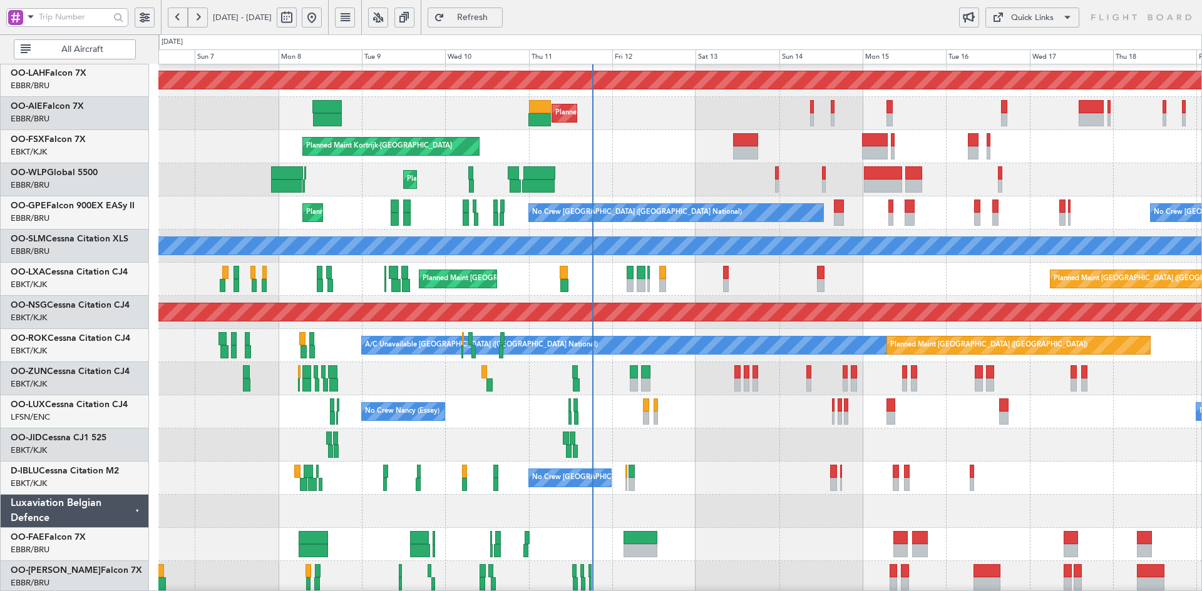
click at [752, 407] on div "No Crew [PERSON_NAME] ([PERSON_NAME]) No Crew [PERSON_NAME] ([PERSON_NAME]) No …" at bounding box center [679, 412] width 1043 height 33
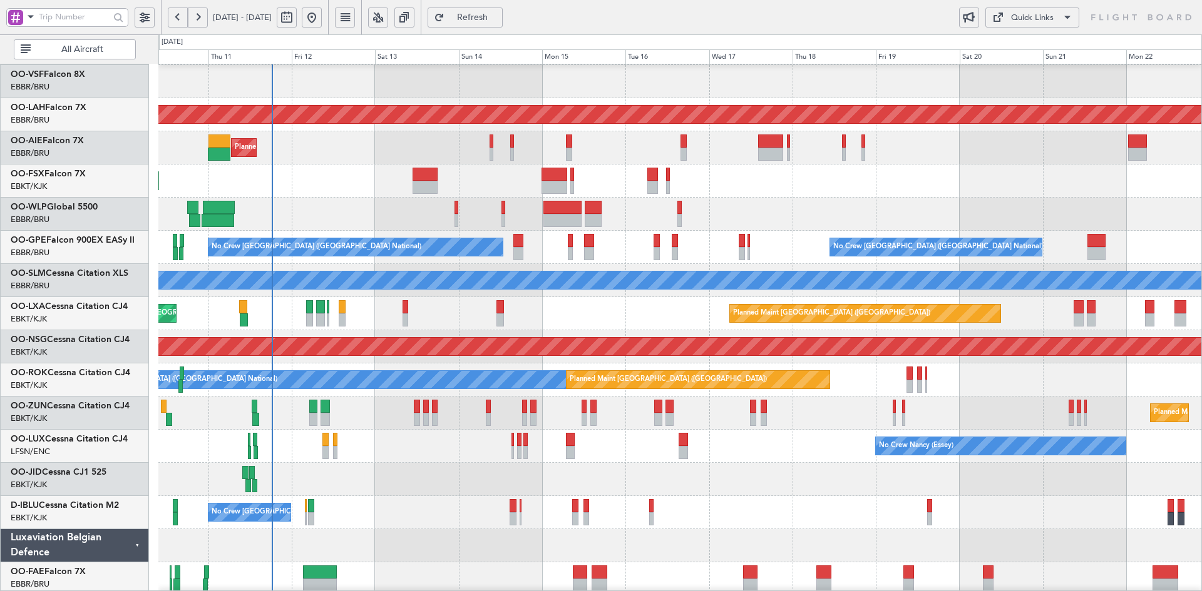
click at [591, 317] on div "Planned Maint [GEOGRAPHIC_DATA] ([GEOGRAPHIC_DATA] National) Planned Maint [GEO…" at bounding box center [679, 313] width 1043 height 33
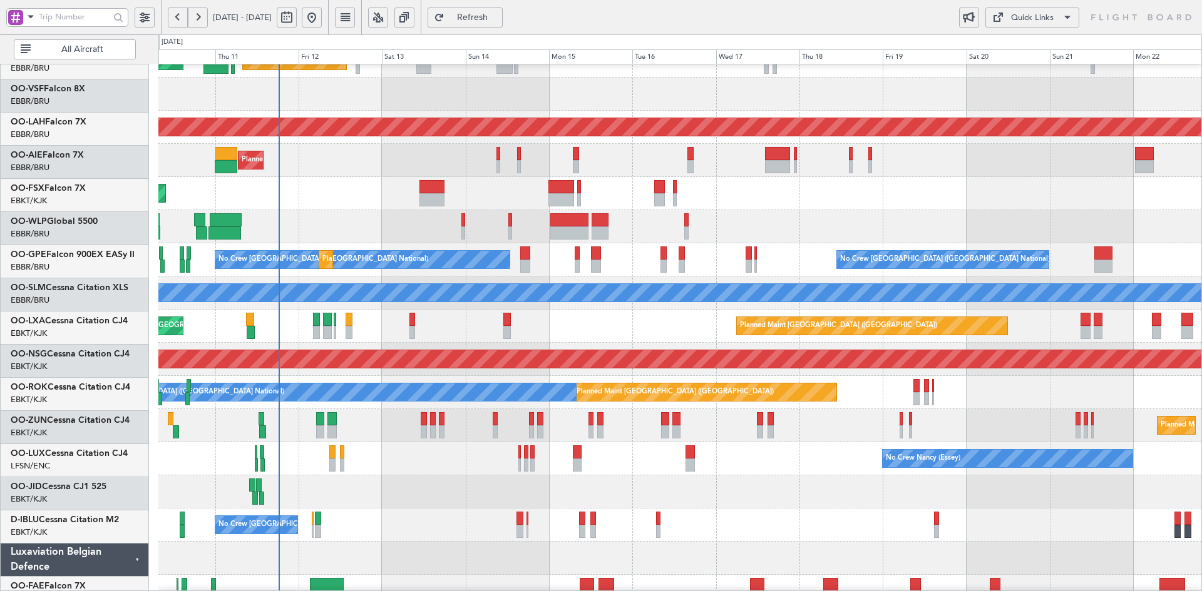
scroll to position [86, 0]
click at [939, 202] on div "Planned Maint Kortrijk-[GEOGRAPHIC_DATA]" at bounding box center [679, 193] width 1043 height 33
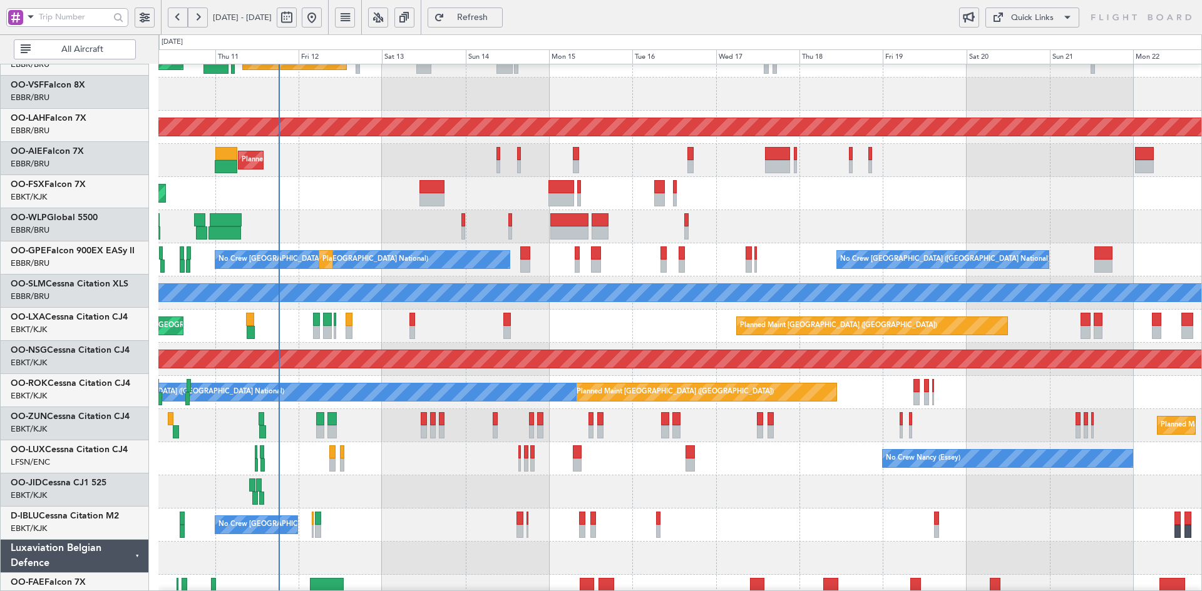
click at [603, 470] on div "No Crew [PERSON_NAME] ([PERSON_NAME]) No Crew [PERSON_NAME] ([PERSON_NAME])" at bounding box center [679, 459] width 1043 height 33
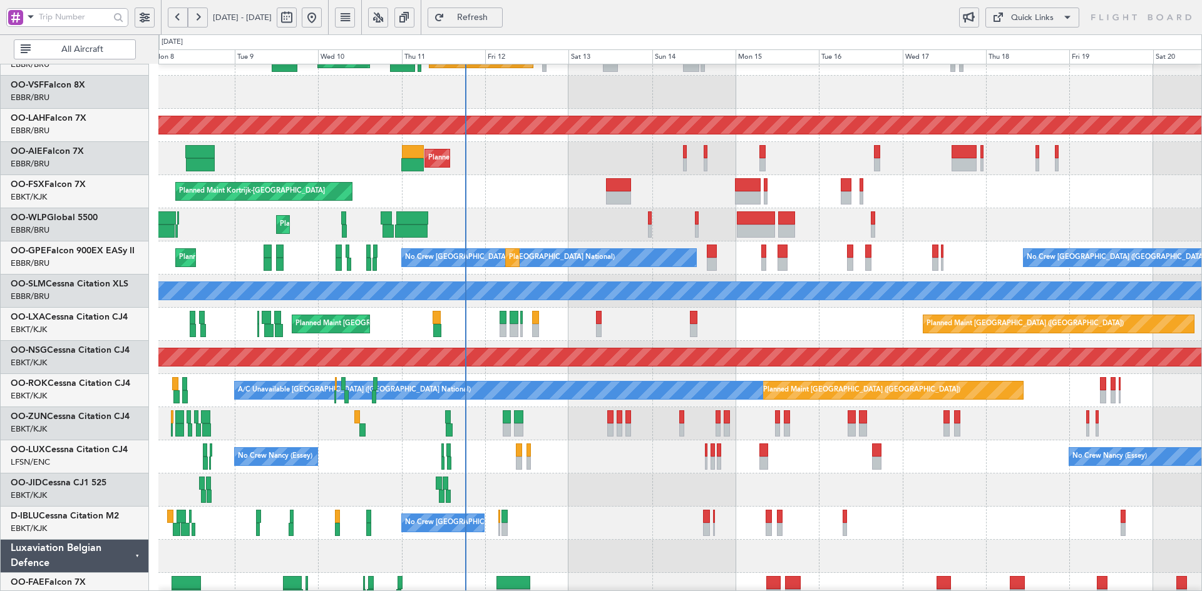
click at [591, 356] on div "Planned Maint Geneva (Cointrin) AOG Maint [US_STATE] ([GEOGRAPHIC_DATA]) Planne…" at bounding box center [679, 307] width 1043 height 663
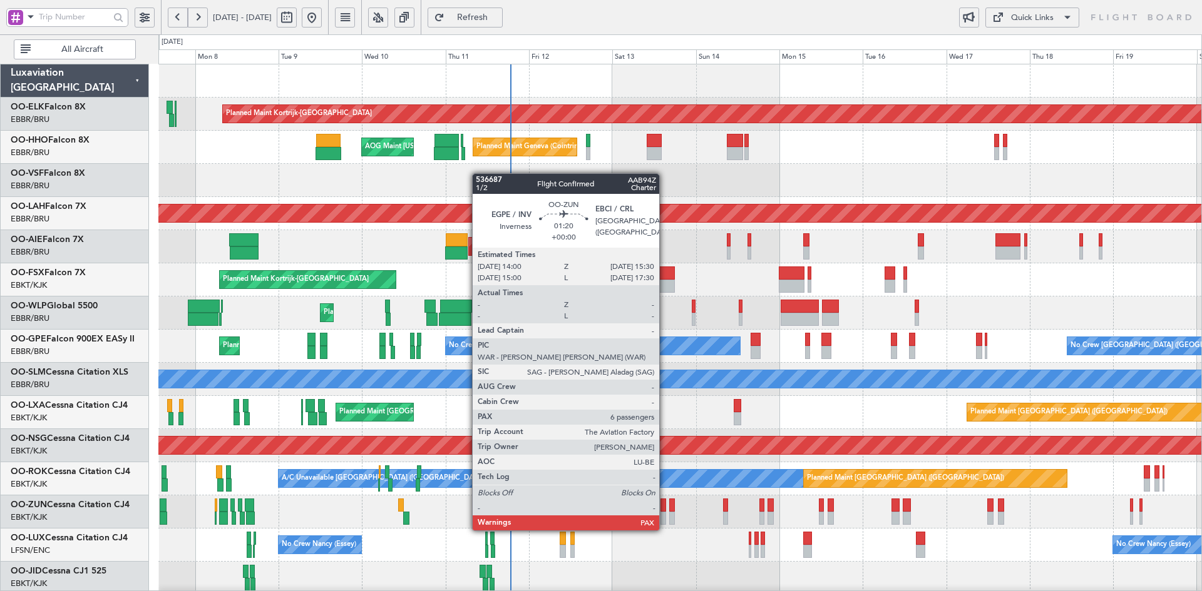
click at [665, 518] on div at bounding box center [663, 518] width 6 height 13
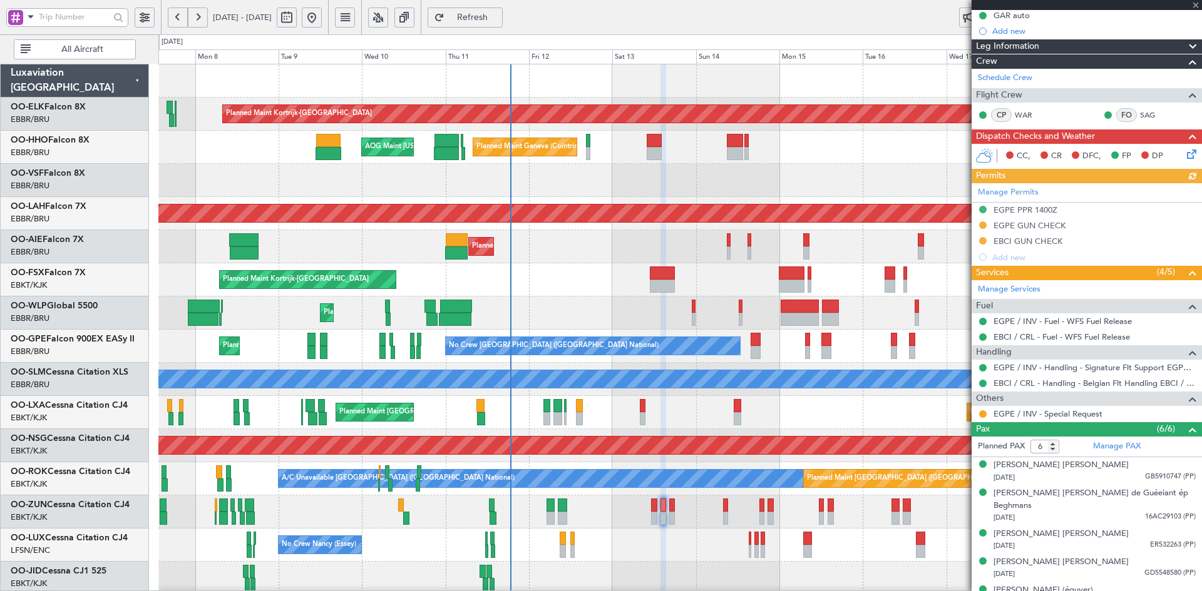
scroll to position [177, 0]
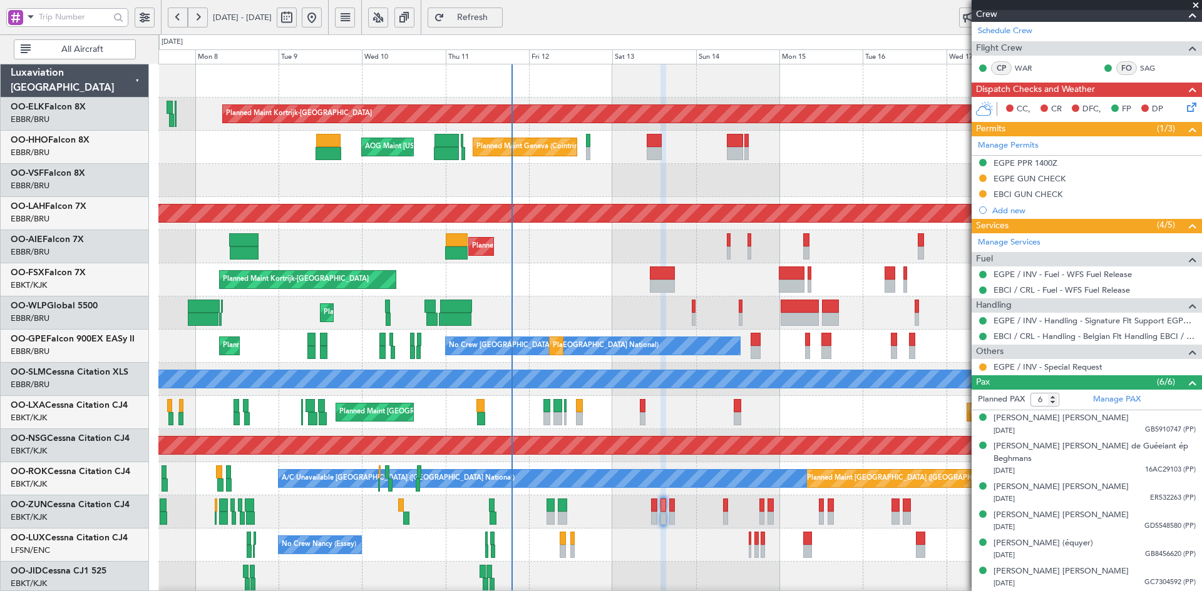
click at [1195, 4] on span at bounding box center [1195, 5] width 13 height 11
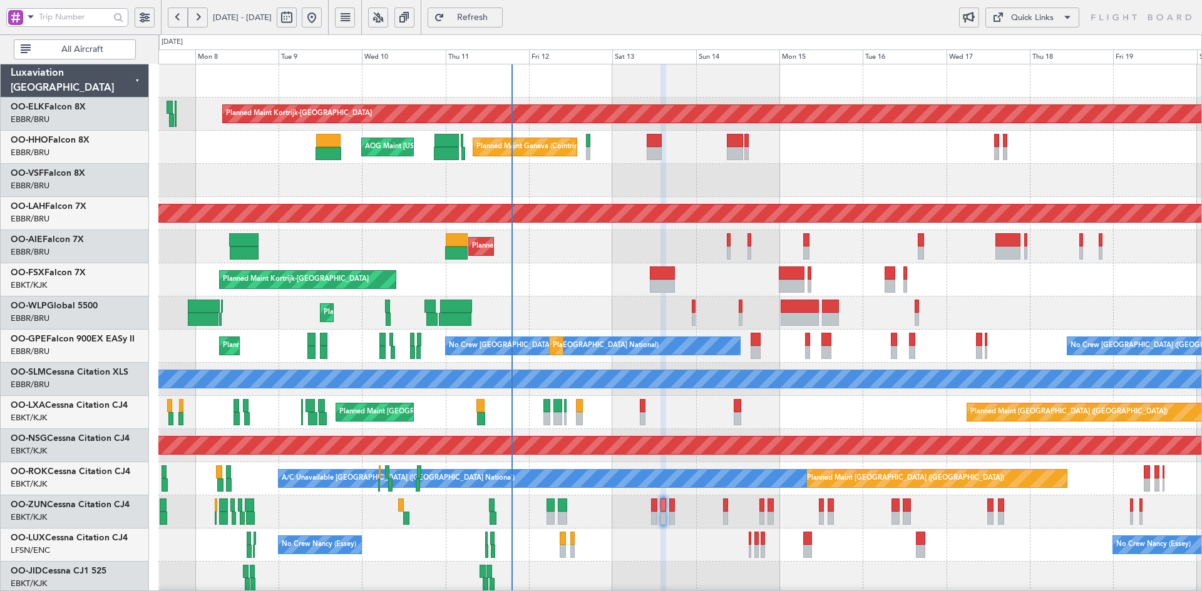
type input "0"
